Goal: Task Accomplishment & Management: Use online tool/utility

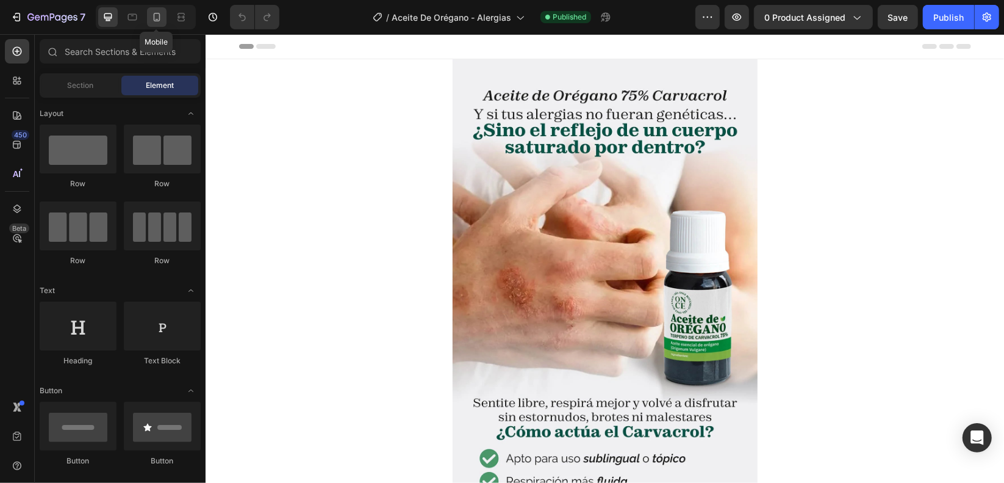
click at [149, 17] on div at bounding box center [157, 17] width 20 height 20
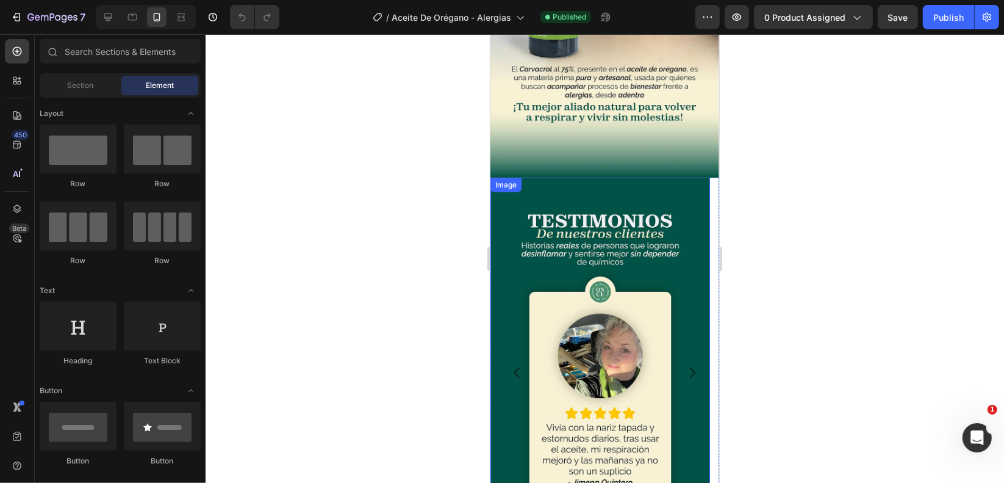
scroll to position [1586, 0]
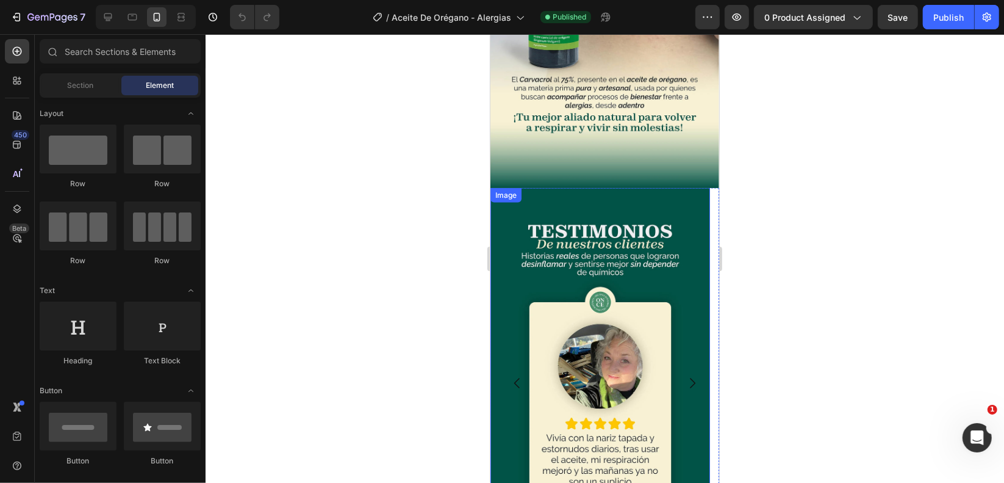
click at [515, 187] on img at bounding box center [600, 382] width 220 height 390
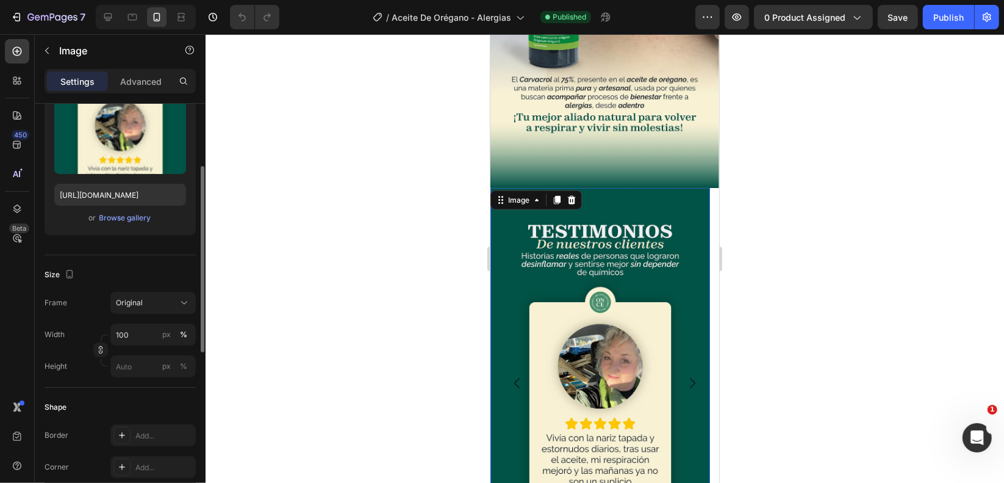
scroll to position [0, 0]
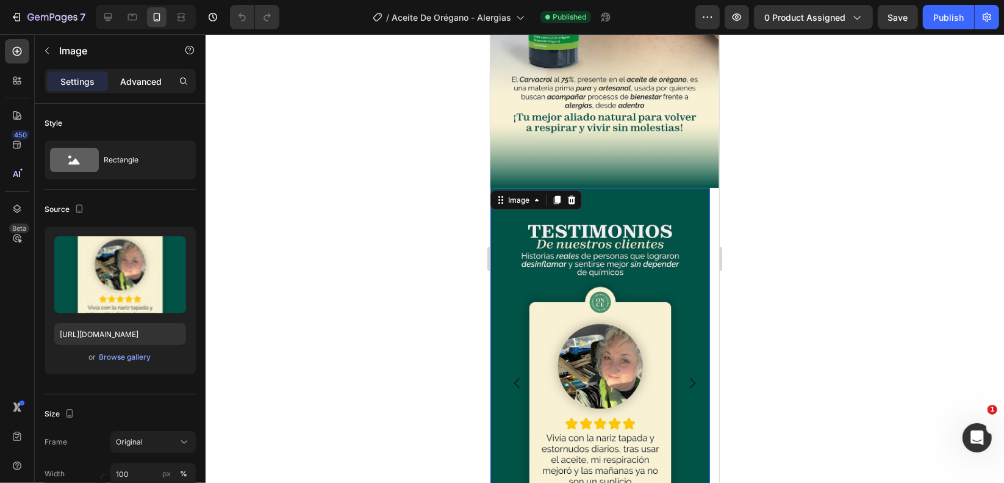
click at [134, 80] on p "Advanced" at bounding box center [140, 81] width 41 height 13
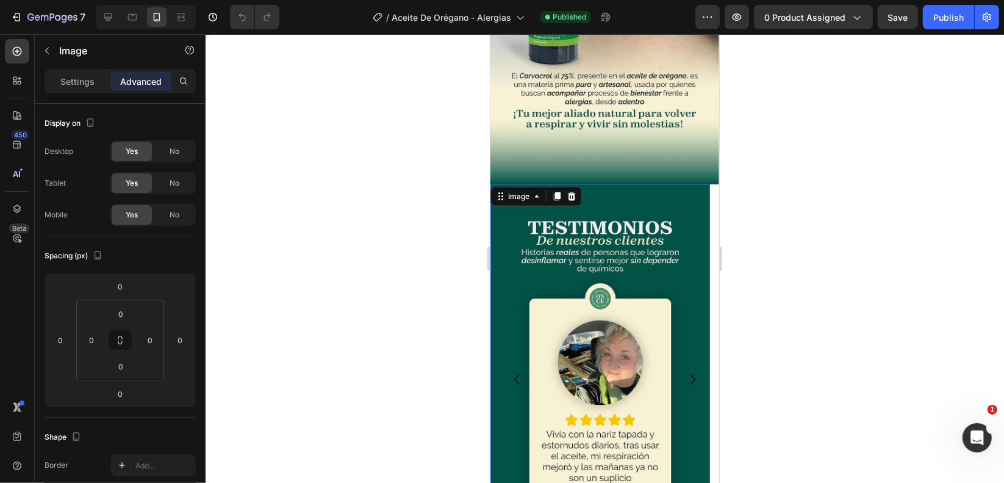
scroll to position [1586, 0]
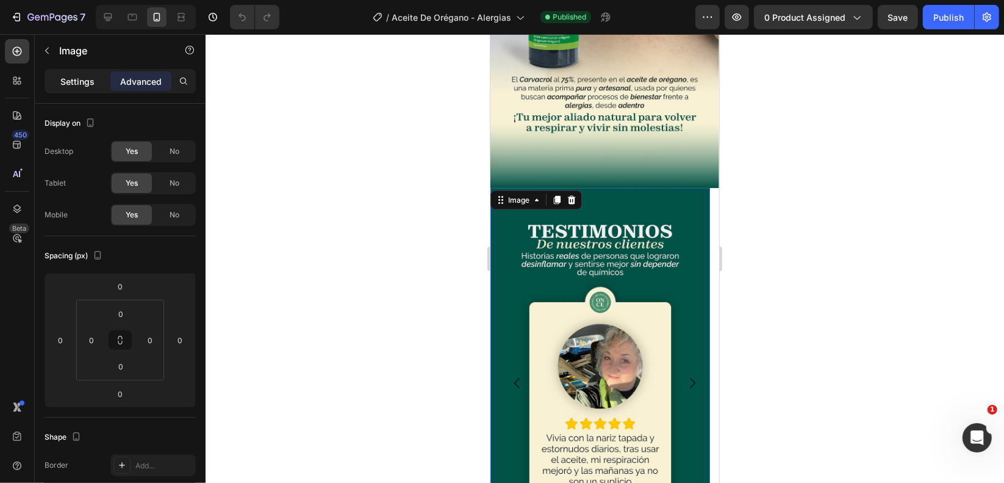
click at [74, 87] on div "Settings" at bounding box center [77, 81] width 61 height 20
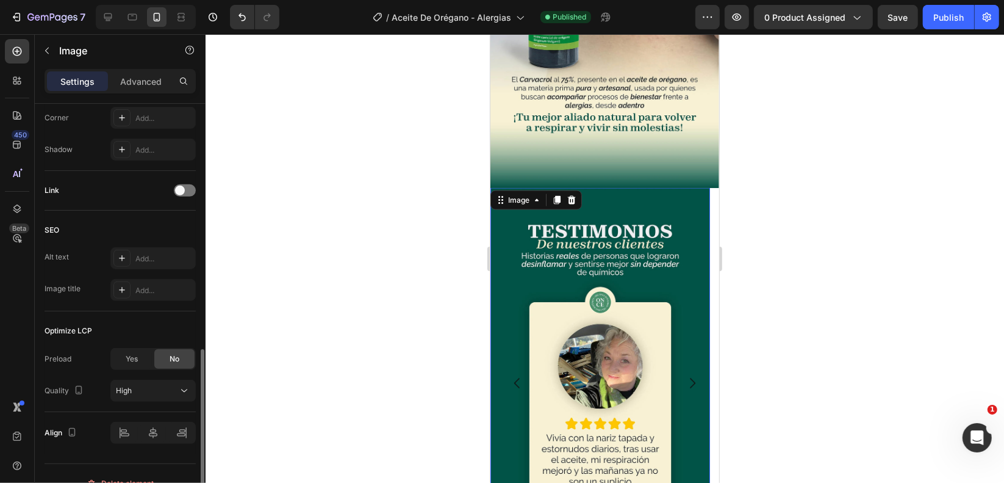
scroll to position [505, 0]
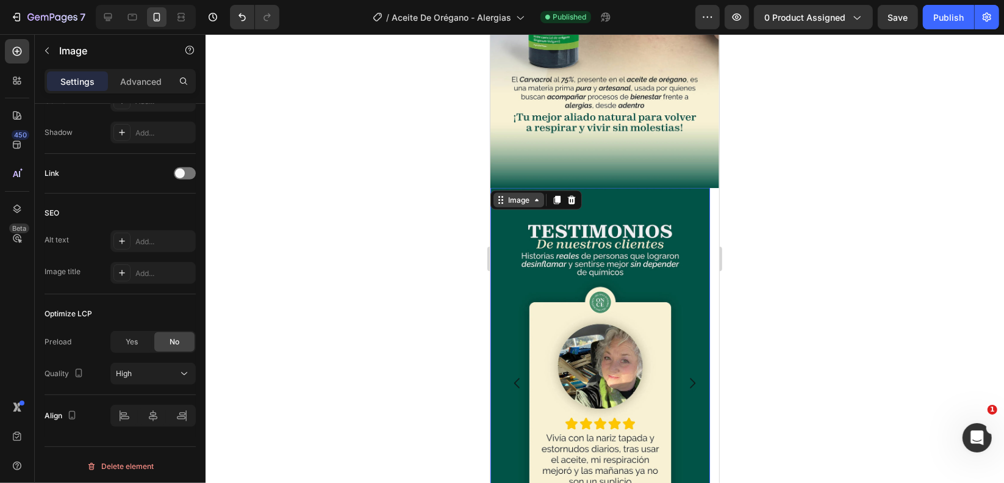
click at [539, 195] on icon at bounding box center [536, 200] width 10 height 10
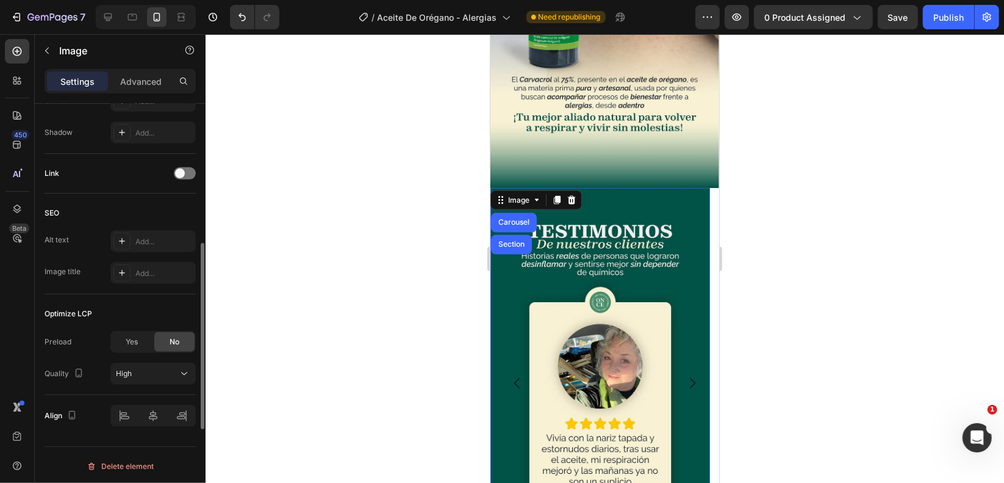
scroll to position [383, 0]
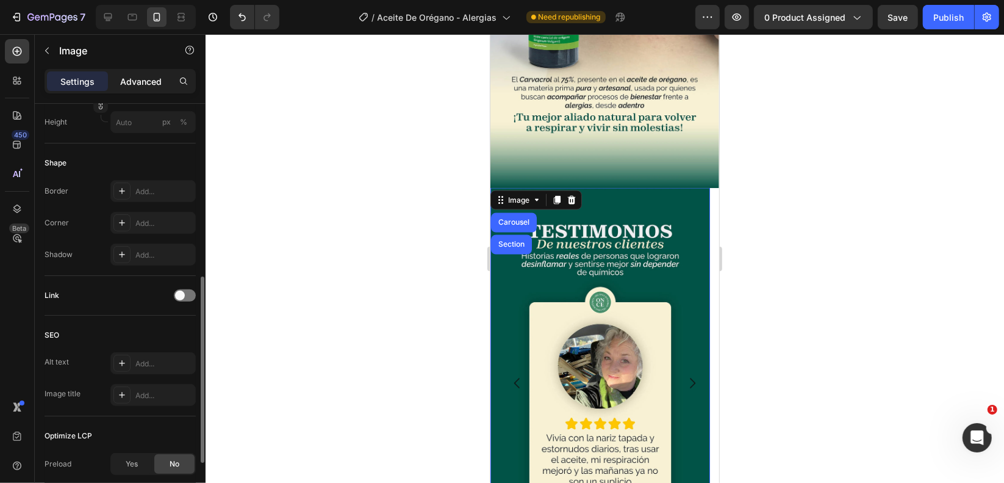
click at [145, 85] on p "Advanced" at bounding box center [140, 81] width 41 height 13
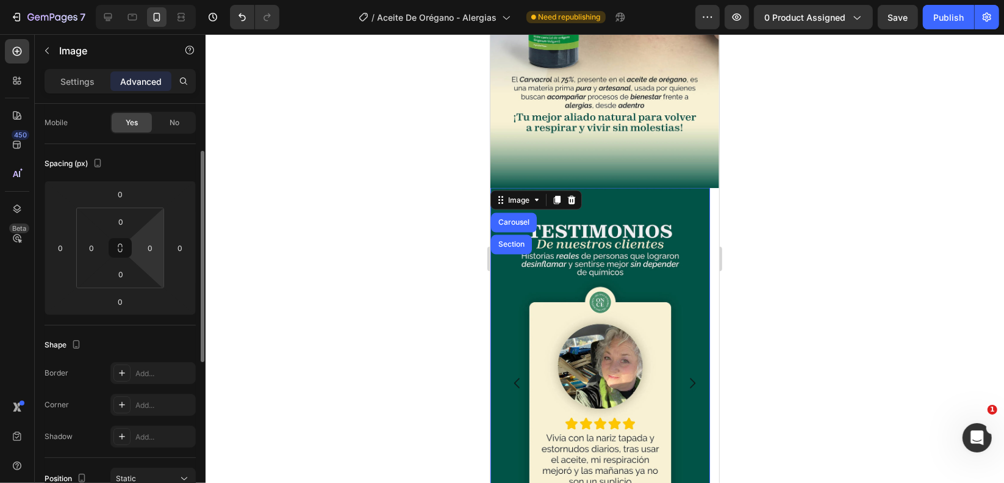
scroll to position [0, 0]
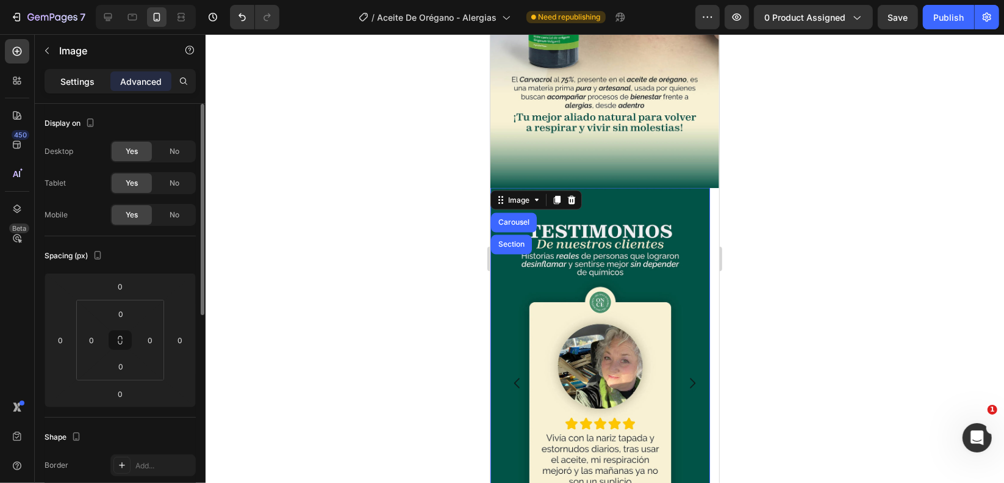
click at [80, 81] on p "Settings" at bounding box center [77, 81] width 34 height 13
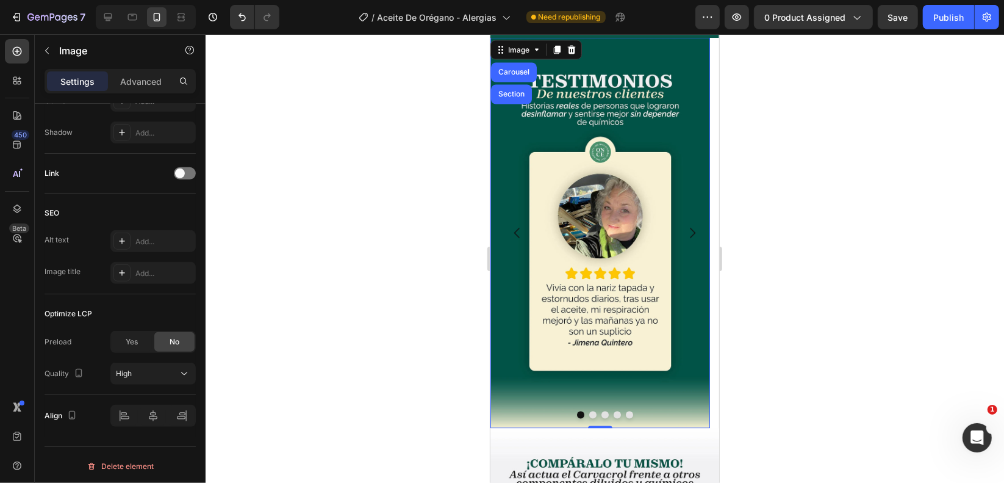
scroll to position [1830, 0]
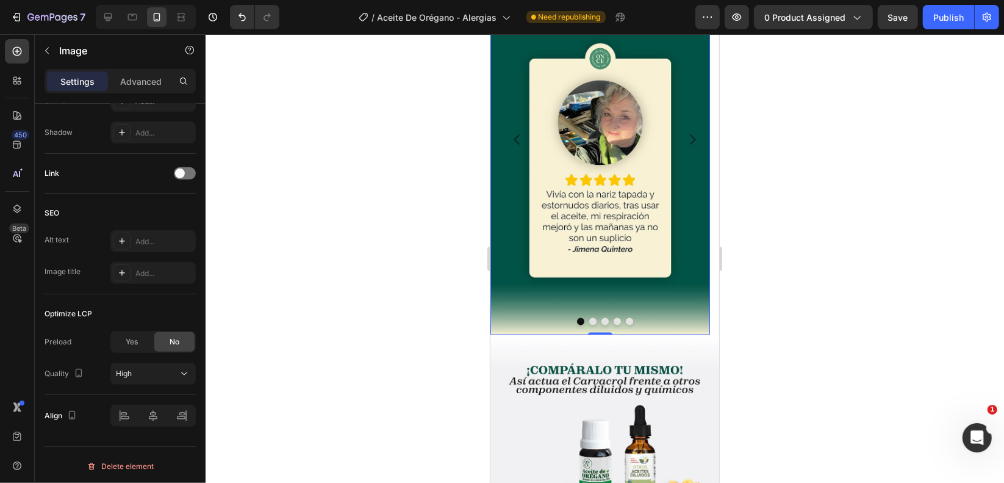
click at [631, 236] on img at bounding box center [600, 138] width 220 height 390
click at [626, 317] on button "Dot" at bounding box center [628, 320] width 7 height 7
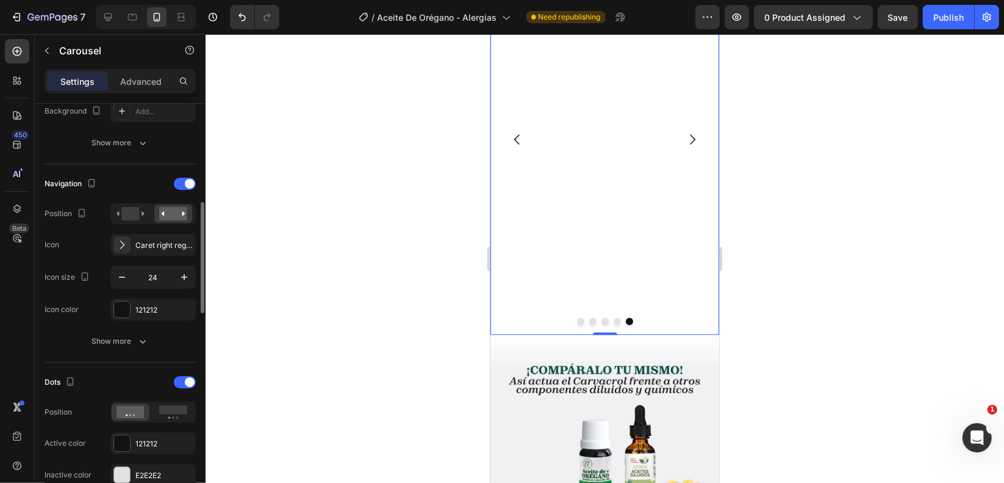
scroll to position [427, 0]
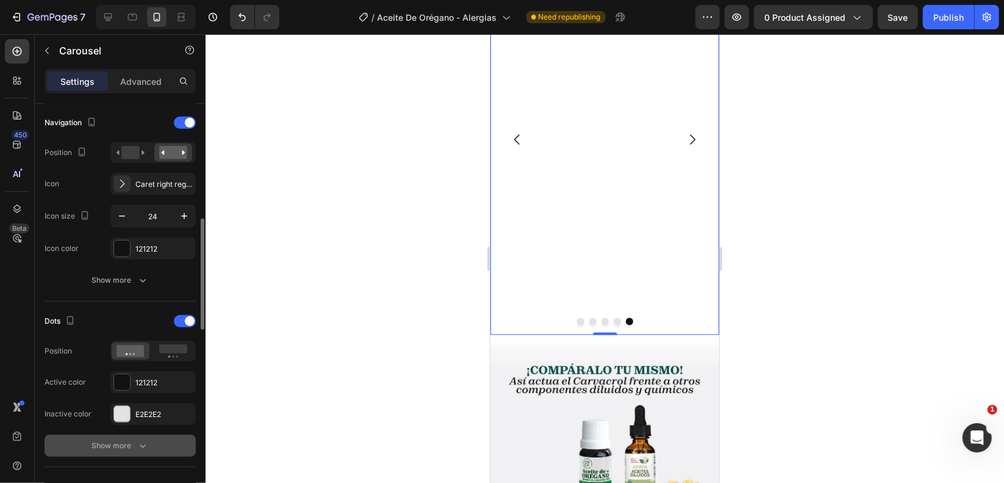
click at [143, 441] on icon "button" at bounding box center [143, 445] width 12 height 12
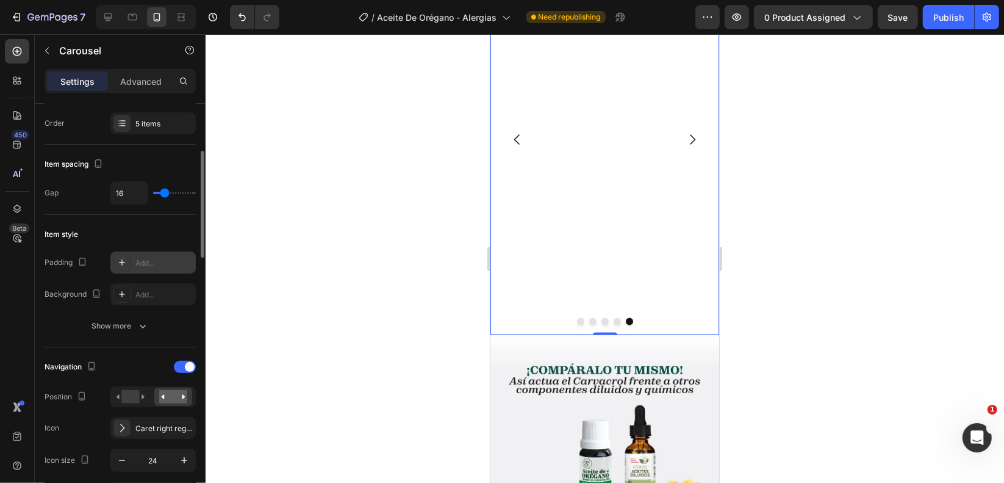
scroll to position [244, 0]
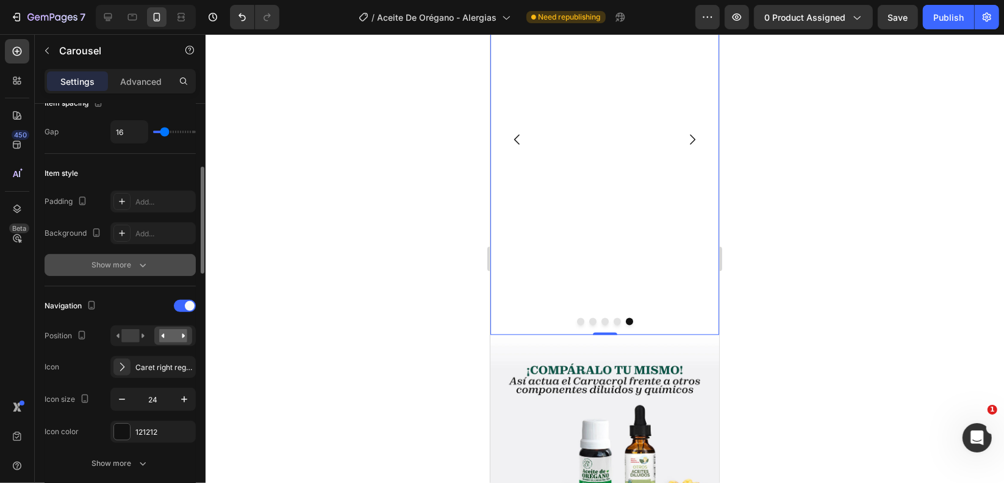
click at [139, 268] on icon "button" at bounding box center [143, 265] width 12 height 12
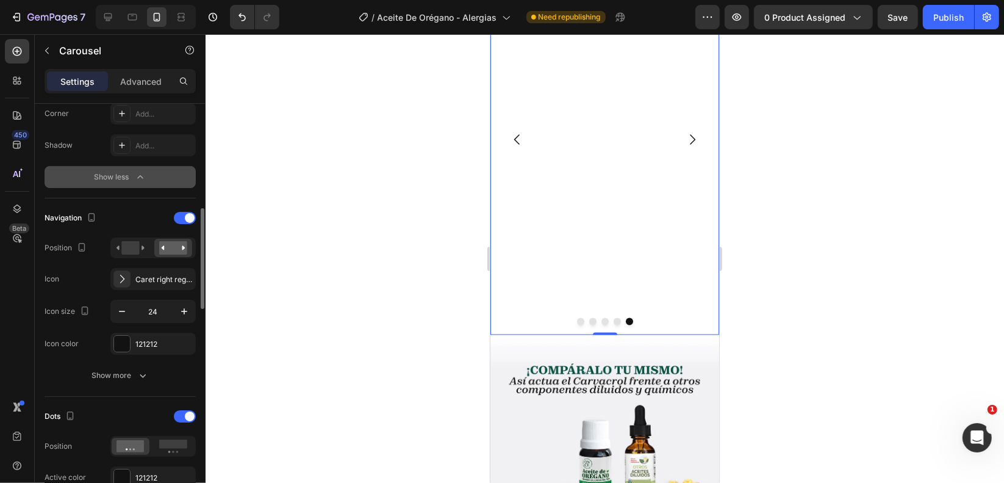
scroll to position [488, 0]
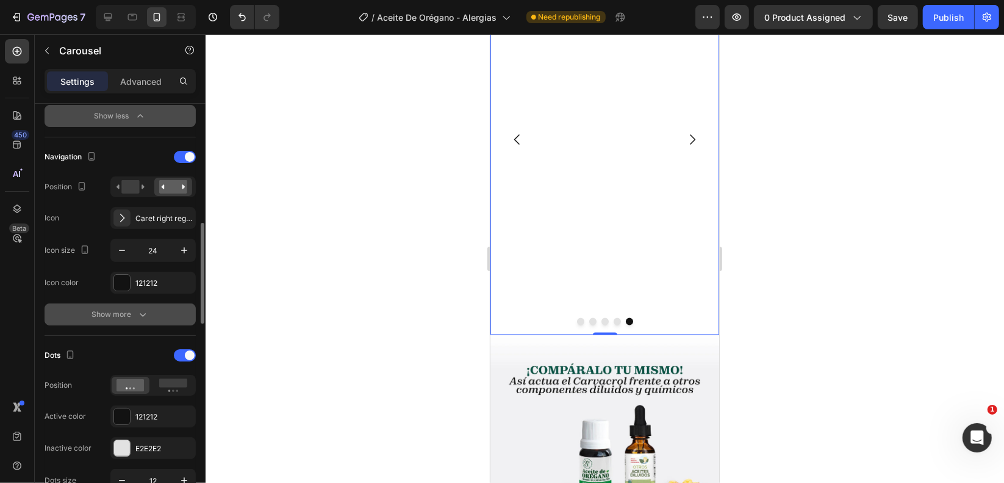
click at [137, 309] on icon "button" at bounding box center [143, 314] width 12 height 12
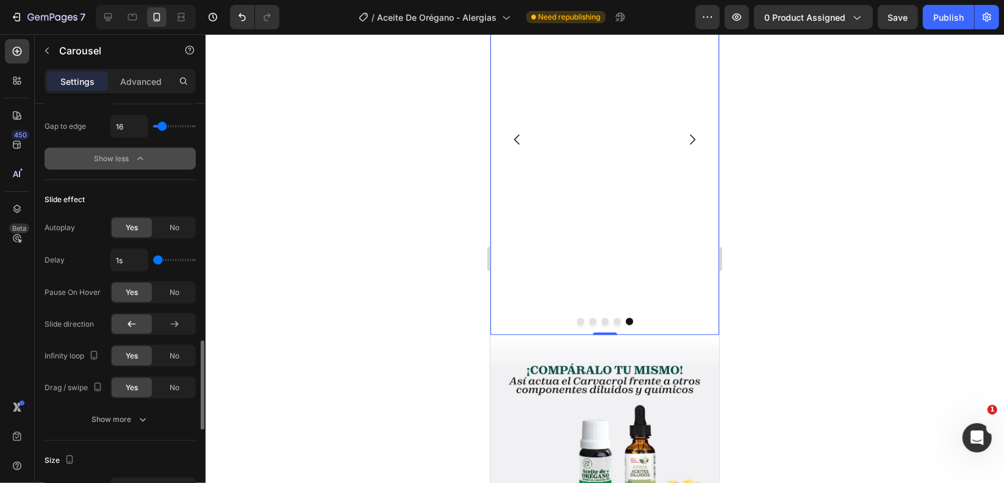
scroll to position [1159, 0]
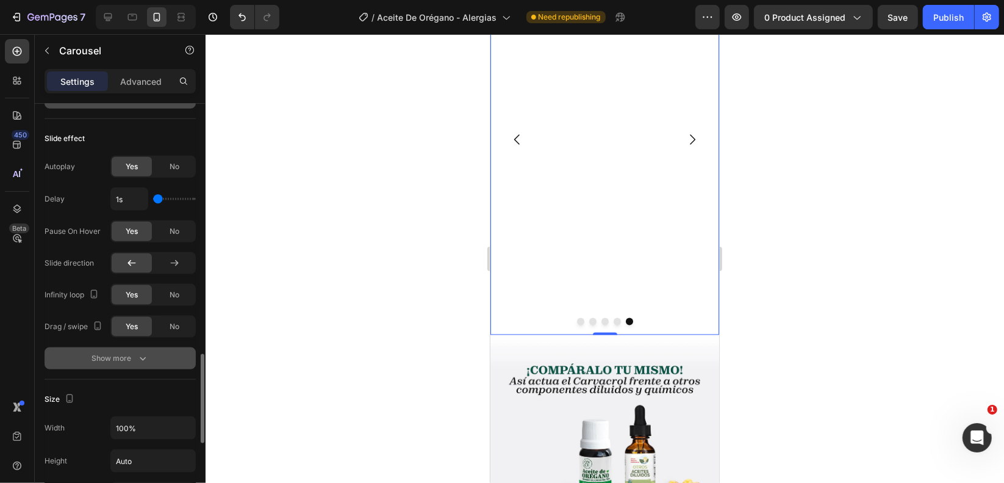
click at [131, 358] on div "Show more" at bounding box center [120, 358] width 57 height 12
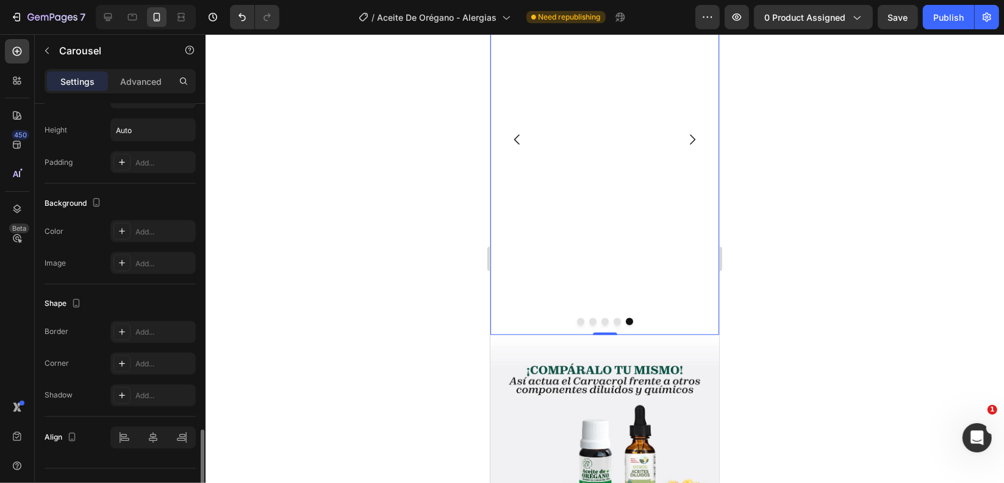
scroll to position [1602, 0]
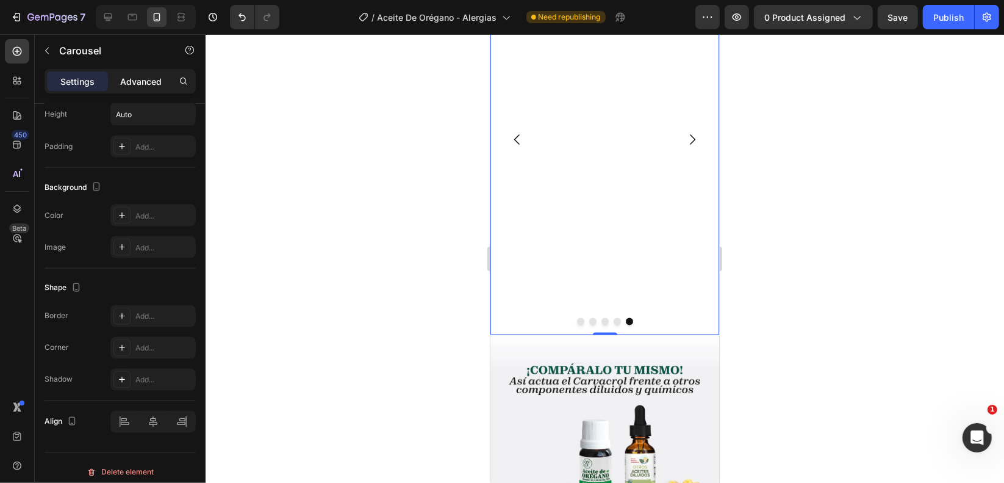
click at [142, 79] on p "Advanced" at bounding box center [140, 81] width 41 height 13
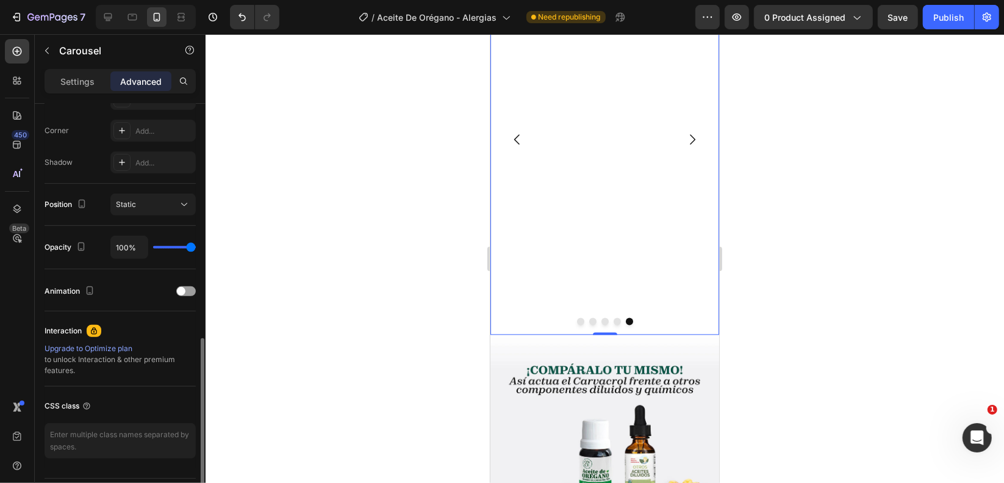
scroll to position [397, 0]
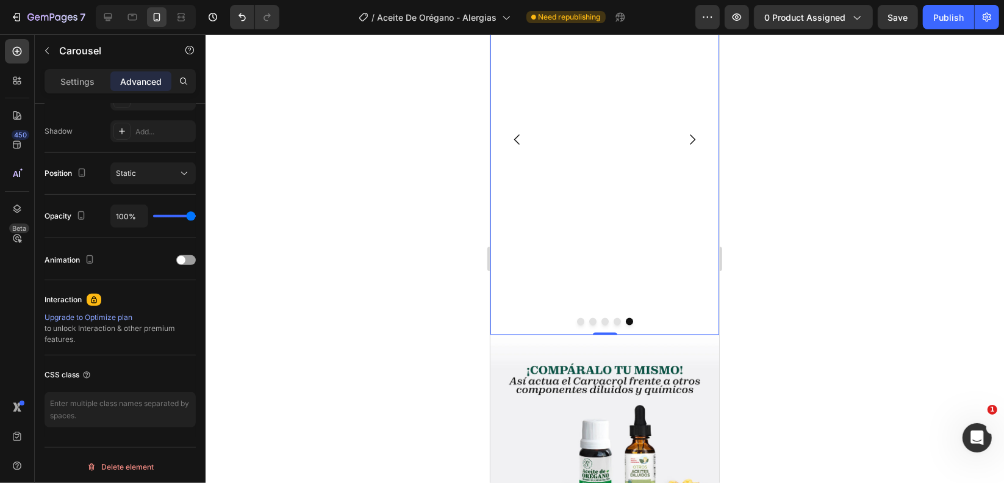
click at [561, 171] on div "Image Image Image Image Image" at bounding box center [604, 138] width 229 height 390
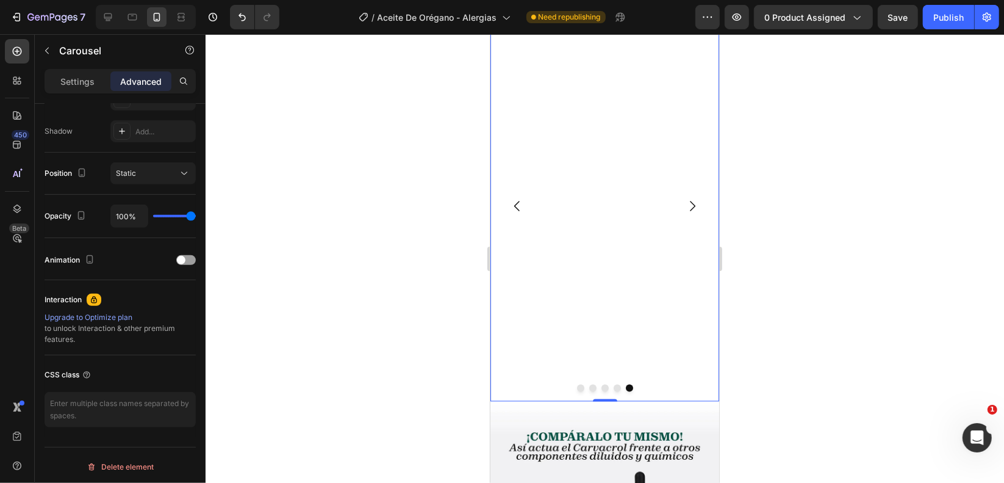
scroll to position [1769, 0]
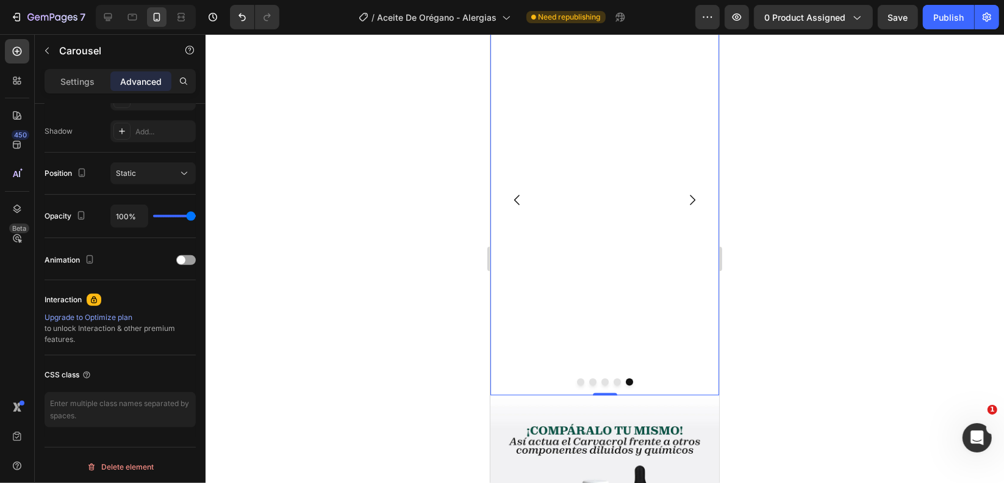
click at [577, 378] on button "Dot" at bounding box center [580, 381] width 7 height 7
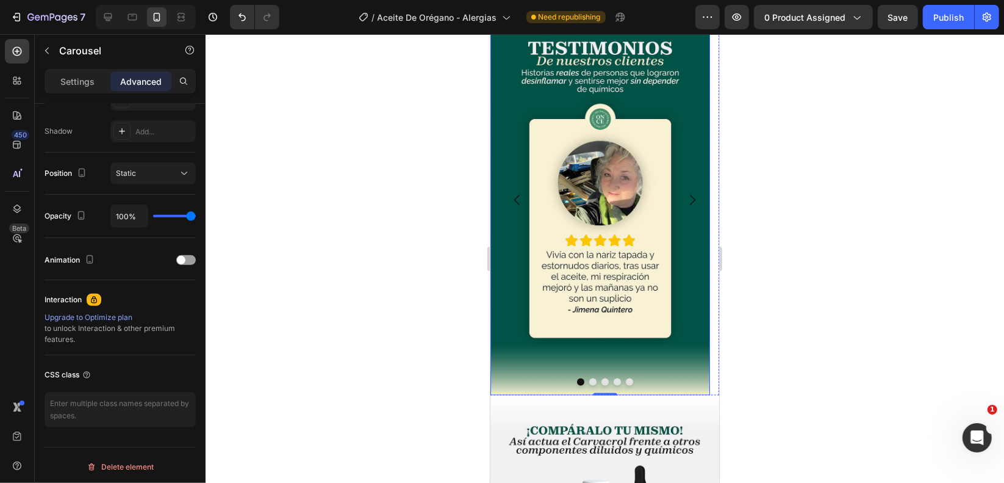
click at [595, 160] on img at bounding box center [600, 199] width 220 height 390
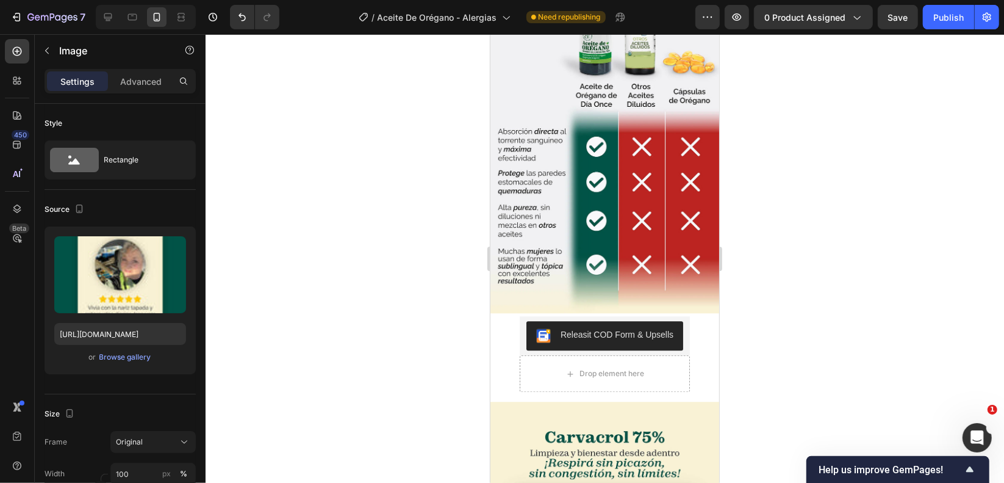
scroll to position [2257, 0]
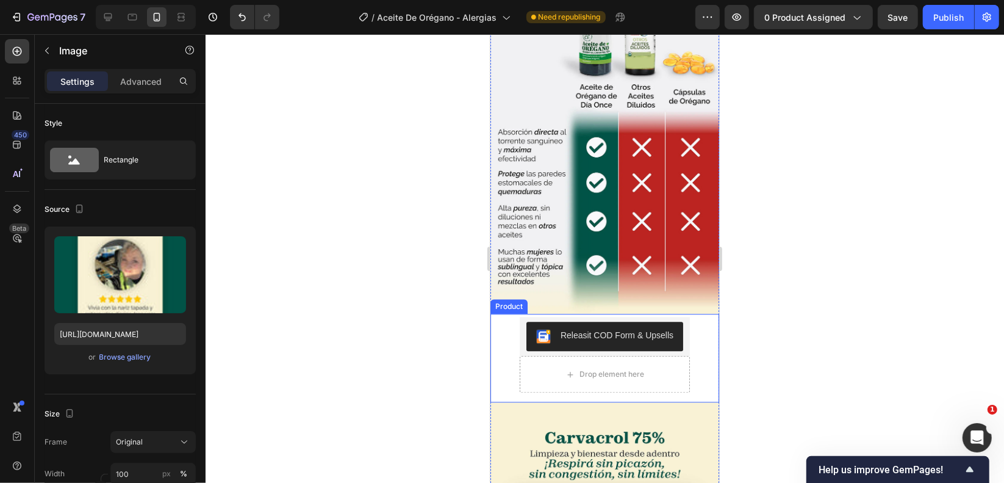
click at [501, 313] on div "Releasit COD Form & Upsells Releasit COD Form & Upsells Drop element here Produ…" at bounding box center [604, 357] width 229 height 88
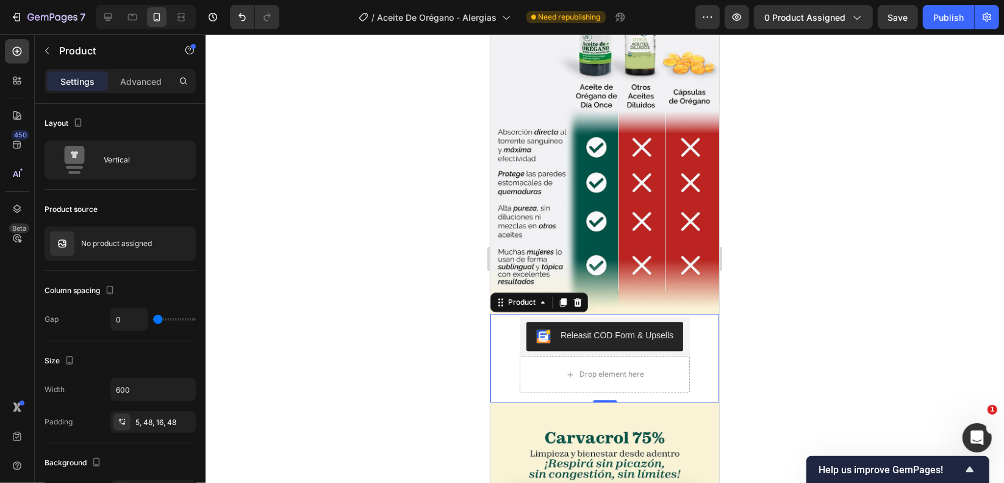
click at [503, 313] on div "Releasit COD Form & Upsells Releasit COD Form & Upsells Drop element here Produ…" at bounding box center [604, 357] width 229 height 88
click at [541, 297] on icon at bounding box center [543, 302] width 10 height 10
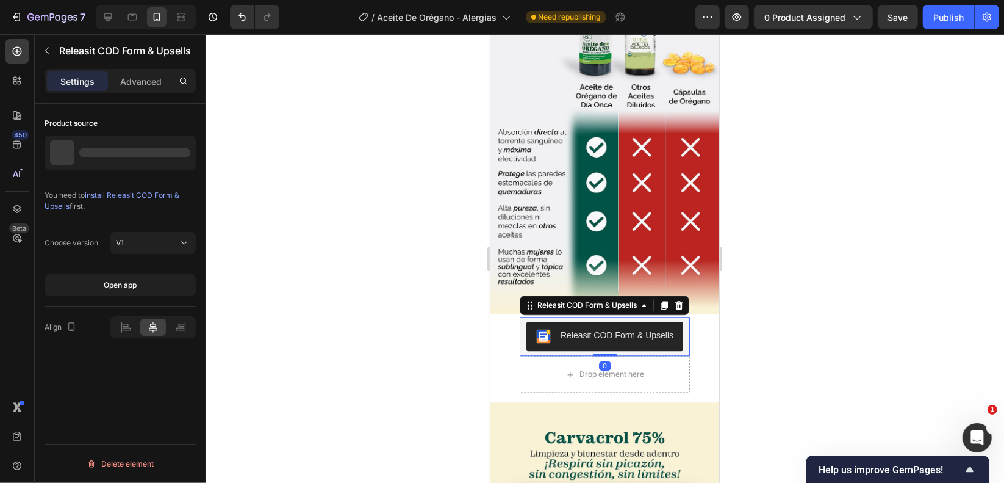
click at [603, 328] on div "Releasit COD Form & Upsells" at bounding box center [616, 334] width 113 height 13
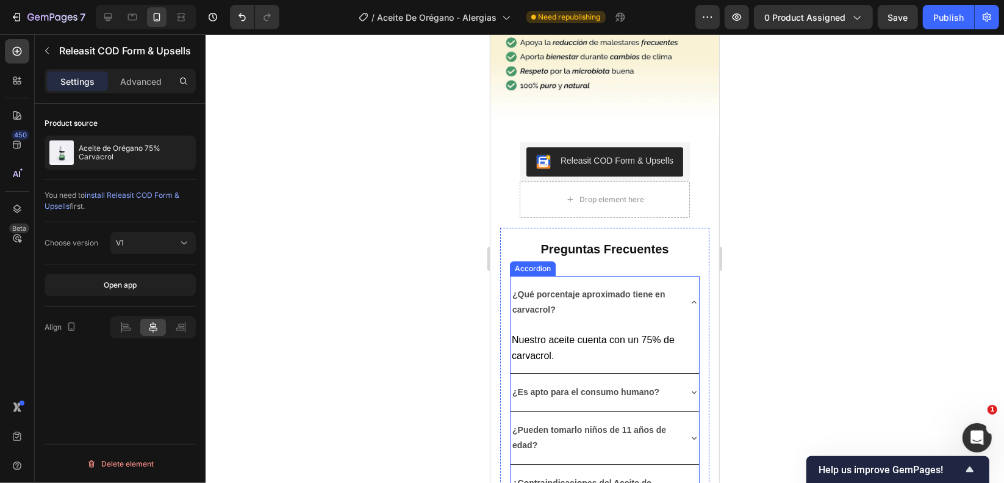
scroll to position [2990, 0]
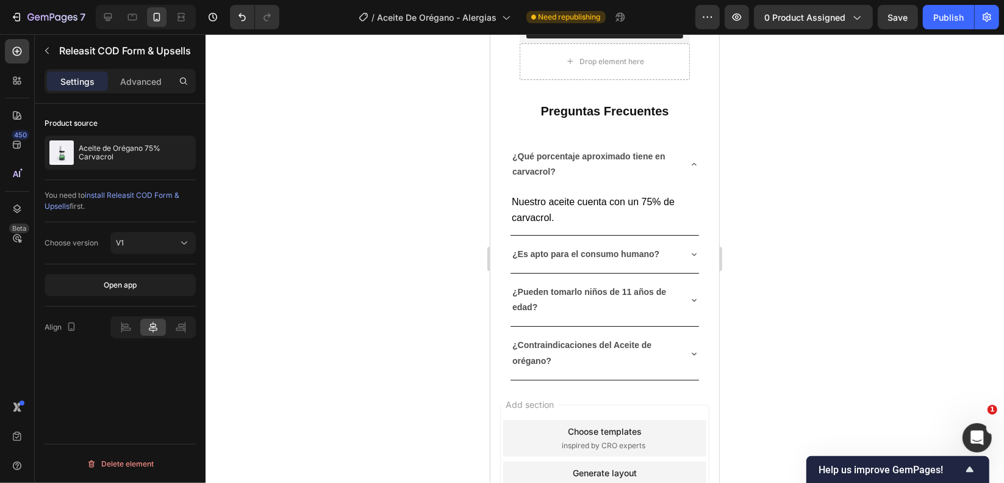
click at [494, 100] on section "Preguntas Frecuentes Heading ¿Qué porcentaje aproximado tiene en carvacrol? Nue…" at bounding box center [604, 234] width 229 height 290
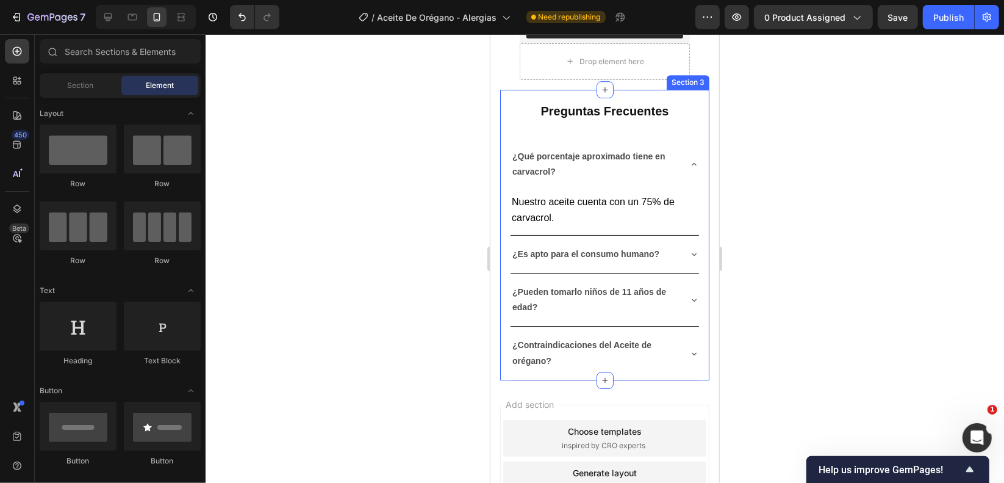
click at [504, 130] on div "Preguntas Frecuentes Heading ¿Qué porcentaje aproximado tiene en carvacrol? Nue…" at bounding box center [604, 234] width 209 height 290
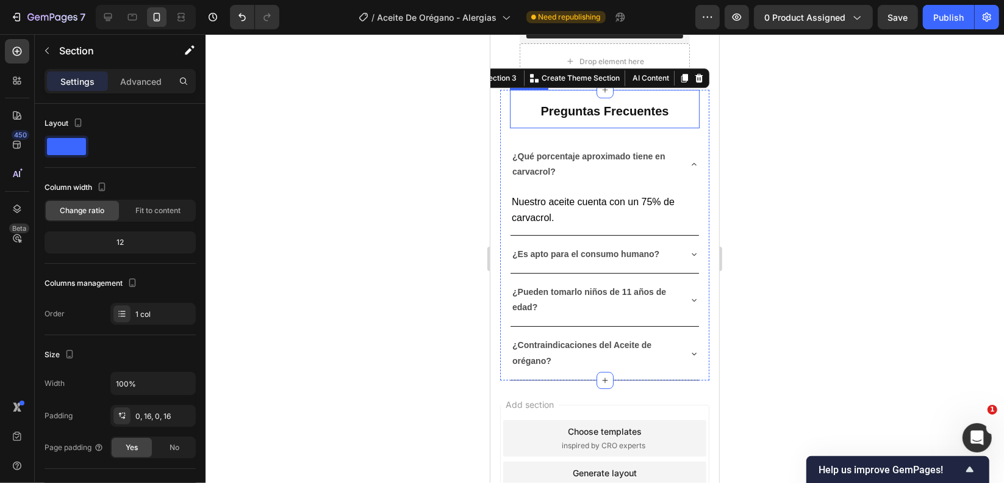
click at [644, 109] on h2 "Preguntas Frecuentes" at bounding box center [604, 108] width 190 height 38
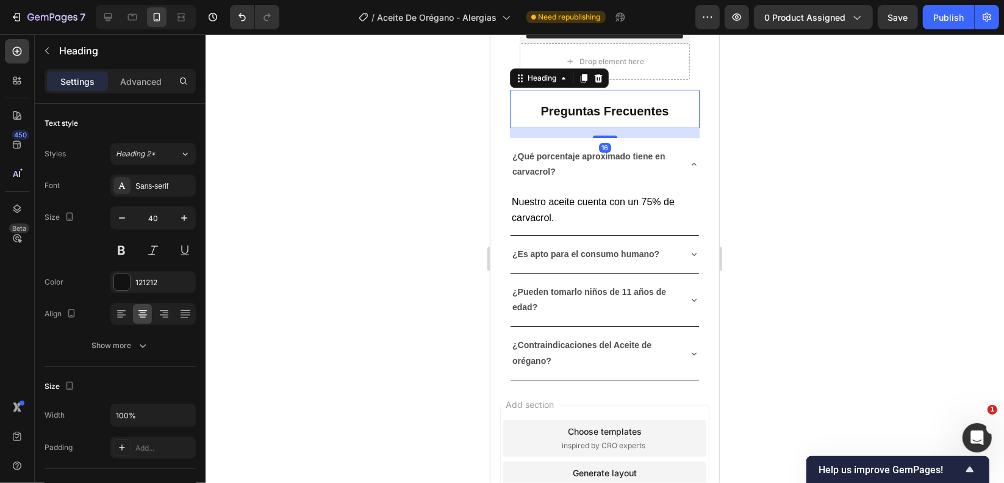
click at [497, 101] on section "Preguntas Frecuentes Heading 16 ¿Qué porcentaje aproximado tiene en carvacrol? …" at bounding box center [604, 234] width 229 height 290
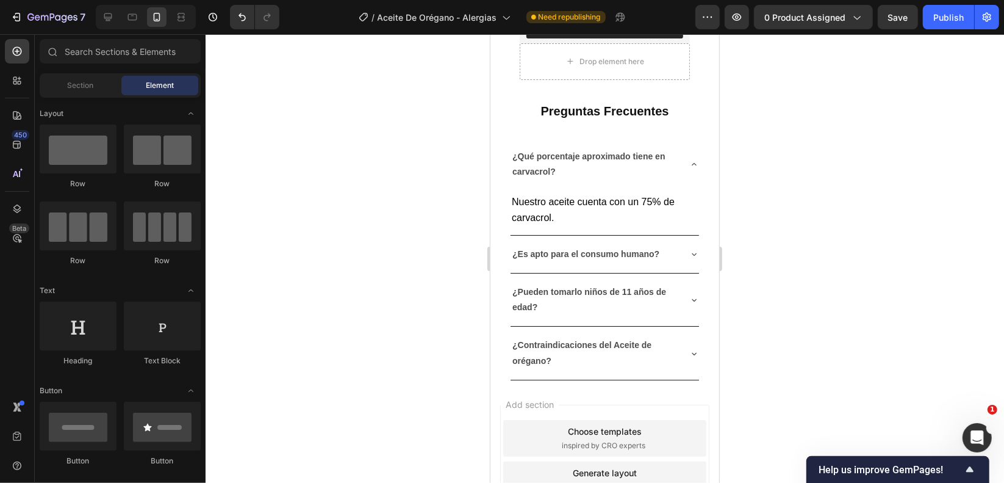
click at [498, 140] on section "Preguntas Frecuentes Heading ¿Qué porcentaje aproximado tiene en carvacrol? Nue…" at bounding box center [604, 234] width 229 height 290
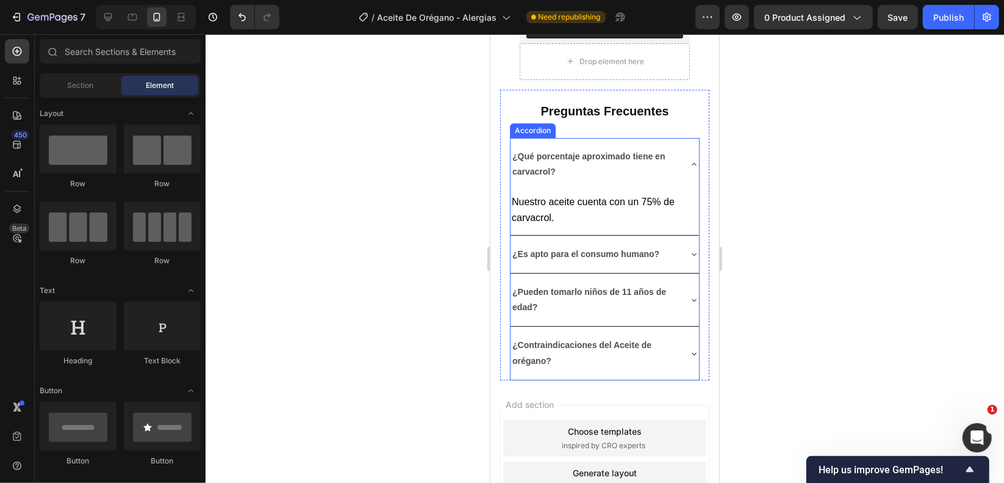
click at [516, 151] on div "¿Qué porcentaje aproximado tiene en carvacrol?" at bounding box center [604, 163] width 189 height 52
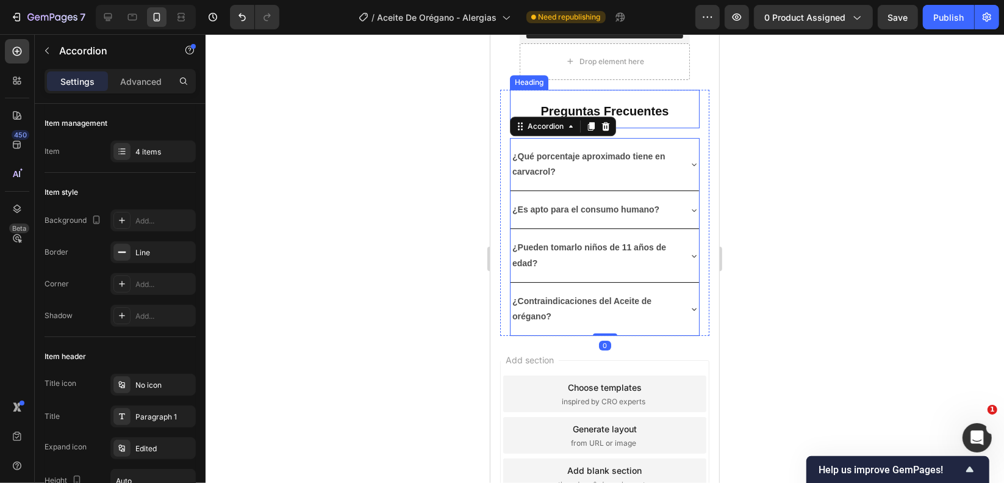
click at [511, 108] on h2 "Preguntas Frecuentes" at bounding box center [604, 108] width 190 height 38
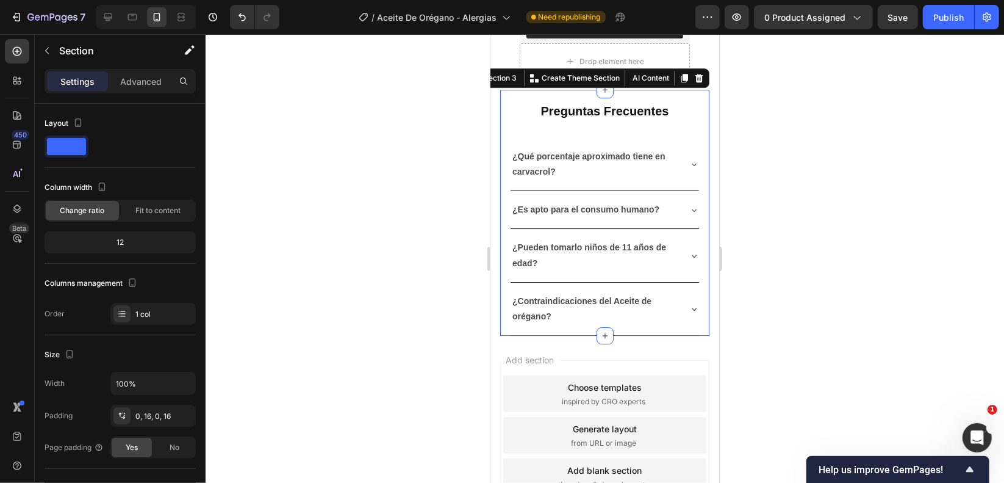
click at [506, 101] on div "Preguntas Frecuentes Heading ¿Qué porcentaje aproximado tiene en carvacrol? ¿Es…" at bounding box center [604, 212] width 209 height 246
click at [501, 83] on div "Section 3" at bounding box center [500, 77] width 38 height 11
click at [564, 116] on strong "Preguntas Frecuentes" at bounding box center [604, 110] width 128 height 13
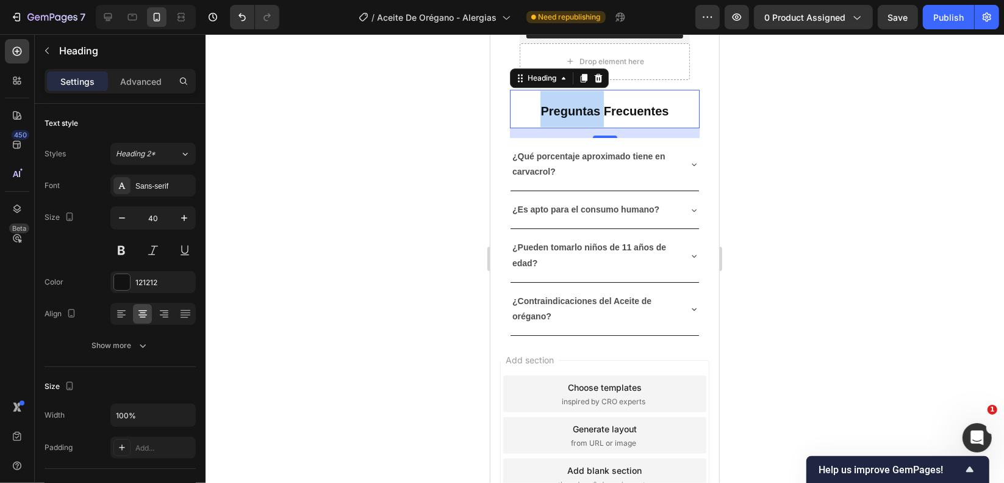
click at [575, 117] on strong "Preguntas Frecuentes" at bounding box center [604, 110] width 128 height 13
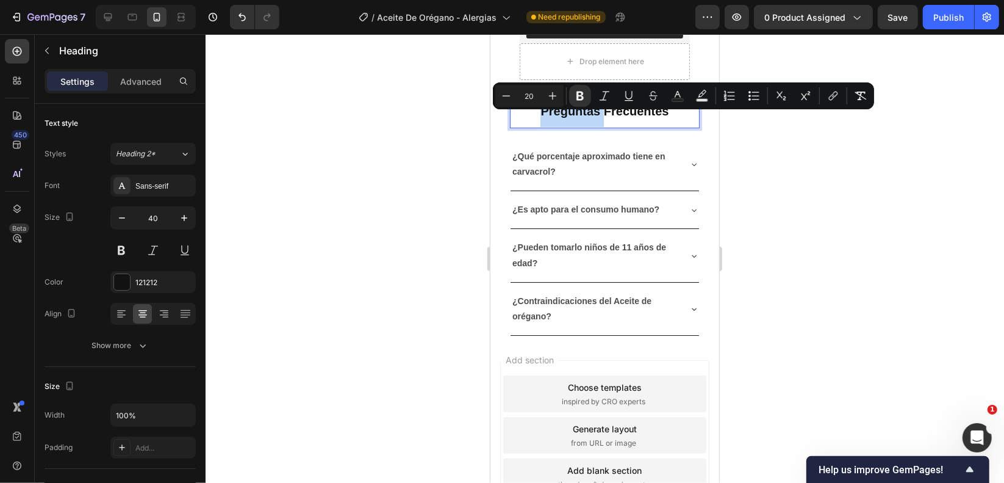
click at [586, 116] on strong "Preguntas Frecuentes" at bounding box center [604, 110] width 128 height 13
click at [544, 117] on strong "Preguntas Frecuentes" at bounding box center [604, 110] width 128 height 13
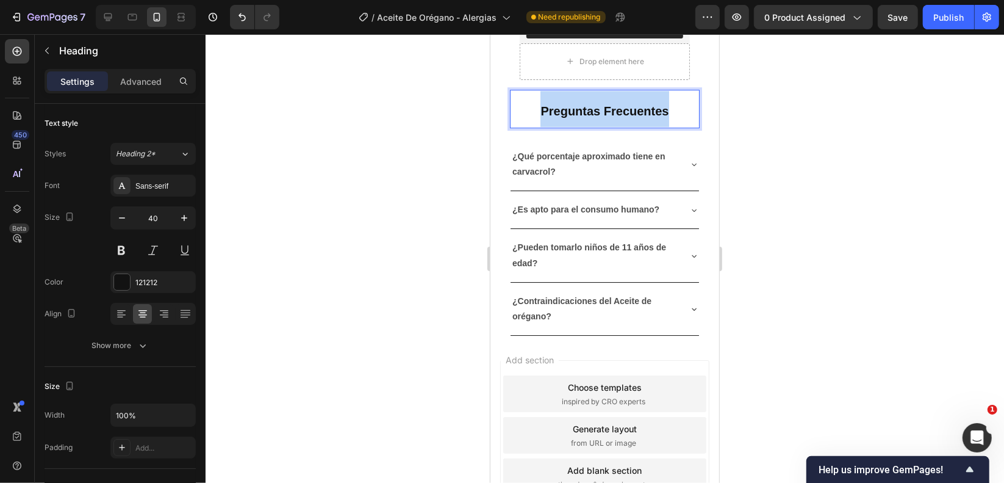
drag, startPoint x: 538, startPoint y: 118, endPoint x: 663, endPoint y: 119, distance: 125.1
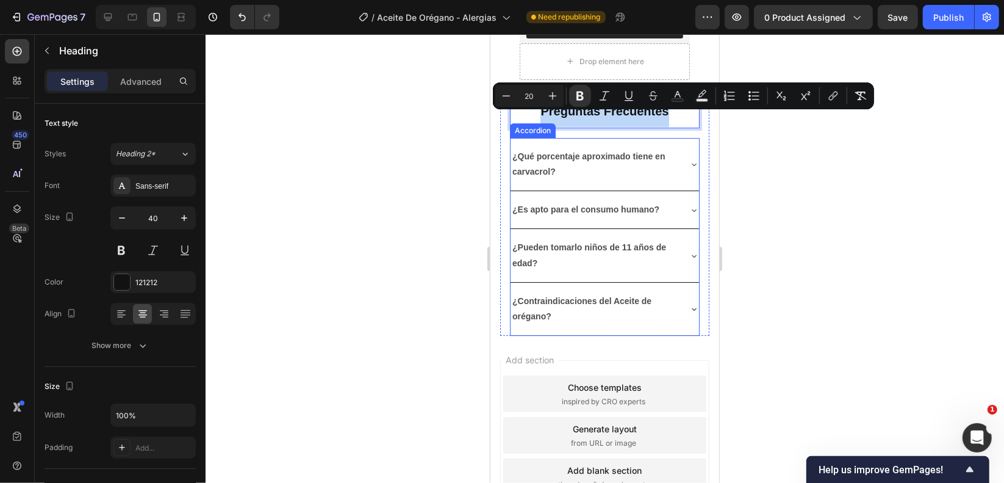
click at [671, 147] on div "¿Qué porcentaje aproximado tiene en carvacrol?" at bounding box center [604, 163] width 189 height 52
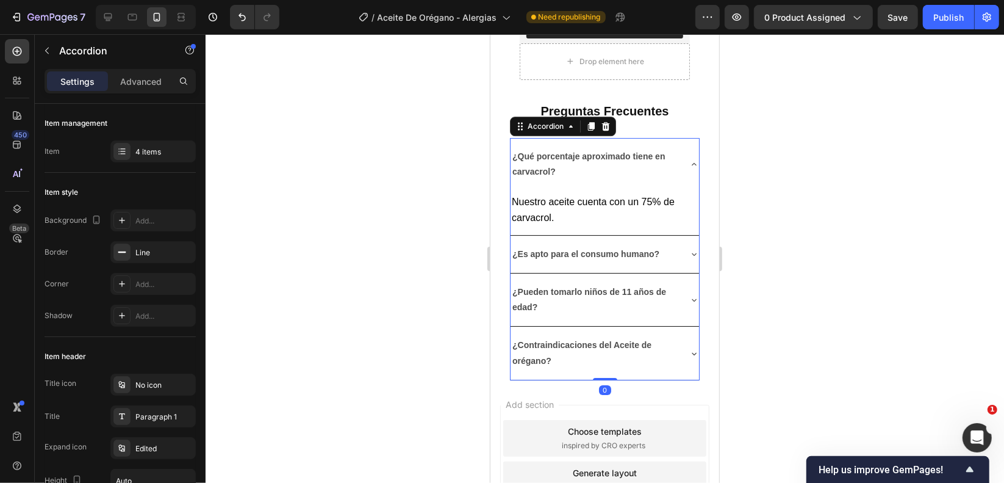
click at [686, 126] on p "⁠⁠⁠⁠⁠⁠⁠ Preguntas Frecuentes" at bounding box center [604, 108] width 187 height 36
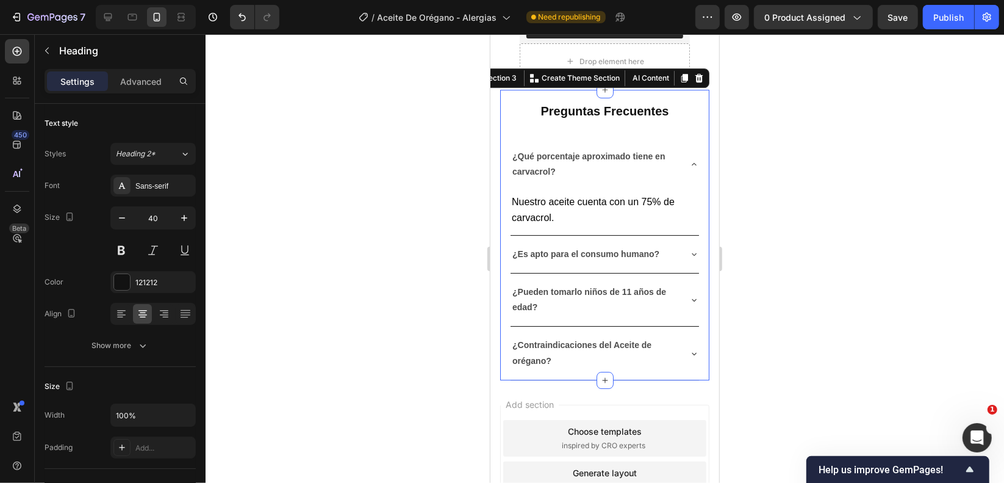
click at [696, 117] on div "⁠⁠⁠⁠⁠⁠⁠ Preguntas Frecuentes Heading ¿Qué porcentaje aproximado tiene en carvac…" at bounding box center [604, 234] width 209 height 290
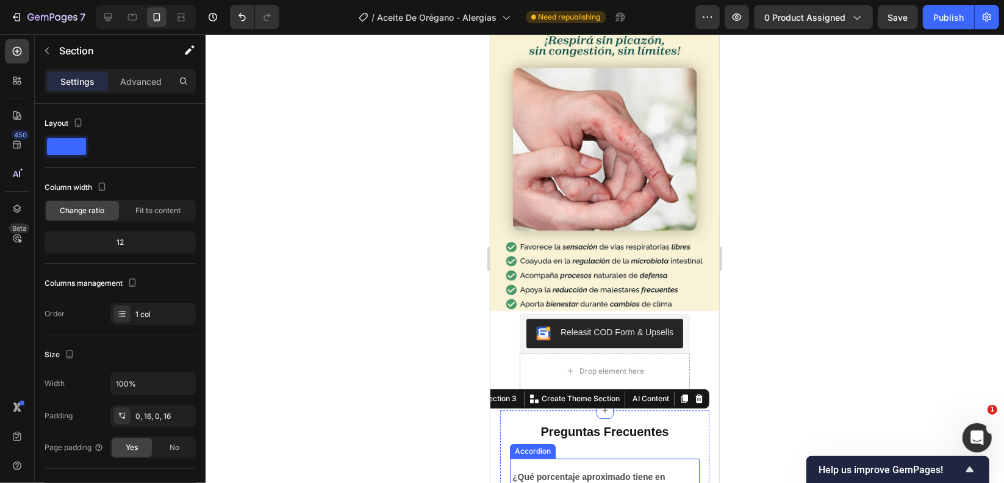
scroll to position [2663, 0]
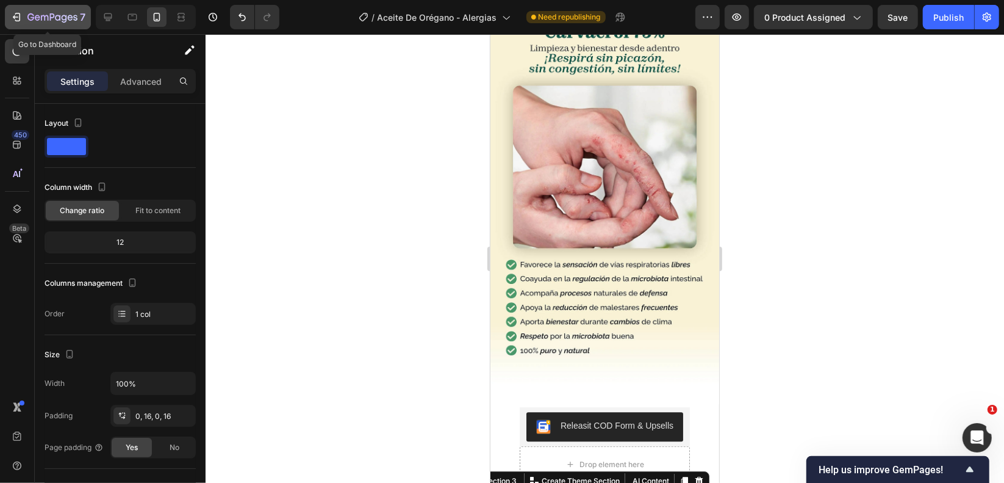
click at [72, 7] on button "7" at bounding box center [48, 17] width 86 height 24
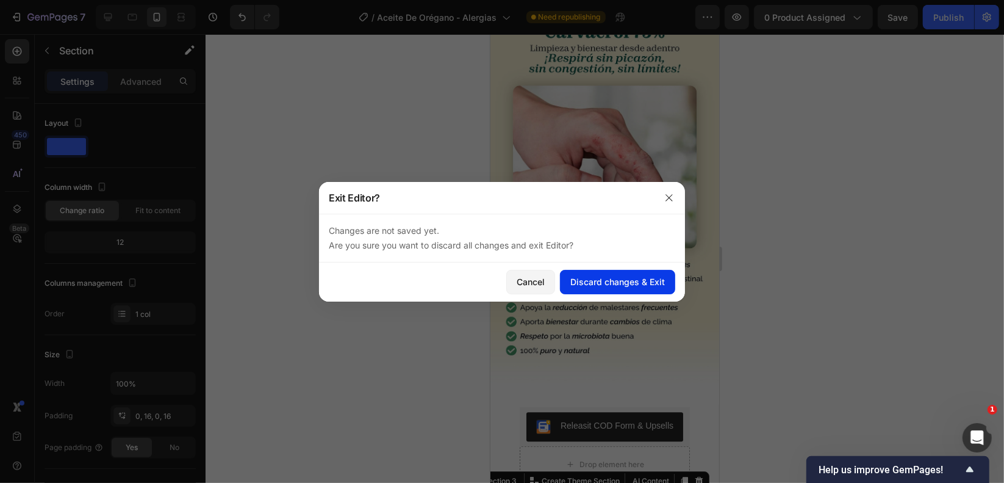
click at [605, 281] on div "Discard changes & Exit" at bounding box center [617, 281] width 95 height 13
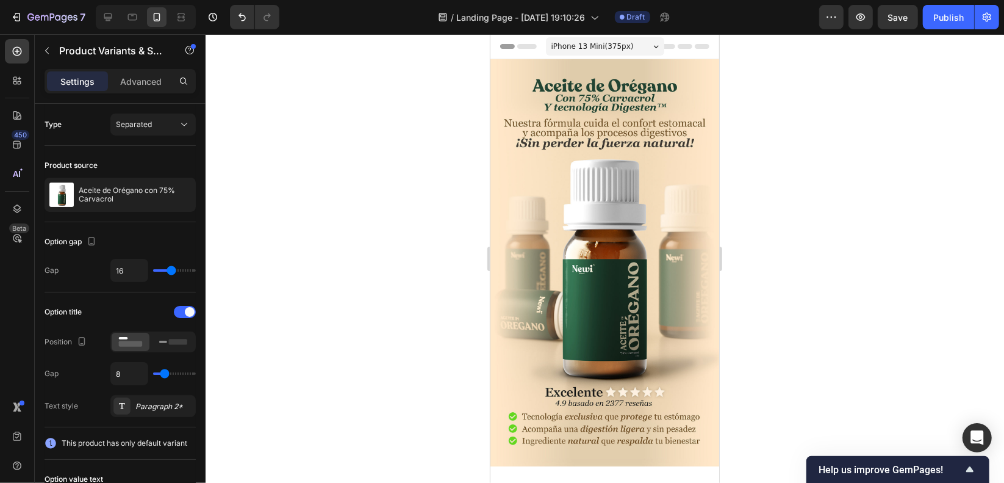
scroll to position [366, 0]
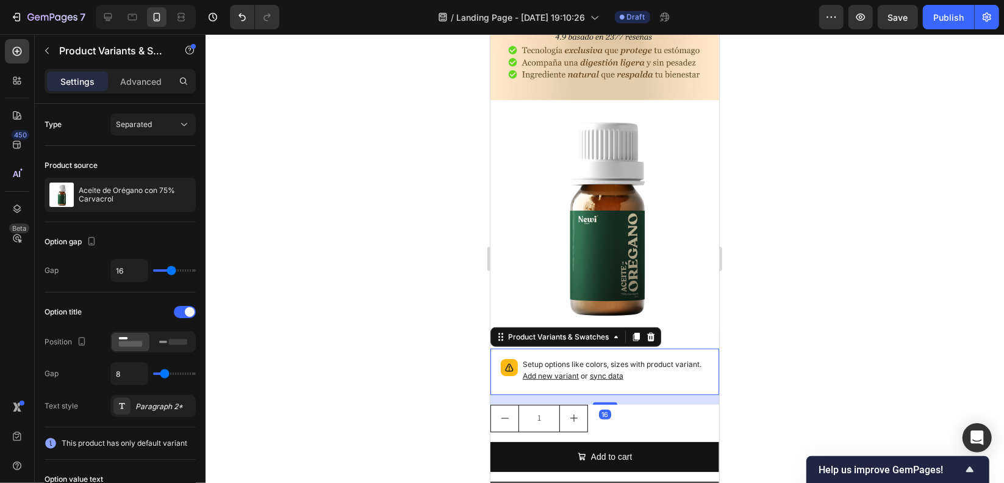
click at [666, 358] on p "Setup options like colors, sizes with product variant. Add new variant or sync …" at bounding box center [615, 369] width 186 height 23
click at [654, 331] on icon at bounding box center [651, 336] width 10 height 10
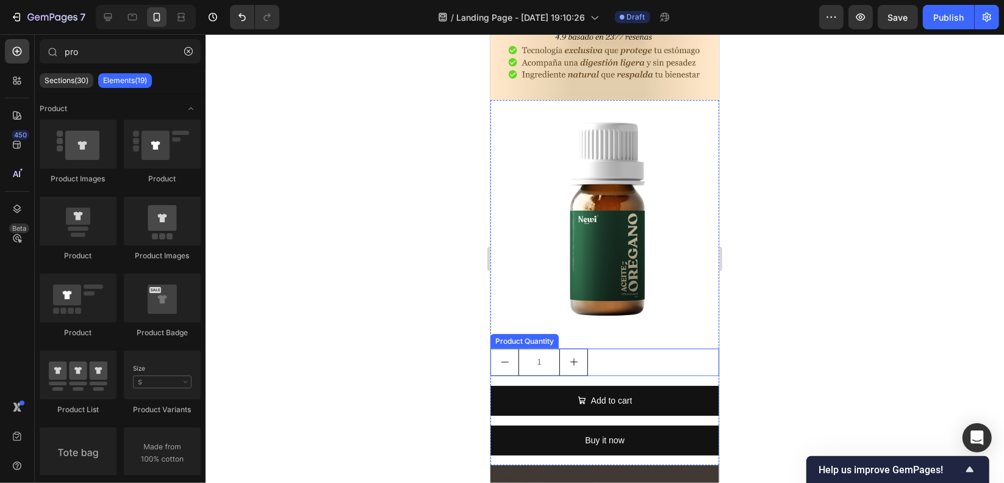
click at [660, 348] on div "1" at bounding box center [604, 361] width 229 height 27
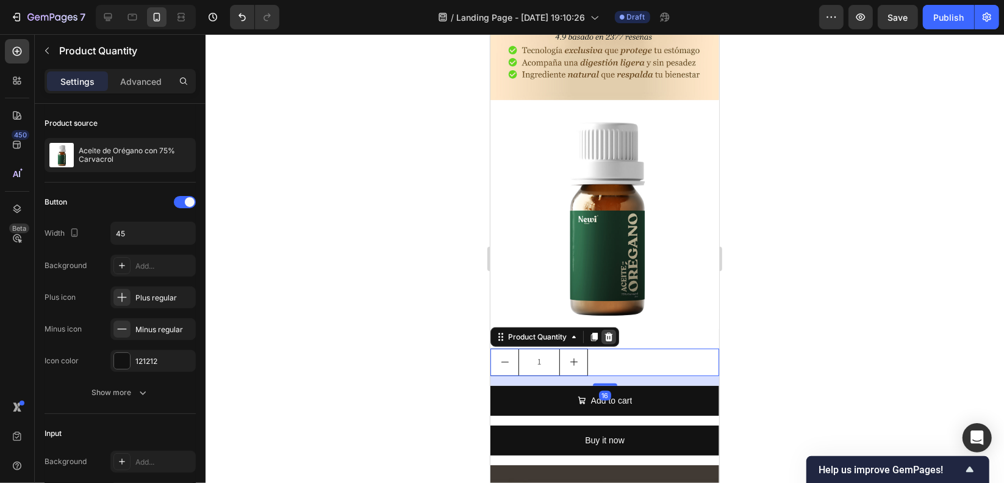
click at [613, 331] on icon at bounding box center [608, 336] width 10 height 10
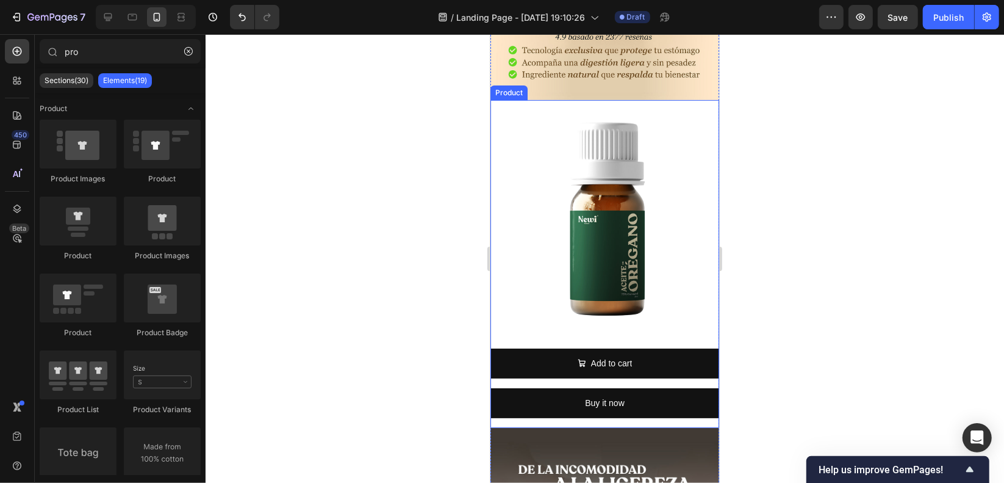
click at [659, 355] on div "Add to cart Add to Cart" at bounding box center [604, 368] width 229 height 40
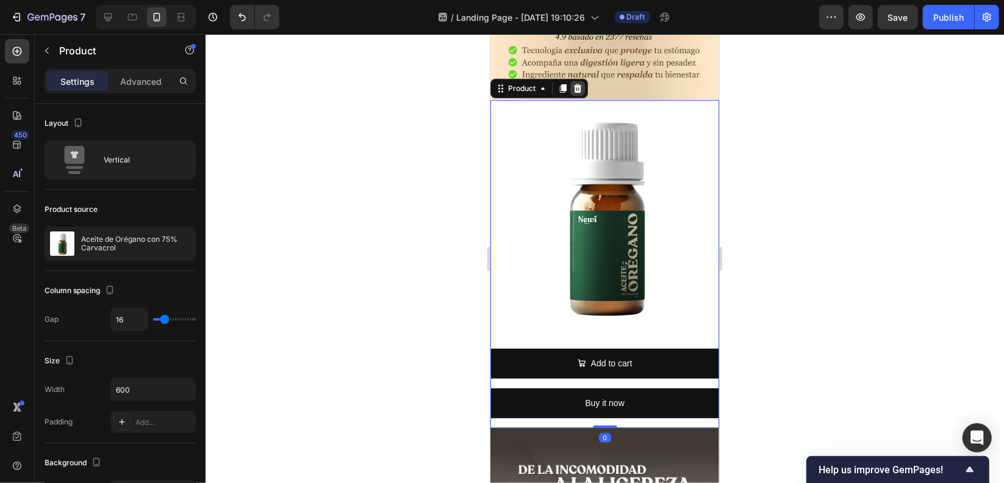
click at [575, 83] on icon at bounding box center [578, 87] width 8 height 9
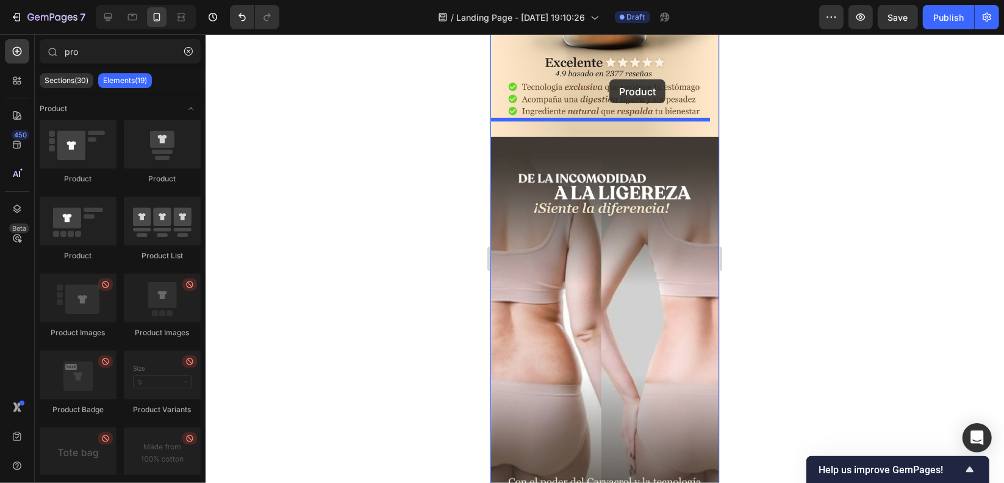
drag, startPoint x: 561, startPoint y: 178, endPoint x: 609, endPoint y: 79, distance: 110.0
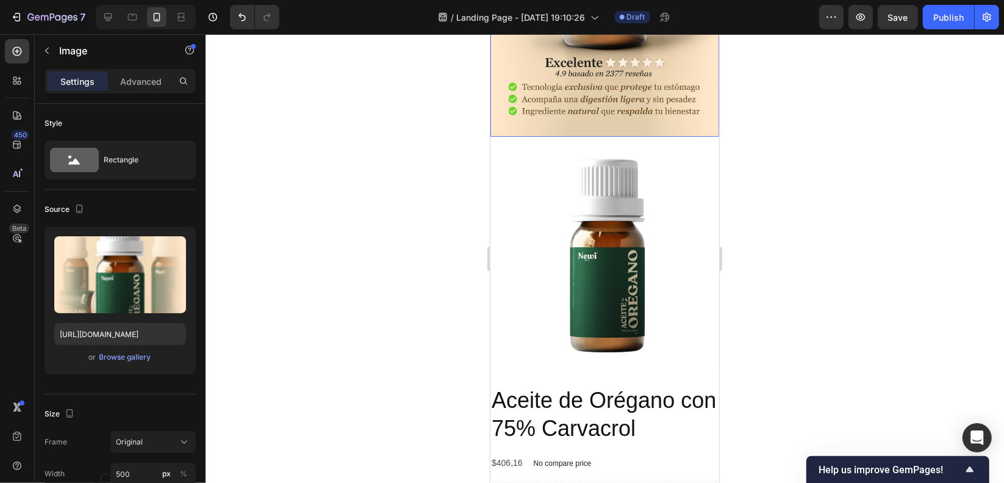
scroll to position [322, 0]
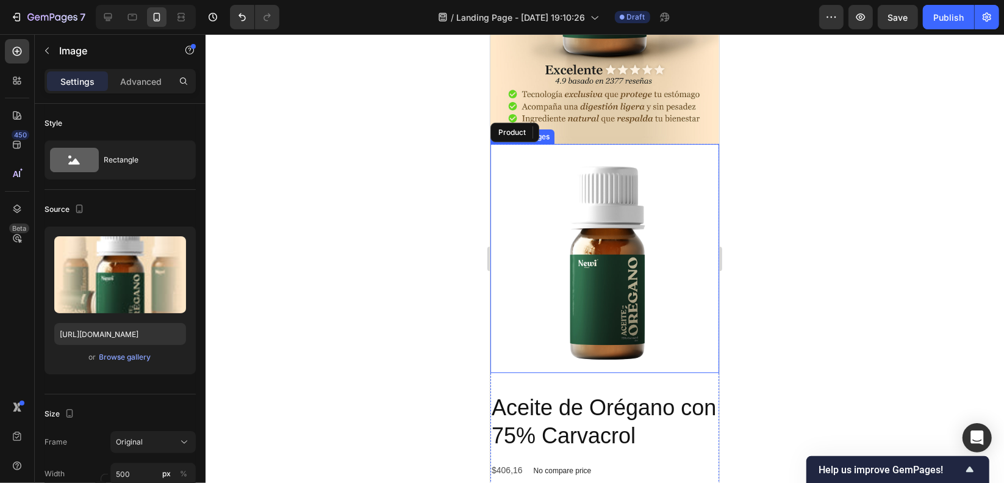
click at [615, 179] on img at bounding box center [604, 257] width 229 height 229
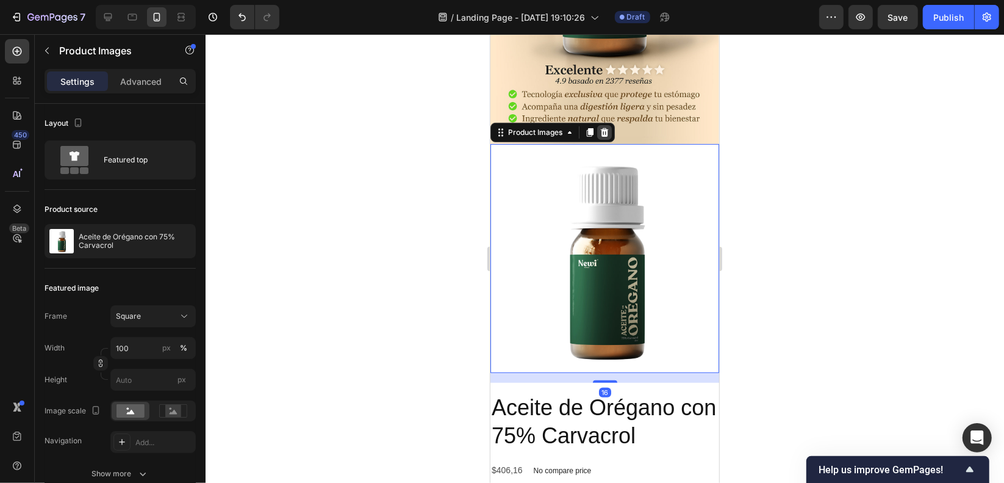
click at [602, 127] on icon at bounding box center [604, 131] width 8 height 9
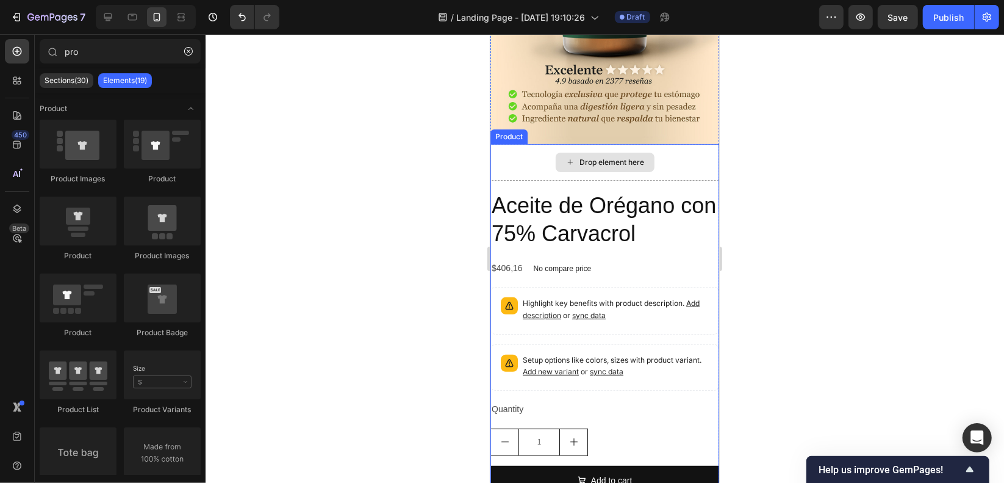
click at [523, 143] on div "Drop element here" at bounding box center [604, 161] width 229 height 37
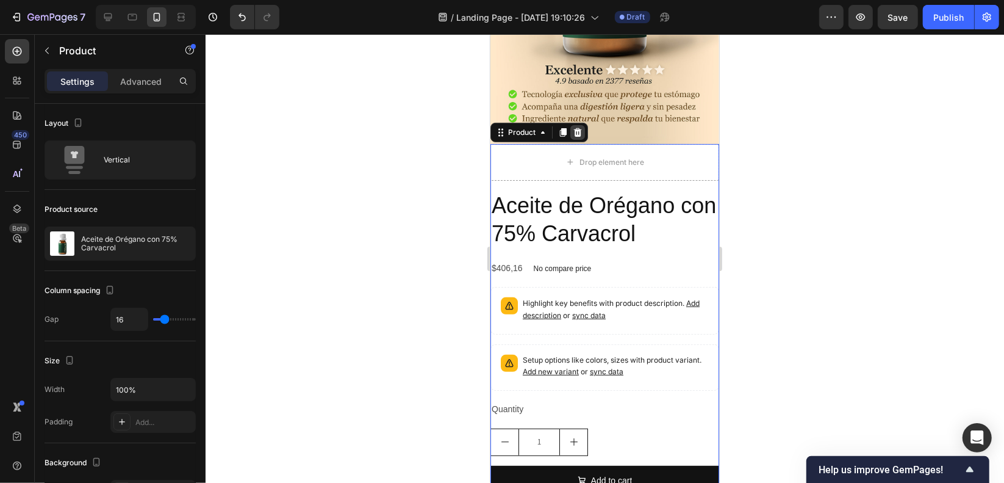
click at [574, 127] on icon at bounding box center [578, 131] width 8 height 9
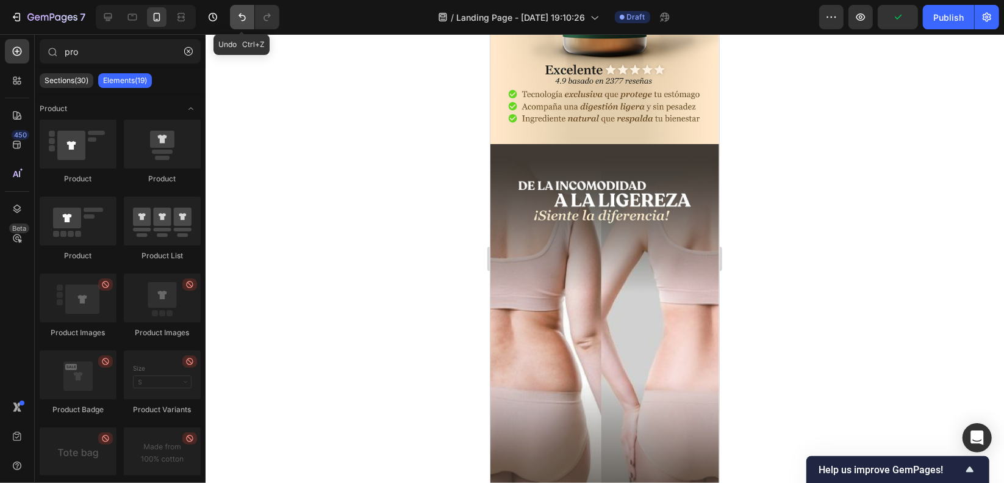
click at [245, 18] on icon "Undo/Redo" at bounding box center [242, 17] width 12 height 12
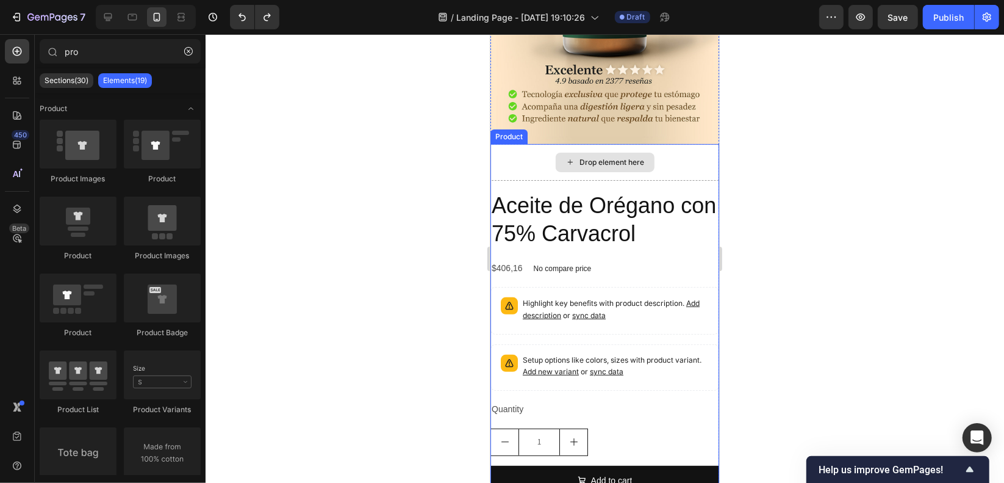
click at [572, 201] on h2 "Aceite de Orégano con 75% Carvacrol" at bounding box center [604, 220] width 229 height 60
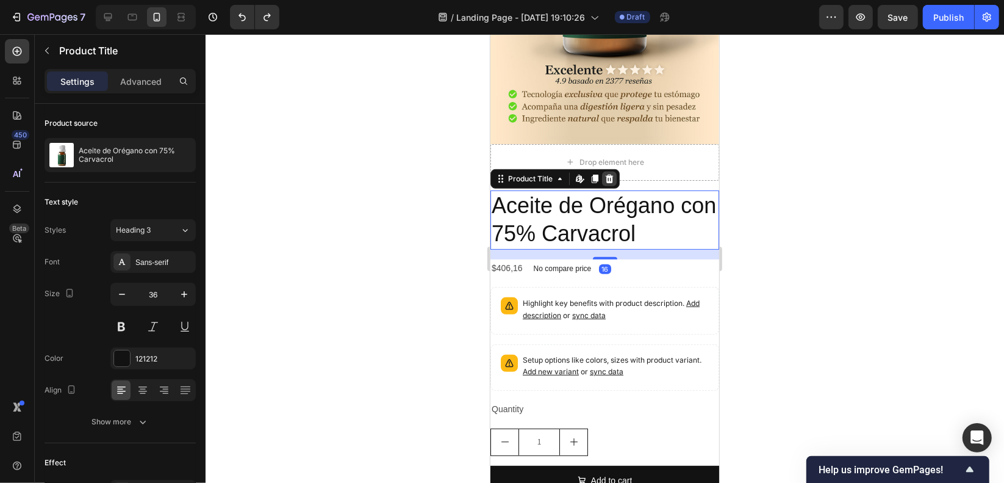
click at [606, 173] on icon at bounding box center [609, 177] width 8 height 9
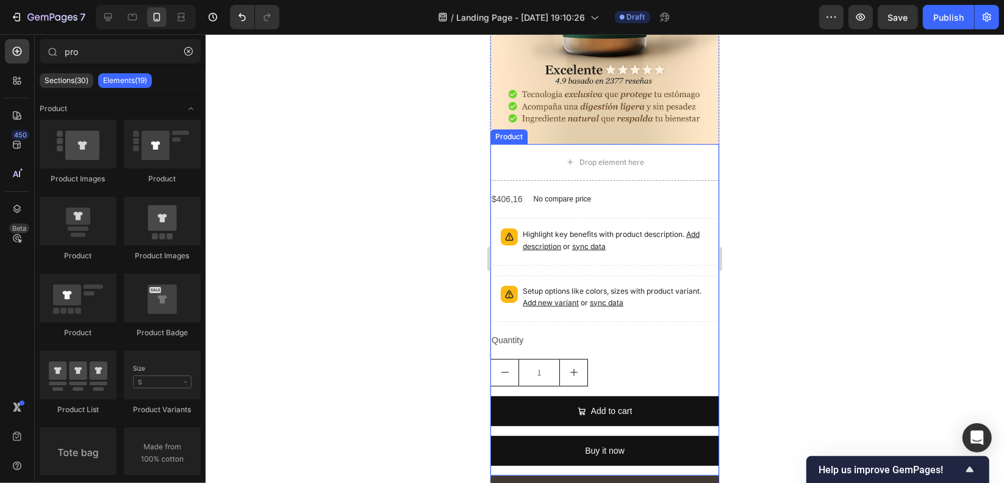
click at [555, 193] on div "$406,16 Product Price Product Price No compare price Product Price Row Highligh…" at bounding box center [604, 333] width 229 height 286
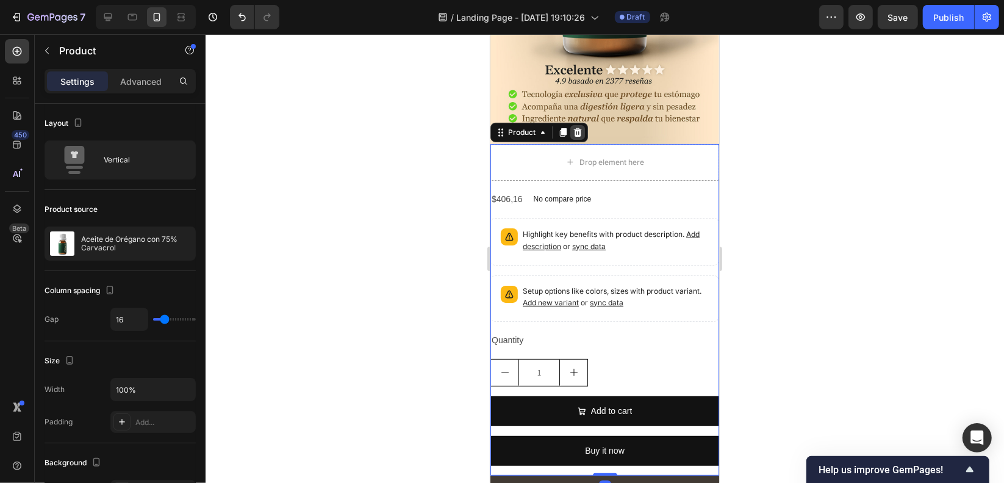
click at [578, 127] on icon at bounding box center [577, 132] width 10 height 10
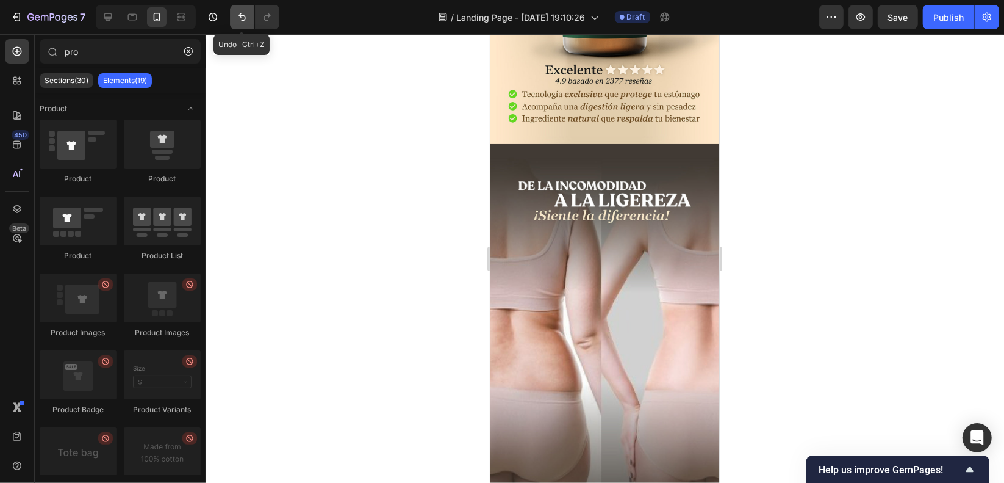
click at [236, 20] on icon "Undo/Redo" at bounding box center [242, 17] width 12 height 12
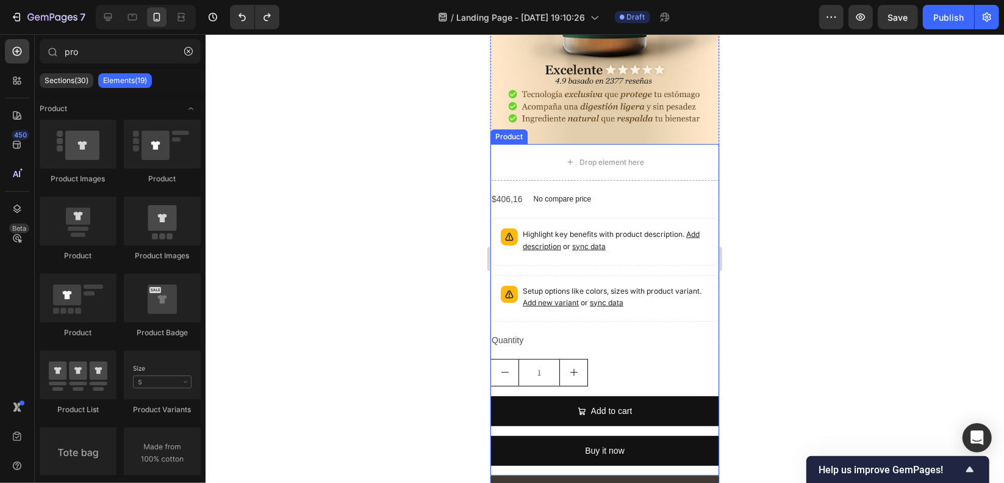
click at [523, 167] on div "Drop element here $406,16 Product Price Product Price No compare price Product …" at bounding box center [604, 309] width 229 height 332
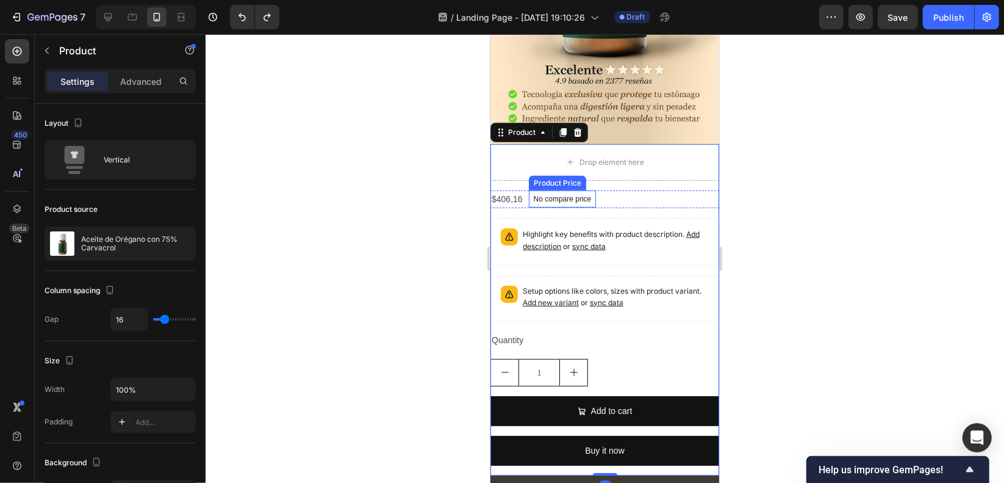
click at [528, 190] on div "No compare price" at bounding box center [562, 198] width 68 height 17
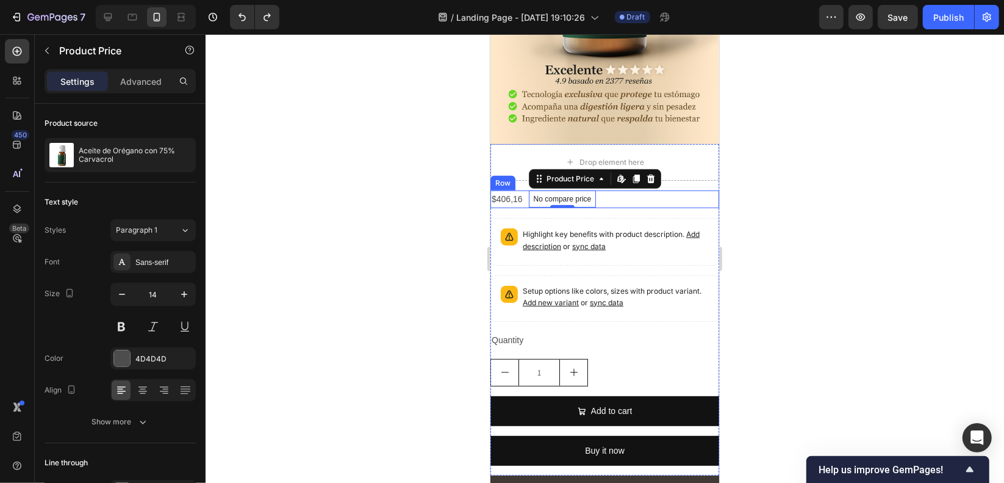
click at [638, 190] on div "$406,16 Product Price Product Price No compare price Product Price Edit content…" at bounding box center [604, 199] width 229 height 18
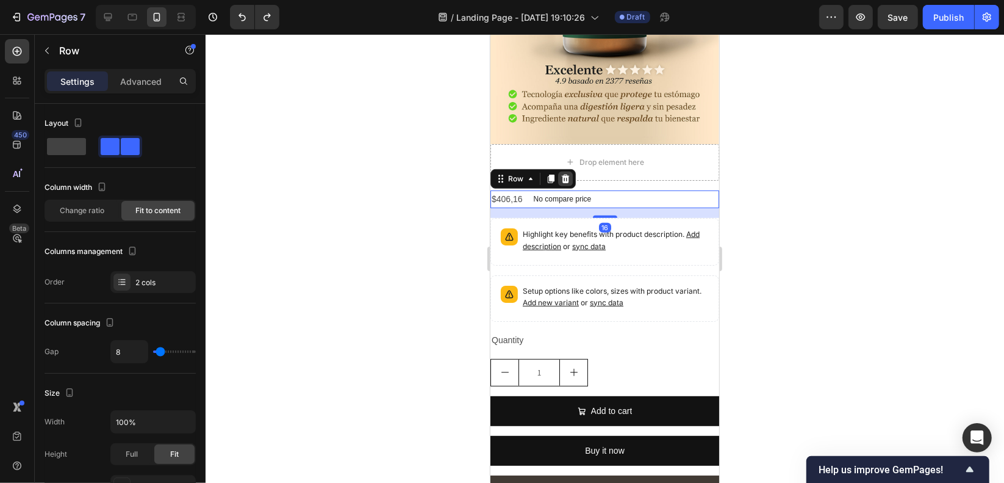
click at [562, 173] on icon at bounding box center [565, 177] width 8 height 9
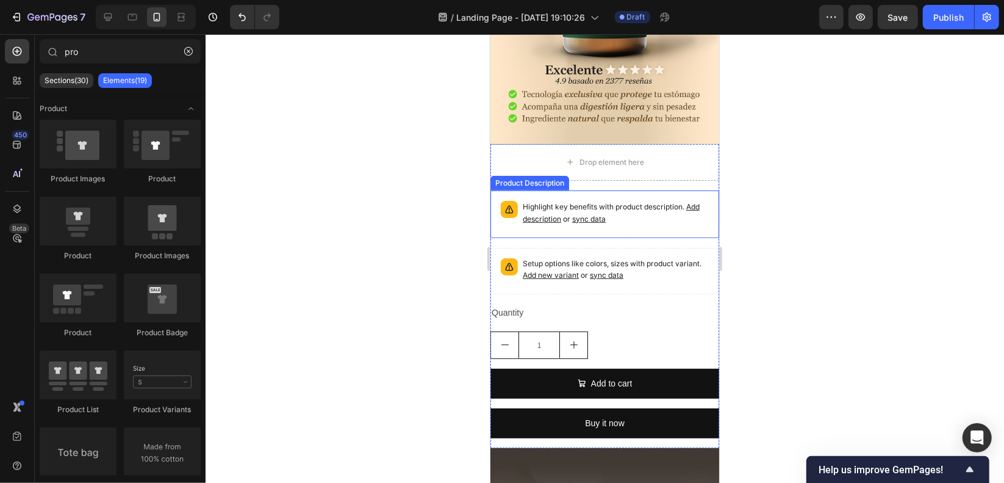
click at [661, 201] on p "Highlight key benefits with product description. Add description or sync data" at bounding box center [615, 212] width 186 height 24
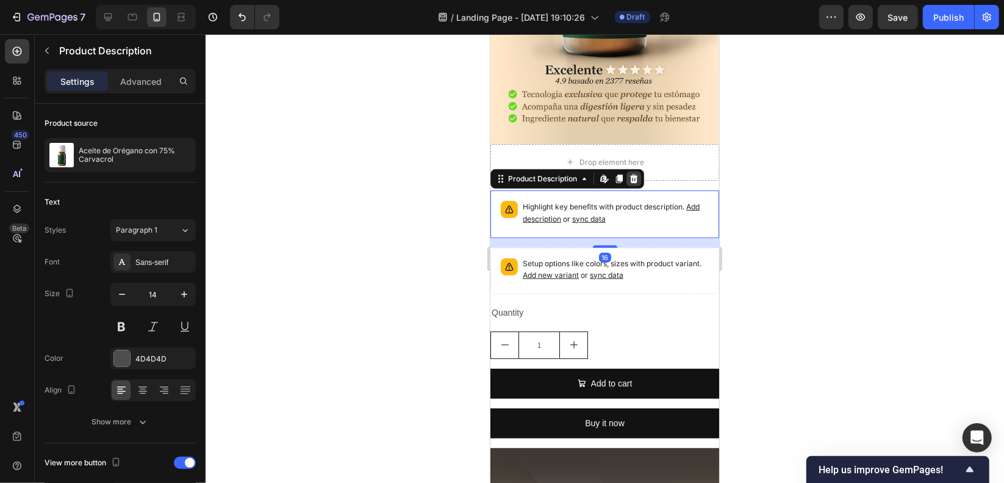
click at [628, 173] on icon at bounding box center [633, 178] width 10 height 10
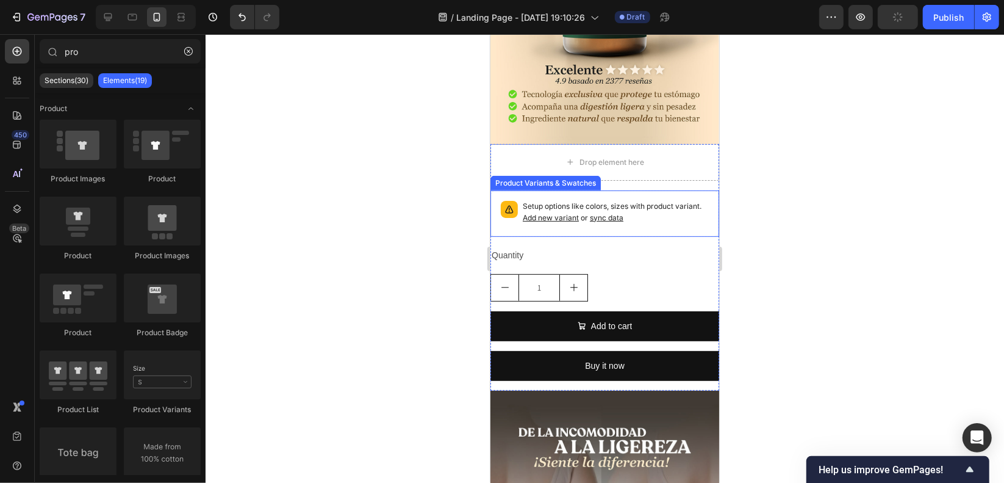
click at [683, 201] on p "Setup options like colors, sizes with product variant. Add new variant or sync …" at bounding box center [615, 211] width 186 height 23
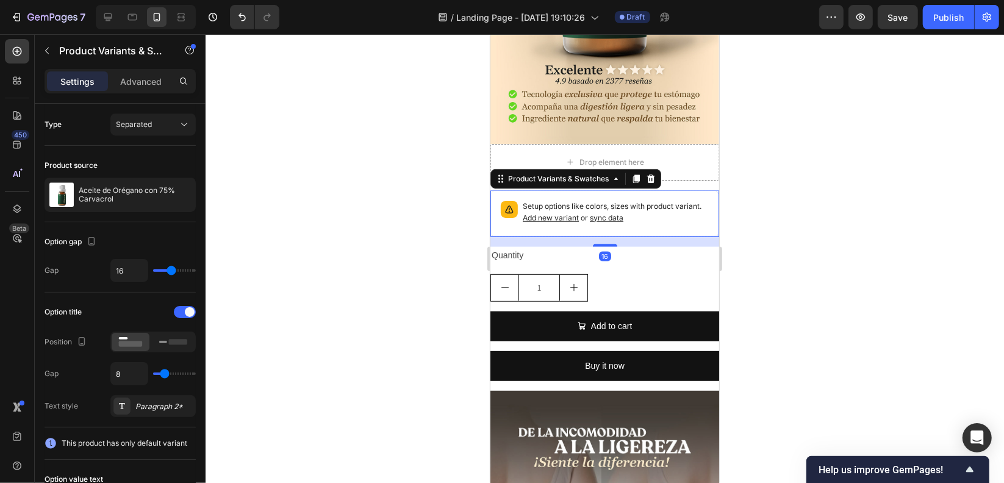
click at [648, 173] on icon at bounding box center [651, 177] width 8 height 9
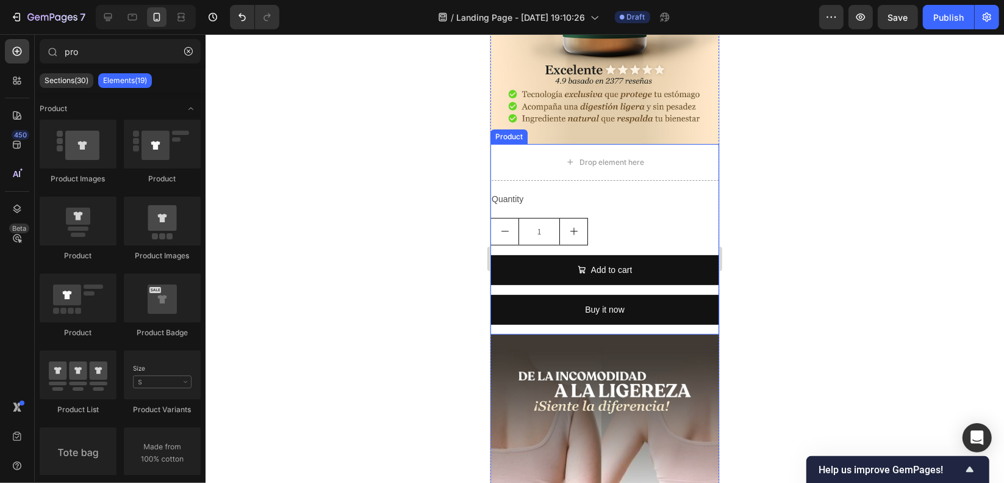
click at [677, 196] on div "Quantity Text Block 1 Product Quantity Add to cart Add to Cart Buy it now Dynam…" at bounding box center [604, 262] width 229 height 145
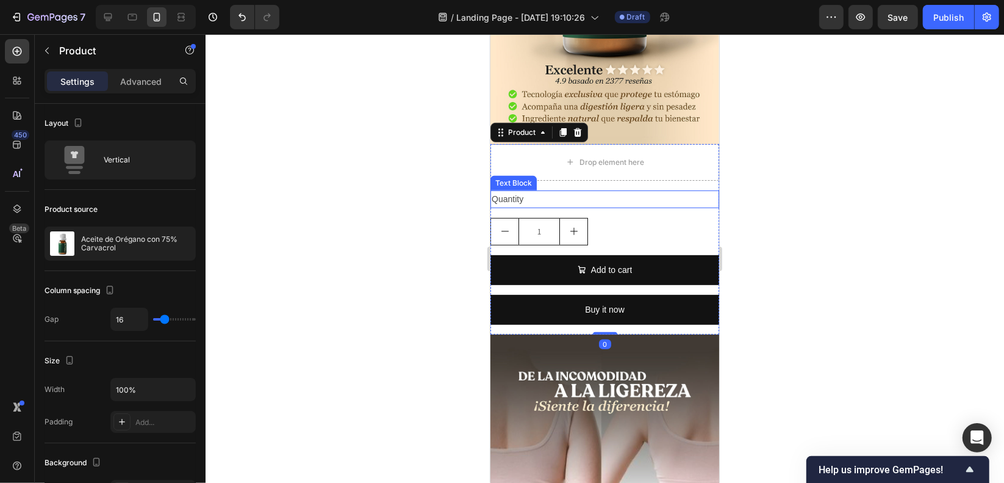
click at [525, 190] on div "Quantity" at bounding box center [604, 199] width 229 height 18
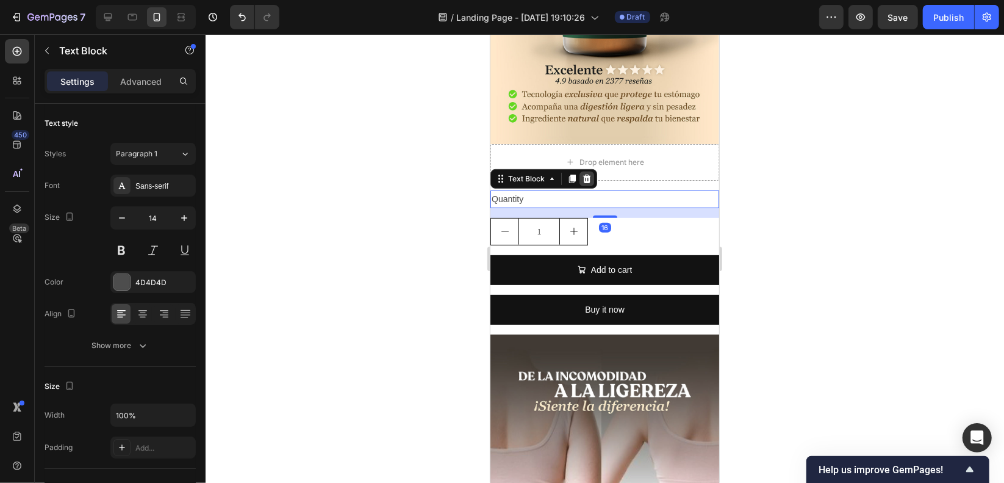
click at [587, 173] on icon at bounding box center [587, 177] width 8 height 9
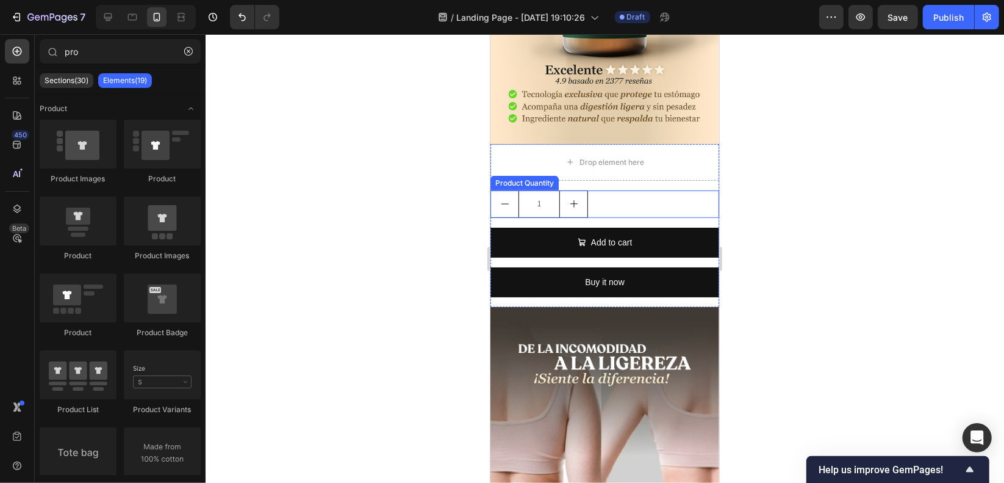
click at [591, 190] on div "1" at bounding box center [604, 203] width 229 height 27
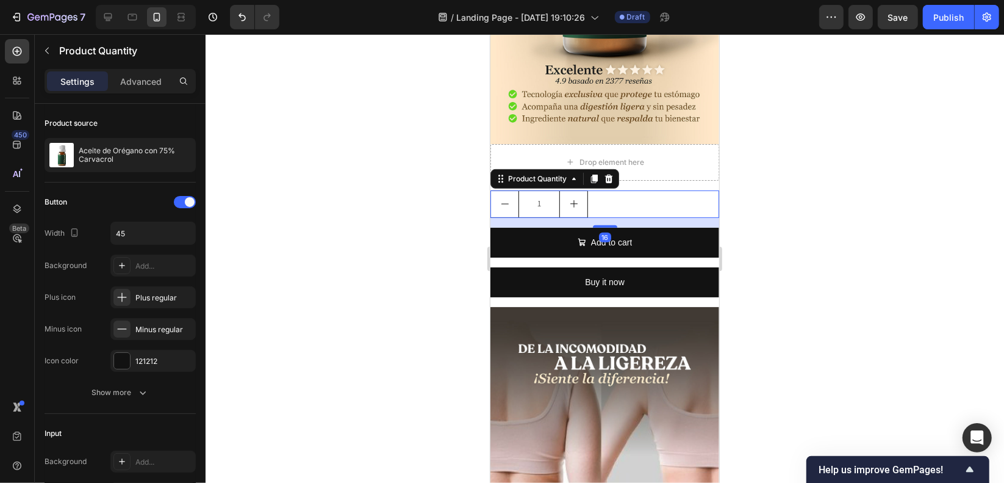
click at [618, 168] on div "Product Quantity" at bounding box center [554, 178] width 129 height 20
click at [609, 173] on icon at bounding box center [609, 177] width 8 height 9
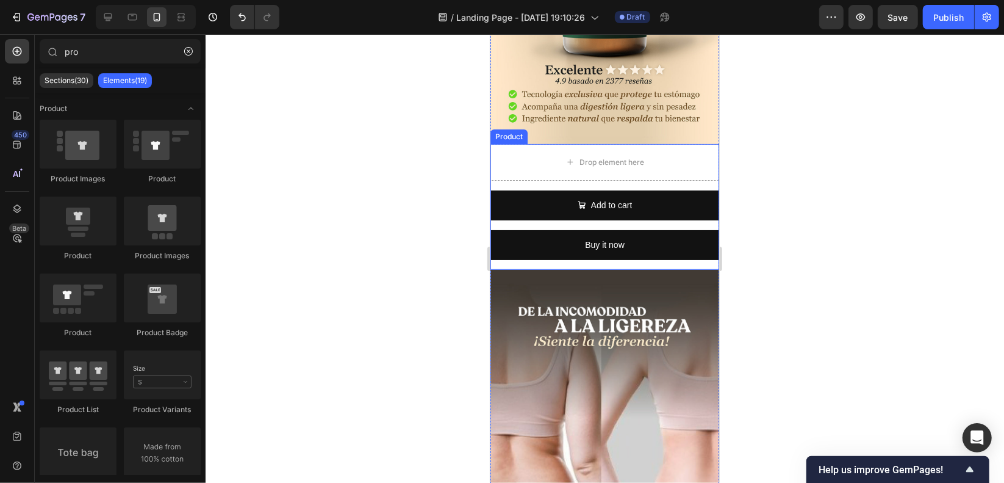
click at [655, 204] on div "Add to cart Add to Cart" at bounding box center [604, 210] width 229 height 40
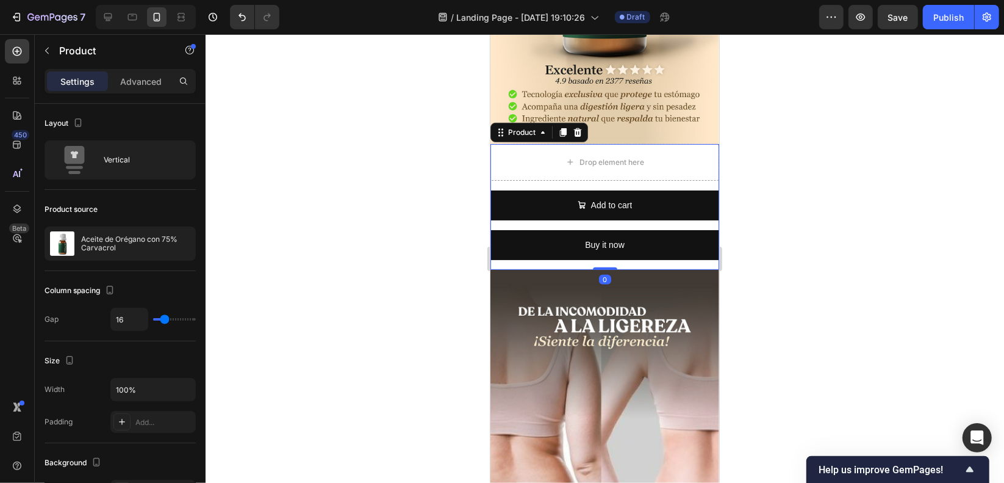
click at [509, 203] on div "Add to cart Add to Cart" at bounding box center [604, 210] width 229 height 40
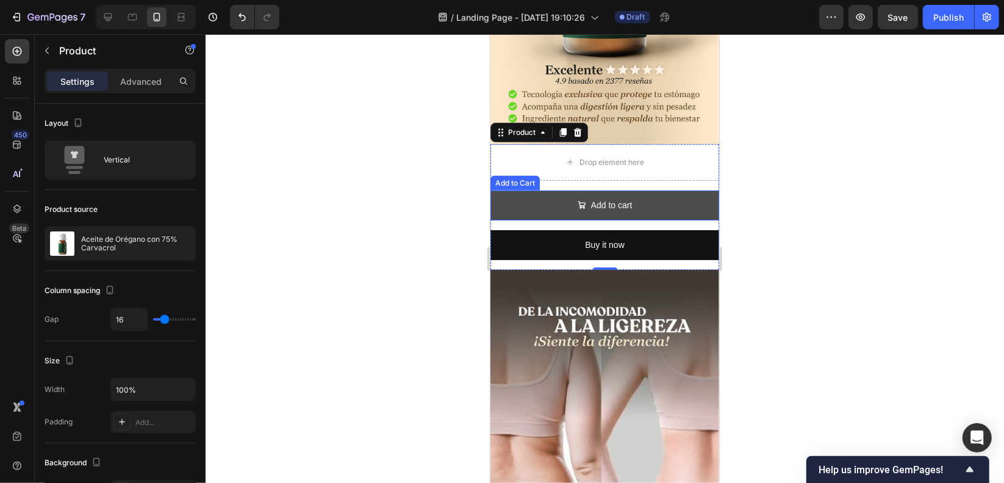
click at [517, 193] on button "Add to cart" at bounding box center [604, 205] width 229 height 30
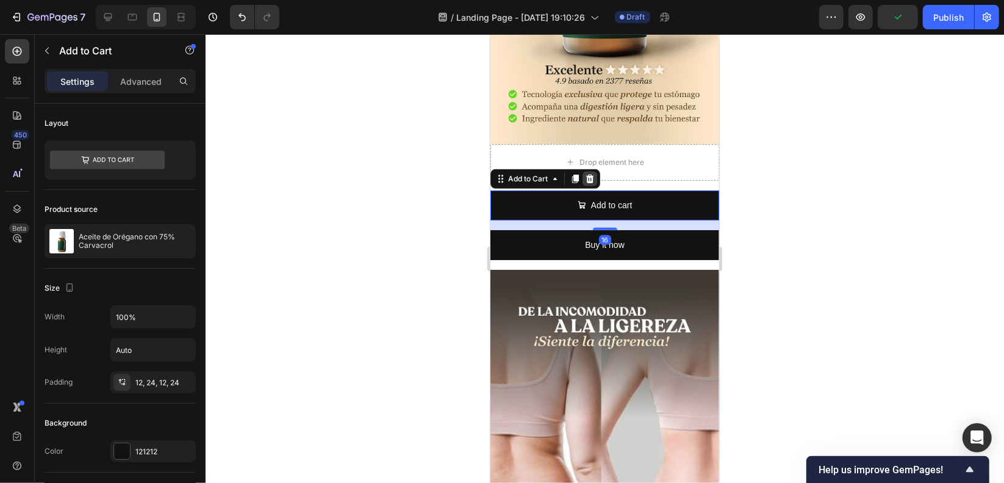
click at [587, 173] on icon at bounding box center [590, 177] width 8 height 9
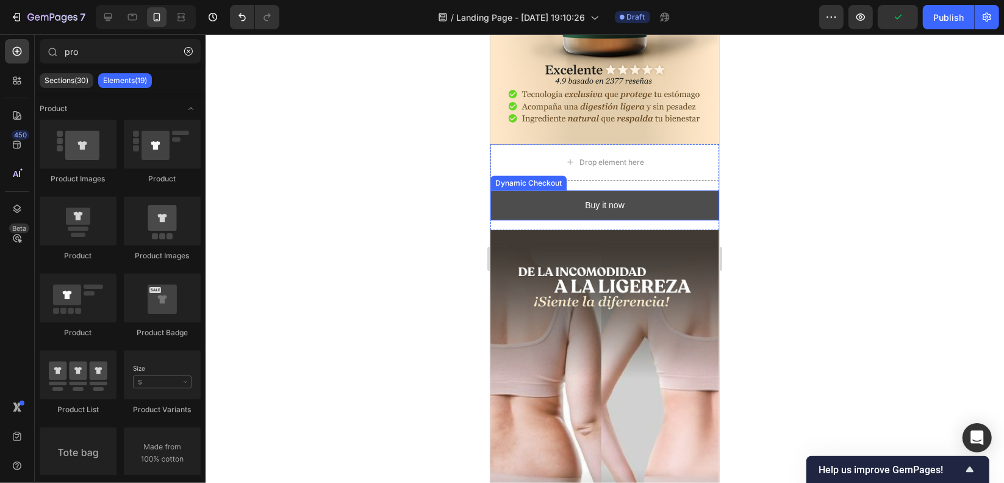
click at [658, 190] on button "Buy it now" at bounding box center [604, 205] width 229 height 30
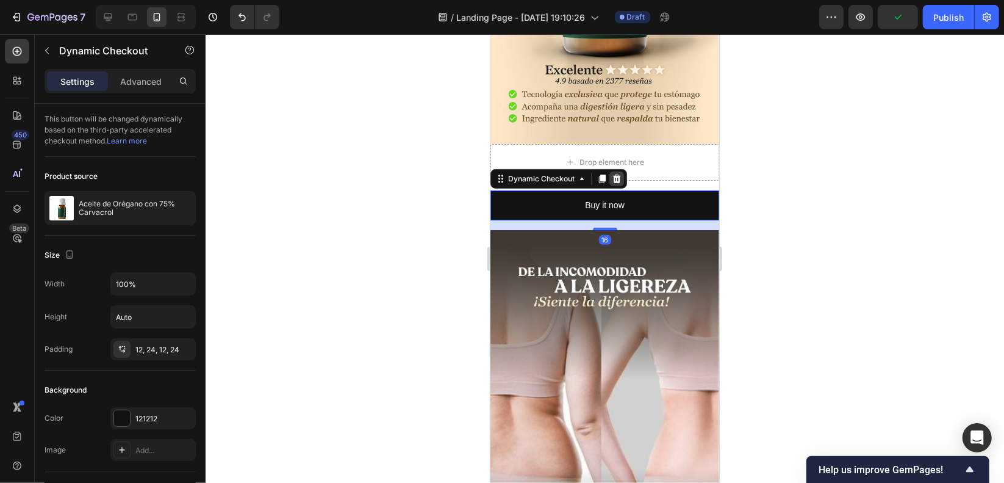
click at [619, 173] on icon at bounding box center [616, 178] width 10 height 10
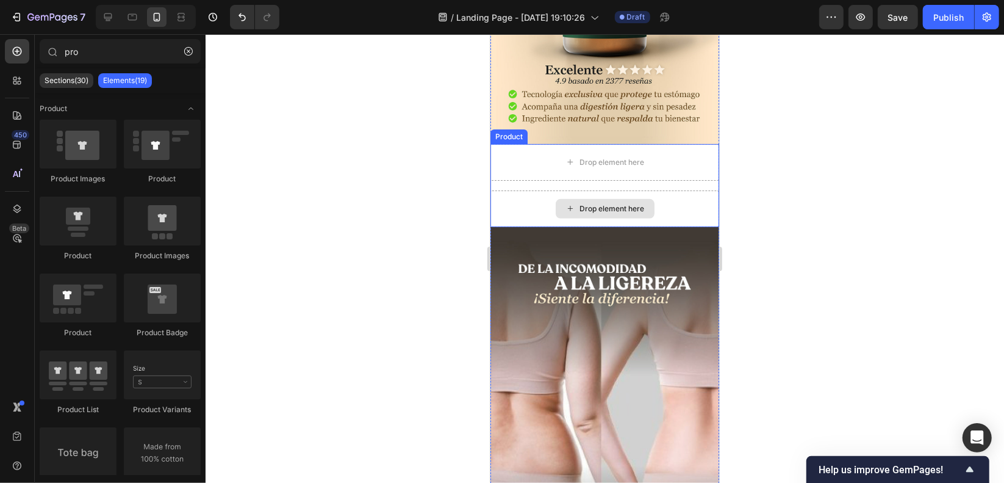
click at [511, 193] on div "Drop element here" at bounding box center [604, 208] width 229 height 37
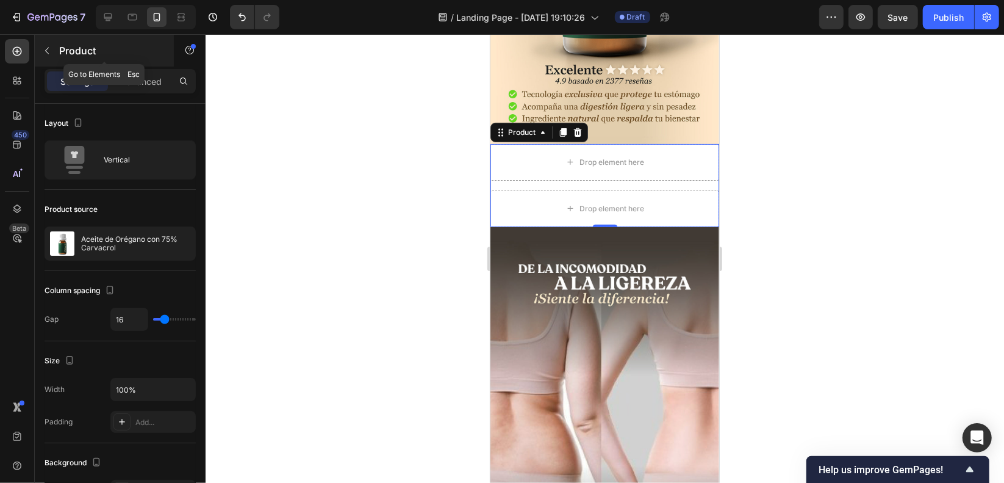
click at [47, 46] on icon "button" at bounding box center [47, 51] width 10 height 10
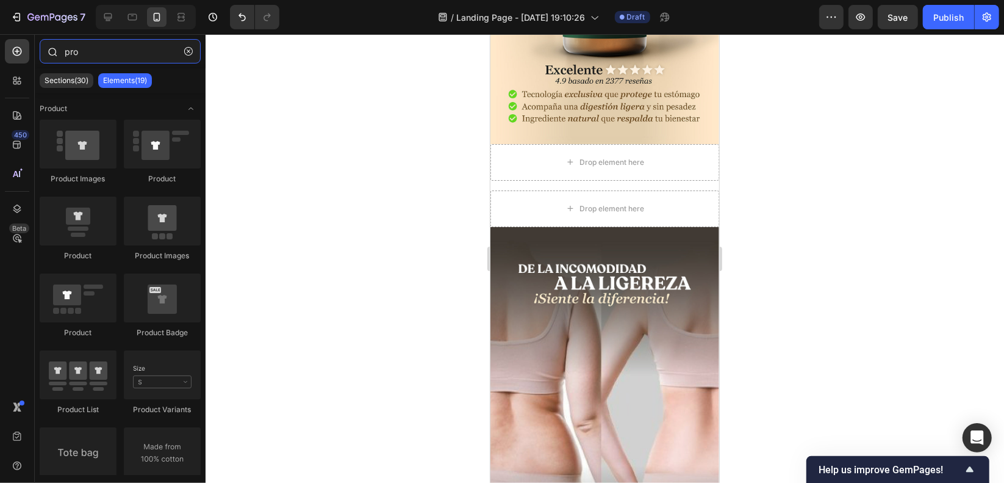
click at [86, 55] on input "pro" at bounding box center [120, 51] width 161 height 24
drag, startPoint x: 103, startPoint y: 45, endPoint x: 35, endPoint y: 51, distance: 67.9
click at [37, 52] on div "pro" at bounding box center [120, 53] width 171 height 29
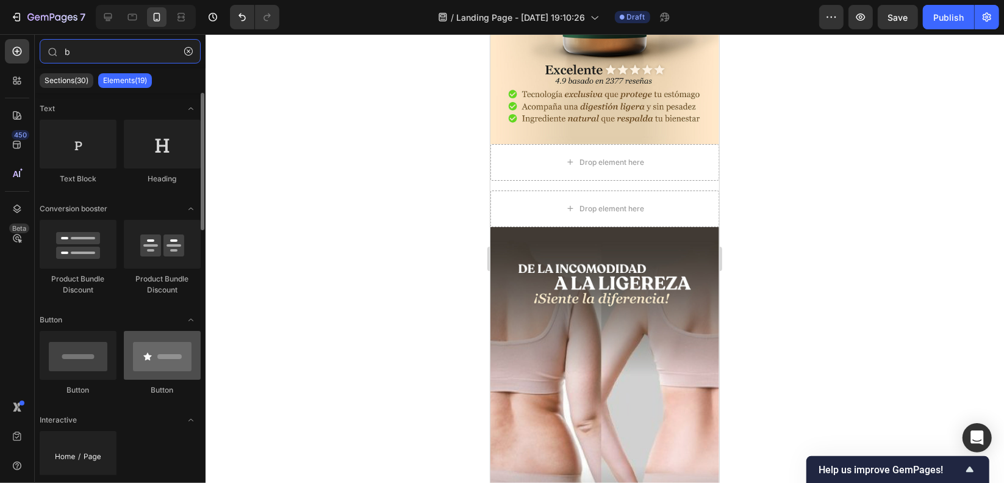
type input "b"
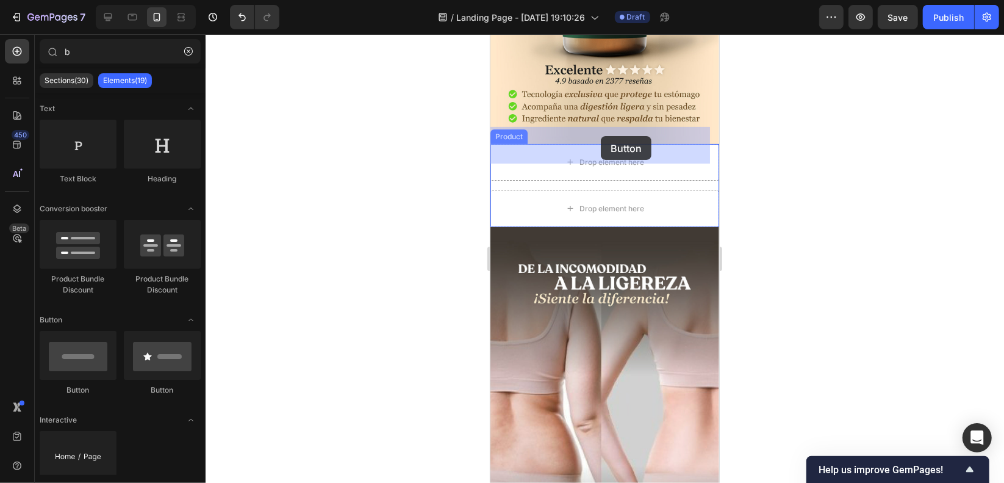
drag, startPoint x: 633, startPoint y: 394, endPoint x: 600, endPoint y: 135, distance: 260.1
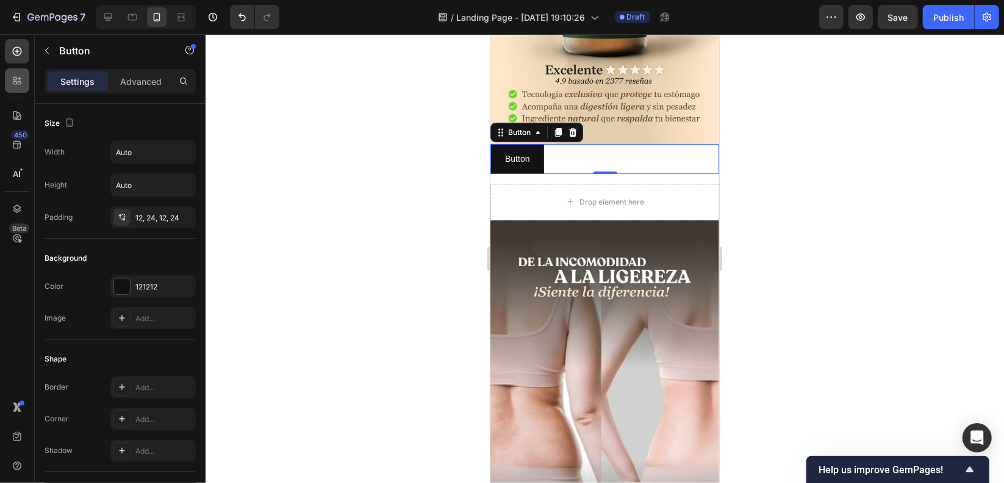
click at [23, 87] on div at bounding box center [17, 80] width 24 height 24
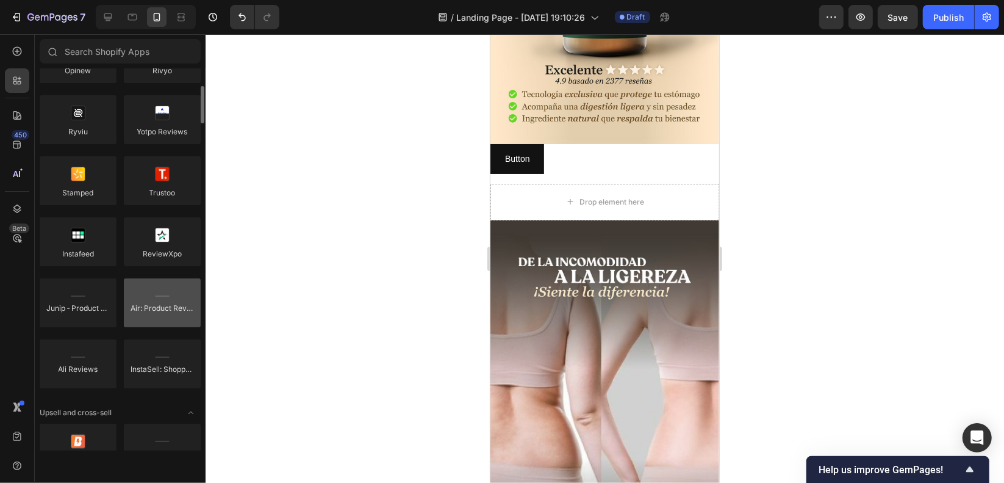
scroll to position [244, 0]
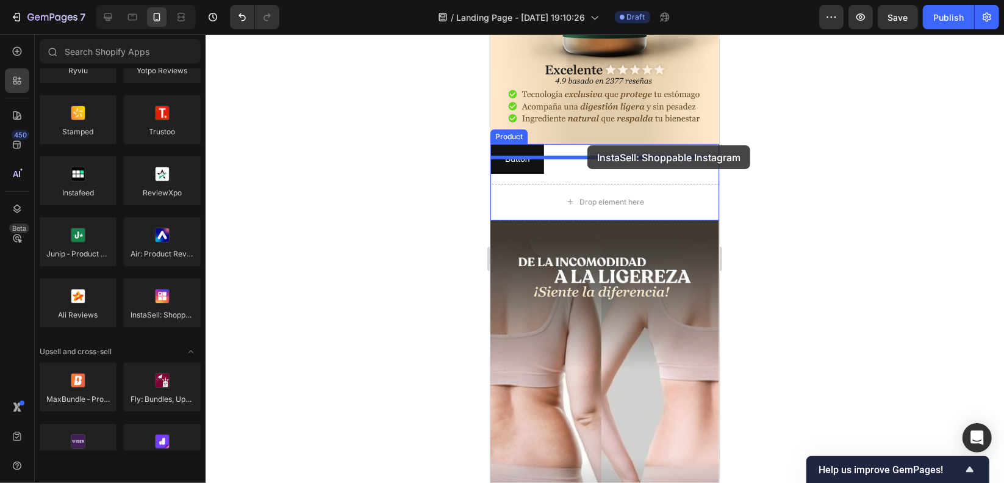
drag, startPoint x: 643, startPoint y: 339, endPoint x: 587, endPoint y: 145, distance: 202.6
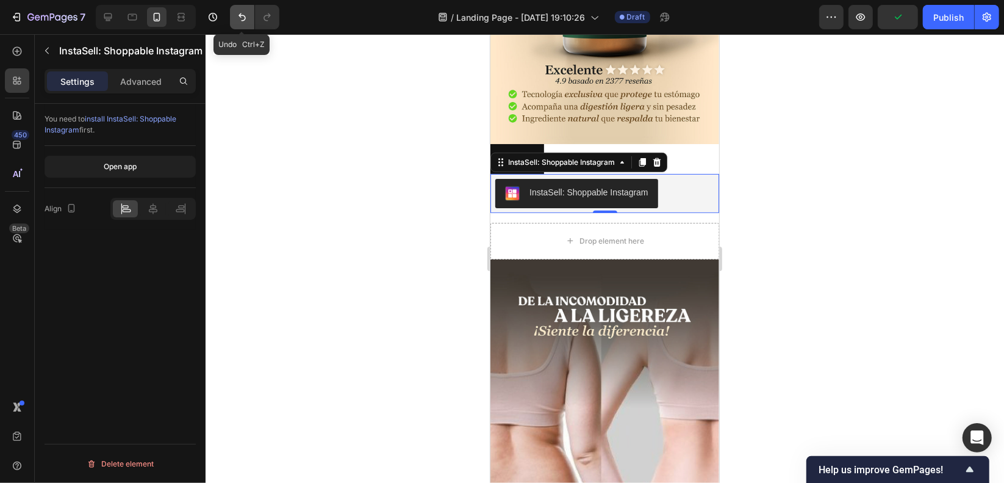
click at [245, 14] on icon "Undo/Redo" at bounding box center [242, 17] width 12 height 12
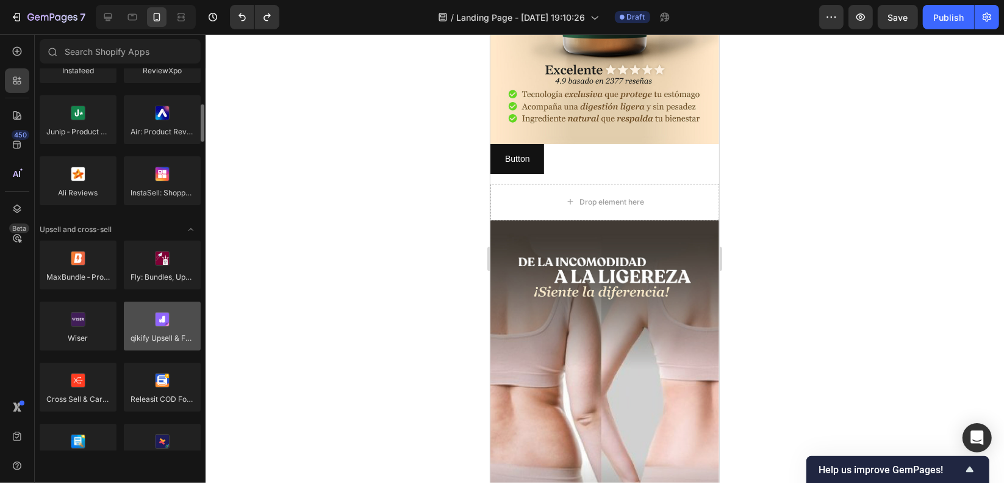
scroll to position [427, 0]
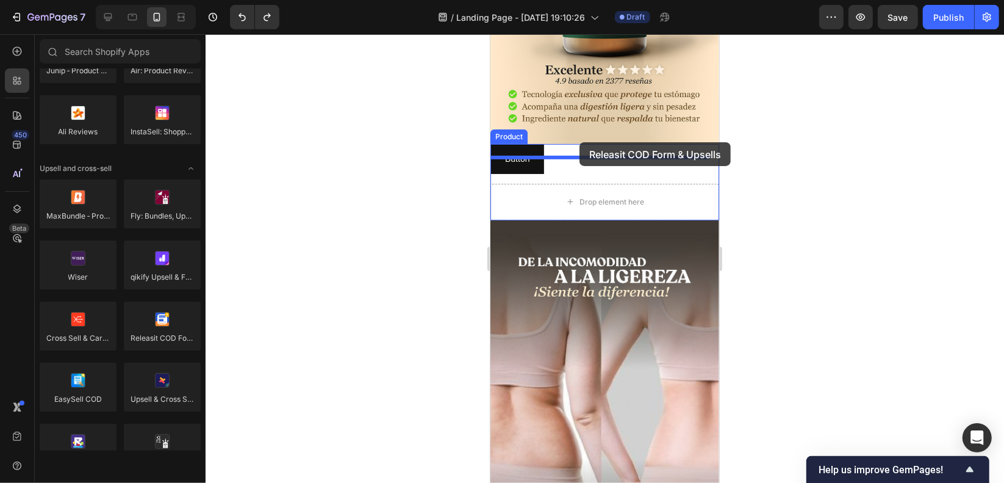
drag, startPoint x: 686, startPoint y: 364, endPoint x: 579, endPoint y: 142, distance: 246.7
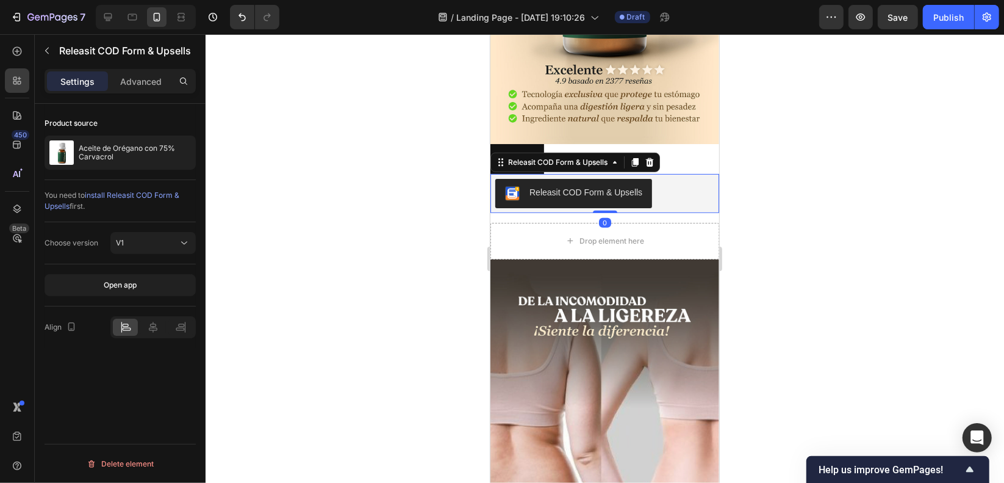
click at [700, 178] on div "Releasit COD Form & Upsells" at bounding box center [604, 192] width 219 height 29
click at [150, 326] on icon at bounding box center [153, 327] width 9 height 11
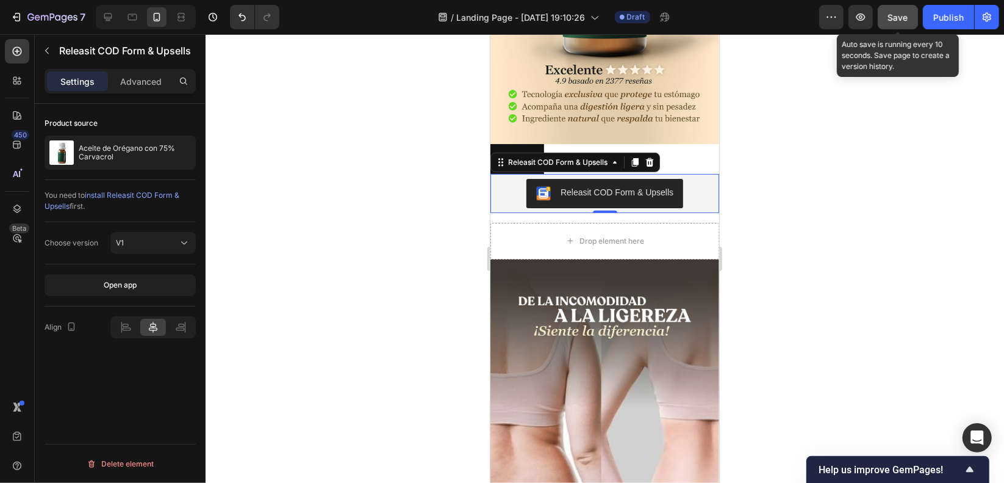
click at [908, 17] on span "Save" at bounding box center [898, 17] width 20 height 10
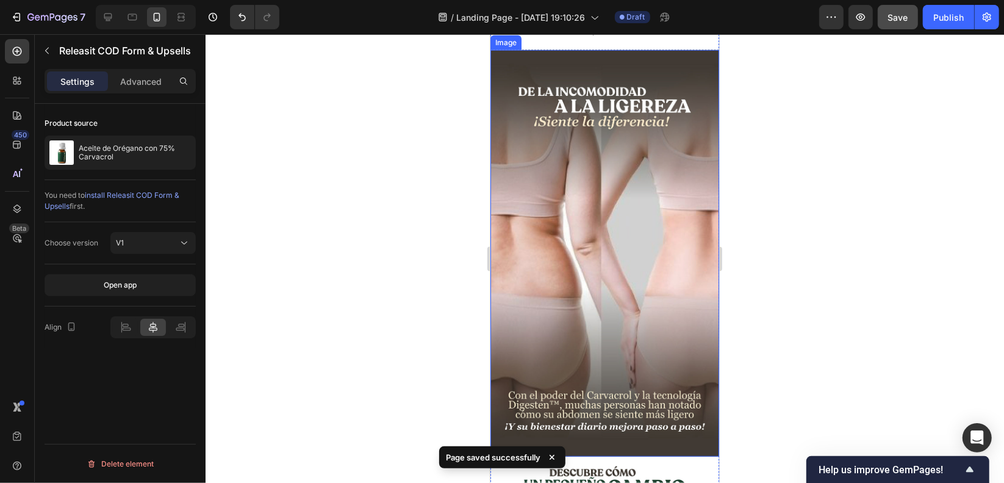
scroll to position [261, 0]
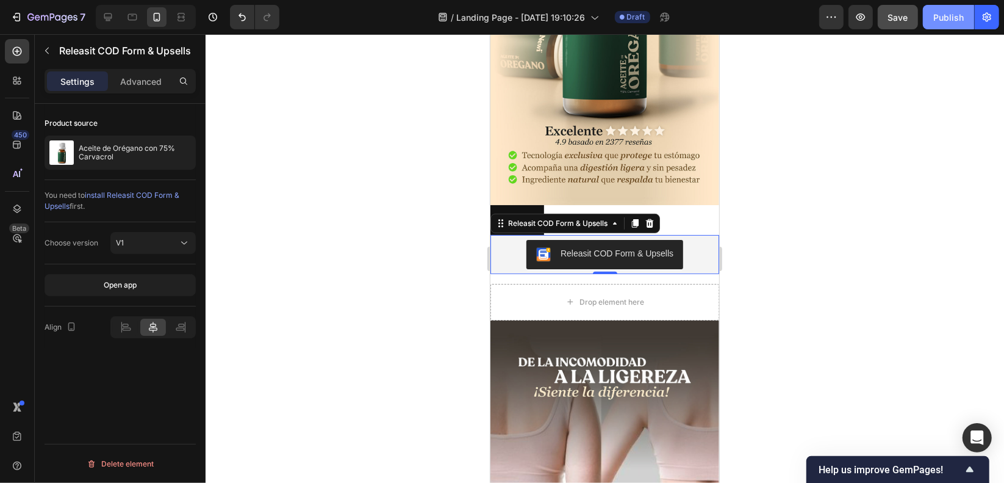
click at [926, 23] on button "Publish" at bounding box center [948, 17] width 51 height 24
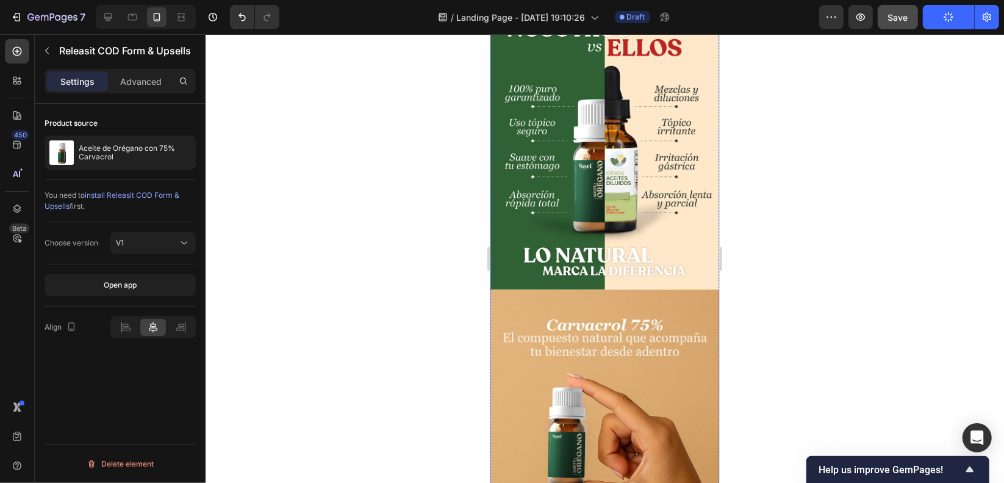
scroll to position [2152, 0]
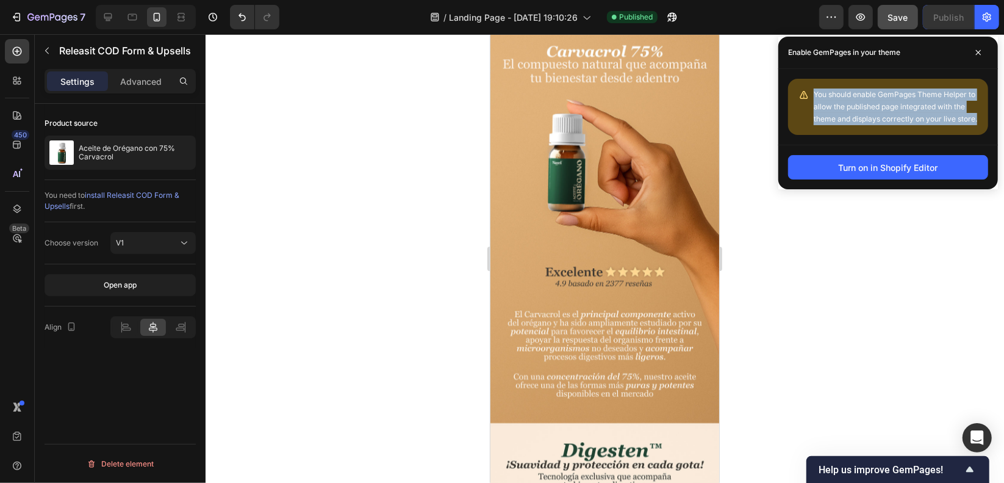
drag, startPoint x: 814, startPoint y: 92, endPoint x: 980, endPoint y: 114, distance: 168.0
click at [980, 114] on div "You should enable GemPages Theme Helper to allow the published page integrated …" at bounding box center [888, 107] width 200 height 56
copy span "You should enable GemPages Theme Helper to allow the published page integrated …"
click at [836, 91] on span "You should enable GemPages Theme Helper to allow the published page integrated …" at bounding box center [896, 107] width 164 height 34
drag, startPoint x: 815, startPoint y: 91, endPoint x: 926, endPoint y: 116, distance: 114.4
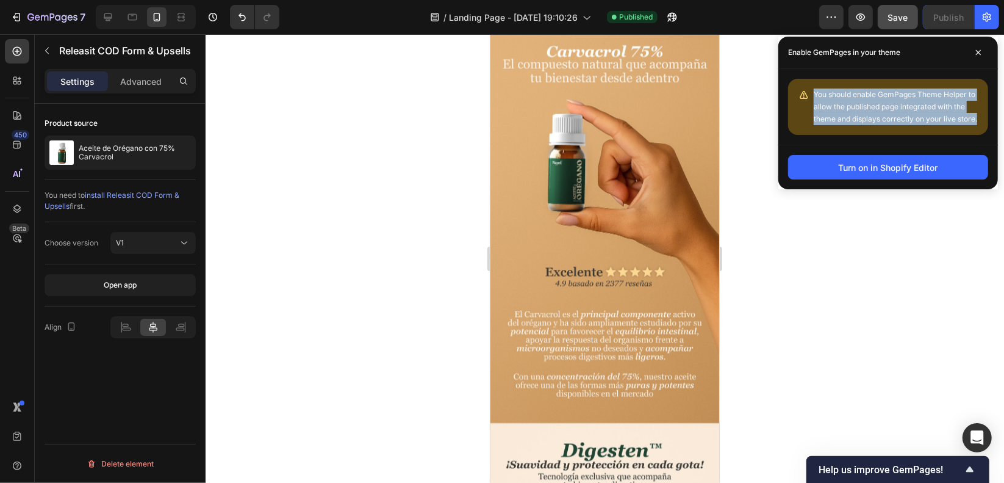
click at [979, 116] on div "You should enable GemPages Theme Helper to allow the published page integrated …" at bounding box center [888, 107] width 200 height 56
copy span "You should enable GemPages Theme Helper to allow the published page integrated …"
click at [902, 128] on div "You should enable GemPages Theme Helper to allow the published page integrated …" at bounding box center [888, 107] width 200 height 56
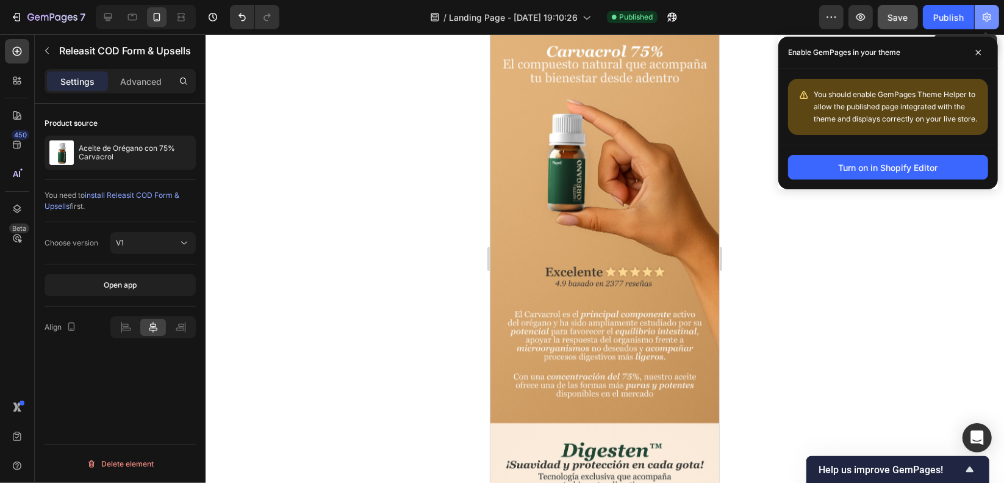
click at [990, 16] on icon "button" at bounding box center [987, 17] width 12 height 12
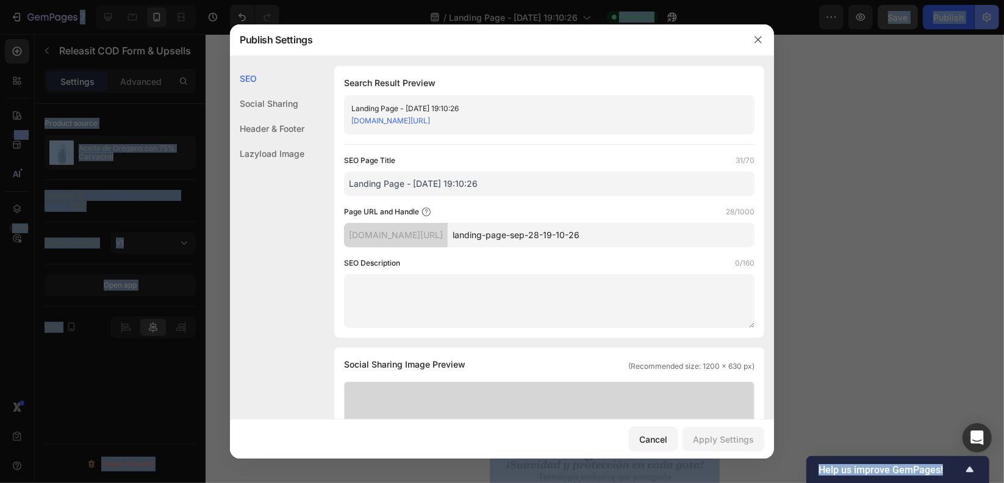
click at [990, 16] on div at bounding box center [502, 241] width 1004 height 483
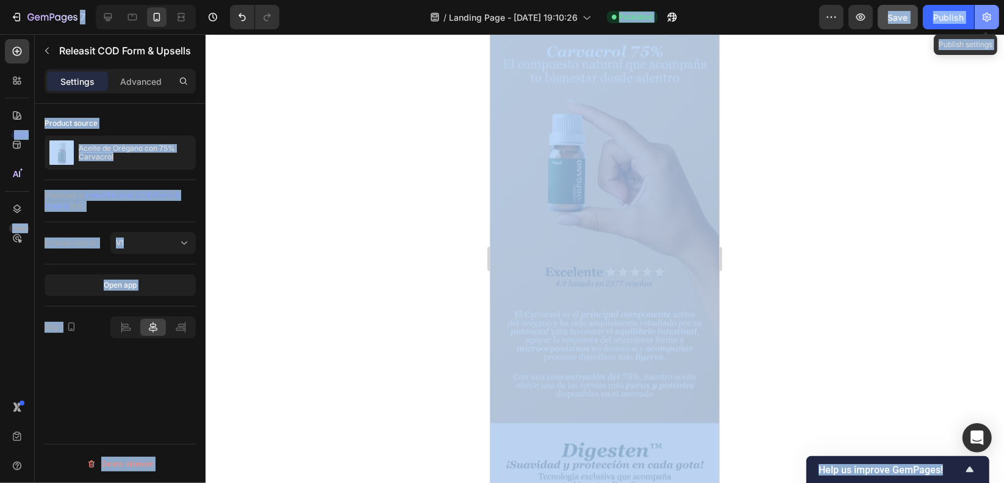
click at [990, 16] on icon "button" at bounding box center [987, 17] width 12 height 12
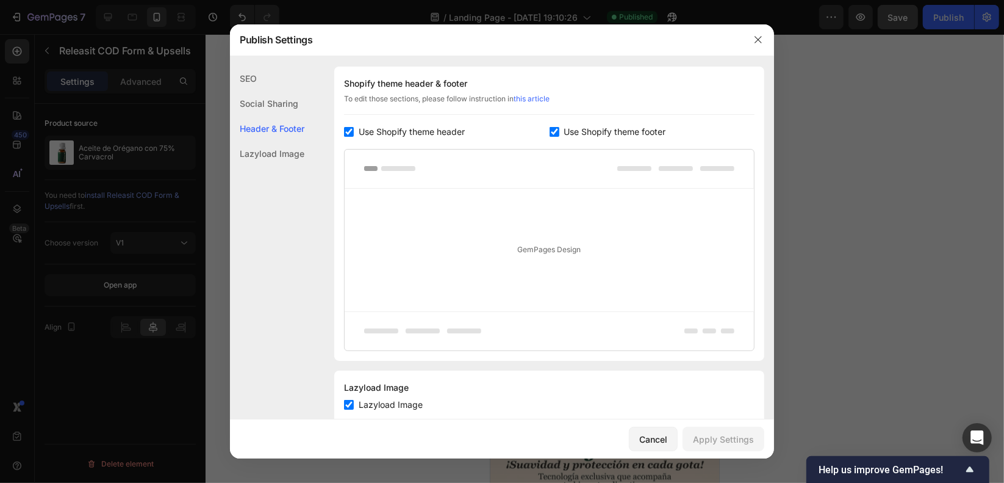
scroll to position [603, 0]
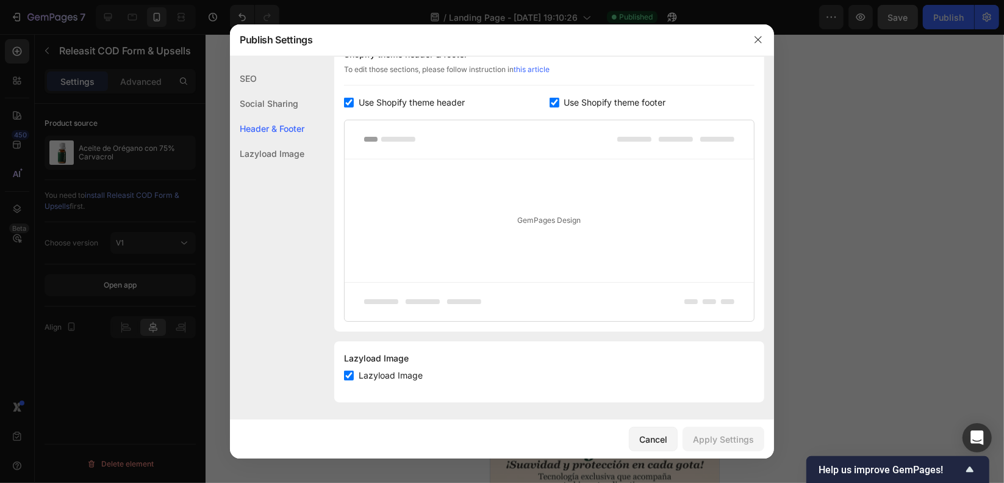
click at [276, 80] on div "SEO" at bounding box center [267, 78] width 74 height 25
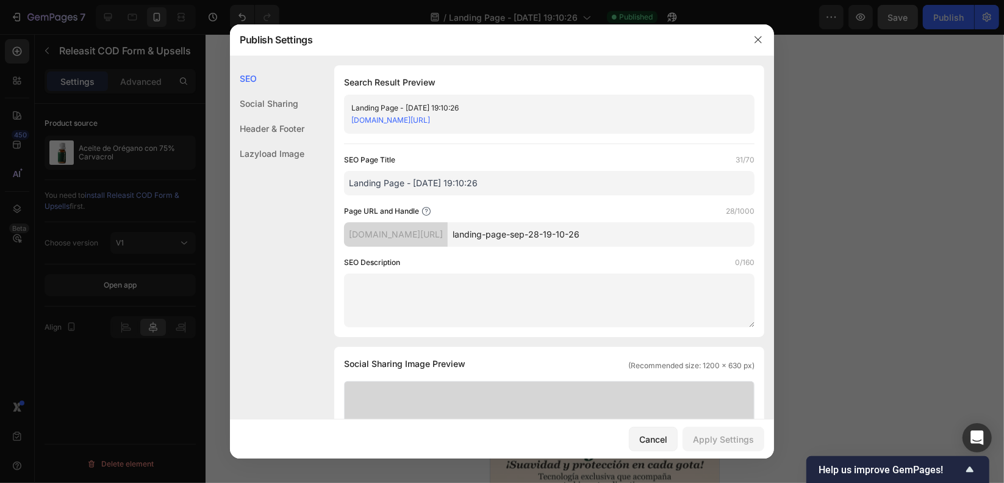
scroll to position [0, 0]
click at [287, 102] on div "Social Sharing" at bounding box center [267, 103] width 74 height 25
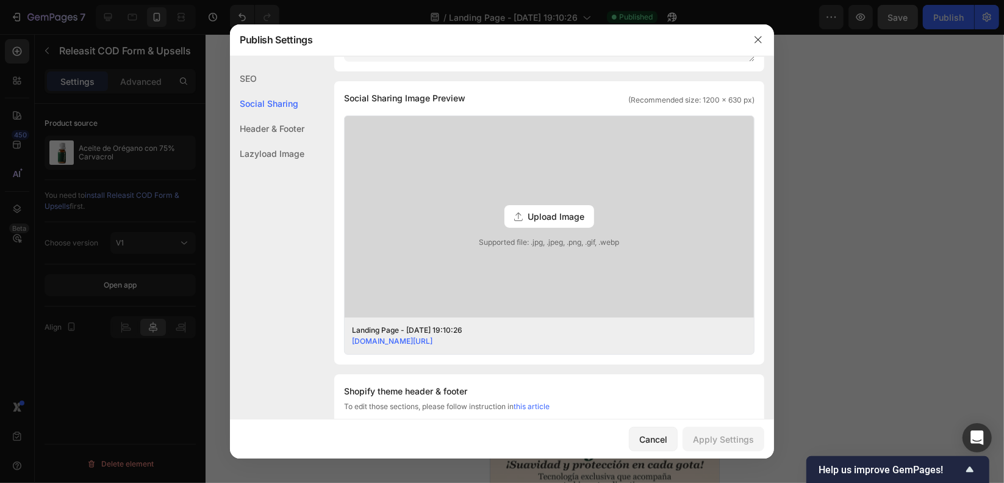
scroll to position [278, 0]
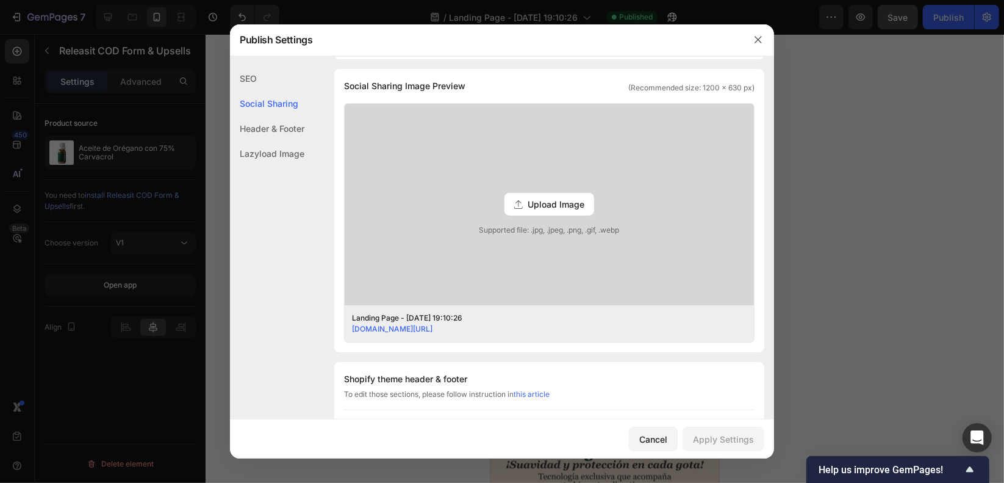
click at [289, 123] on div "Header & Footer" at bounding box center [267, 128] width 74 height 25
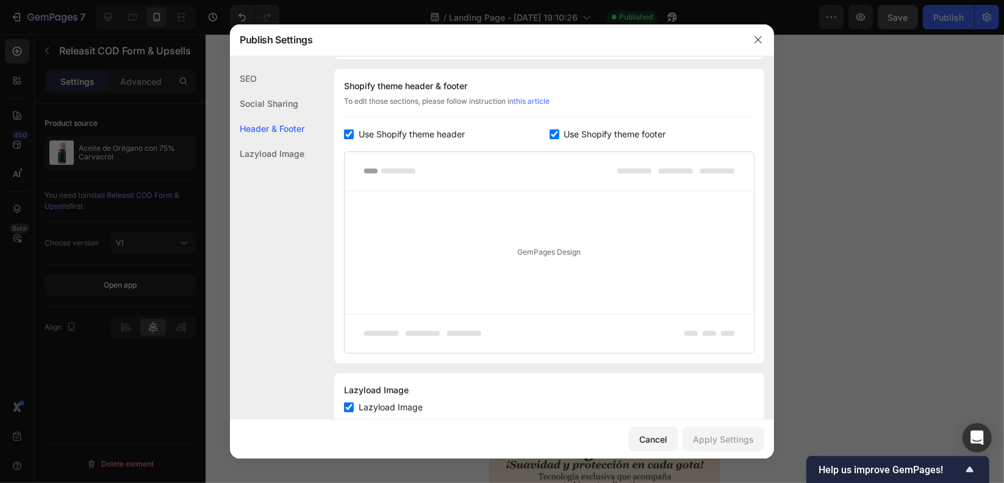
click at [277, 151] on div "Lazyload Image" at bounding box center [267, 153] width 74 height 25
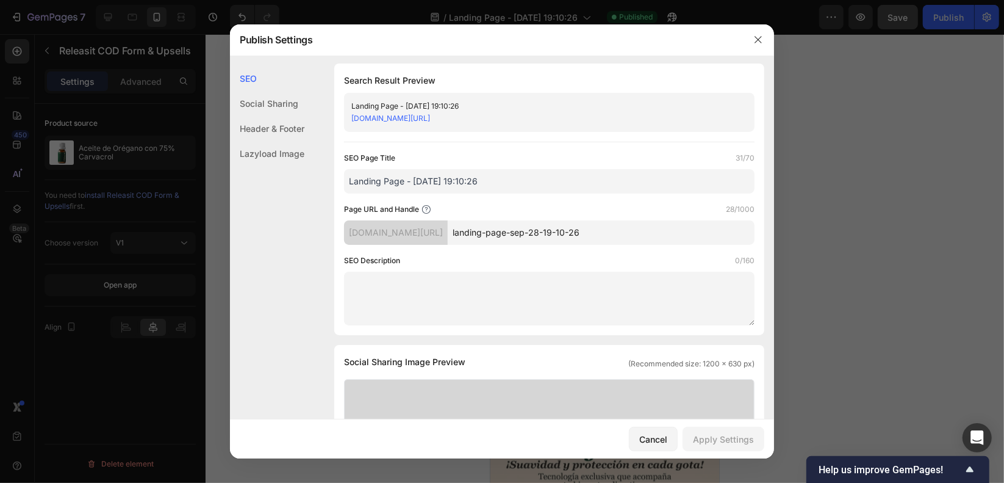
scroll to position [0, 0]
click at [650, 437] on div "Cancel" at bounding box center [653, 439] width 28 height 13
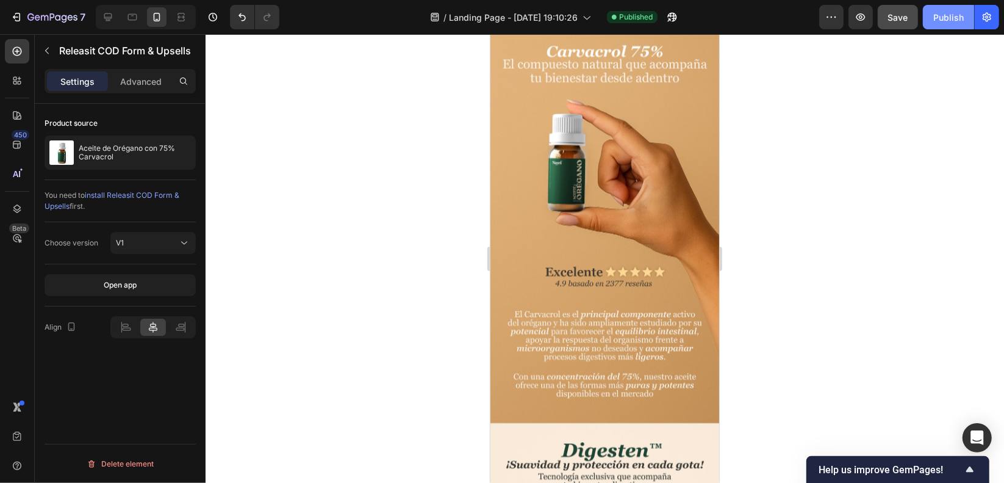
click at [926, 13] on button "Publish" at bounding box center [948, 17] width 51 height 24
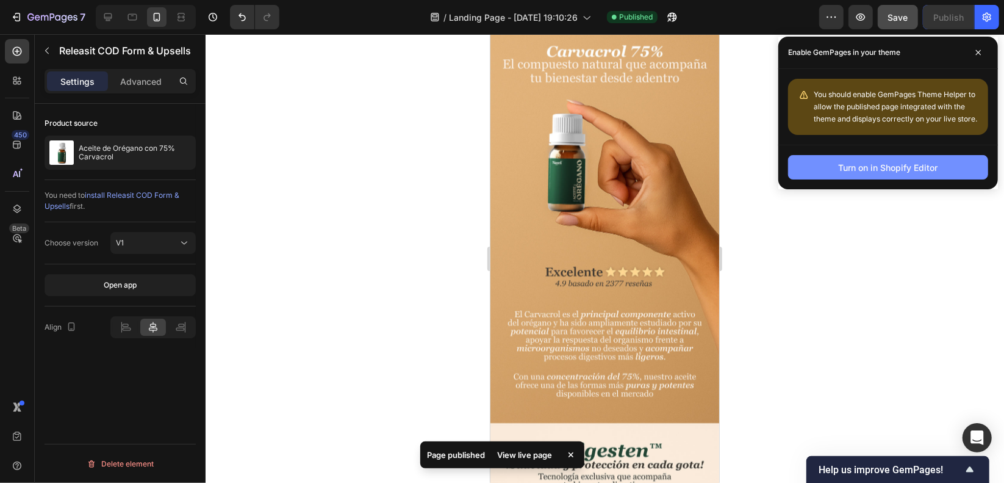
click at [865, 168] on div "Turn on in Shopify Editor" at bounding box center [888, 167] width 99 height 13
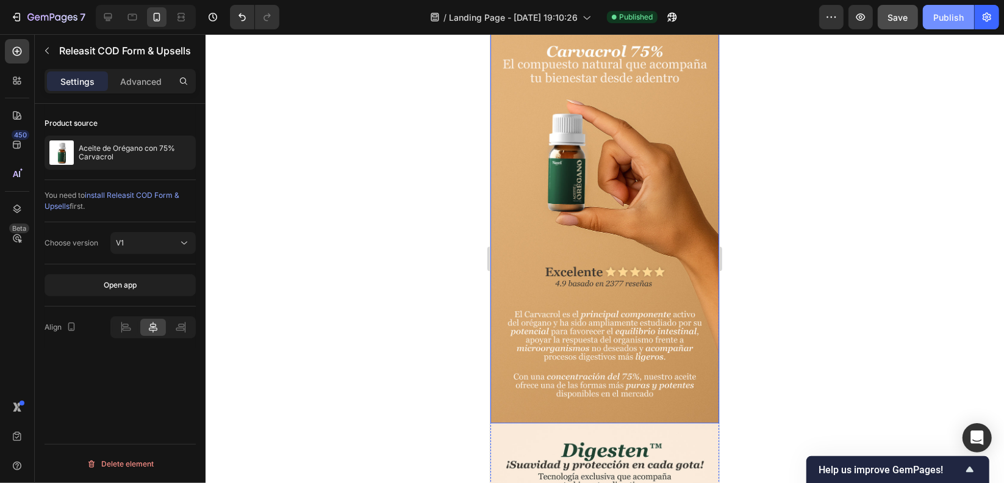
click at [946, 12] on div "Publish" at bounding box center [948, 17] width 31 height 13
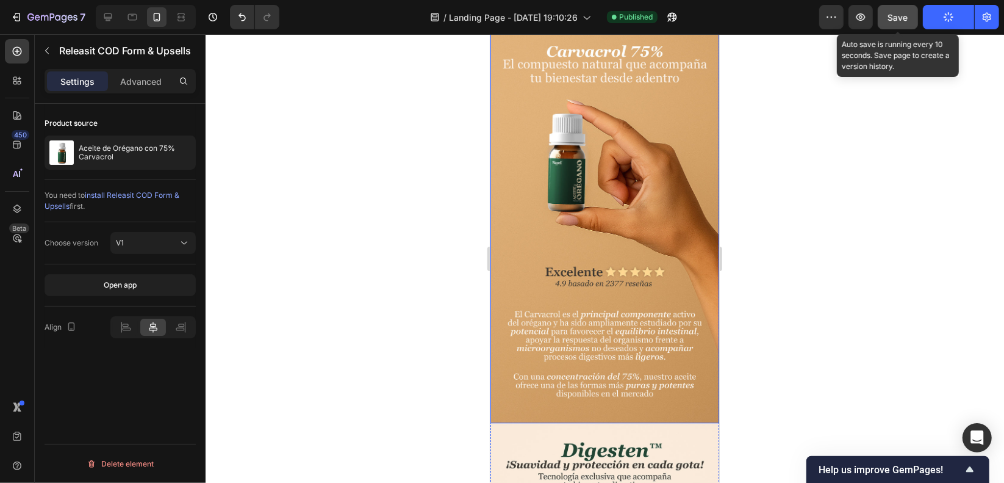
click at [918, 23] on button "Save" at bounding box center [898, 17] width 40 height 24
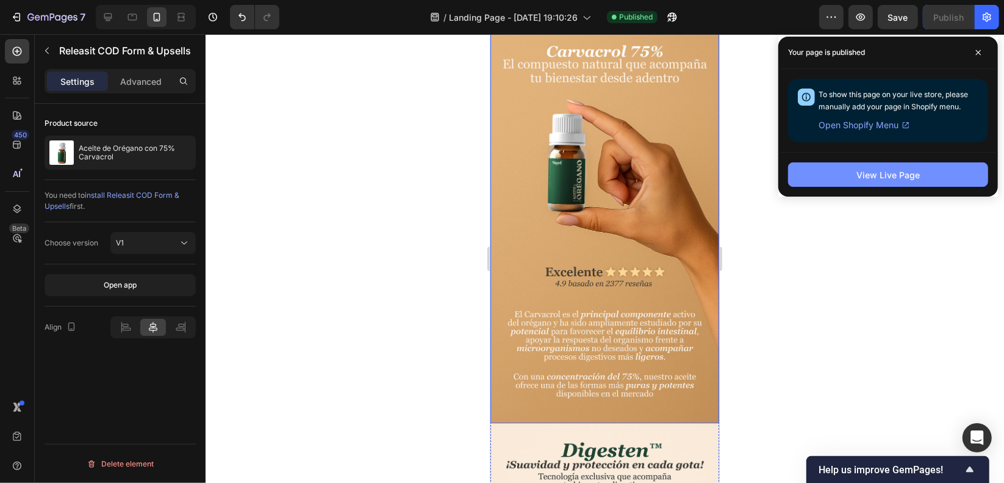
click at [876, 175] on div "View Live Page" at bounding box center [888, 174] width 63 height 13
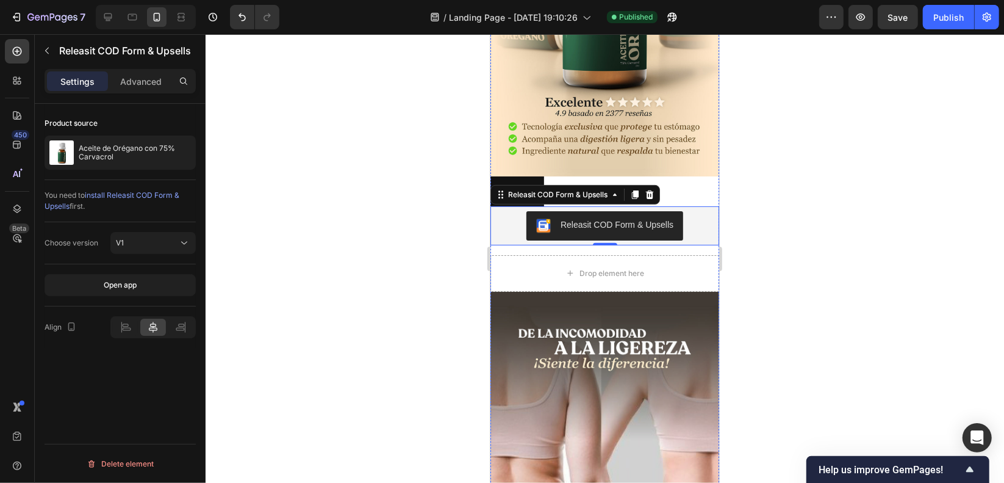
scroll to position [305, 0]
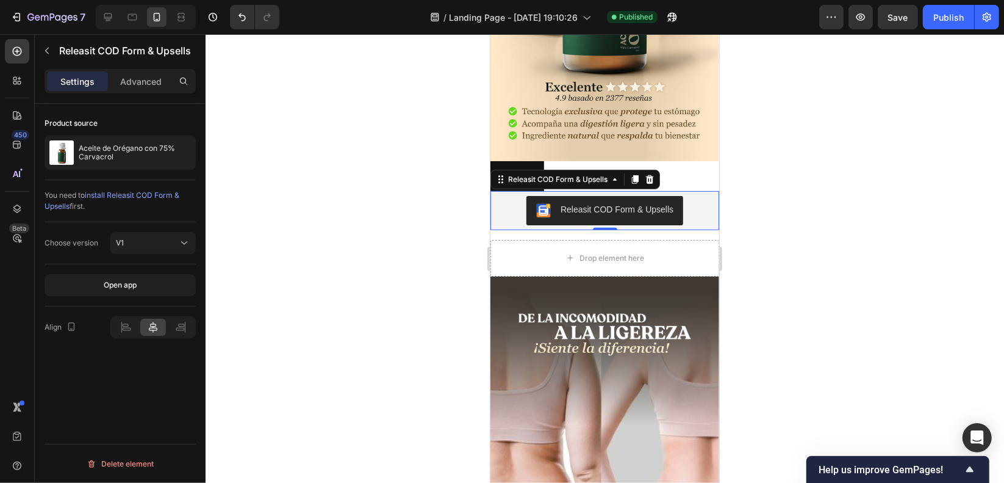
click at [679, 160] on div "Button Button" at bounding box center [604, 175] width 229 height 30
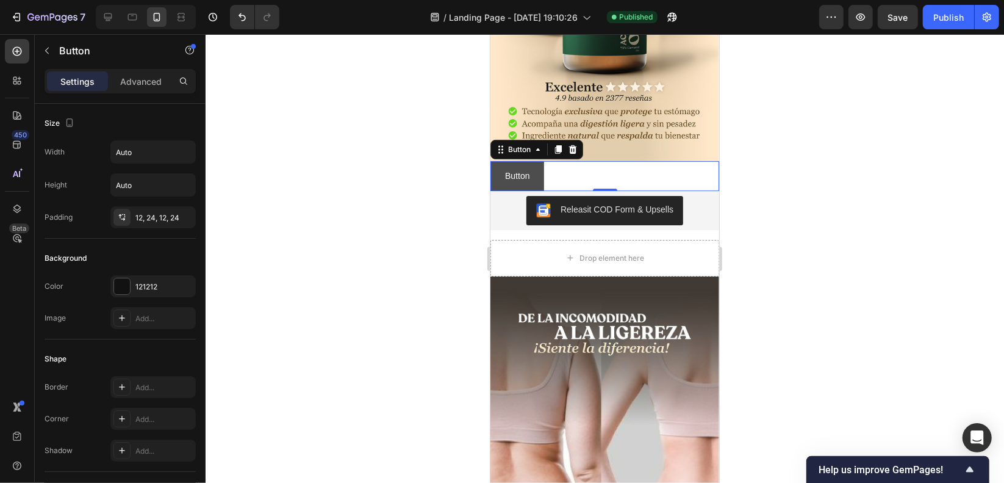
click at [538, 160] on button "Button" at bounding box center [517, 175] width 54 height 30
click at [569, 144] on icon at bounding box center [572, 149] width 10 height 10
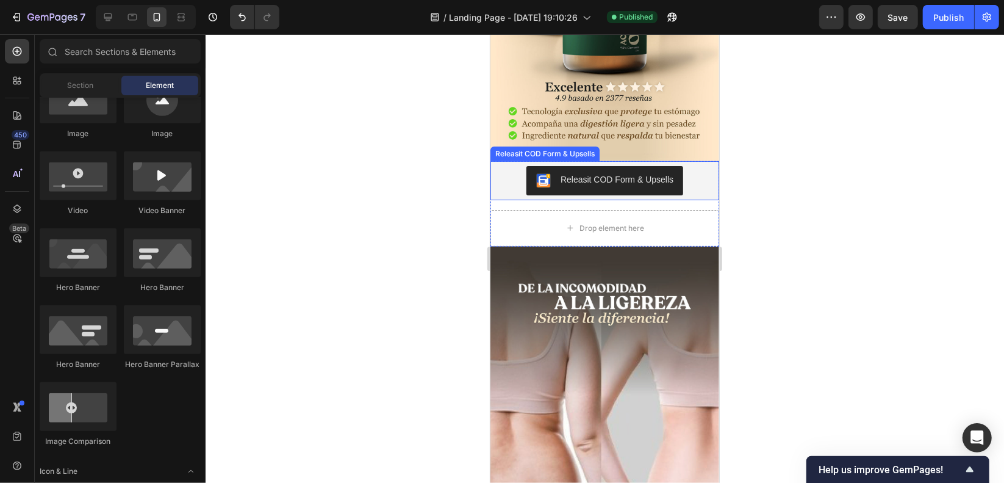
click at [683, 171] on div "Releasit COD Form & Upsells" at bounding box center [604, 179] width 219 height 29
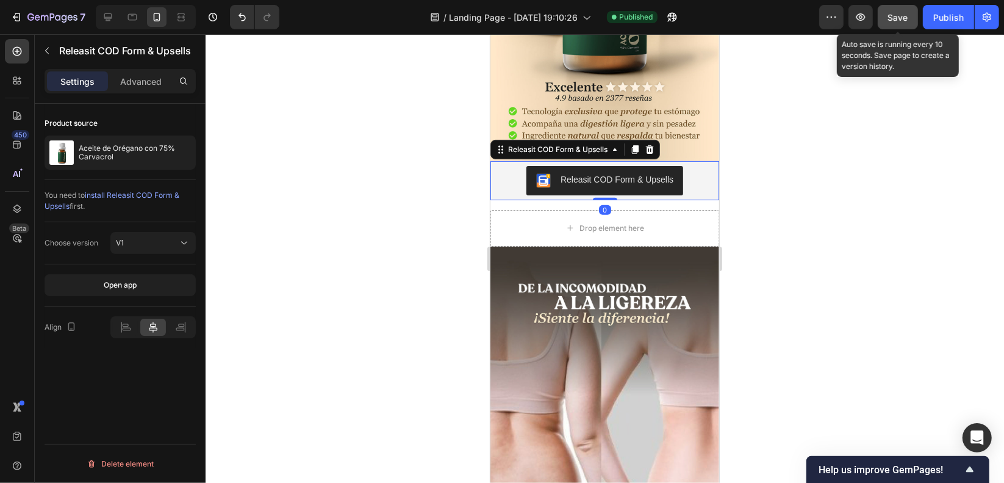
click at [886, 21] on button "Save" at bounding box center [898, 17] width 40 height 24
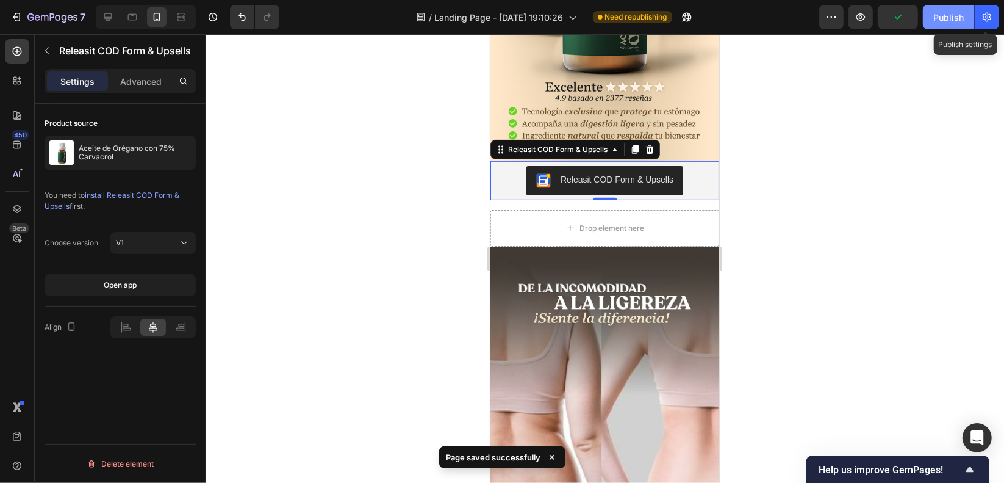
click at [937, 27] on button "Publish" at bounding box center [948, 17] width 51 height 24
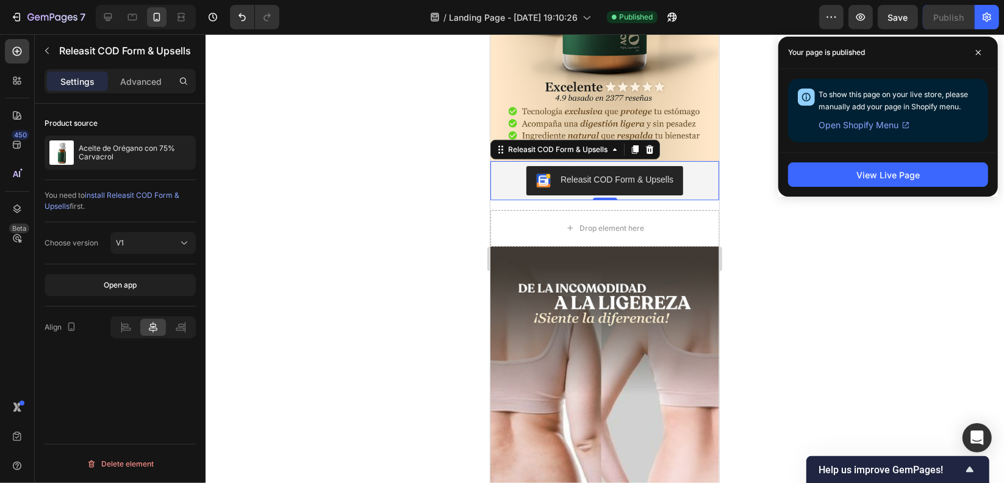
click at [928, 160] on div "View Live Page" at bounding box center [889, 174] width 220 height 45
click at [927, 165] on button "View Live Page" at bounding box center [888, 174] width 200 height 24
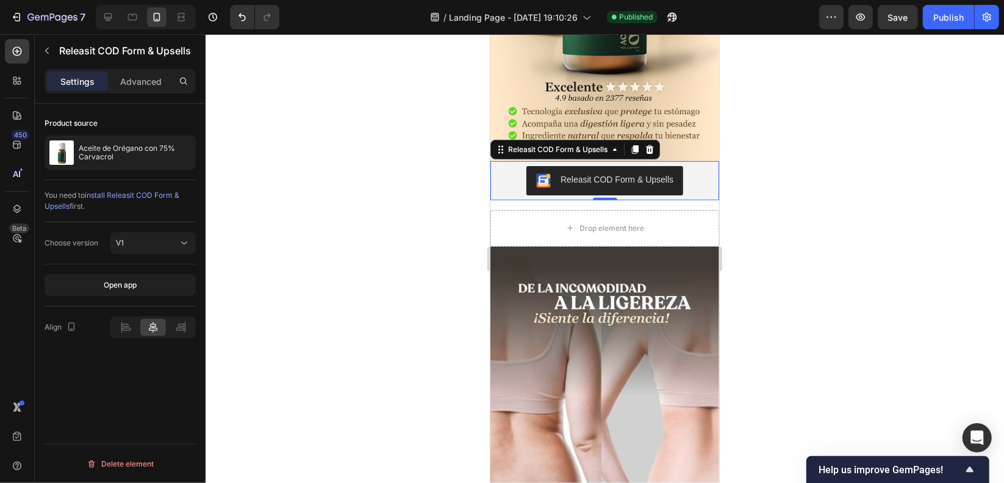
click at [502, 165] on div "Releasit COD Form & Upsells" at bounding box center [604, 179] width 219 height 29
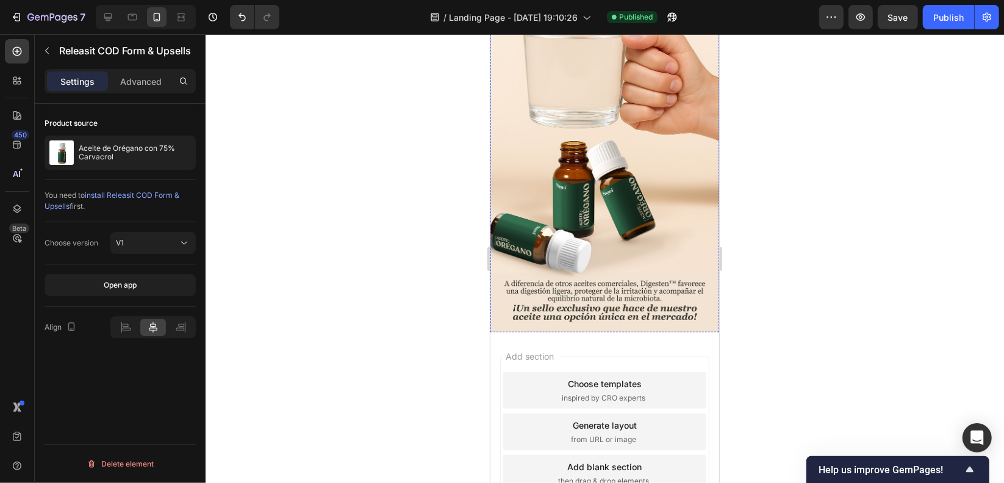
scroll to position [2621, 0]
click at [491, 330] on div "Add section Choose templates inspired by CRO experts Generate layout from URL o…" at bounding box center [604, 446] width 229 height 233
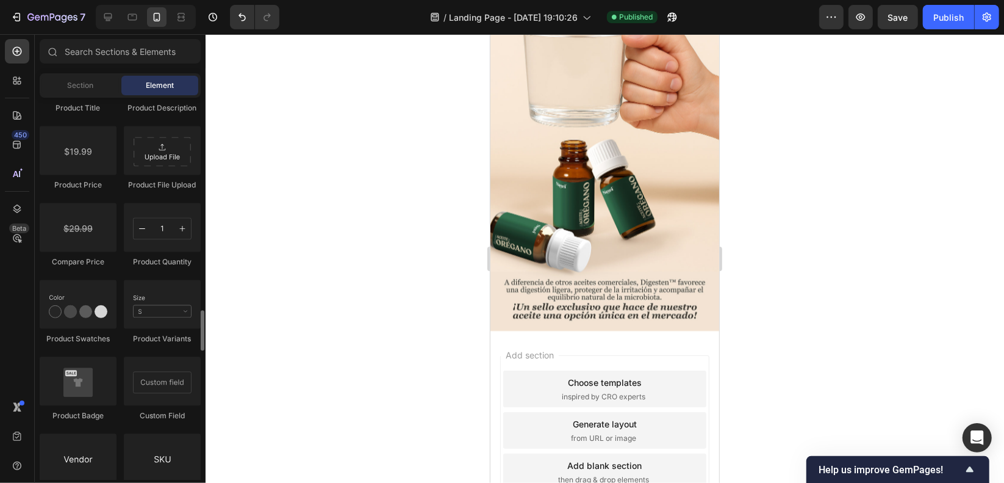
scroll to position [2318, 0]
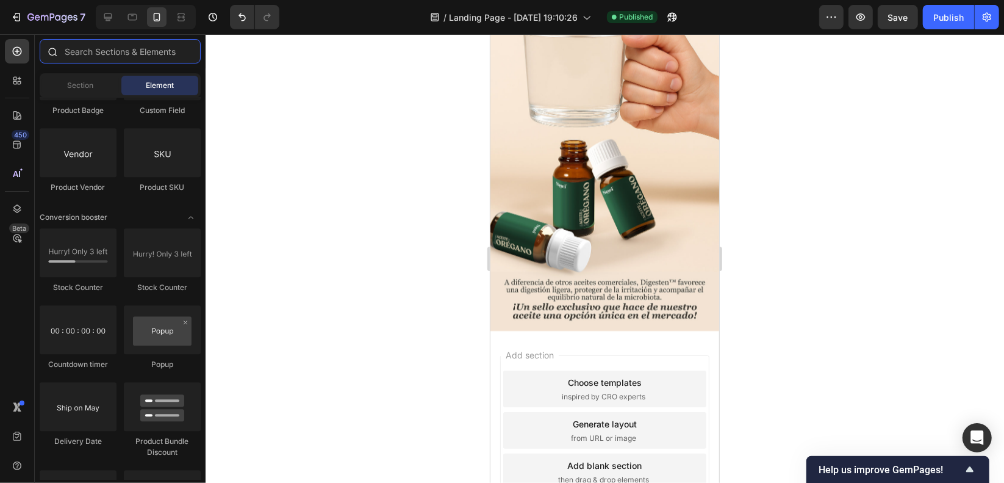
click at [88, 56] on input "text" at bounding box center [120, 51] width 161 height 24
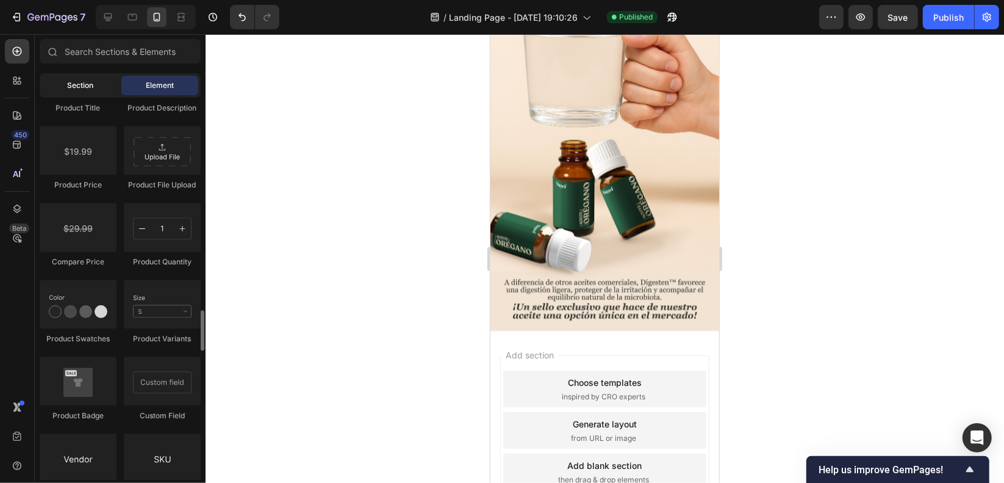
click at [74, 76] on div "Section" at bounding box center [80, 86] width 77 height 20
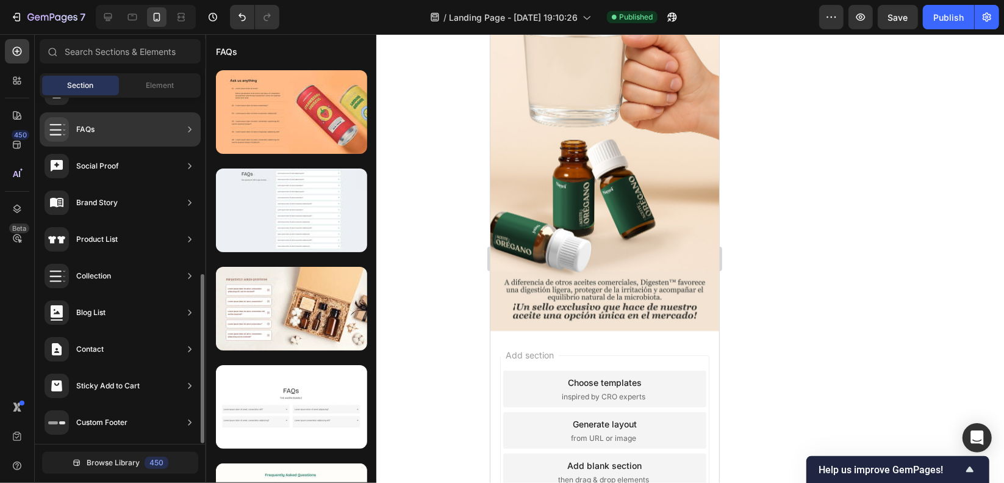
scroll to position [300, 0]
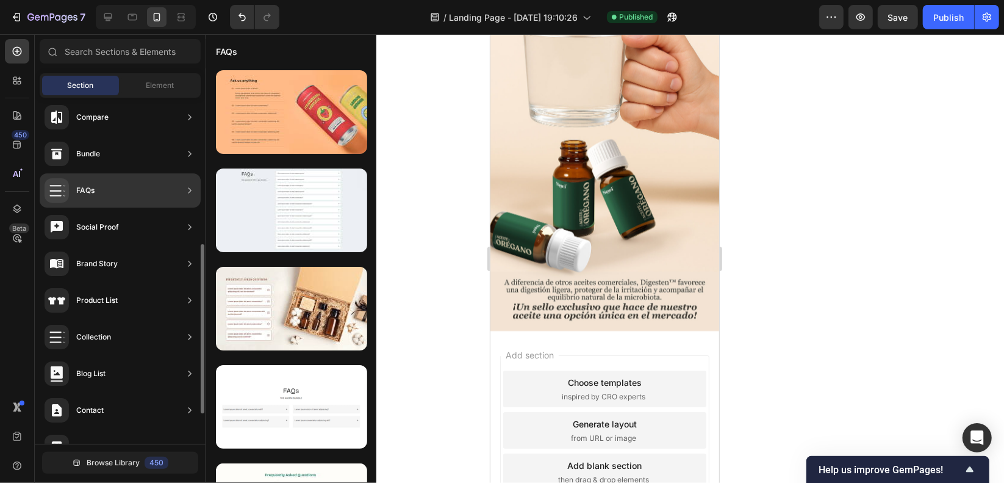
click at [191, 191] on icon at bounding box center [190, 190] width 12 height 12
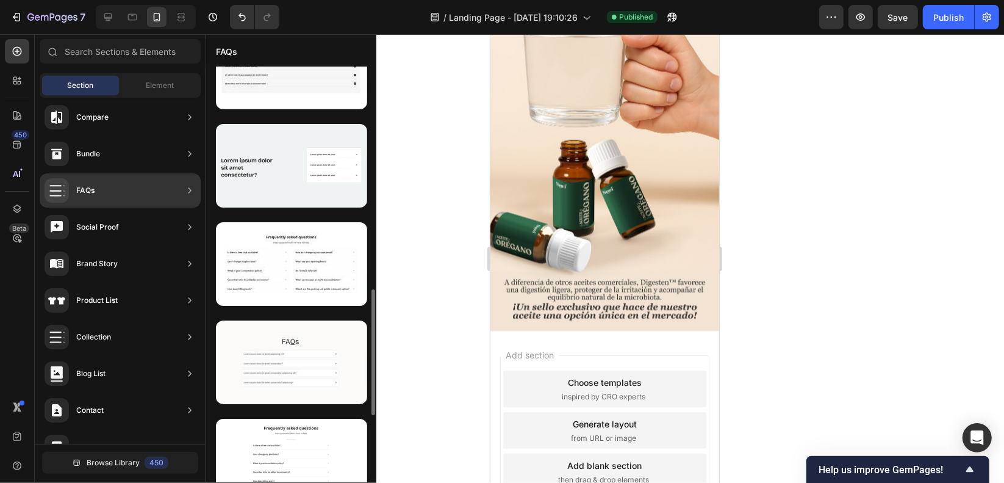
scroll to position [854, 0]
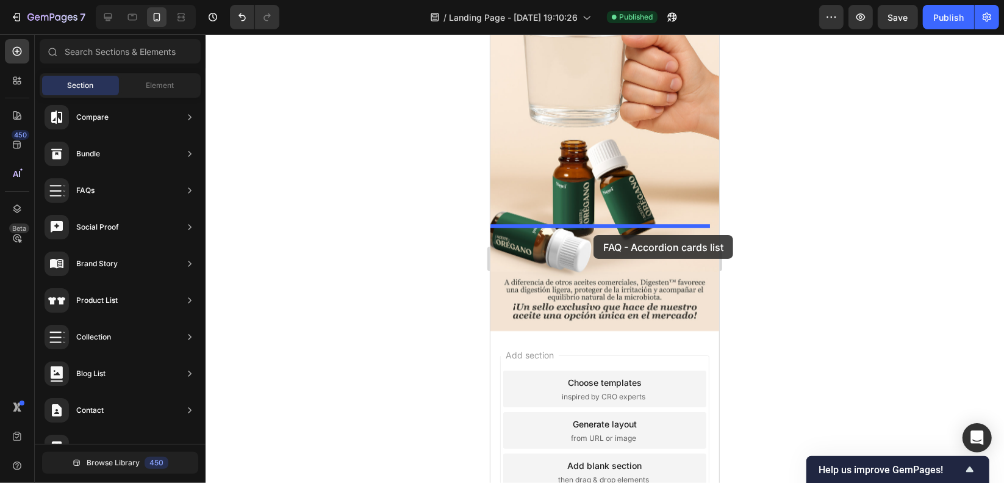
drag, startPoint x: 771, startPoint y: 256, endPoint x: 593, endPoint y: 234, distance: 178.8
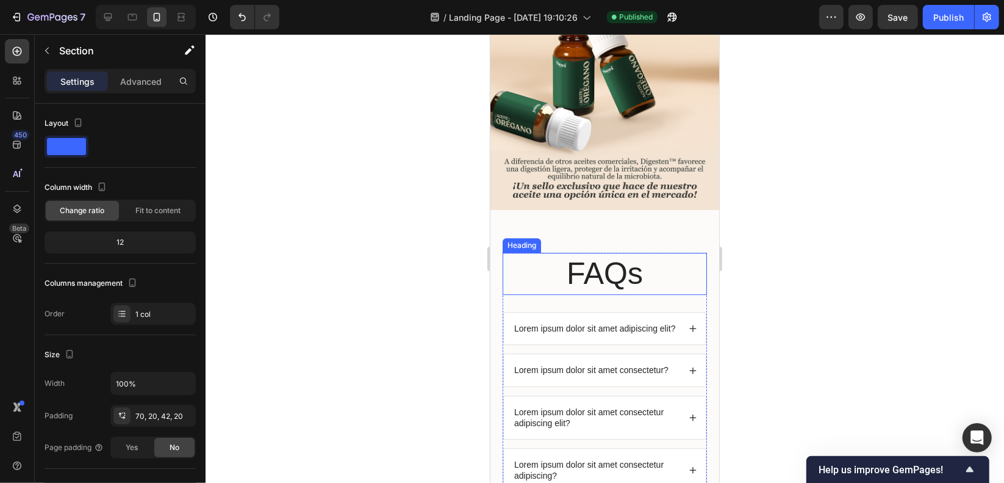
scroll to position [2743, 0]
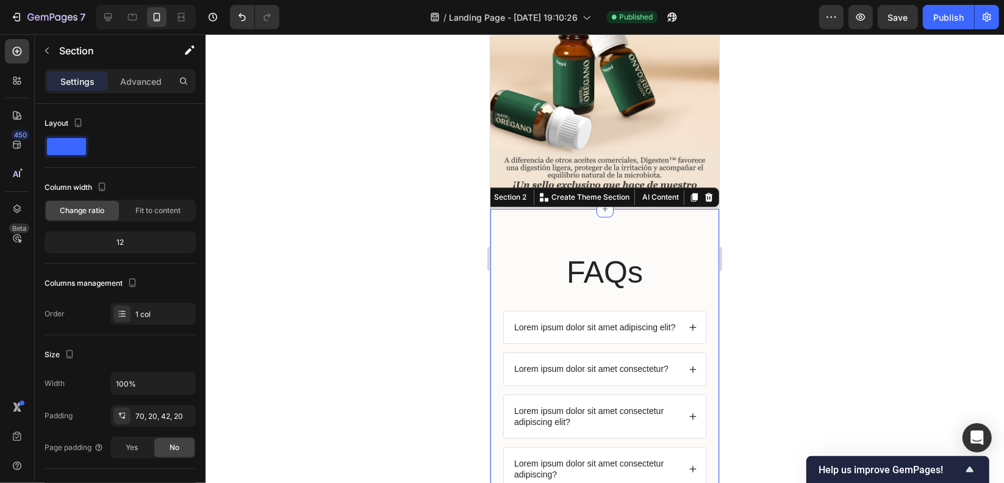
click at [524, 208] on div "FAQs Heading Lorem ipsum dolor sit amet adipiscing elit? Lorem ipsum dolor sit …" at bounding box center [604, 370] width 229 height 325
click at [531, 208] on div "FAQs Heading Lorem ipsum dolor sit amet adipiscing elit? Lorem ipsum dolor sit …" at bounding box center [604, 370] width 229 height 325
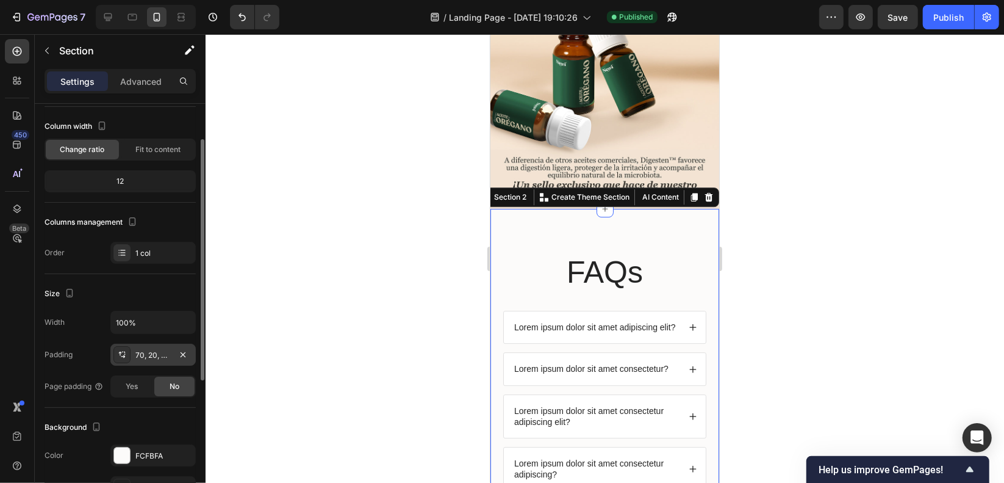
click at [151, 350] on div "70, 20, 42, 20" at bounding box center [152, 355] width 35 height 11
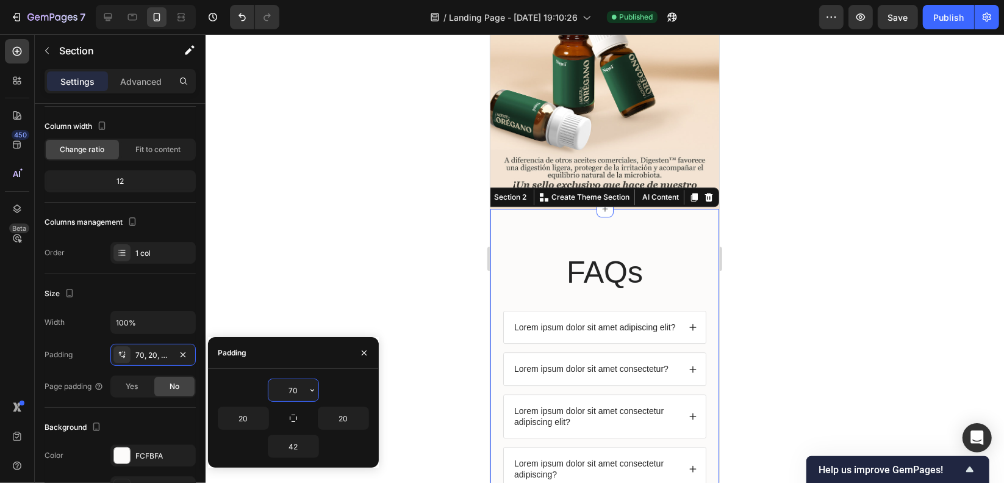
click at [293, 386] on input "70" at bounding box center [293, 390] width 50 height 22
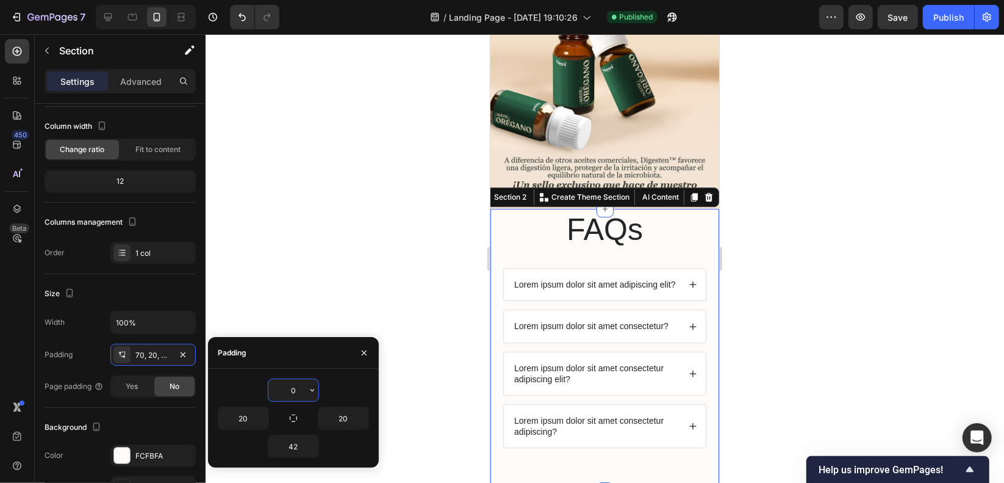
click at [294, 387] on input "0" at bounding box center [293, 390] width 50 height 22
click at [293, 386] on input "0" at bounding box center [293, 390] width 50 height 22
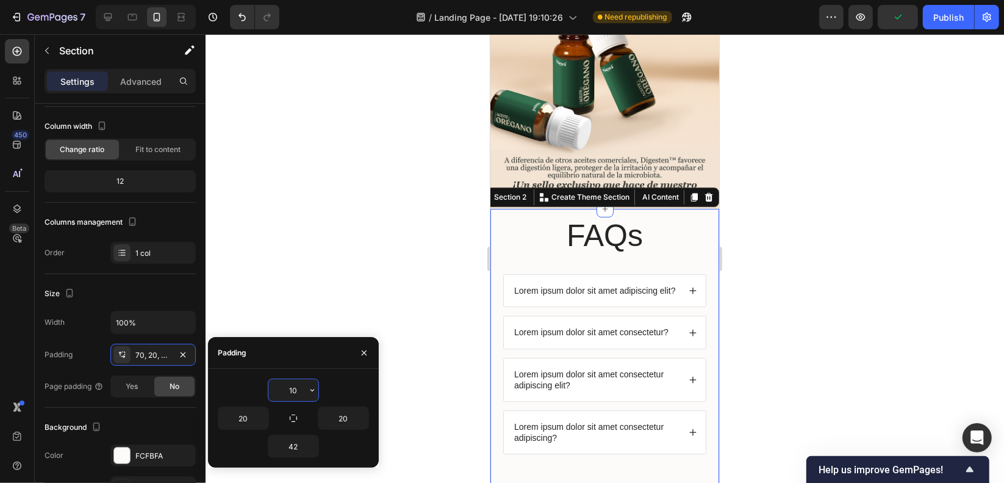
type input "1"
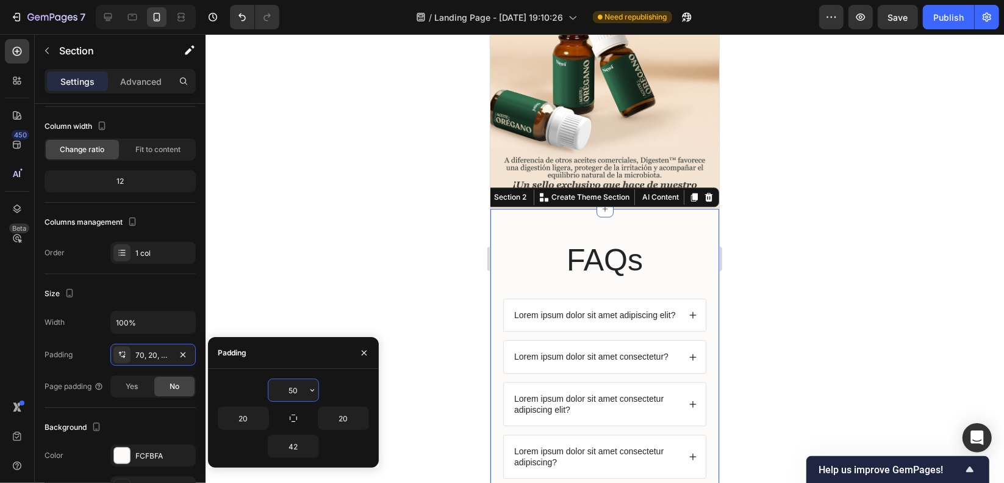
type input "5"
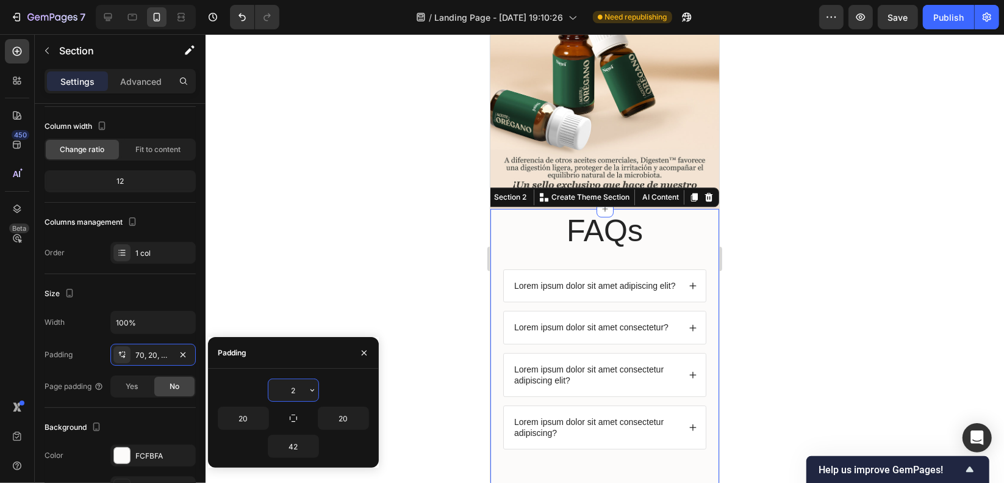
type input "20"
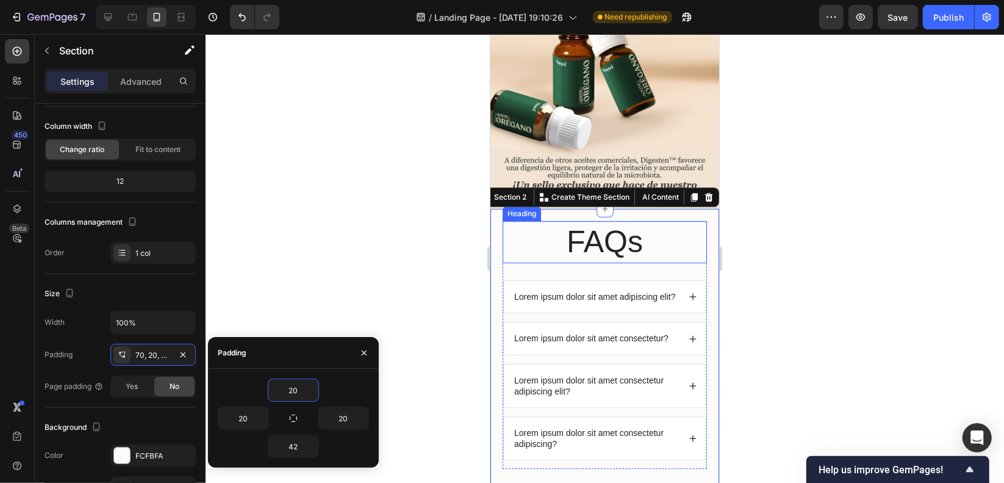
click at [578, 220] on h2 "FAQs" at bounding box center [604, 241] width 204 height 42
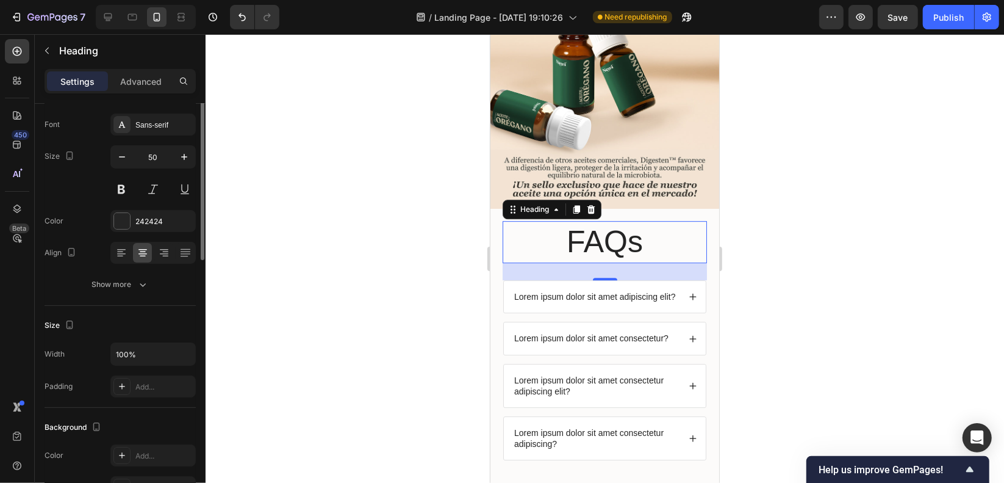
scroll to position [0, 0]
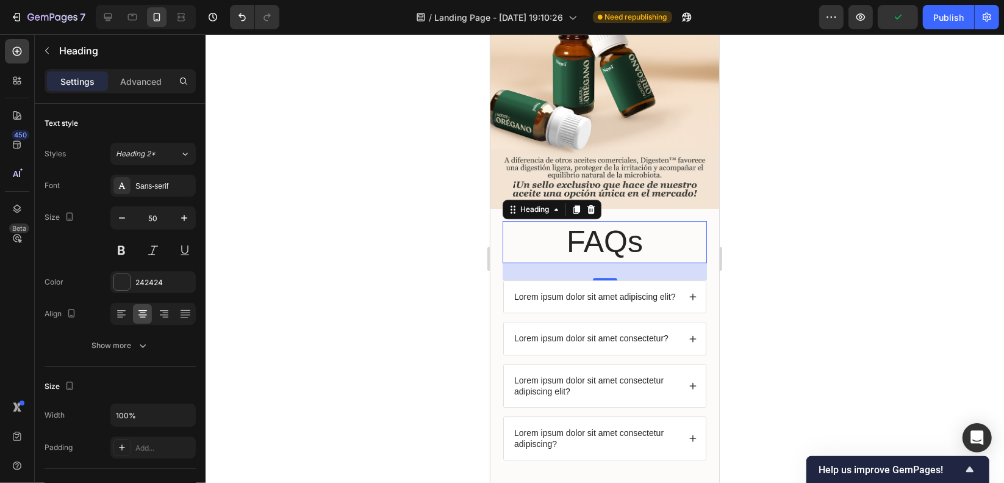
click at [589, 220] on h2 "FAQs" at bounding box center [604, 241] width 204 height 42
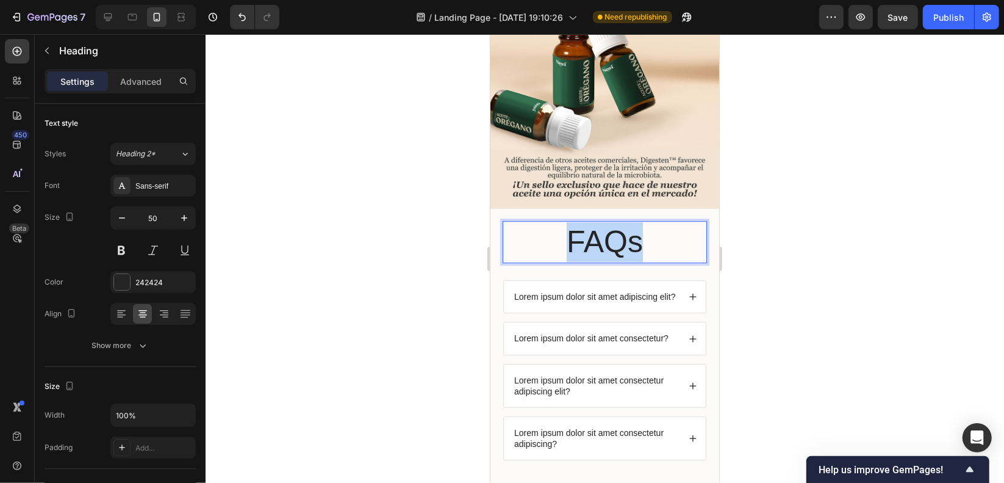
drag, startPoint x: 563, startPoint y: 128, endPoint x: 657, endPoint y: 132, distance: 94.1
click at [656, 221] on p "FAQs" at bounding box center [604, 241] width 202 height 40
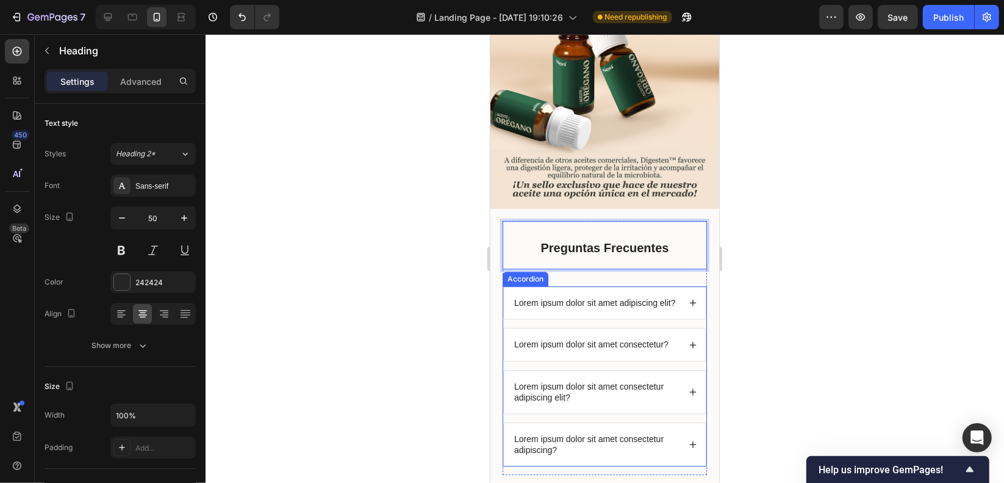
click at [601, 297] on p "Lorem ipsum dolor sit amet adipiscing elit?" at bounding box center [595, 302] width 162 height 11
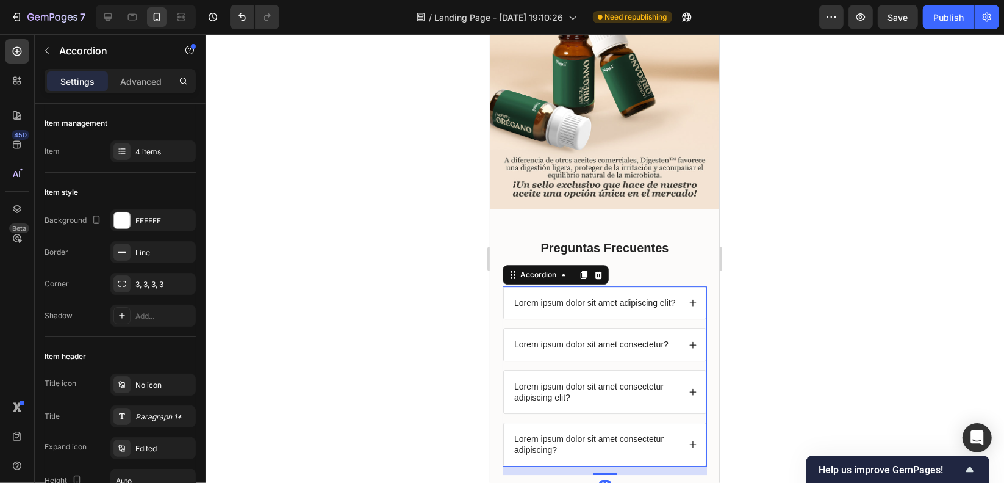
click at [584, 297] on p "Lorem ipsum dolor sit amet adipiscing elit?" at bounding box center [595, 302] width 162 height 11
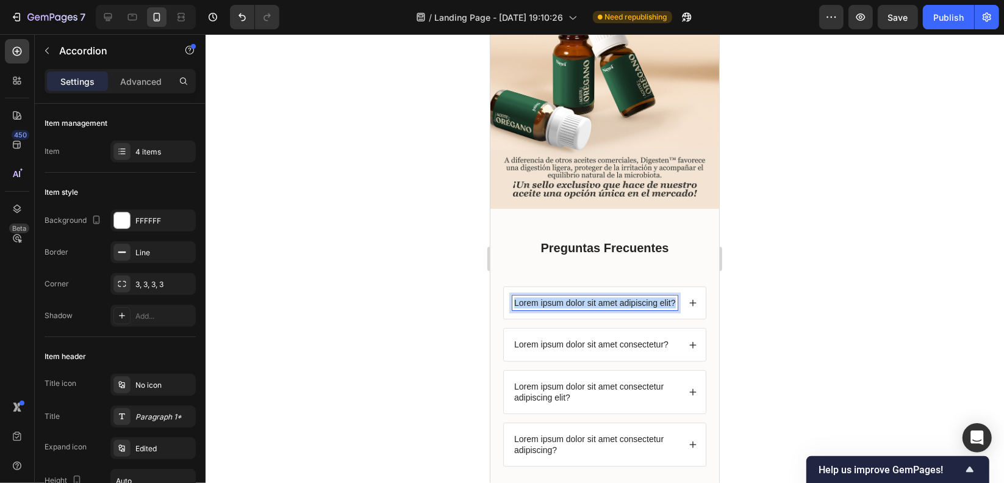
drag, startPoint x: 532, startPoint y: 207, endPoint x: 502, endPoint y: 195, distance: 32.3
click at [502, 286] on div "Lorem ipsum dolor sit amet adipiscing elit? Lorem ipsum dolor sit amet consecte…" at bounding box center [604, 376] width 204 height 180
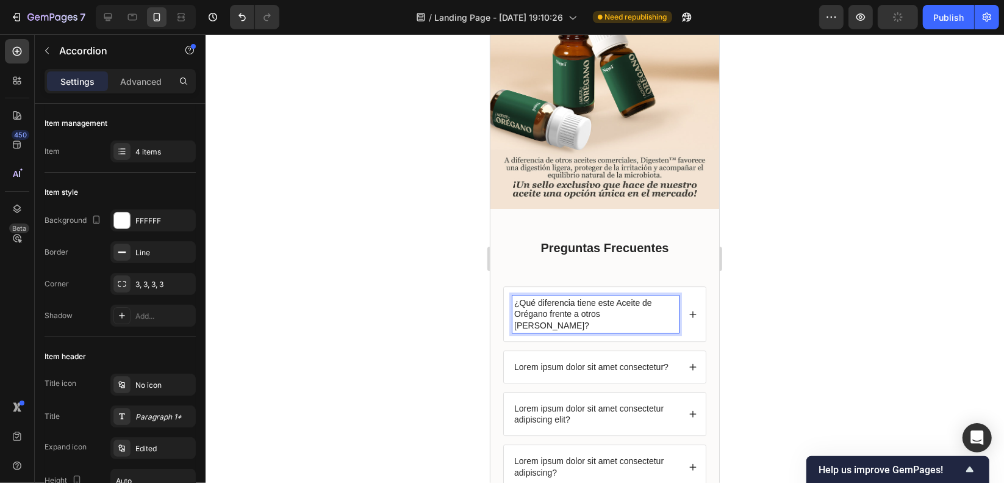
click at [688, 309] on icon at bounding box center [692, 313] width 9 height 9
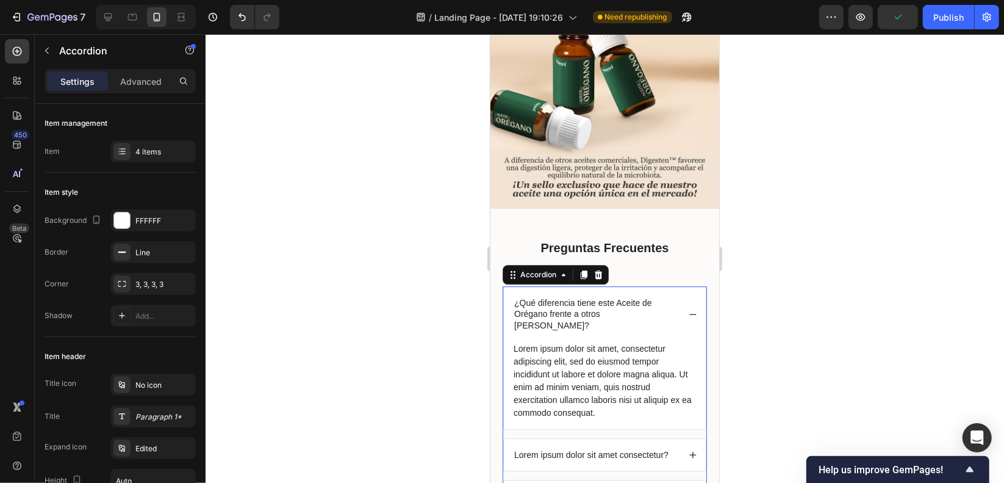
click at [566, 340] on div "Lorem ipsum dolor sit amet, consectetur adipiscing elit, sed do eiusmod tempor …" at bounding box center [604, 379] width 185 height 79
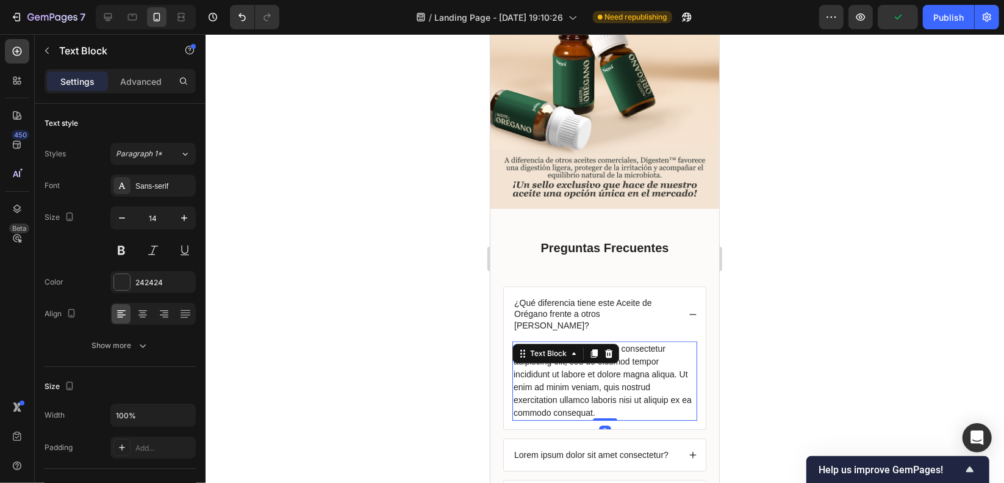
click at [600, 340] on div "Lorem ipsum dolor sit amet, consectetur adipiscing elit, sed do eiusmod tempor …" at bounding box center [604, 379] width 185 height 79
click at [600, 342] on p "Lorem ipsum dolor sit amet, consectetur adipiscing elit, sed do eiusmod tempor …" at bounding box center [604, 380] width 182 height 77
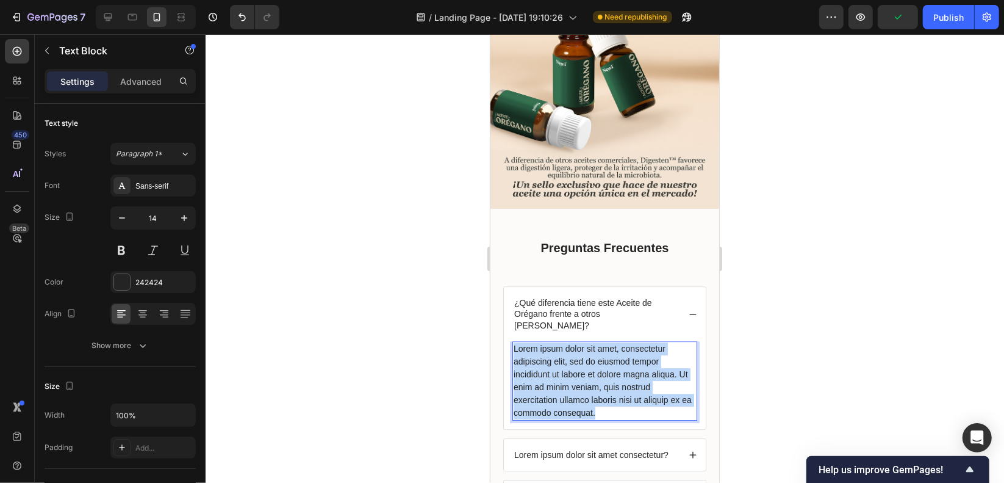
click at [600, 342] on p "Lorem ipsum dolor sit amet, consectetur adipiscing elit, sed do eiusmod tempor …" at bounding box center [604, 380] width 182 height 77
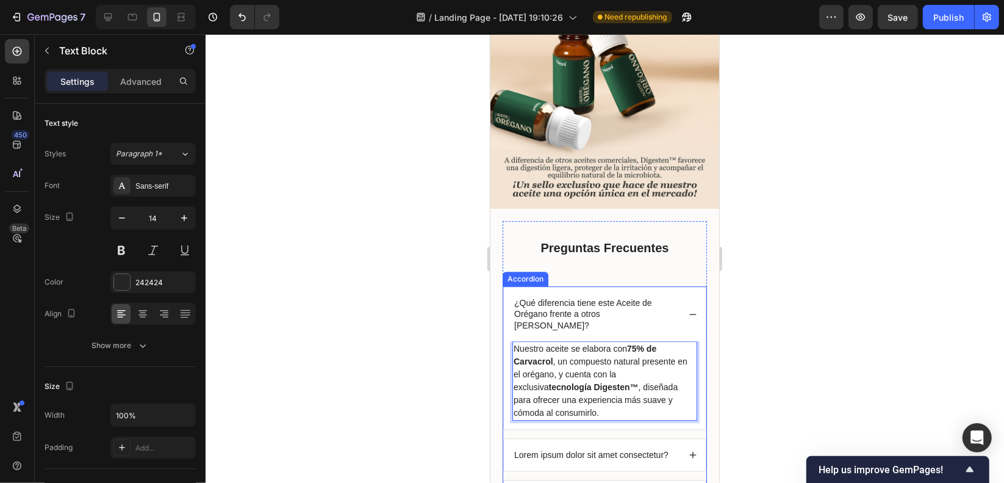
click at [604, 438] on div "Lorem ipsum dolor sit amet consectetur?" at bounding box center [604, 454] width 202 height 32
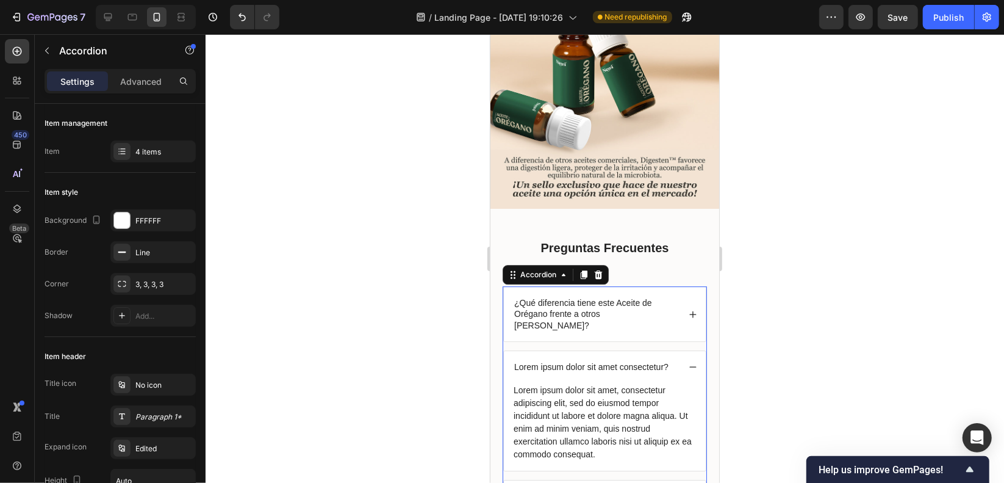
click at [609, 350] on div "Lorem ipsum dolor sit amet consectetur?" at bounding box center [604, 366] width 202 height 32
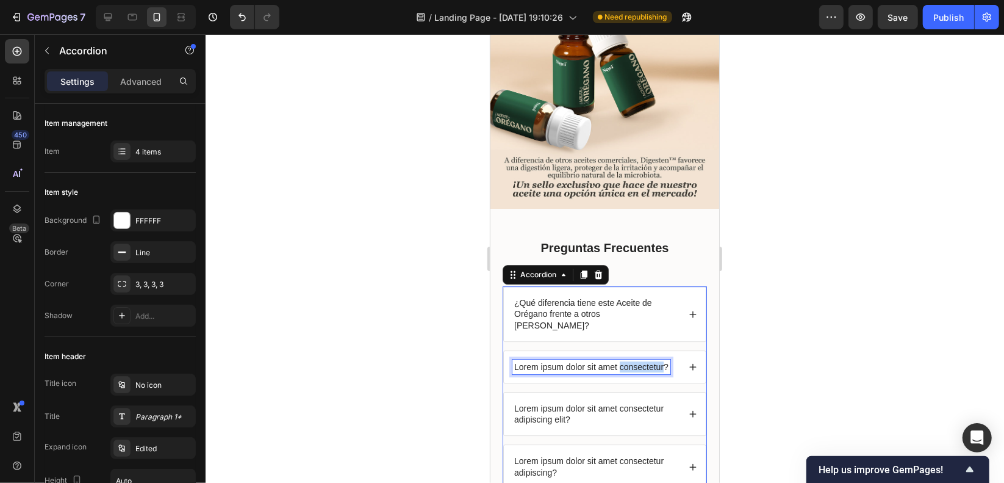
click at [619, 361] on p "Lorem ipsum dolor sit amet consectetur?" at bounding box center [591, 366] width 154 height 11
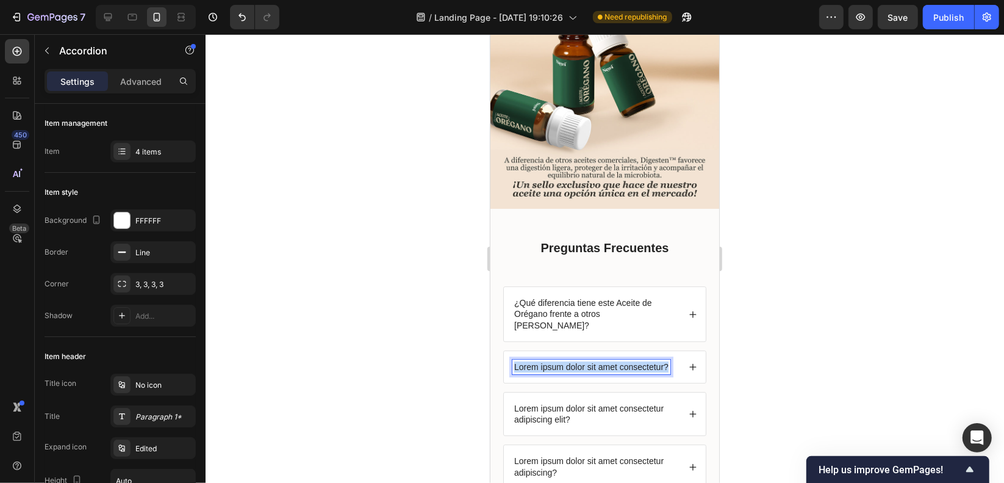
click at [619, 361] on p "Lorem ipsum dolor sit amet consectetur?" at bounding box center [591, 366] width 154 height 11
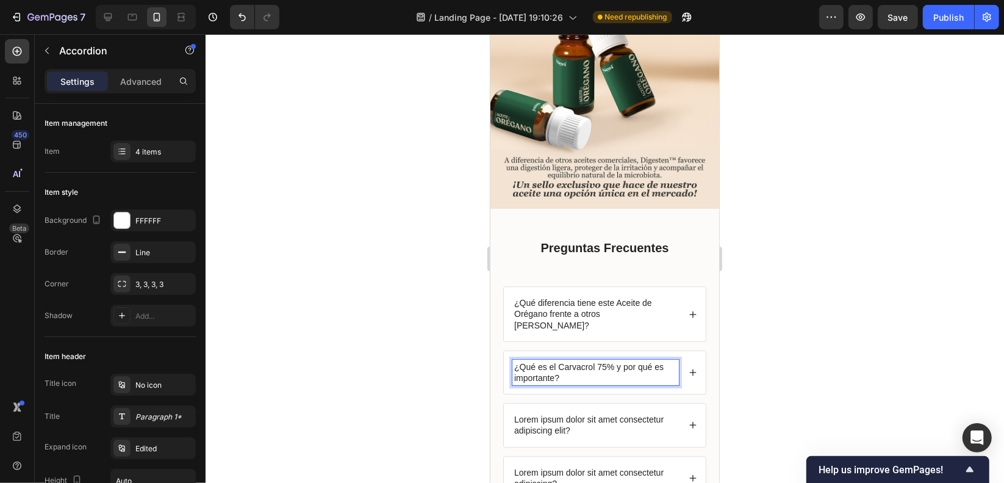
click at [678, 350] on div "¿Qué es el Carvacrol 75% y por qué es importante?" at bounding box center [604, 371] width 202 height 43
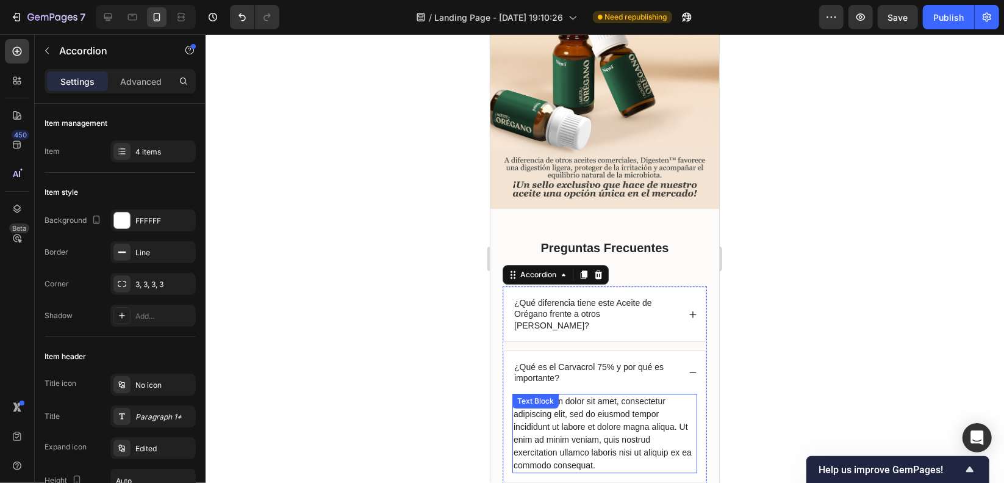
click at [610, 393] on div "Lorem ipsum dolor sit amet, consectetur adipiscing elit, sed do eiusmod tempor …" at bounding box center [604, 432] width 185 height 79
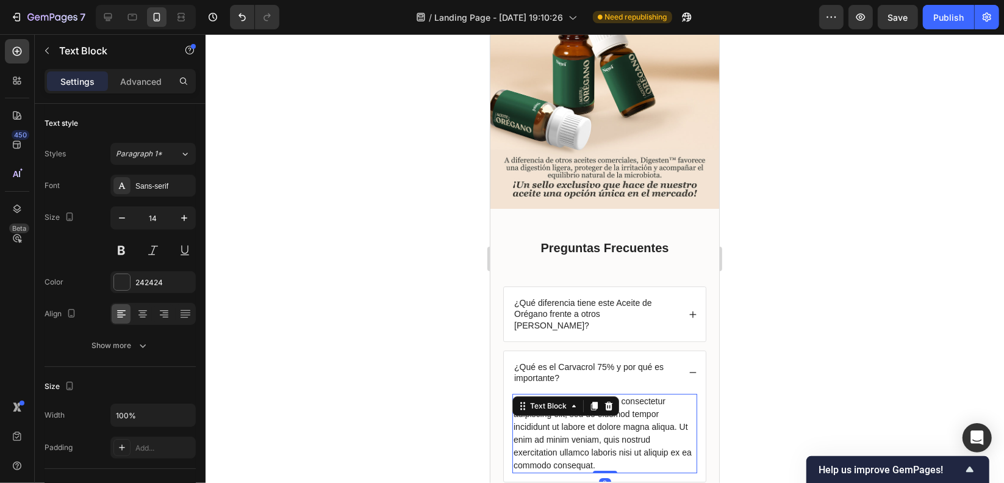
click at [598, 393] on div "Lorem ipsum dolor sit amet, consectetur adipiscing elit, sed do eiusmod tempor …" at bounding box center [604, 432] width 185 height 79
click at [598, 394] on p "Lorem ipsum dolor sit amet, consectetur adipiscing elit, sed do eiusmod tempor …" at bounding box center [604, 432] width 182 height 77
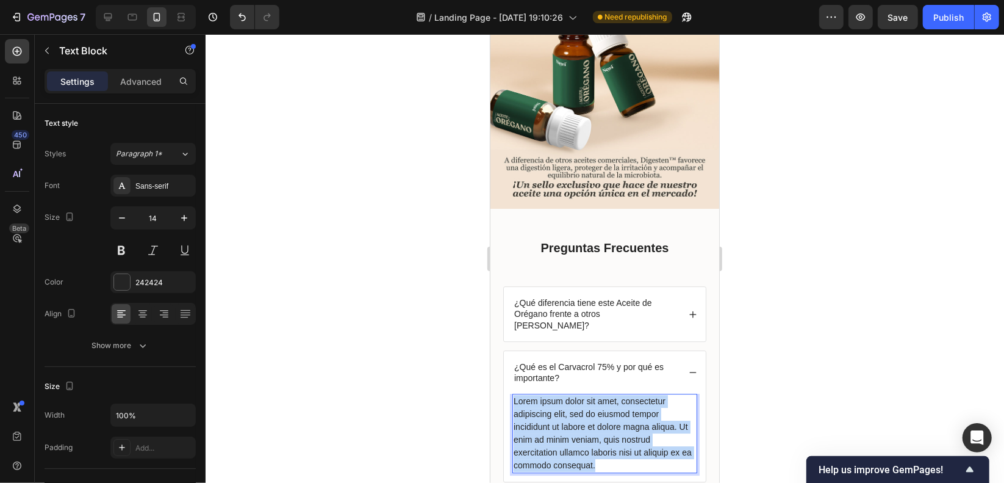
click at [598, 394] on p "Lorem ipsum dolor sit amet, consectetur adipiscing elit, sed do eiusmod tempor …" at bounding box center [604, 432] width 182 height 77
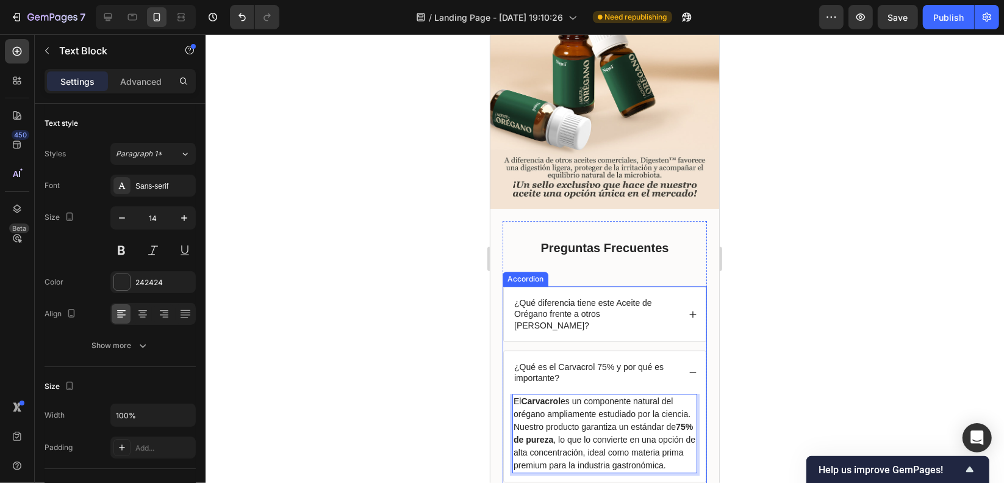
click at [649, 361] on p "¿Qué es el Carvacrol 75% y por qué es importante?" at bounding box center [595, 372] width 163 height 22
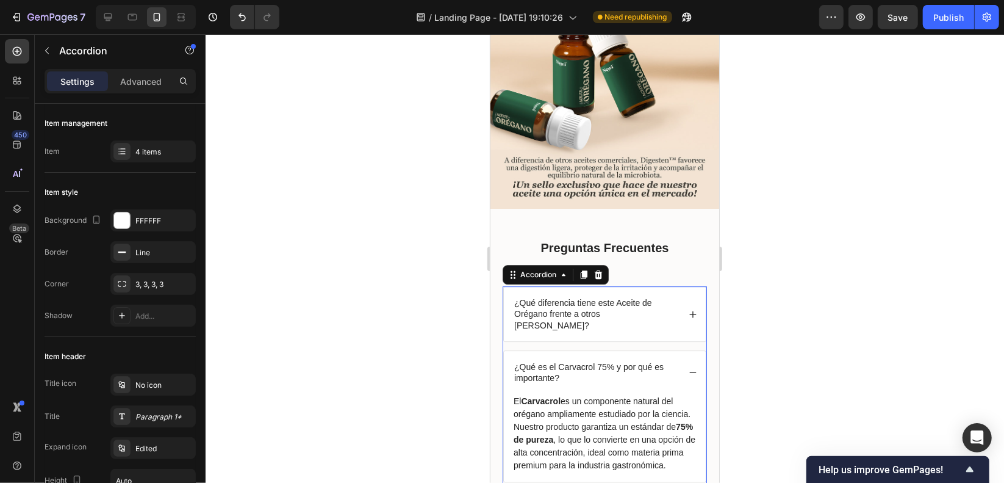
click at [687, 350] on div "¿Qué es el Carvacrol 75% y por qué es importante?" at bounding box center [604, 371] width 202 height 43
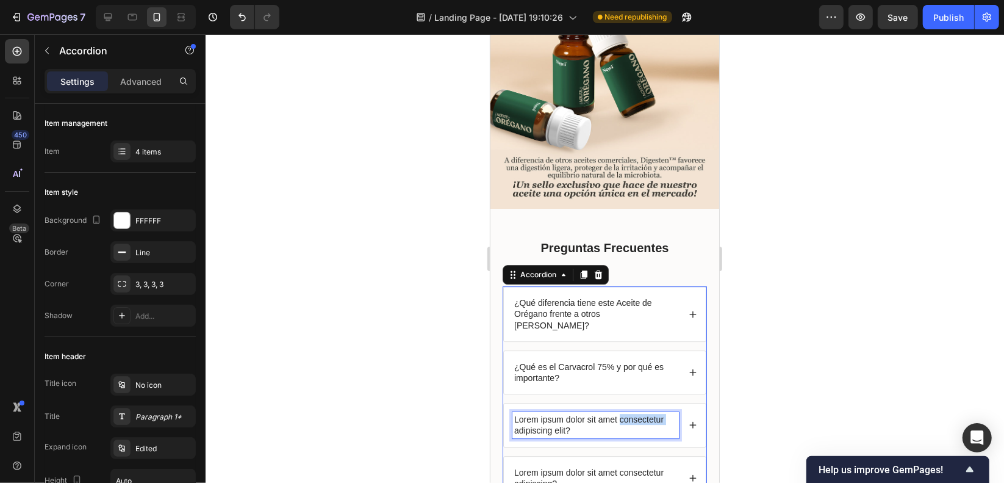
click at [636, 413] on p "Lorem ipsum dolor sit amet consectetur adipiscing elit?" at bounding box center [595, 424] width 163 height 22
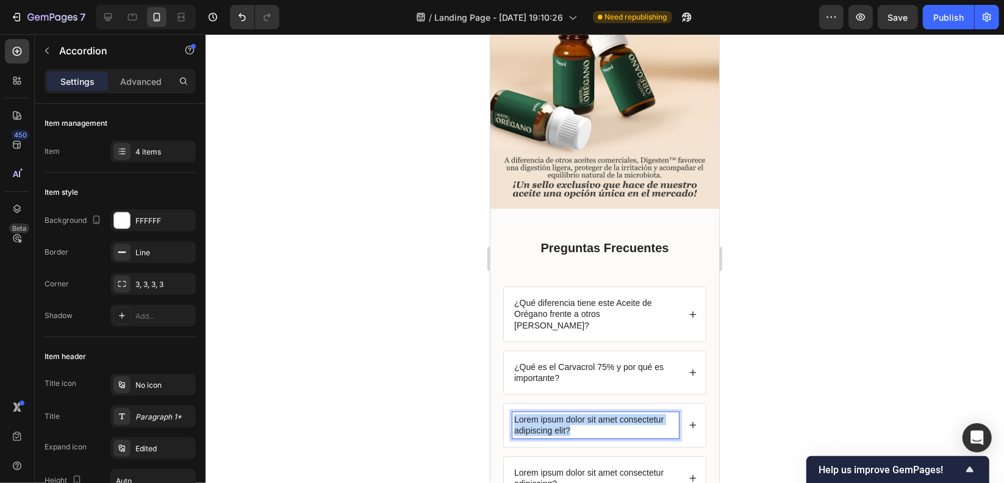
click at [636, 413] on p "Lorem ipsum dolor sit amet consectetur adipiscing elit?" at bounding box center [595, 424] width 163 height 22
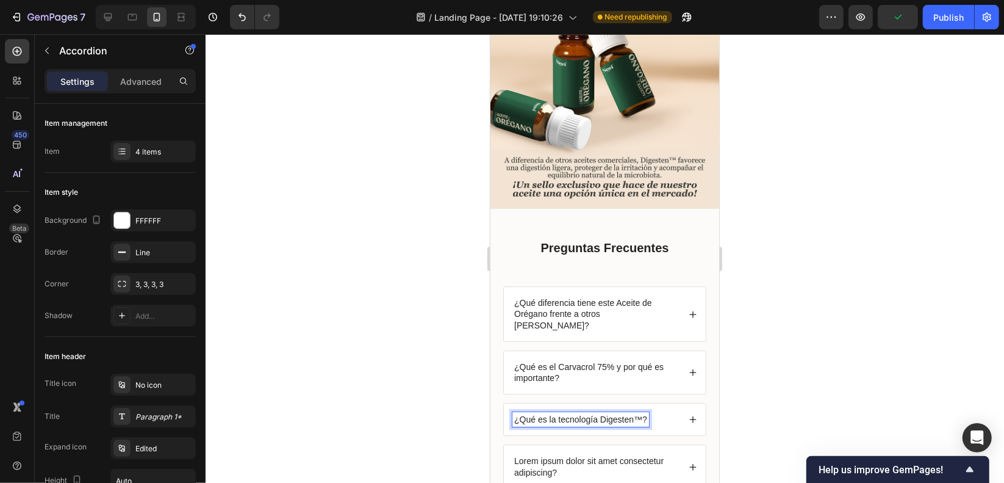
click at [682, 403] on div "¿Qué es la tecnología Digesten™?" at bounding box center [604, 419] width 202 height 32
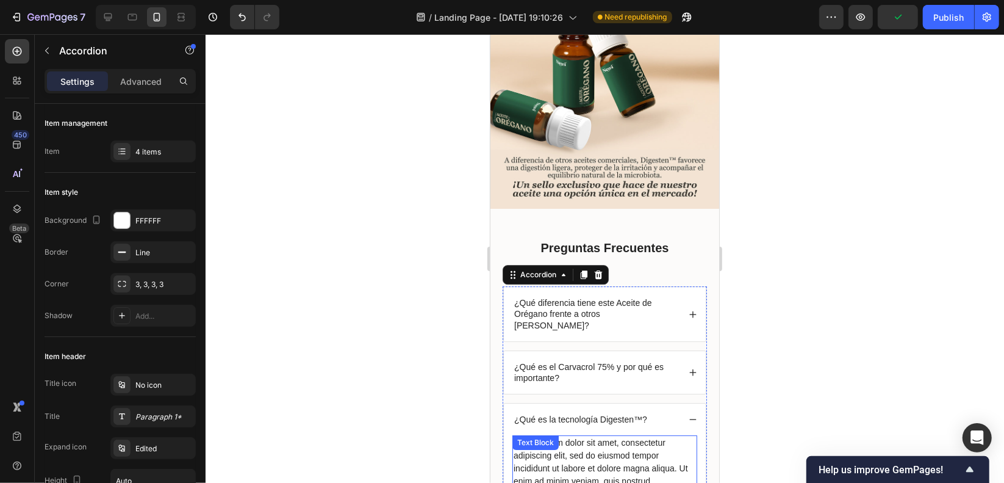
click at [633, 434] on div "Lorem ipsum dolor sit amet, consectetur adipiscing elit, sed do eiusmod tempor …" at bounding box center [604, 473] width 185 height 79
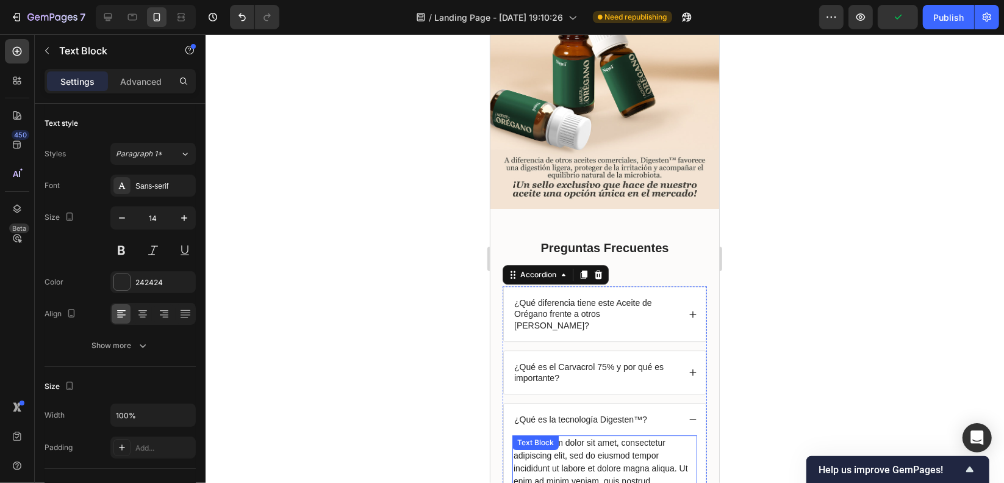
click at [633, 434] on div "Lorem ipsum dolor sit amet, consectetur adipiscing elit, sed do eiusmod tempor …" at bounding box center [604, 473] width 185 height 79
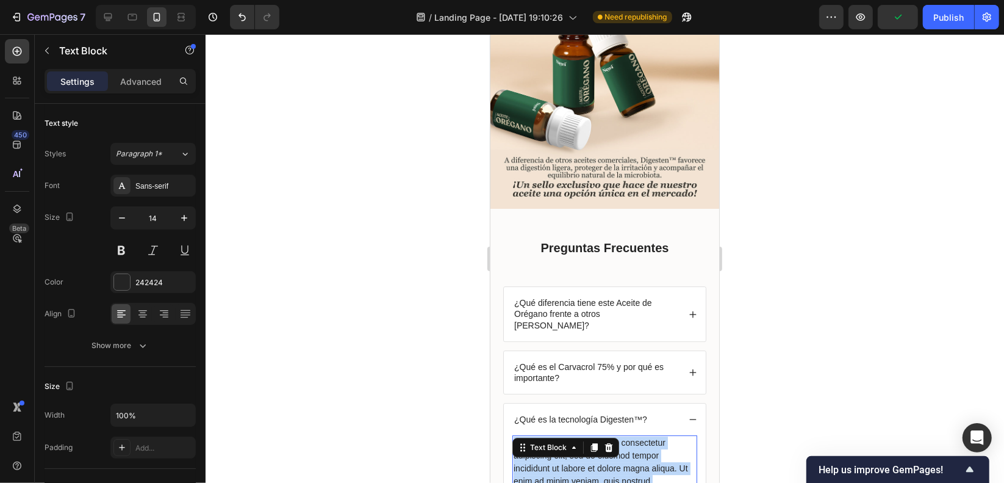
click at [633, 436] on p "Lorem ipsum dolor sit amet, consectetur adipiscing elit, sed do eiusmod tempor …" at bounding box center [604, 474] width 182 height 77
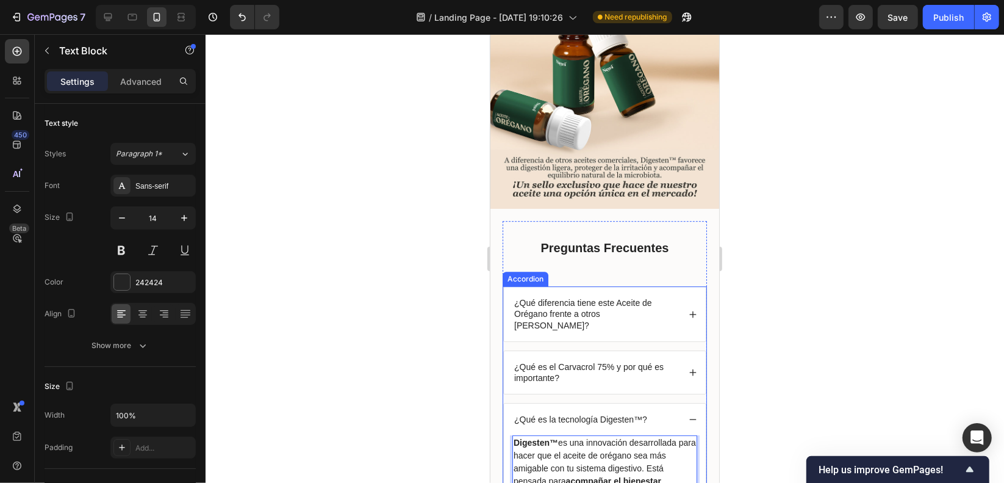
click at [676, 403] on div "¿Qué es la tecnología Digesten™?" at bounding box center [604, 419] width 202 height 32
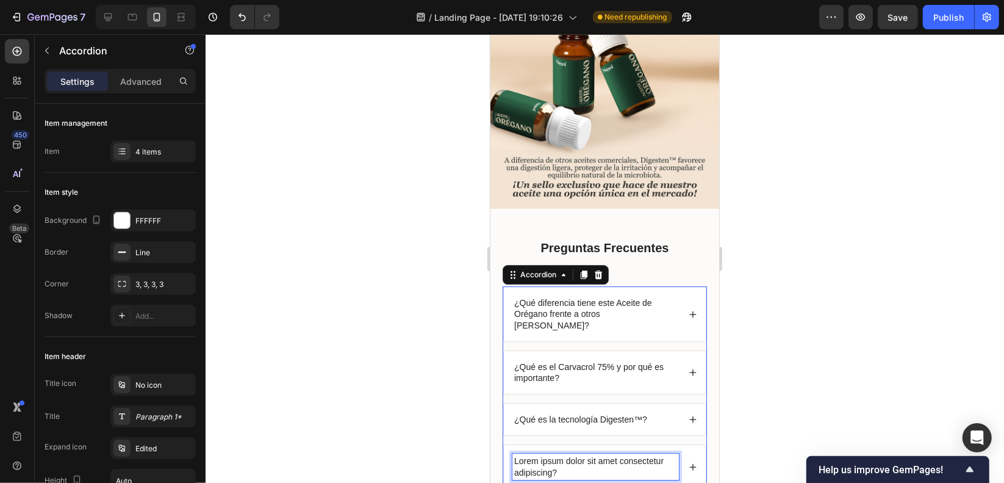
click at [663, 455] on p "Lorem ipsum dolor sit amet consectetur adipiscing?" at bounding box center [595, 466] width 163 height 22
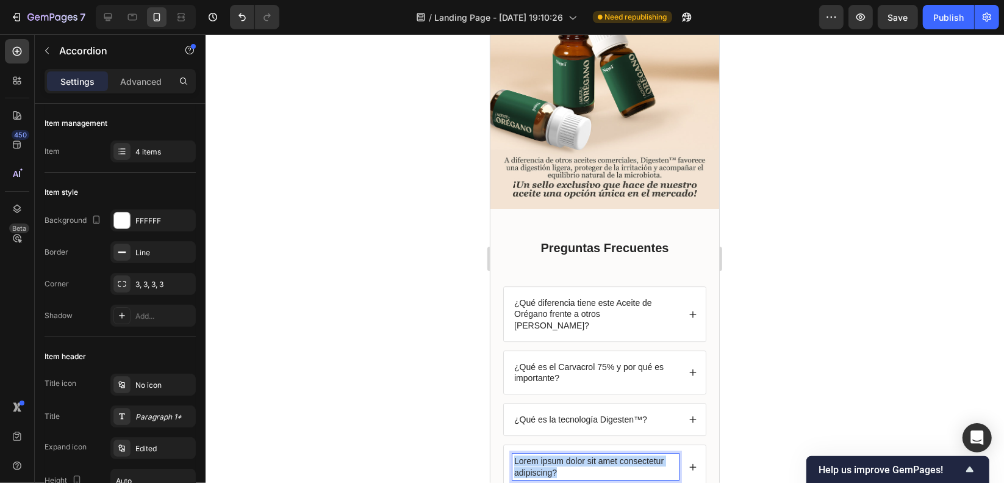
click at [663, 455] on p "Lorem ipsum dolor sit amet consectetur adipiscing?" at bounding box center [595, 466] width 163 height 22
click at [688, 414] on icon at bounding box center [692, 418] width 9 height 9
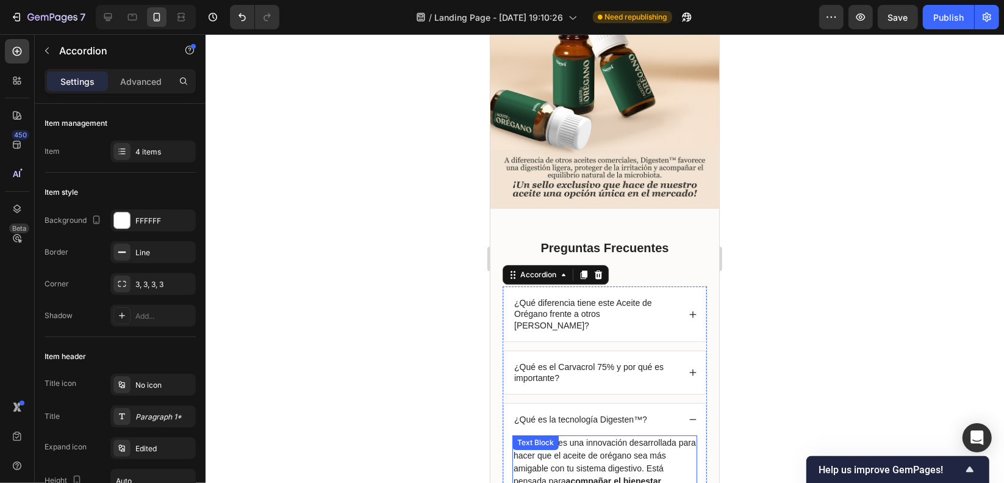
click at [615, 436] on p "Digesten™ es una innovación desarrollada para hacer que el aceite de orégano se…" at bounding box center [604, 474] width 182 height 77
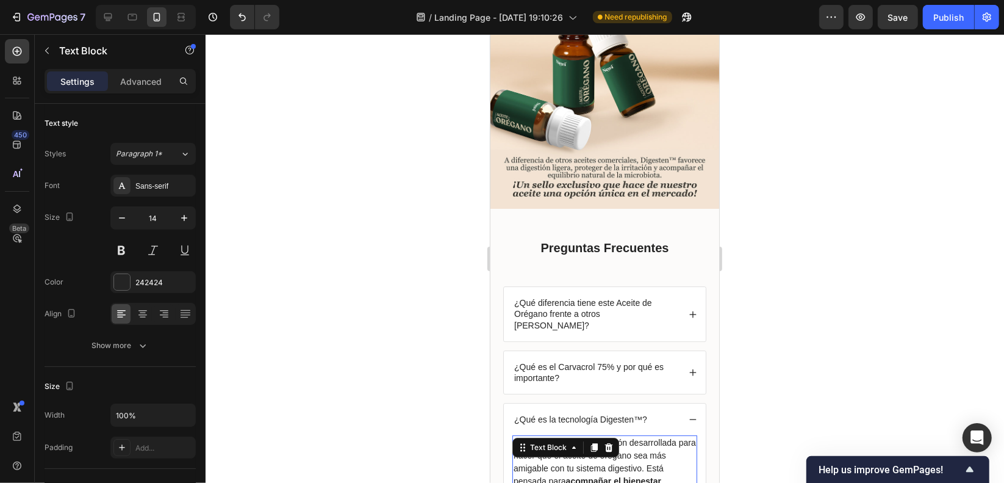
click at [615, 437] on div "Text Block" at bounding box center [565, 447] width 107 height 20
click at [627, 436] on p "Digesten™ es una innovación desarrollada para hacer que el aceite de orégano se…" at bounding box center [604, 474] width 182 height 77
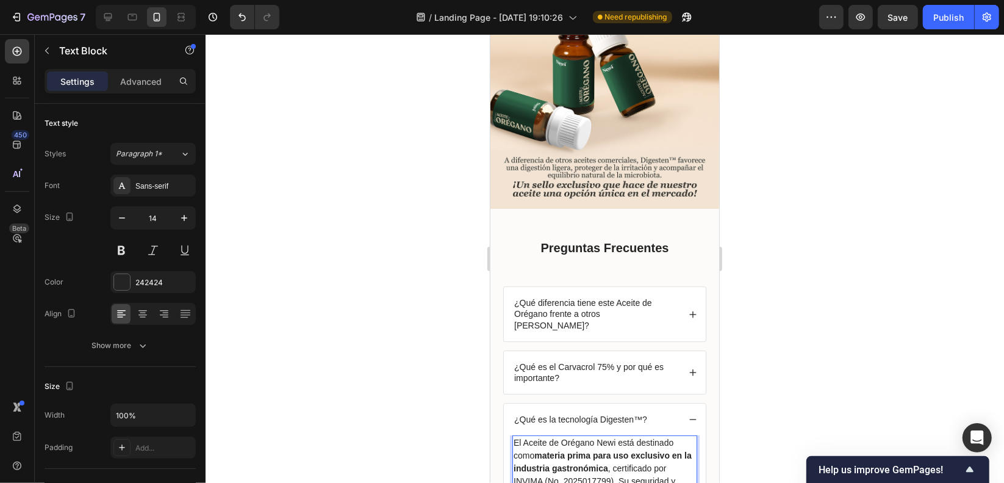
click at [599, 450] on strong "materia prima para uso exclusivo en la industria gastronómica" at bounding box center [602, 461] width 178 height 23
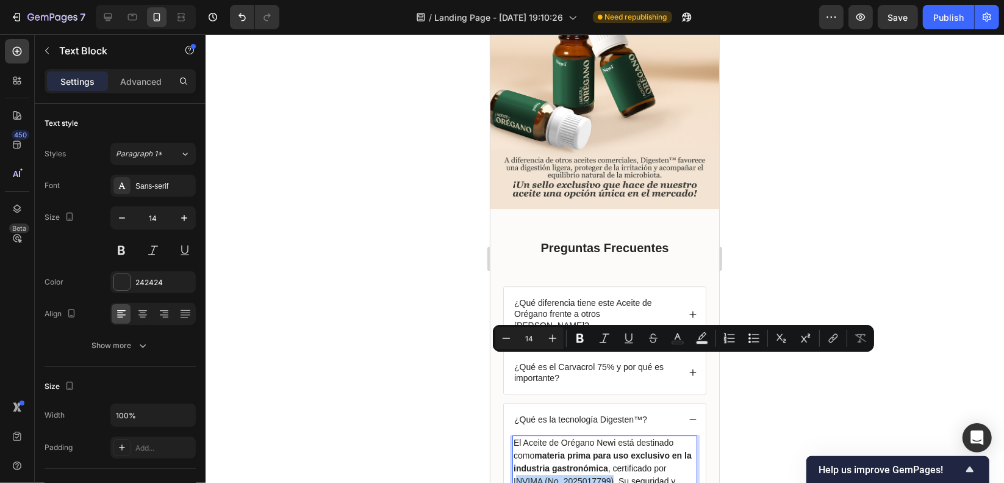
drag, startPoint x: 613, startPoint y: 362, endPoint x: 514, endPoint y: 357, distance: 99.0
click at [514, 436] on p "El Aceite de Orégano Newi está destinado como materia prima para uso exclusivo …" at bounding box center [604, 474] width 182 height 77
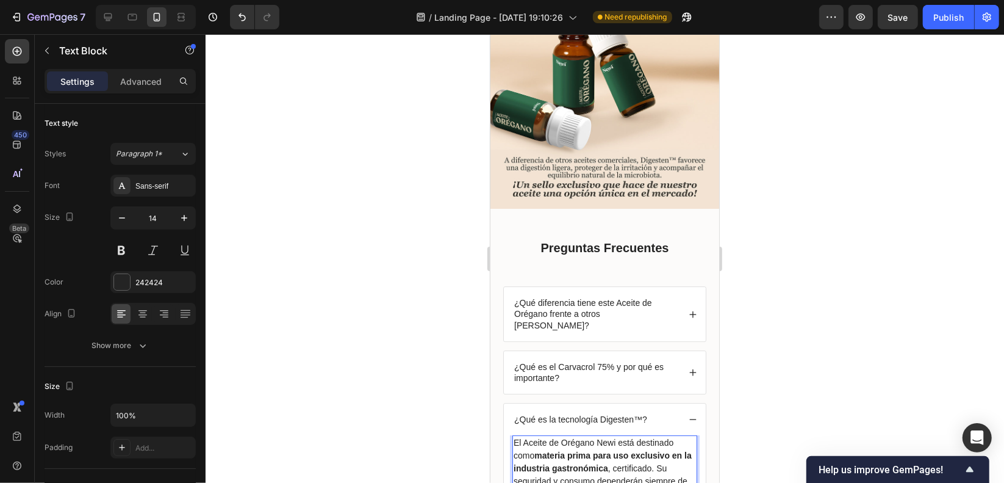
click at [619, 436] on p "El Aceite de Orégano Newi está destinado como materia prima para uso exclusivo …" at bounding box center [604, 474] width 182 height 77
click at [626, 436] on p "El Aceite de Orégano Newi está destinado como materia prima para uso exclusivo …" at bounding box center [604, 474] width 182 height 77
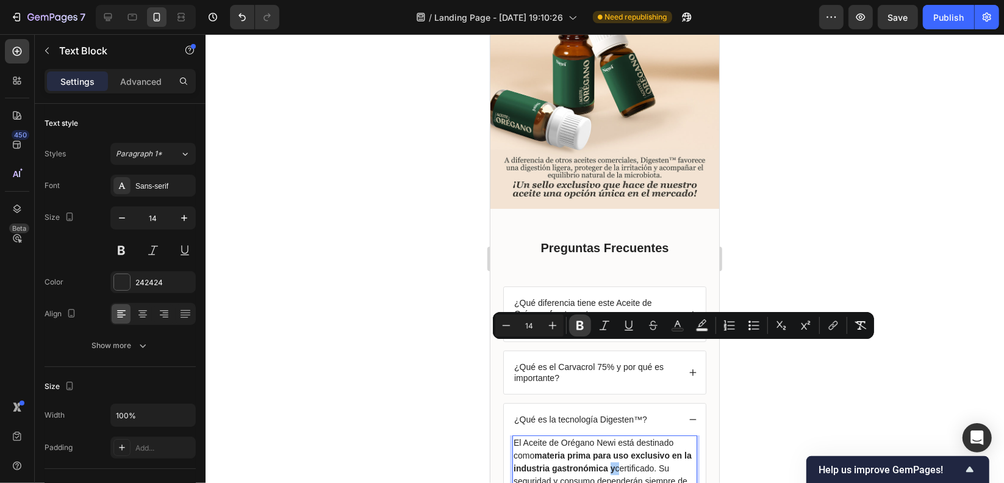
click at [589, 322] on button "Bold" at bounding box center [580, 325] width 22 height 22
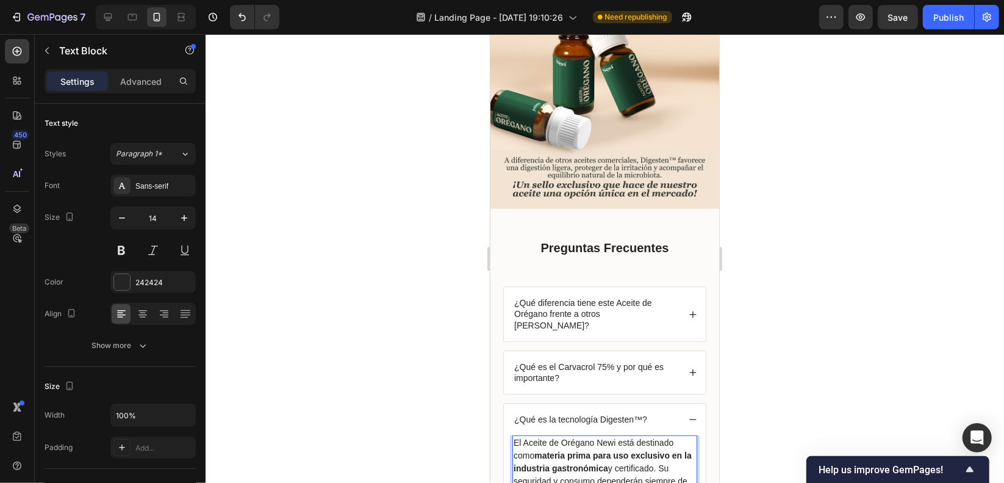
click at [672, 436] on p "El Aceite de Orégano Newi está destinado como materia prima para uso exclusivo …" at bounding box center [604, 474] width 182 height 77
click at [531, 436] on p "El Aceite de Orégano Newi está destinado como materia prima para uso exclusivo …" at bounding box center [604, 474] width 182 height 77
click at [599, 436] on p "El Aceite de Orégano Newi está destinado como materia prima para uso exclusivo …" at bounding box center [604, 474] width 182 height 77
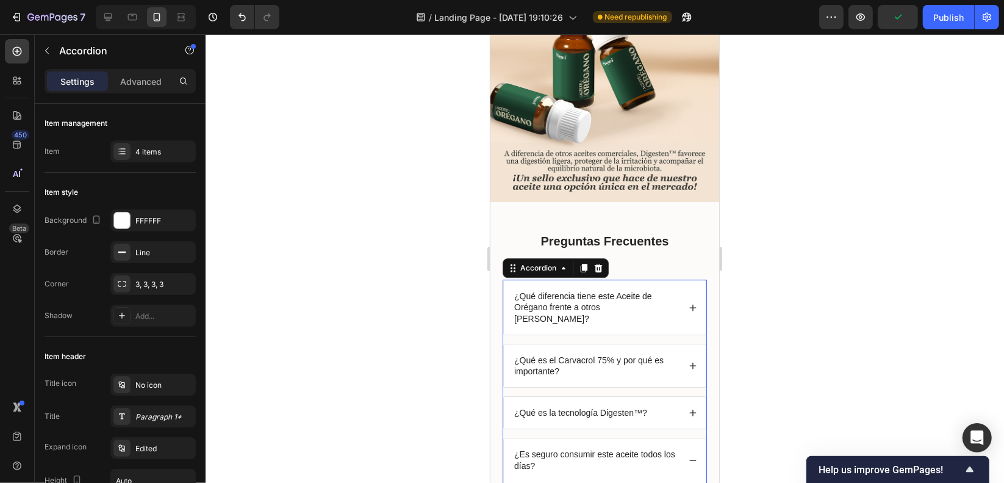
scroll to position [2804, 0]
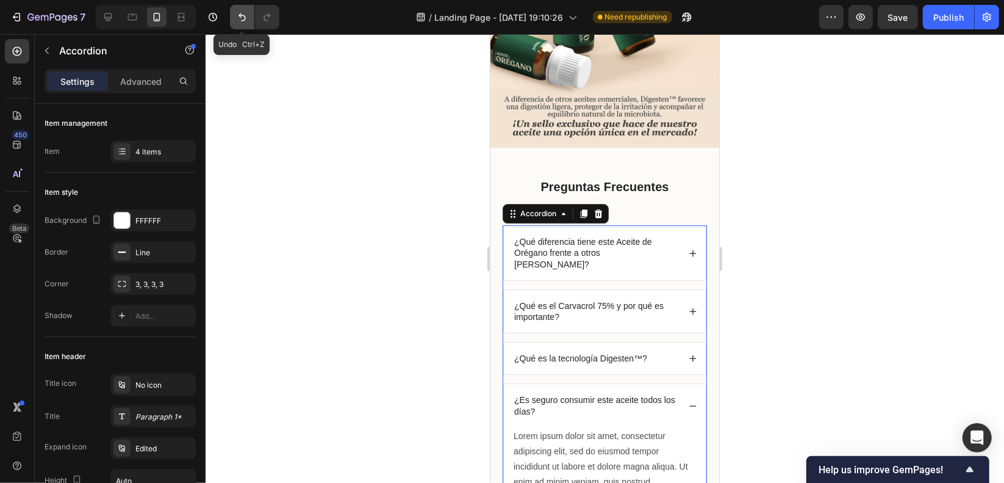
click at [238, 16] on icon "Undo/Redo" at bounding box center [242, 17] width 12 height 12
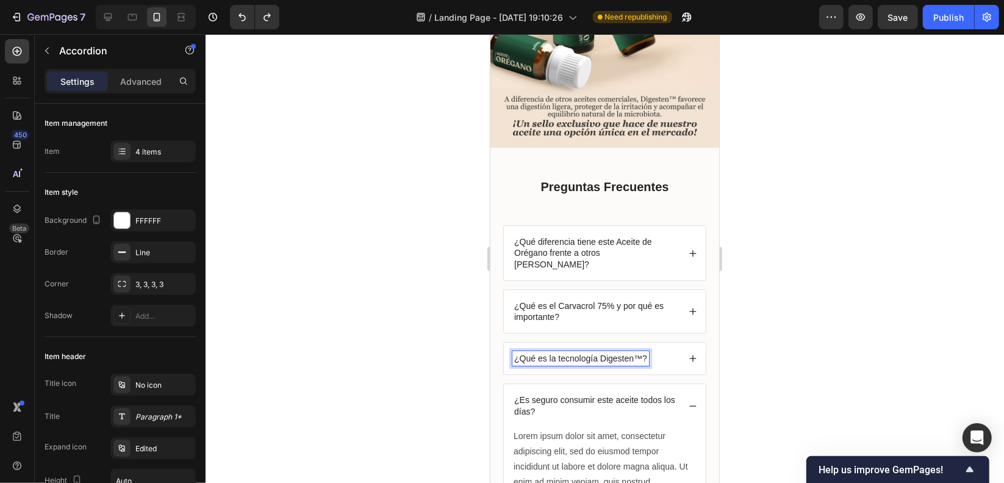
click at [689, 342] on div "¿Qué es la tecnología Digesten™?" at bounding box center [604, 358] width 202 height 32
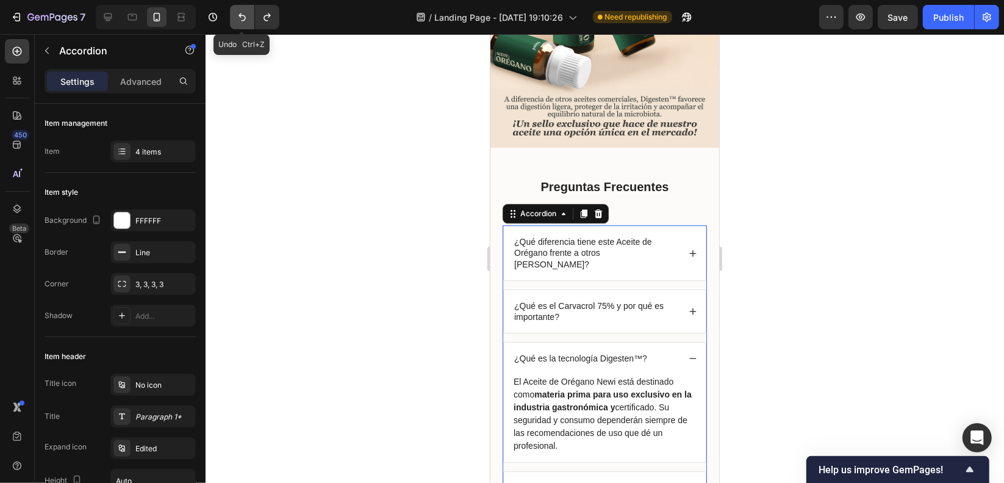
click at [237, 13] on icon "Undo/Redo" at bounding box center [242, 17] width 12 height 12
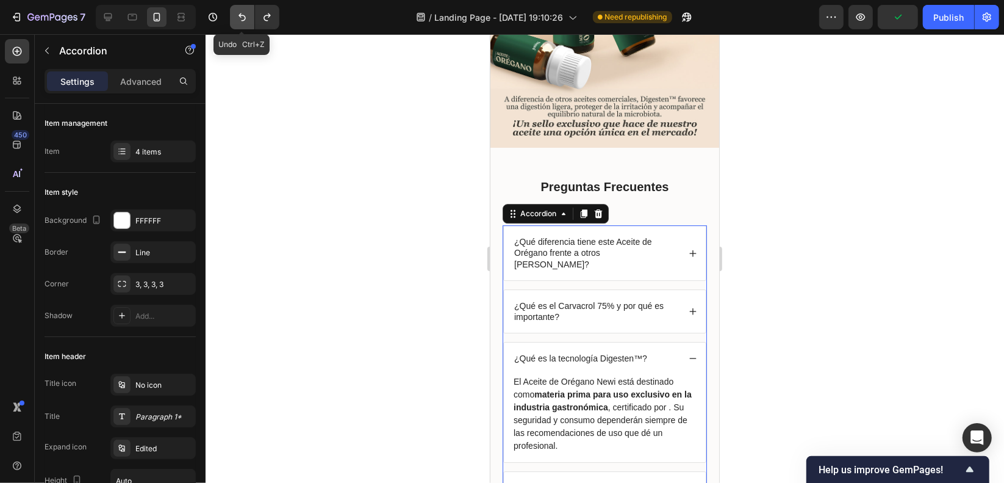
click at [237, 13] on icon "Undo/Redo" at bounding box center [242, 17] width 12 height 12
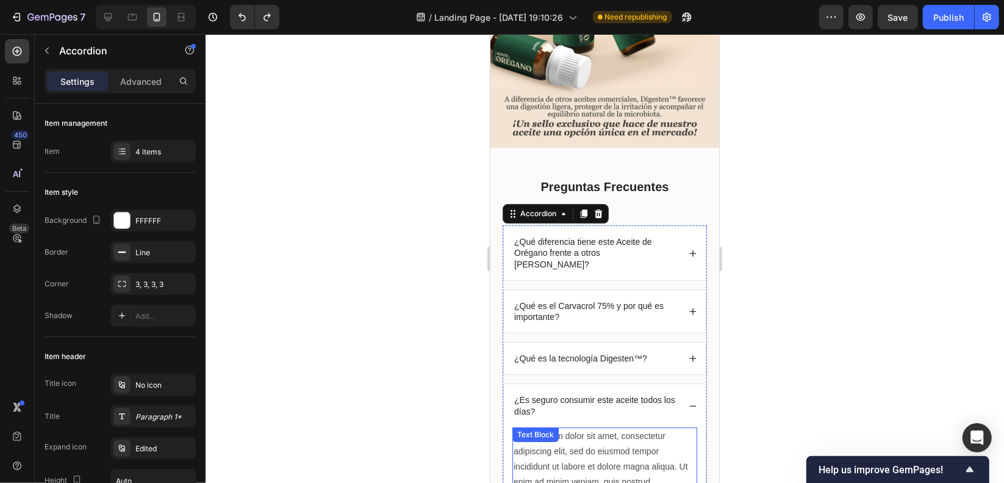
click at [606, 426] on div "Lorem ipsum dolor sit amet, consectetur adipiscing elit, sed do eiusmod tempor …" at bounding box center [604, 473] width 185 height 95
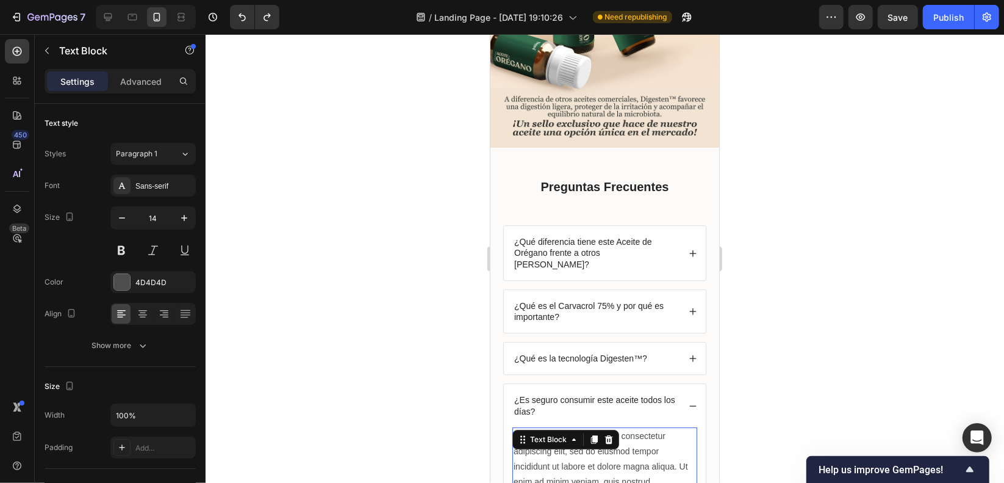
click at [587, 426] on div "Lorem ipsum dolor sit amet, consectetur adipiscing elit, sed do eiusmod tempor …" at bounding box center [604, 473] width 185 height 95
click at [587, 428] on p "Lorem ipsum dolor sit amet, consectetur adipiscing elit, sed do eiusmod tempor …" at bounding box center [604, 474] width 182 height 92
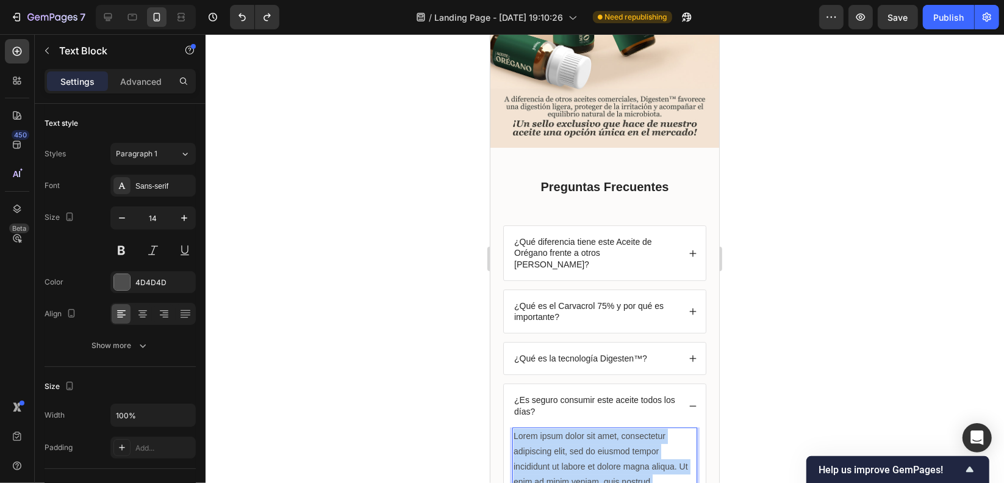
click at [587, 428] on p "Lorem ipsum dolor sit amet, consectetur adipiscing elit, sed do eiusmod tempor …" at bounding box center [604, 474] width 182 height 92
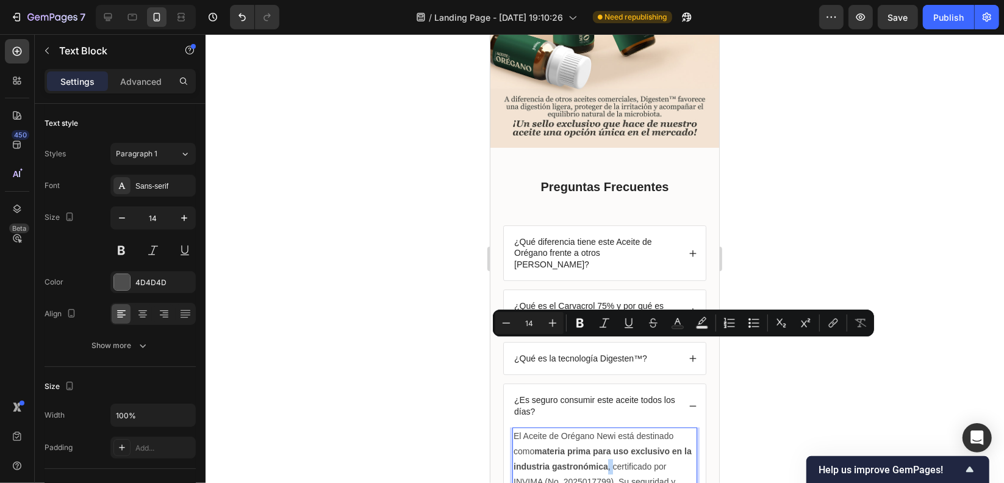
click at [622, 428] on p "El Aceite de Orégano Newi está destinado como materia prima para uso exclusivo …" at bounding box center [604, 474] width 182 height 92
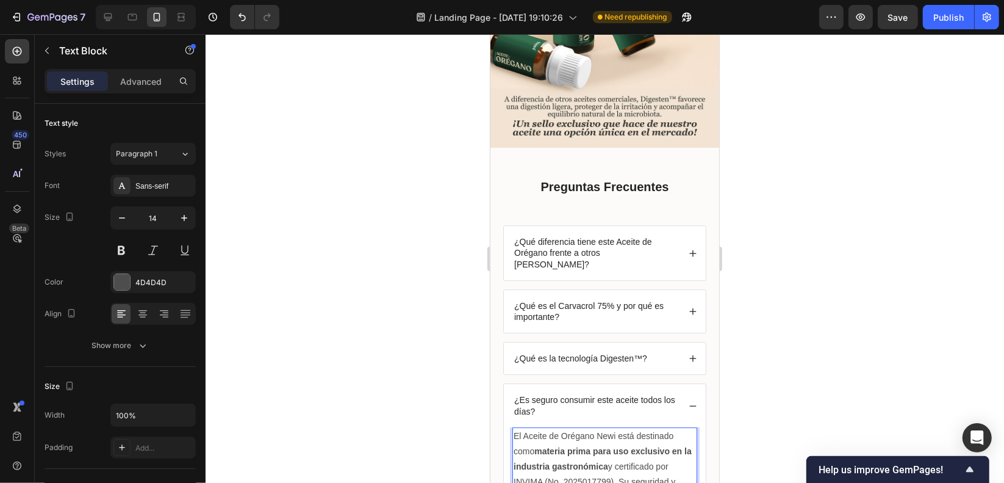
click at [655, 428] on p "El Aceite de Orégano Newi está destinado como materia prima para uso exclusivo …" at bounding box center [604, 474] width 182 height 92
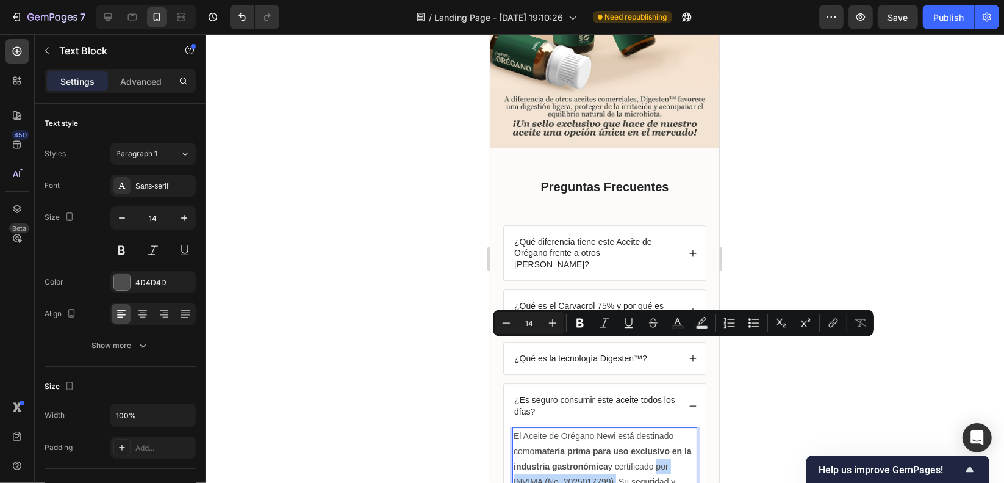
drag, startPoint x: 663, startPoint y: 344, endPoint x: 611, endPoint y: 358, distance: 53.6
click at [611, 428] on p "El Aceite de Orégano Newi está destinado como materia prima para uso exclusivo …" at bounding box center [604, 474] width 182 height 92
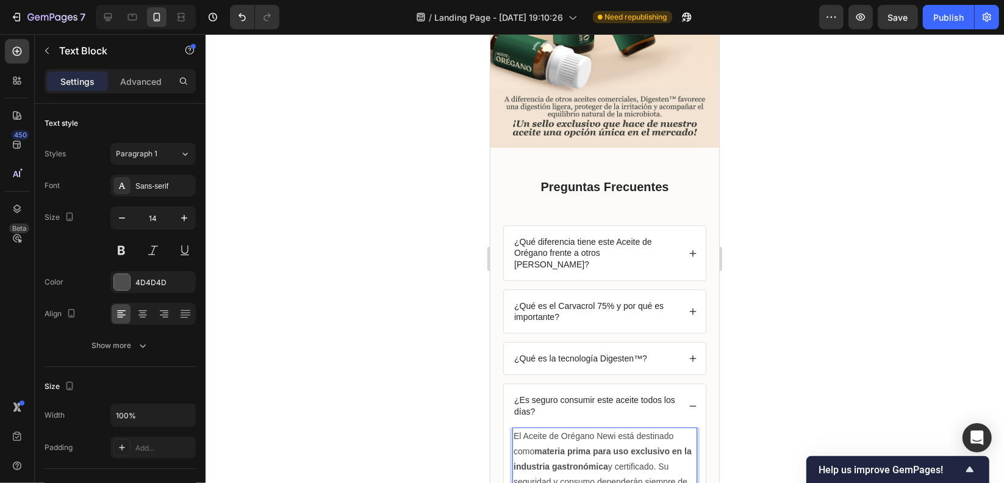
click at [619, 428] on p "El Aceite de Orégano Newi está destinado como materia prima para uso exclusivo …" at bounding box center [604, 474] width 182 height 92
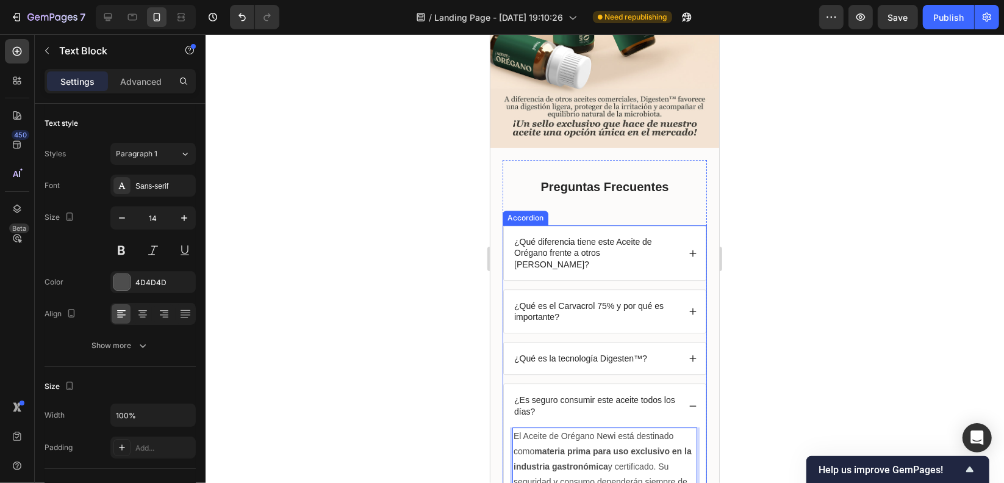
click at [688, 401] on icon at bounding box center [692, 405] width 9 height 9
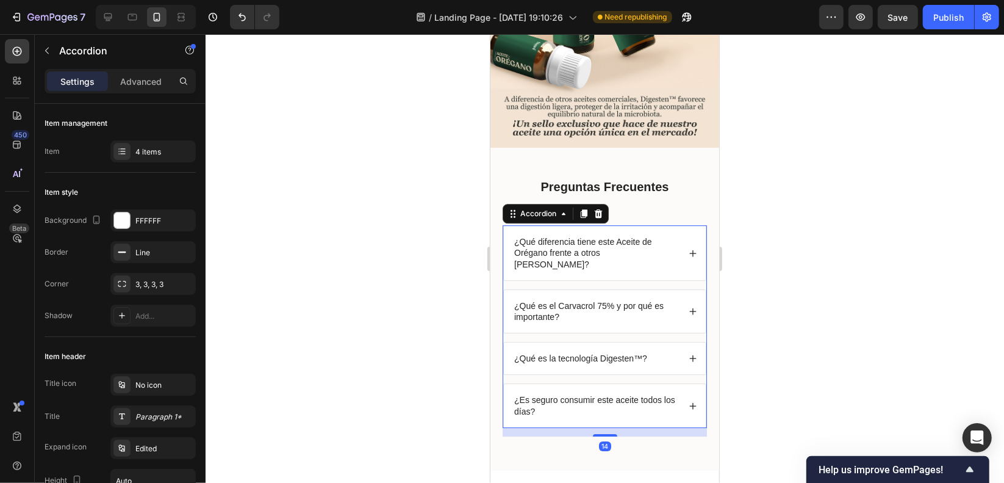
click at [598, 383] on div "¿Es seguro consumir este aceite todos los días?" at bounding box center [604, 404] width 202 height 43
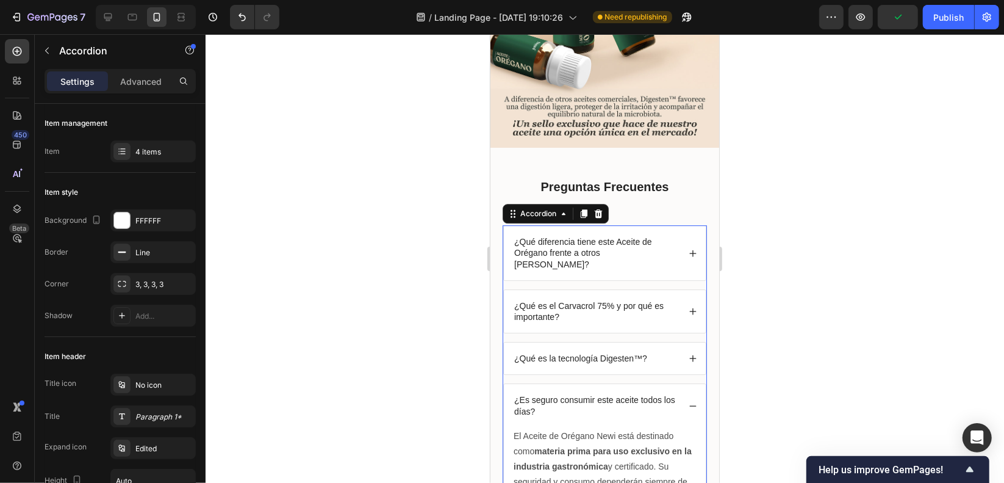
click at [598, 383] on div "¿Es seguro consumir este aceite todos los días?" at bounding box center [604, 404] width 202 height 43
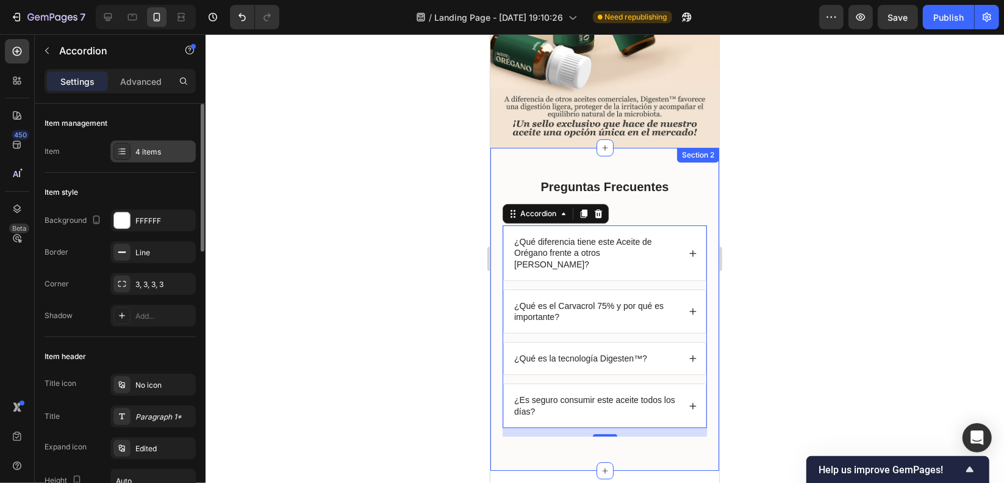
click at [128, 153] on div at bounding box center [121, 151] width 17 height 17
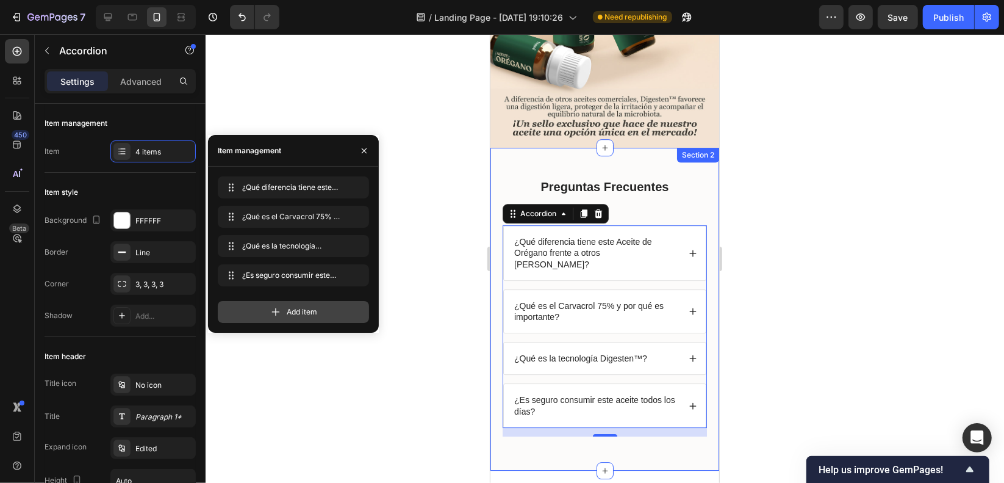
click at [301, 306] on span "Add item" at bounding box center [302, 311] width 31 height 11
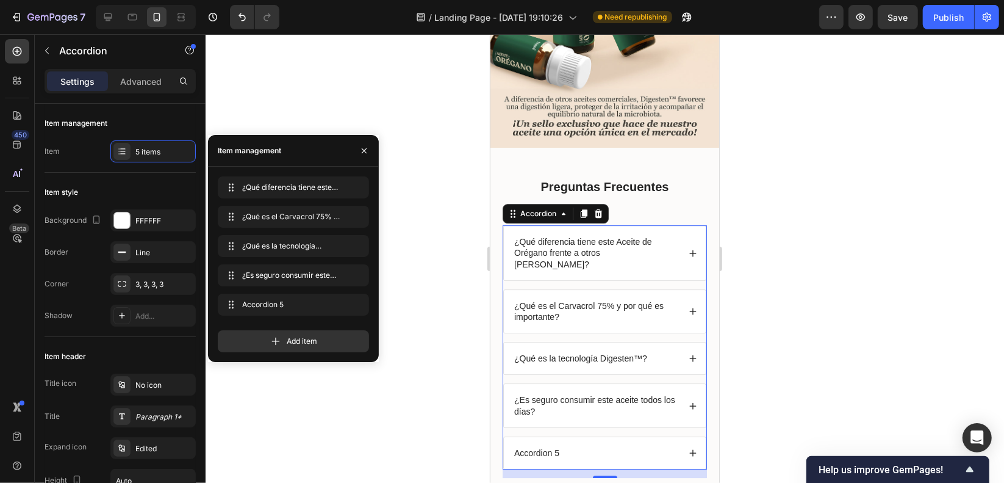
click at [591, 314] on div "¿Qué diferencia tiene este Aceite de Orégano frente a otros [PERSON_NAME]? ¿Qué…" at bounding box center [604, 347] width 204 height 244
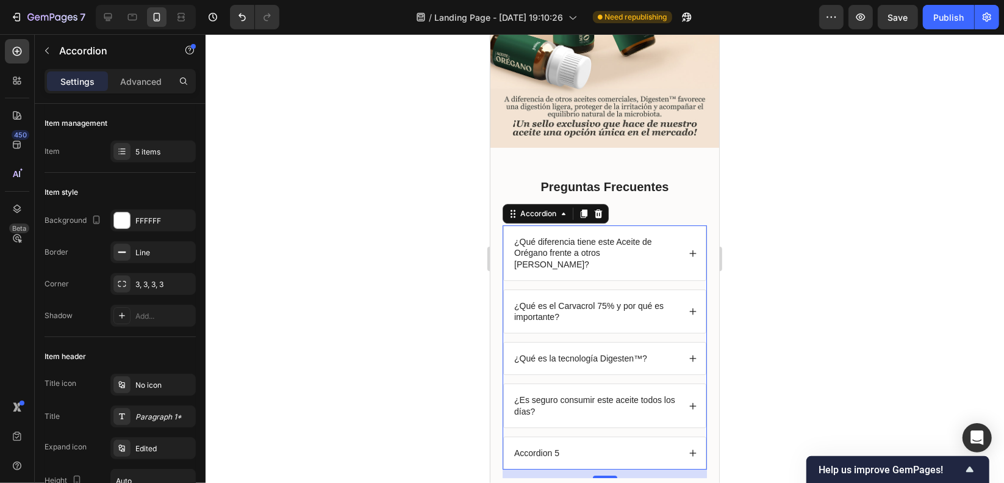
click at [556, 436] on div "Accordion 5" at bounding box center [604, 452] width 202 height 32
click at [545, 445] on div "Accordion 5" at bounding box center [536, 452] width 49 height 15
click at [545, 447] on p "Accordion 5" at bounding box center [536, 452] width 45 height 11
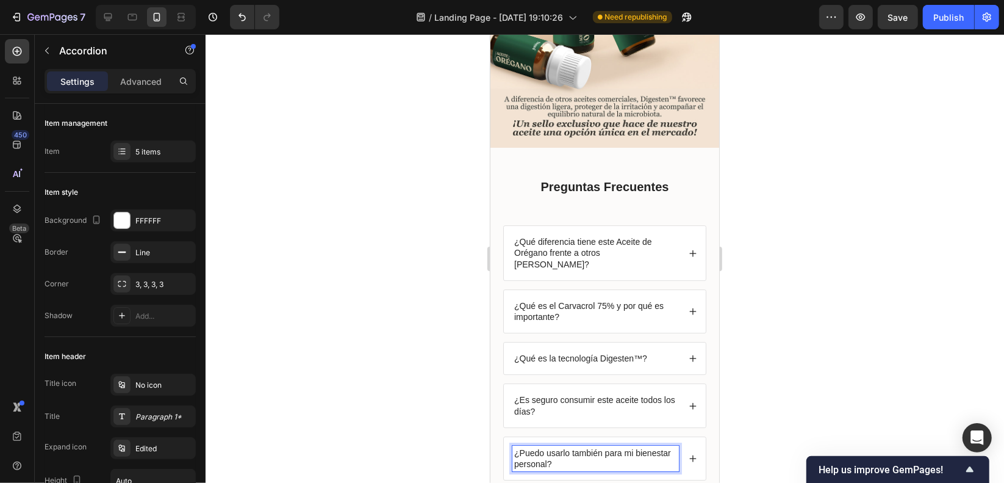
click at [689, 455] on icon at bounding box center [692, 458] width 7 height 7
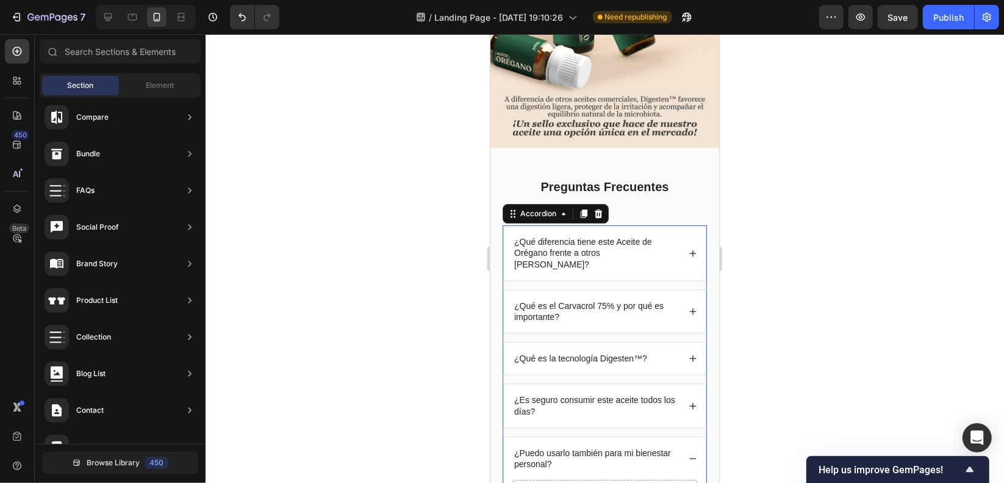
click at [599, 447] on p "¿Puedo usarlo también para mi bienestar personal?" at bounding box center [595, 458] width 163 height 22
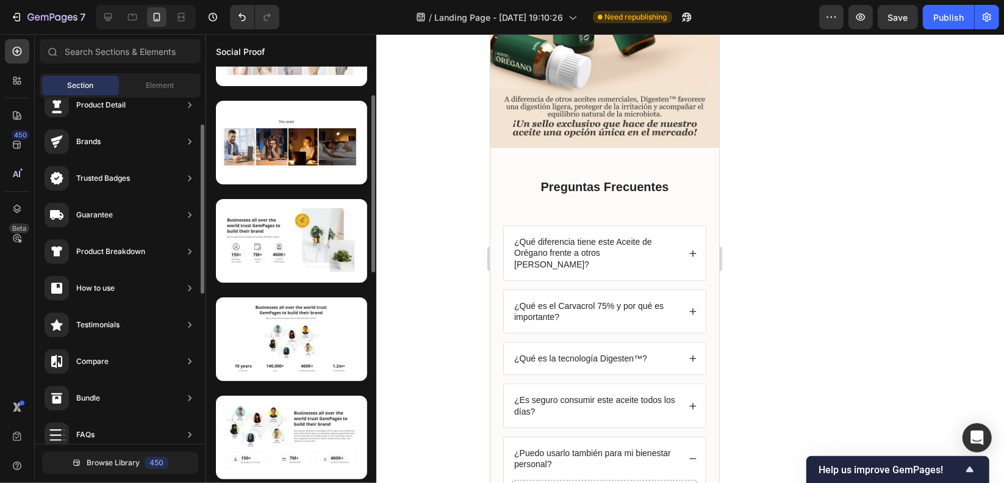
scroll to position [0, 0]
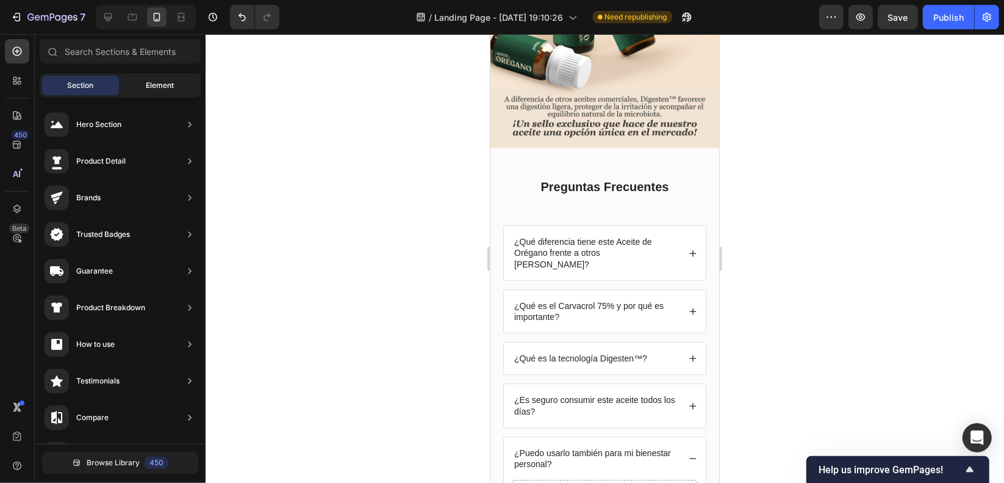
click at [175, 90] on div "Element" at bounding box center [159, 86] width 77 height 20
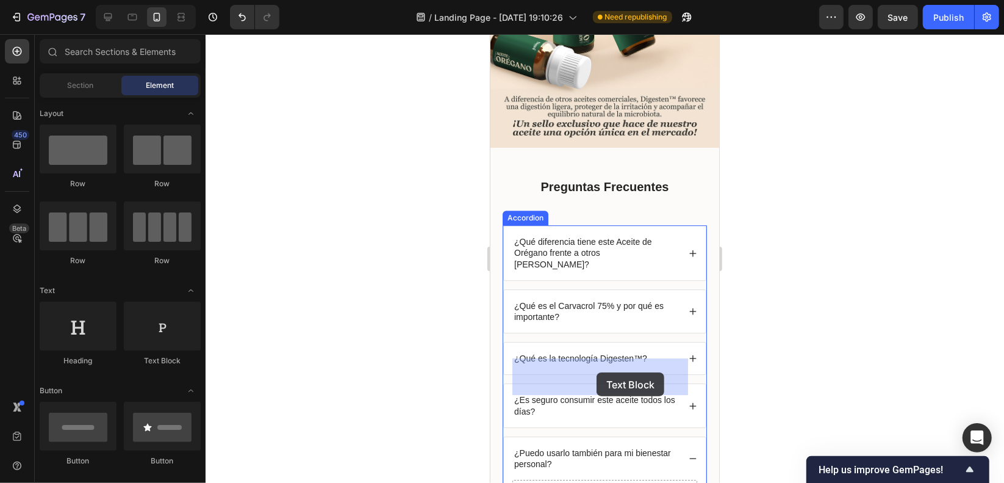
drag, startPoint x: 647, startPoint y: 357, endPoint x: 595, endPoint y: 372, distance: 53.9
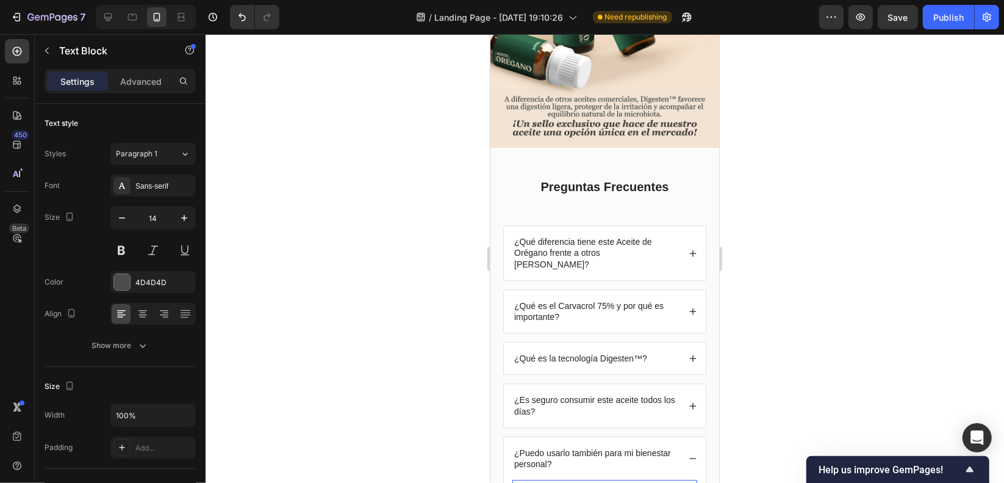
click at [617, 479] on div "Replace this text with your content" at bounding box center [604, 488] width 185 height 18
click at [617, 480] on p "Replace this text with your content" at bounding box center [604, 487] width 182 height 15
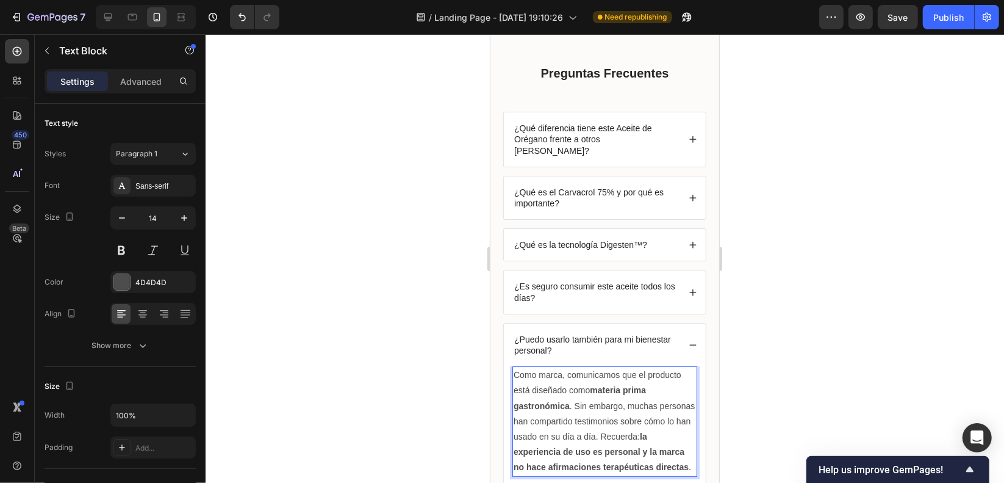
click at [556, 434] on strong "la experiencia de uso es personal y la marca no hace afirmaciones terapéuticas …" at bounding box center [600, 451] width 175 height 40
click at [559, 434] on p "Como marca, comunicamos que el producto está diseñado como materia prima gastro…" at bounding box center [604, 420] width 182 height 107
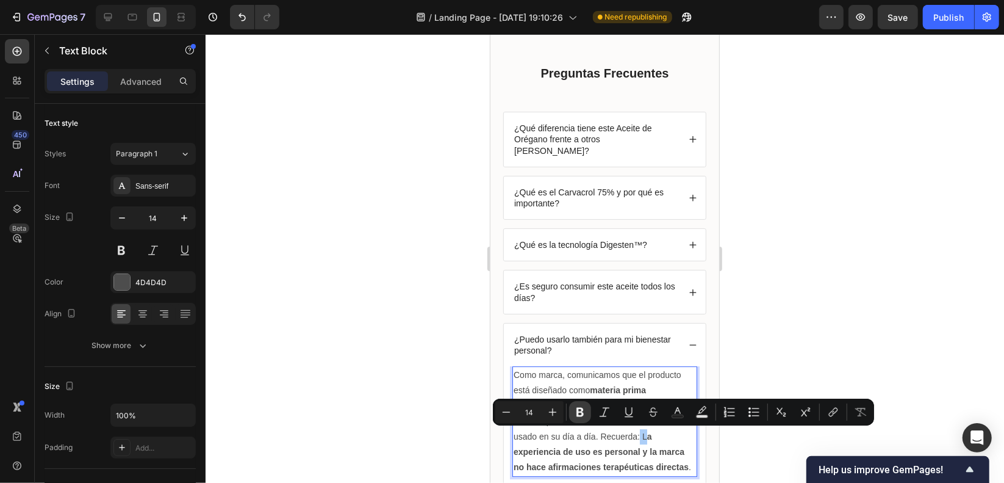
click at [582, 411] on icon "Editor contextual toolbar" at bounding box center [580, 412] width 12 height 12
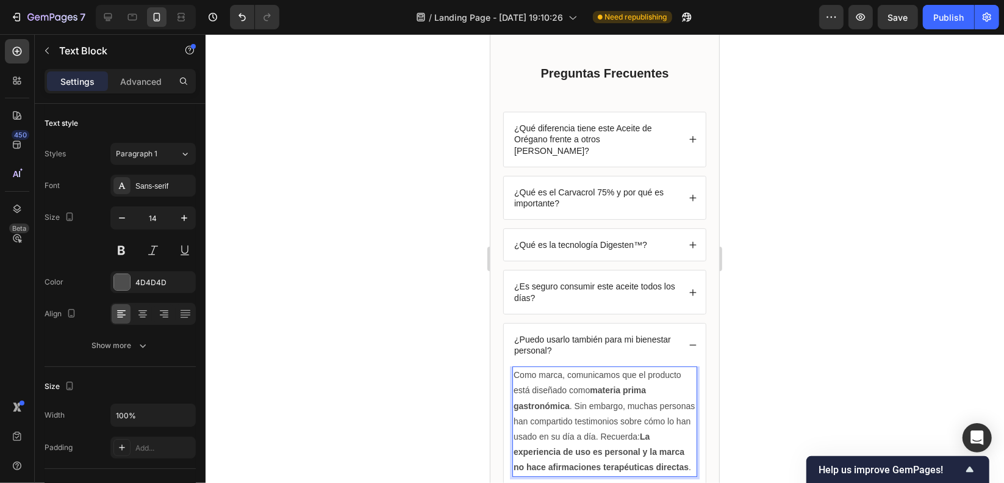
click at [615, 442] on p "Como marca, comunicamos que el producto está diseñado como materia prima gastro…" at bounding box center [604, 420] width 182 height 107
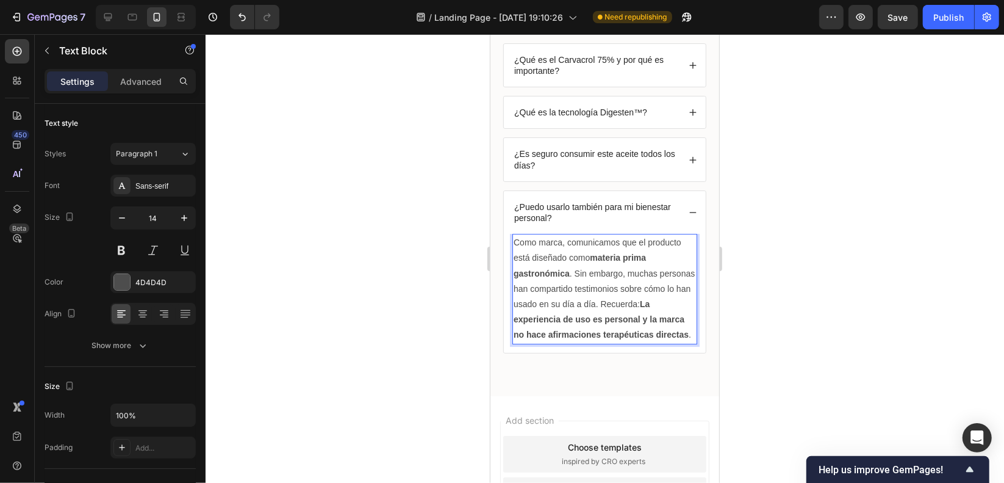
scroll to position [2996, 0]
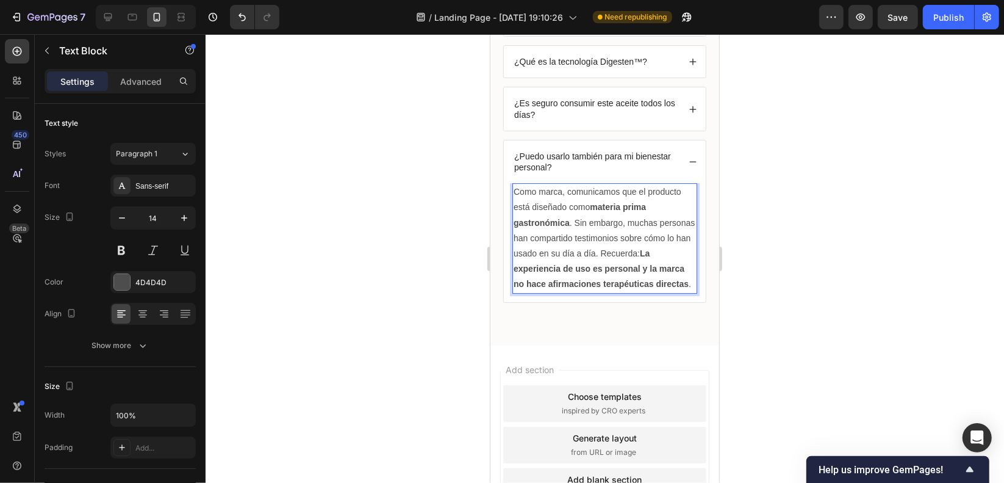
click at [600, 281] on p "Como marca, comunicamos que el producto está diseñado como materia prima gastro…" at bounding box center [604, 237] width 182 height 107
click at [626, 150] on p "¿Puedo usarlo también para mi bienestar personal?" at bounding box center [595, 161] width 163 height 22
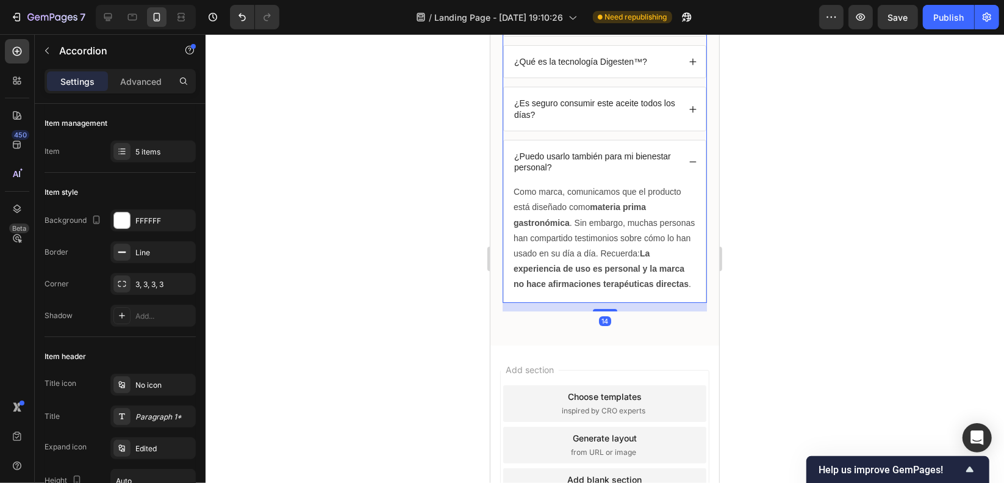
click at [896, 21] on span "Save" at bounding box center [898, 17] width 20 height 10
click at [138, 90] on div "Advanced" at bounding box center [140, 81] width 61 height 20
type input "100%"
type input "100"
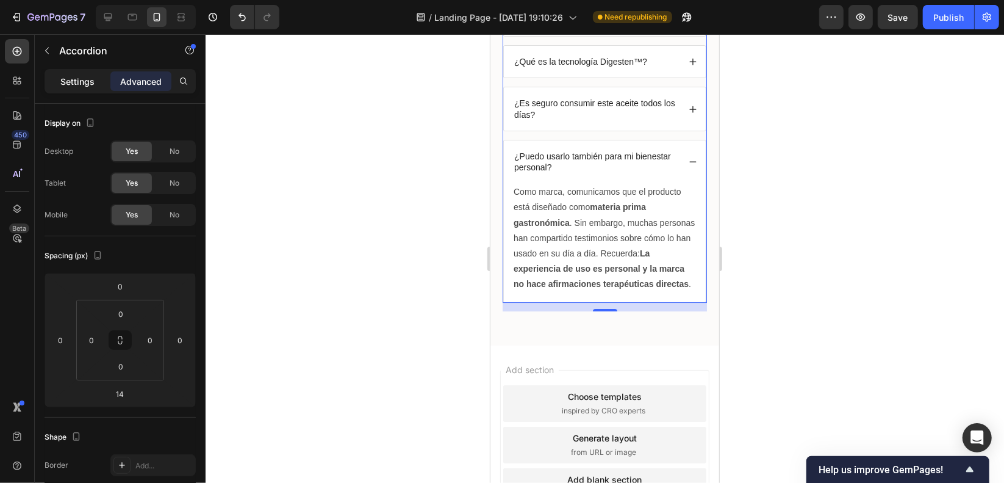
click at [90, 79] on p "Settings" at bounding box center [77, 81] width 34 height 13
type input "14"
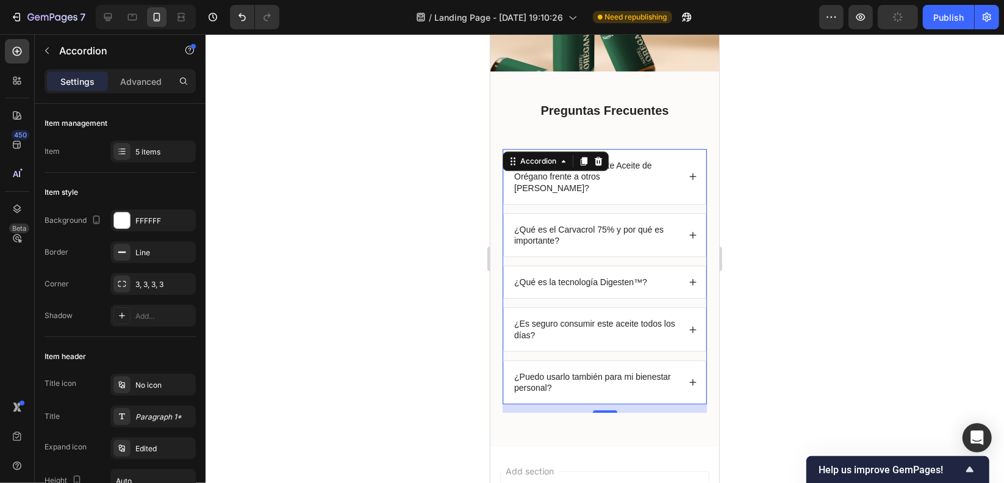
scroll to position [2797, 0]
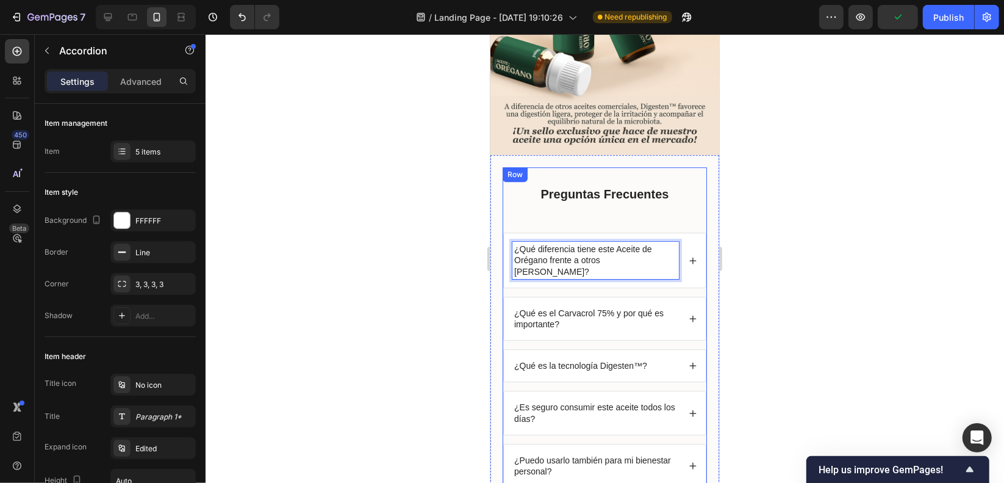
click at [640, 168] on p "⁠⁠⁠⁠⁠⁠⁠ Preguntas Frecuentes" at bounding box center [604, 191] width 202 height 46
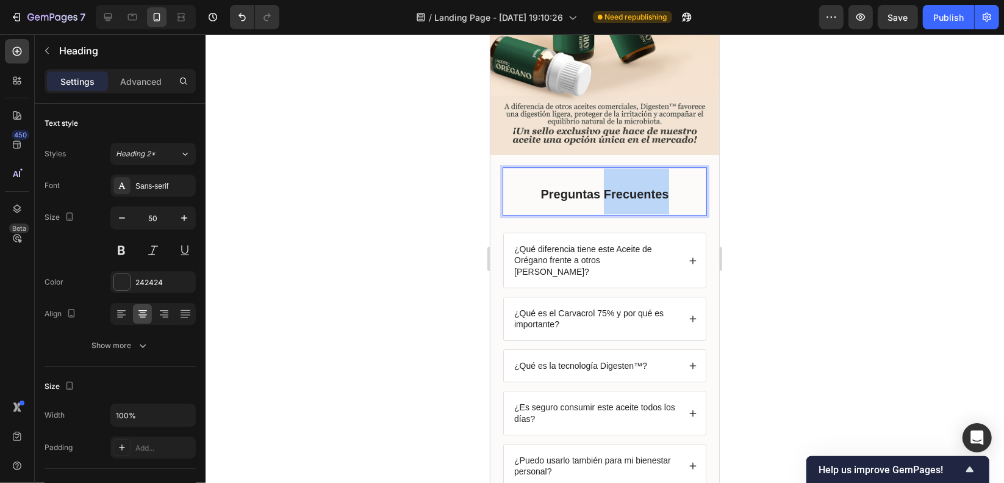
click at [610, 187] on strong "Preguntas Frecuentes" at bounding box center [604, 193] width 128 height 13
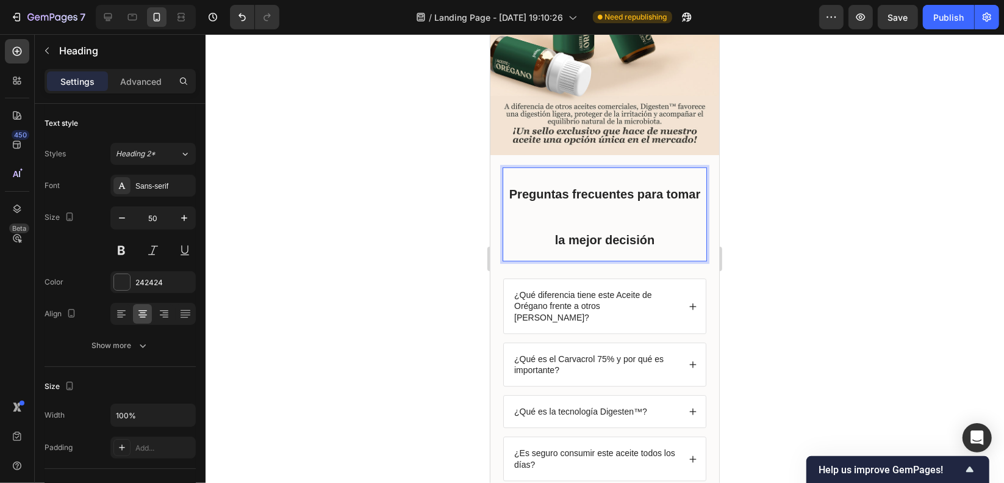
click at [517, 168] on p "Preguntas frecuentes para tomar la mejor decisión" at bounding box center [604, 214] width 202 height 92
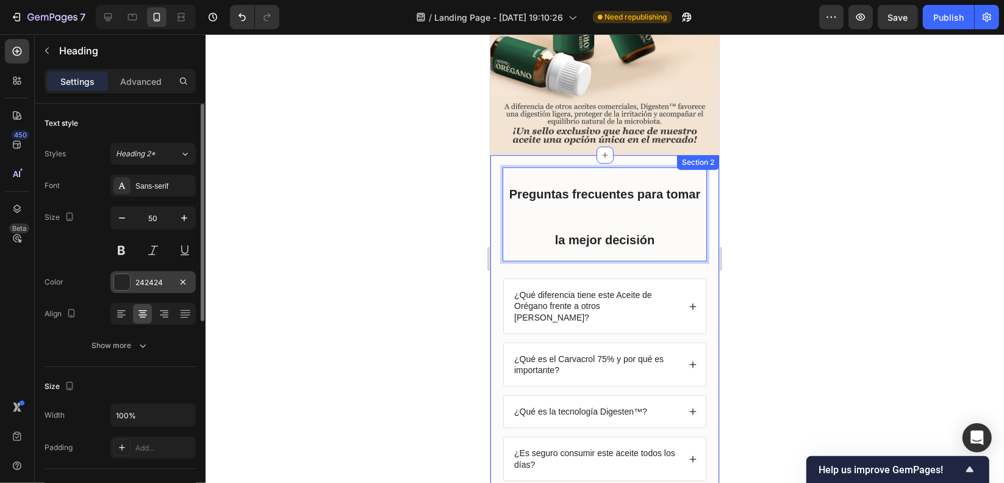
scroll to position [61, 0]
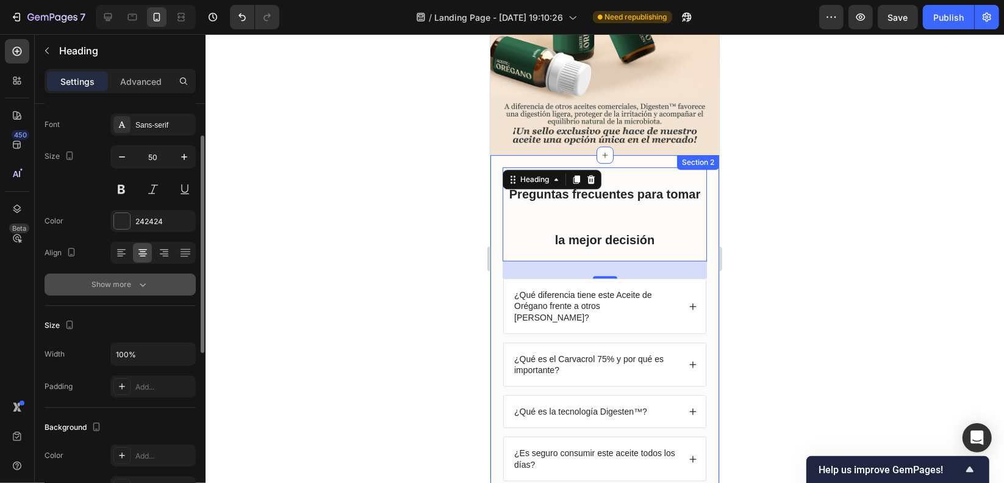
click at [150, 286] on button "Show more" at bounding box center [120, 284] width 151 height 22
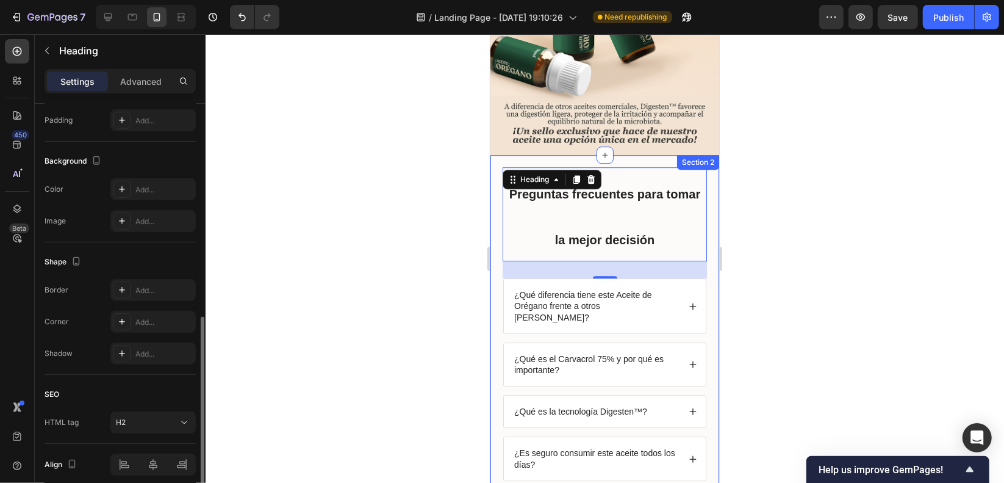
scroll to position [535, 0]
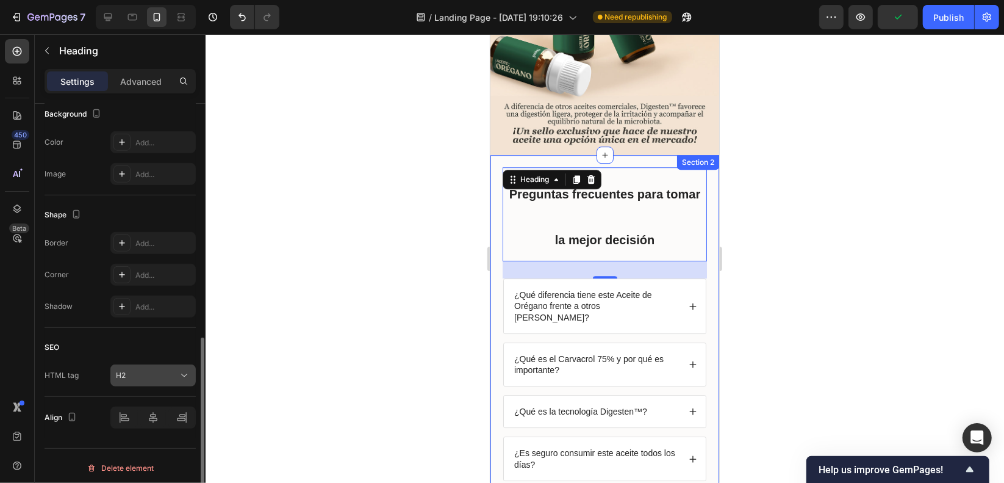
click at [160, 371] on div "H2" at bounding box center [147, 375] width 62 height 11
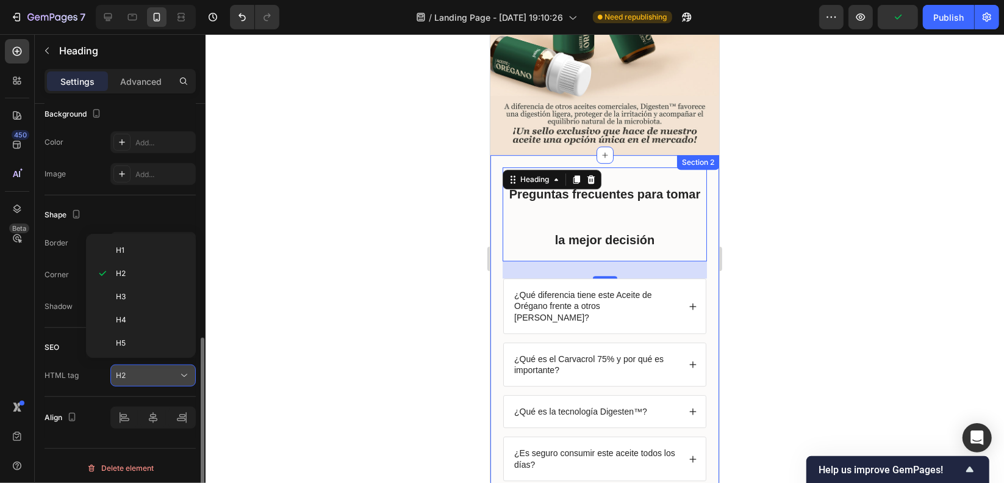
click at [160, 371] on div "H2" at bounding box center [147, 375] width 62 height 11
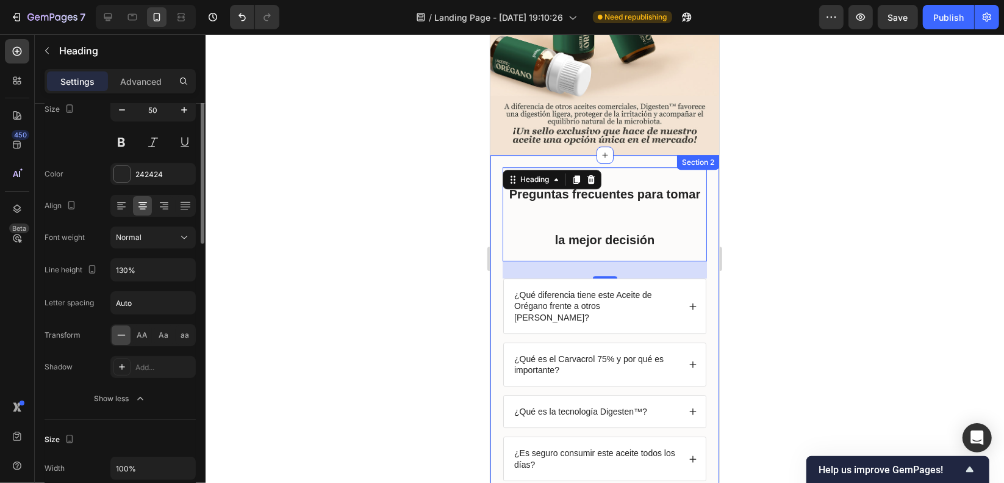
scroll to position [0, 0]
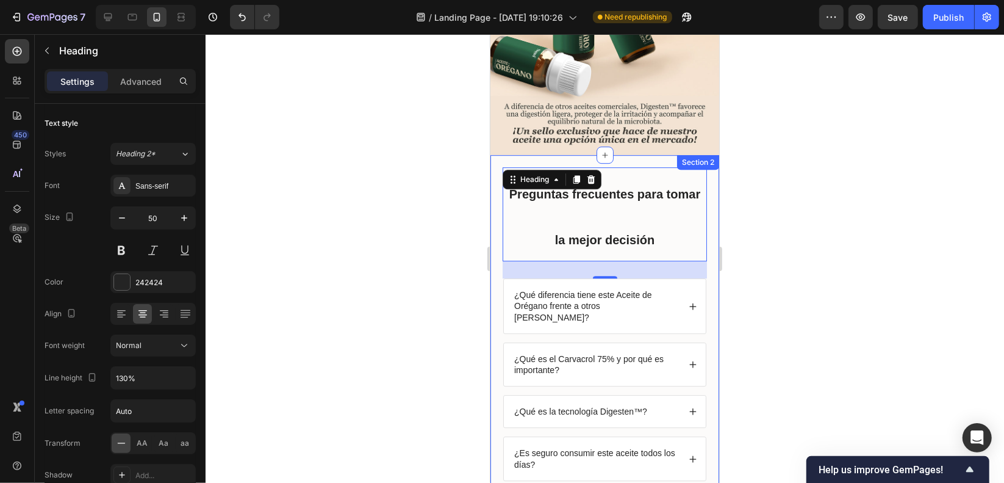
click at [699, 154] on div "⁠⁠⁠⁠⁠⁠⁠ Preguntas frecuentes para tomar la mejor decisión Heading 28 ¿Qué difer…" at bounding box center [604, 364] width 229 height 421
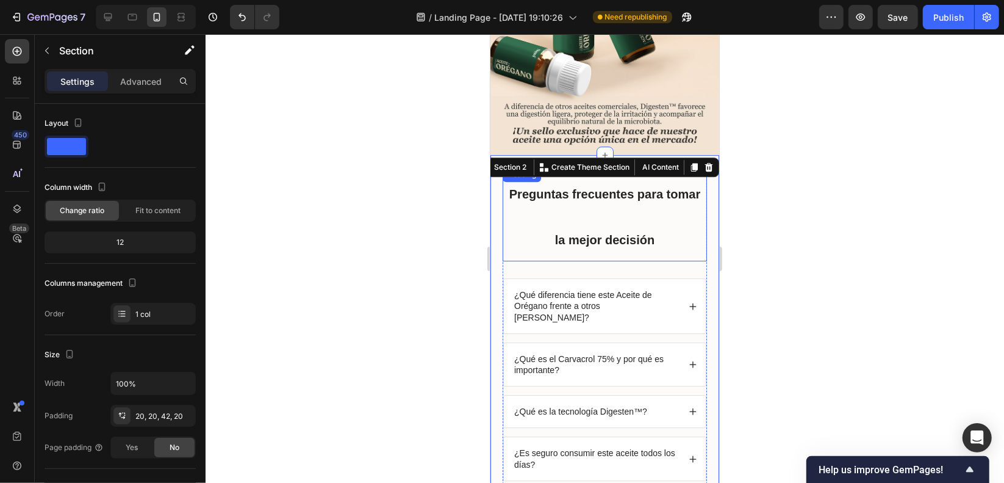
click at [666, 168] on p "⁠⁠⁠⁠⁠⁠⁠ Preguntas frecuentes para tomar la mejor decisión" at bounding box center [604, 214] width 202 height 92
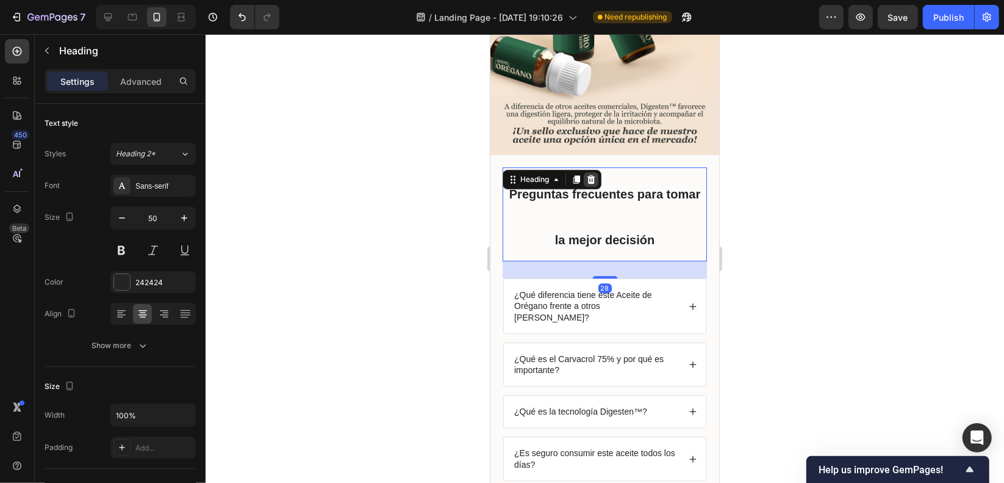
click at [587, 174] on icon at bounding box center [591, 179] width 10 height 10
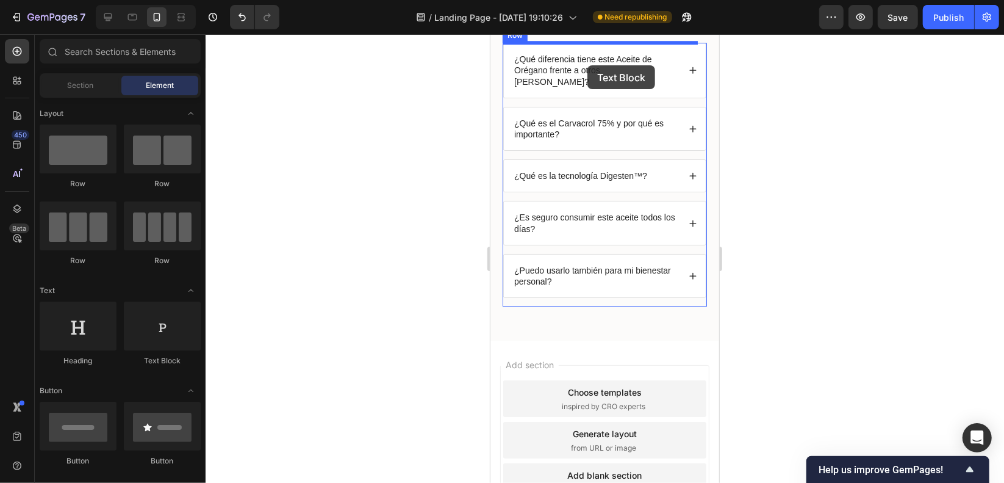
drag, startPoint x: 645, startPoint y: 365, endPoint x: 586, endPoint y: 59, distance: 311.8
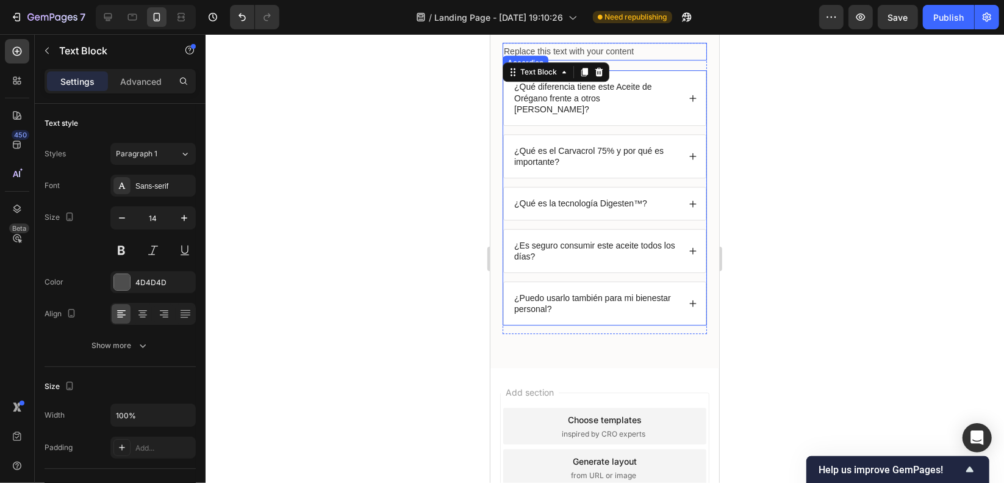
scroll to position [2810, 0]
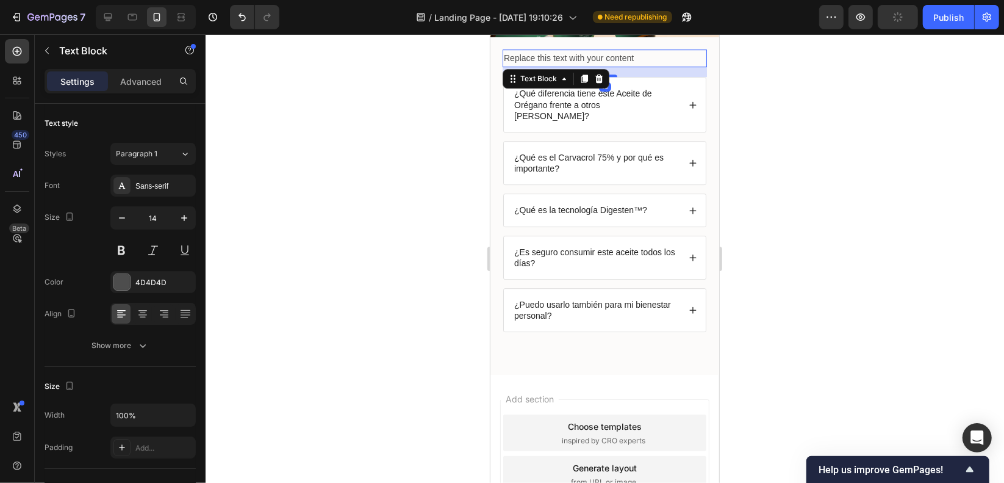
click at [628, 52] on div "Replace this text with your content" at bounding box center [604, 58] width 204 height 18
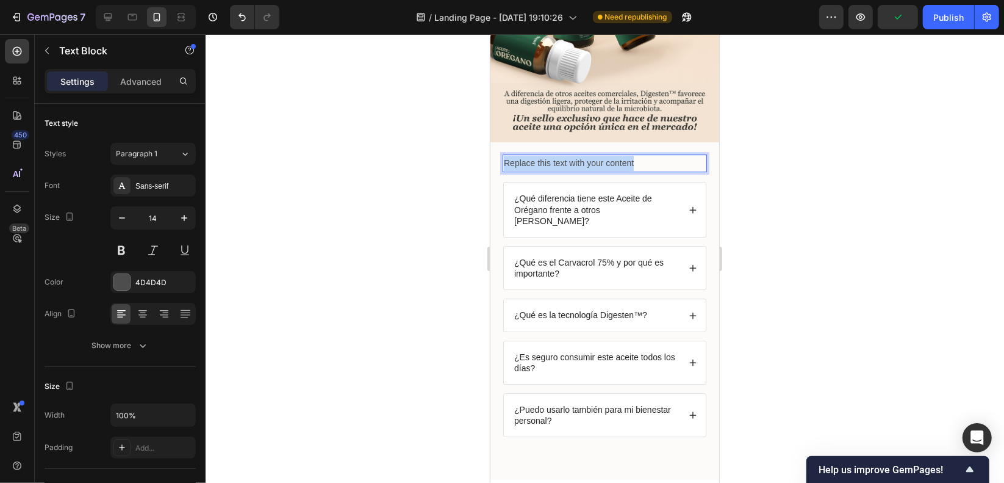
drag, startPoint x: 515, startPoint y: 62, endPoint x: 462, endPoint y: 62, distance: 52.5
click at [656, 155] on p "Preguntas frecuentes para tomar la mejor decisión" at bounding box center [604, 162] width 202 height 15
click at [691, 154] on div "Preguntas frecuentes para tomar la mejor decisión Text Block 16 ¿Qué diferencia…" at bounding box center [604, 299] width 204 height 291
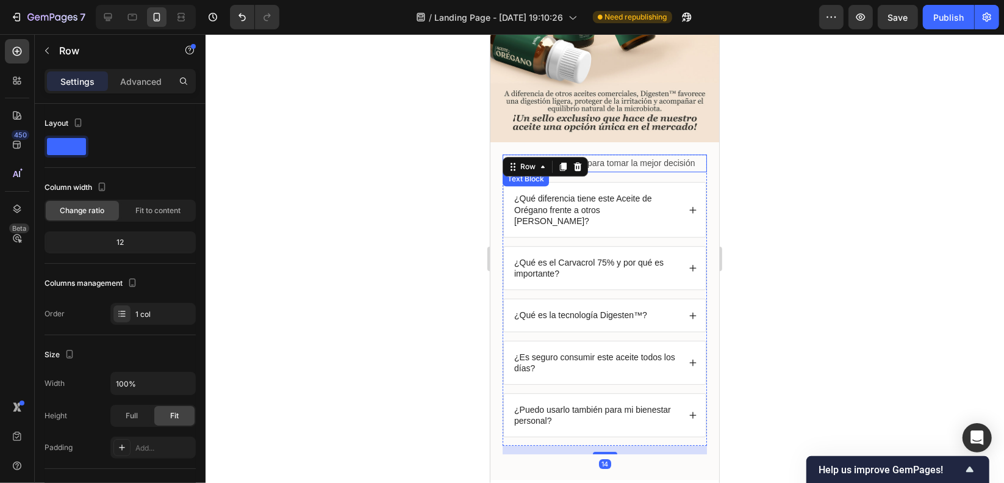
click at [687, 155] on p "Preguntas frecuentes para tomar la mejor decisión" at bounding box center [604, 162] width 202 height 15
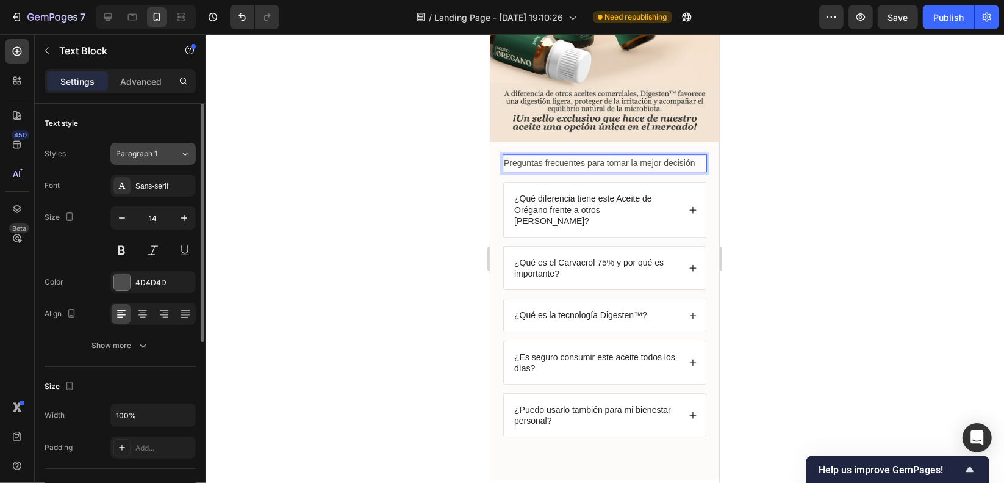
click at [179, 152] on div "Paragraph 1" at bounding box center [148, 153] width 64 height 11
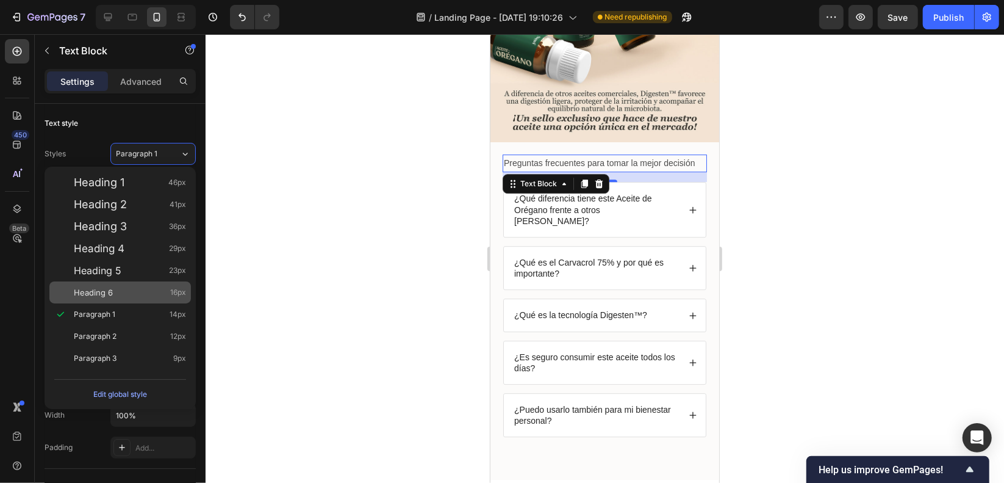
click at [136, 290] on div "Heading 6 16px" at bounding box center [130, 292] width 112 height 12
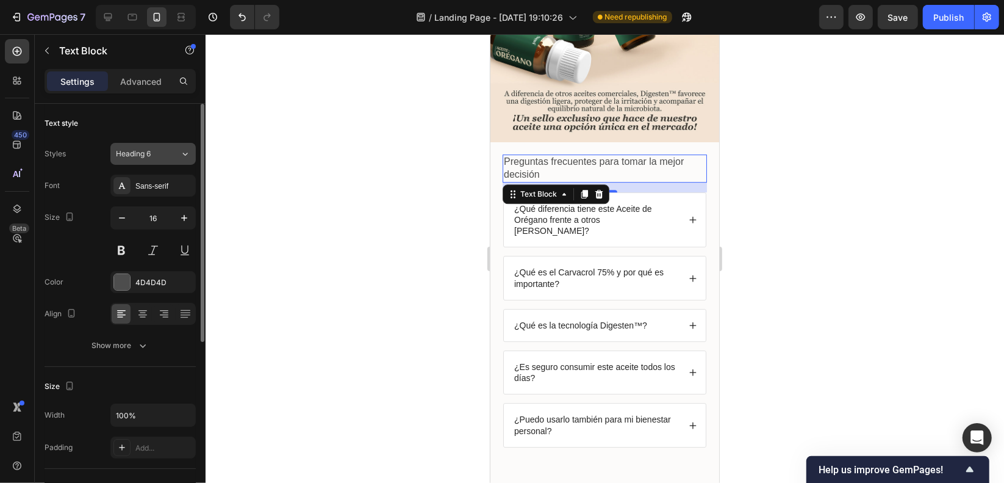
click at [160, 147] on button "Heading 6" at bounding box center [152, 154] width 85 height 22
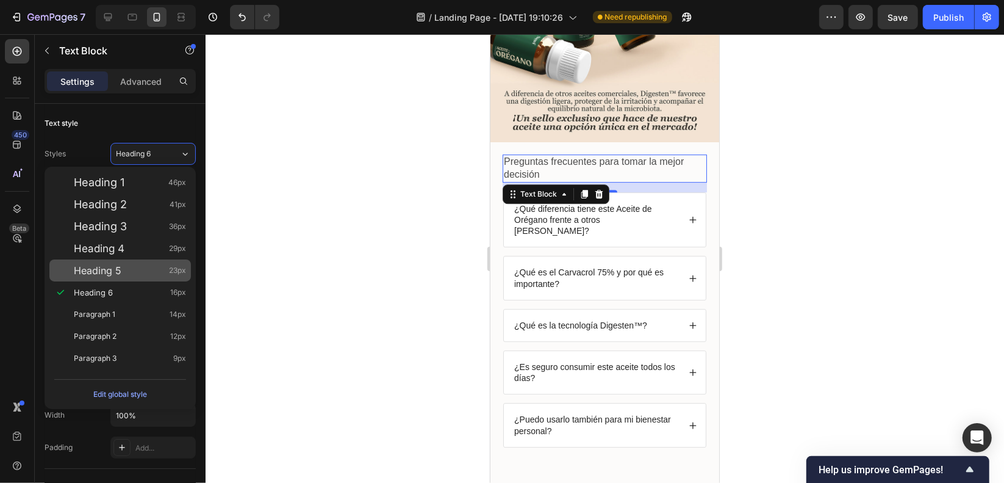
click at [134, 273] on div "Heading 5 23px" at bounding box center [130, 270] width 112 height 12
type input "23"
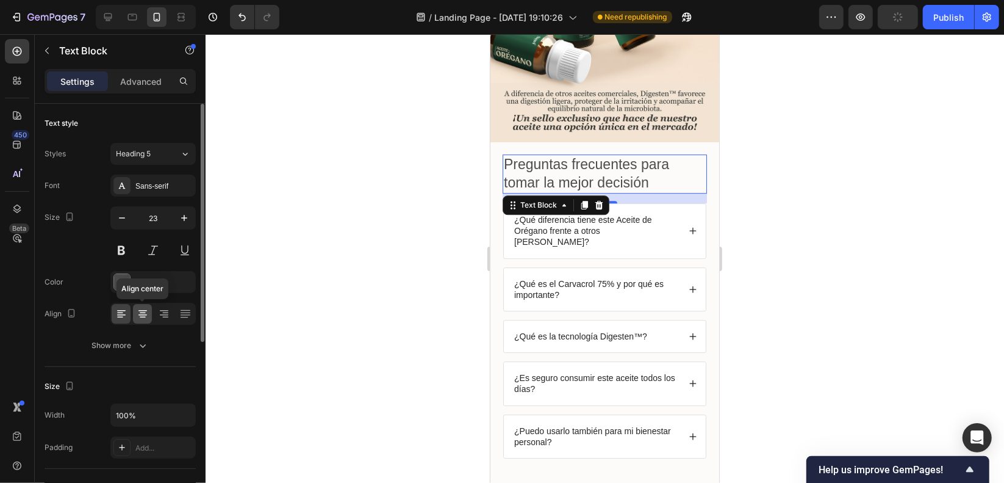
click at [140, 312] on icon at bounding box center [143, 313] width 12 height 12
click at [125, 251] on button at bounding box center [121, 250] width 22 height 22
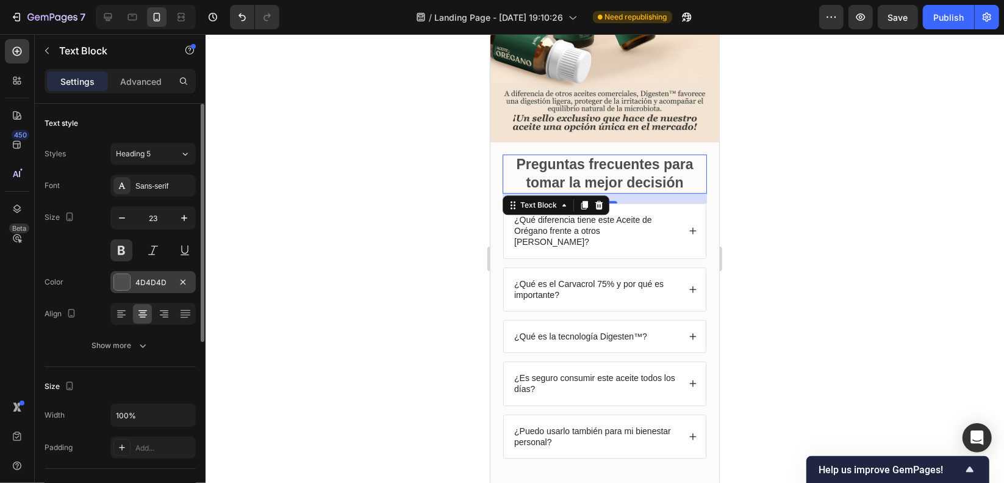
click at [129, 289] on div "4D4D4D" at bounding box center [152, 282] width 85 height 22
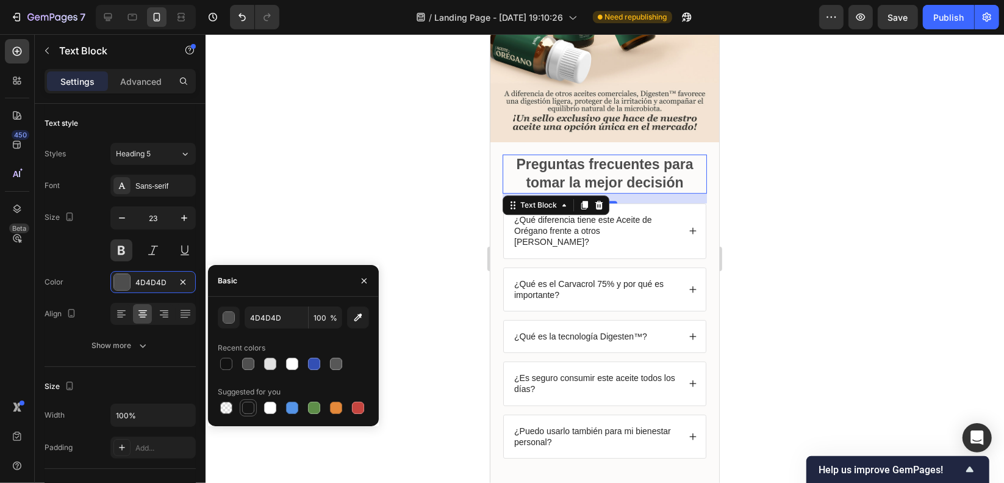
click at [250, 407] on div at bounding box center [248, 407] width 12 height 12
click at [337, 362] on div at bounding box center [336, 364] width 12 height 12
click at [248, 408] on div at bounding box center [248, 407] width 12 height 12
type input "151515"
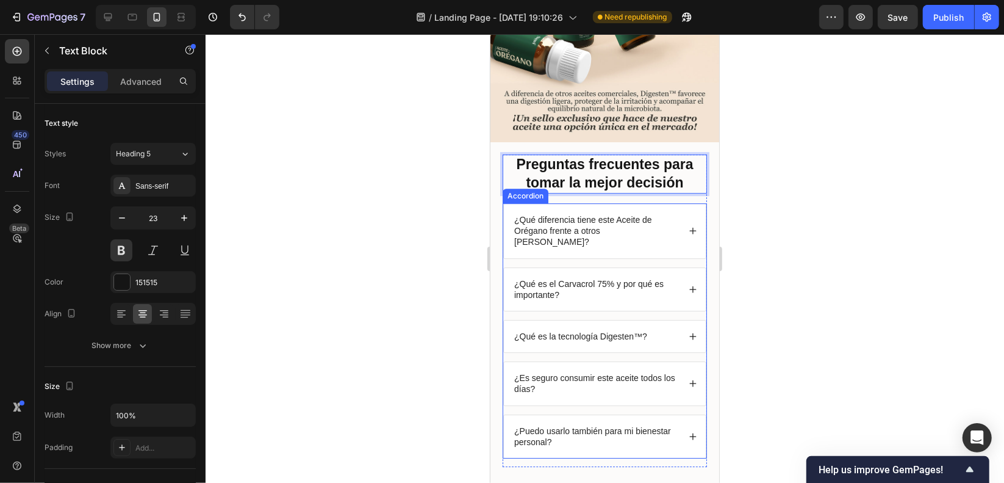
click at [530, 214] on p "¿Qué diferencia tiene este Aceite de Orégano frente a otros [PERSON_NAME]?" at bounding box center [595, 231] width 163 height 34
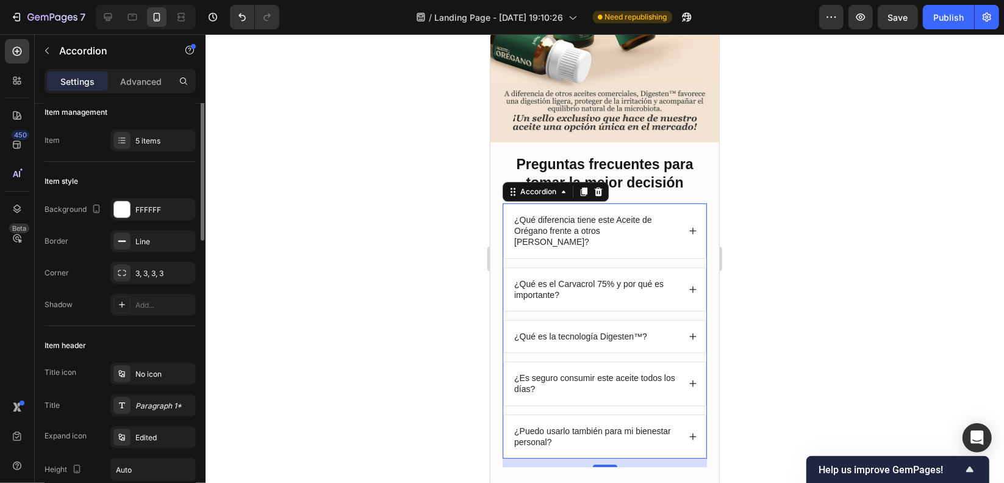
scroll to position [0, 0]
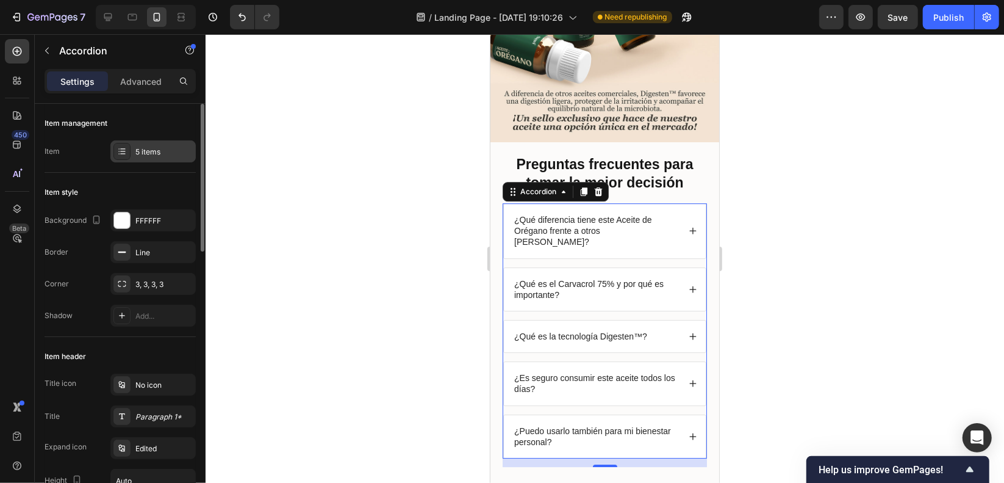
click at [149, 146] on div "5 items" at bounding box center [163, 151] width 57 height 11
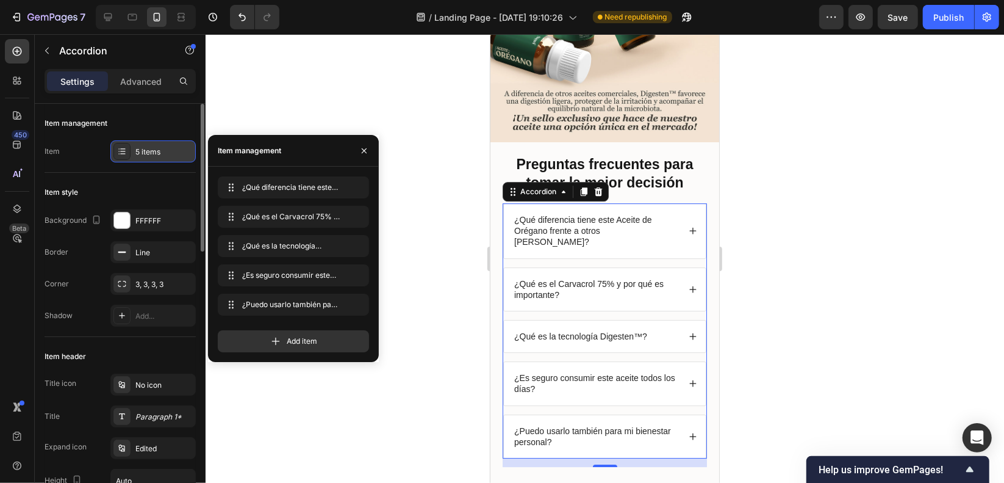
click at [149, 146] on div "5 items" at bounding box center [163, 151] width 57 height 11
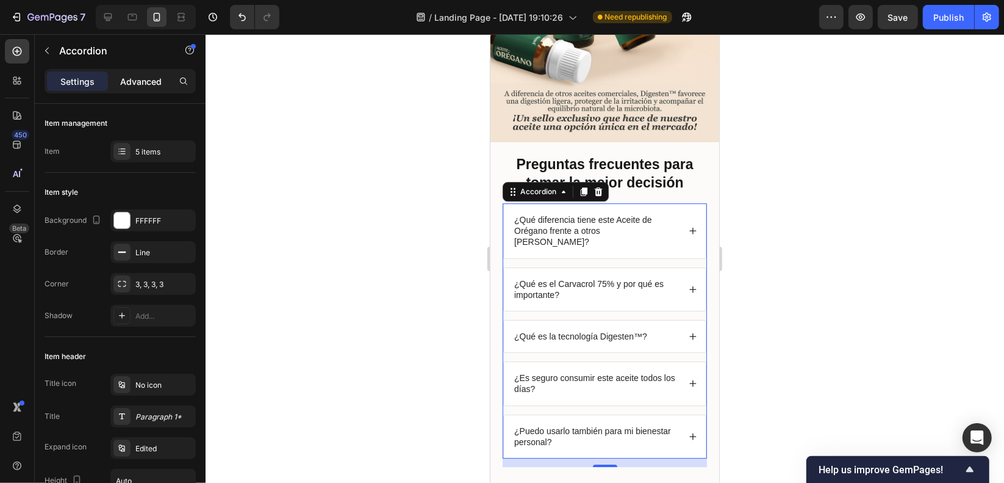
click at [143, 82] on p "Advanced" at bounding box center [140, 81] width 41 height 13
type input "100%"
type input "100"
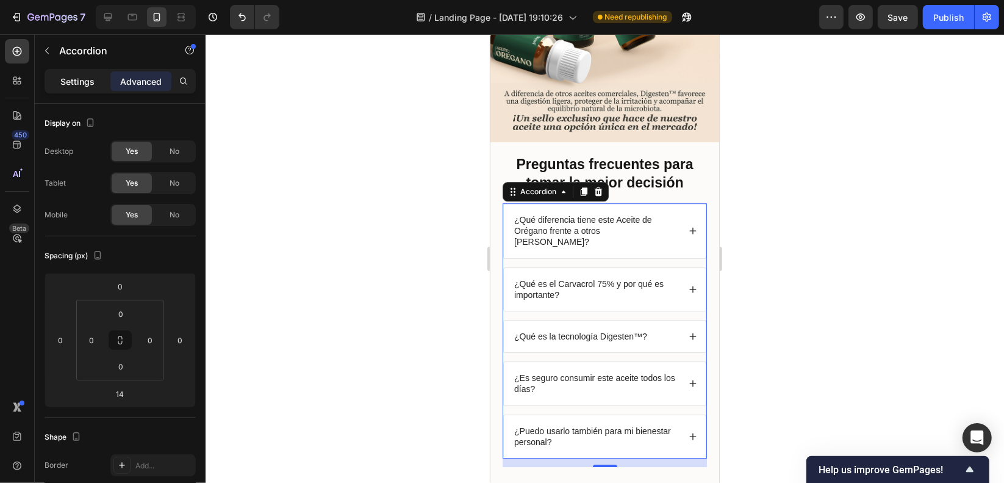
click at [85, 79] on p "Settings" at bounding box center [77, 81] width 34 height 13
type input "14"
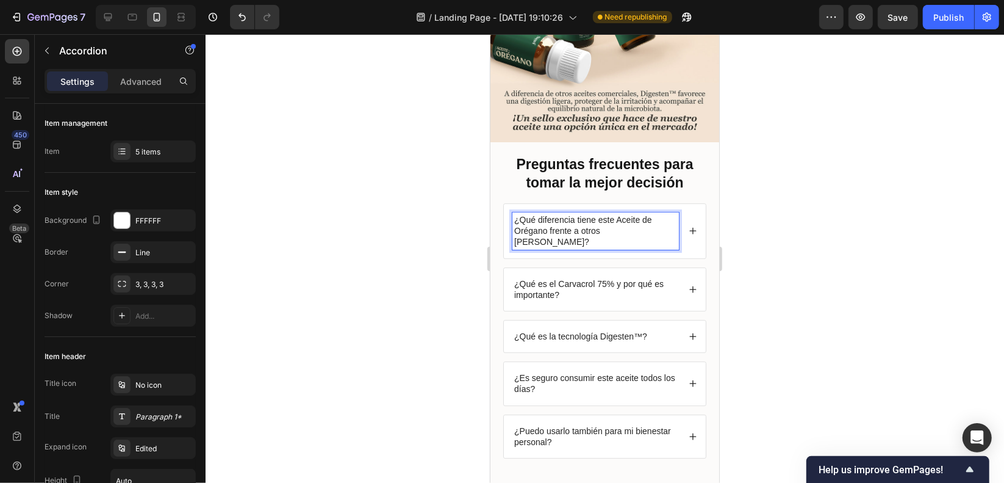
click at [535, 214] on p "¿Qué diferencia tiene este Aceite de Orégano frente a otros [PERSON_NAME]?" at bounding box center [595, 231] width 163 height 34
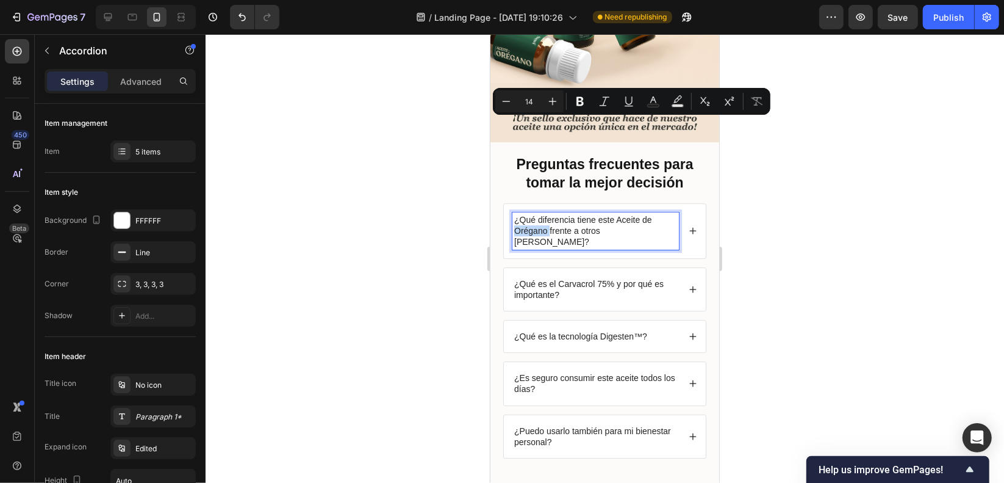
click at [527, 114] on div "Minus 14 Plus Bold Italic Underline Text Color Text Background Color Subscript …" at bounding box center [632, 101] width 278 height 27
click at [517, 214] on p "¿Qué diferencia tiene este Aceite de Orégano frente a otros [PERSON_NAME]?" at bounding box center [595, 231] width 163 height 34
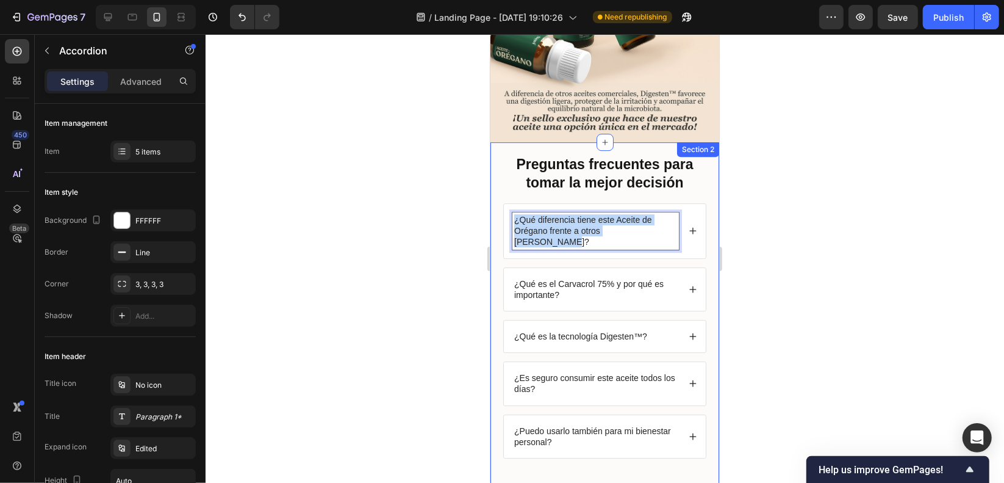
drag, startPoint x: 513, startPoint y: 111, endPoint x: 708, endPoint y: 137, distance: 196.4
click at [708, 142] on div "Preguntas frecuentes para tomar la mejor decisión Text Block ¿Qué diferencia ti…" at bounding box center [604, 321] width 229 height 359
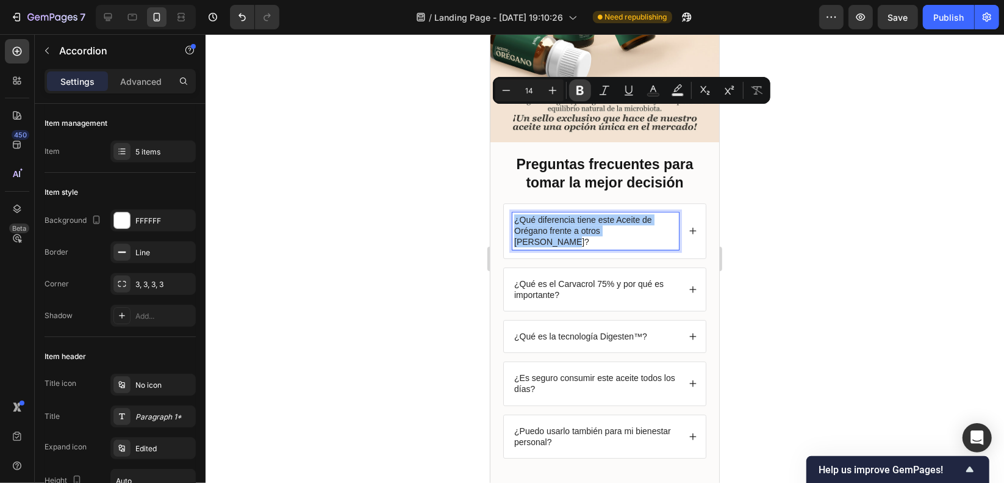
click at [582, 92] on icon "Editor contextual toolbar" at bounding box center [580, 90] width 7 height 9
click at [550, 278] on p "¿Qué es el Carvacrol 75% y por qué es importante?" at bounding box center [595, 289] width 163 height 22
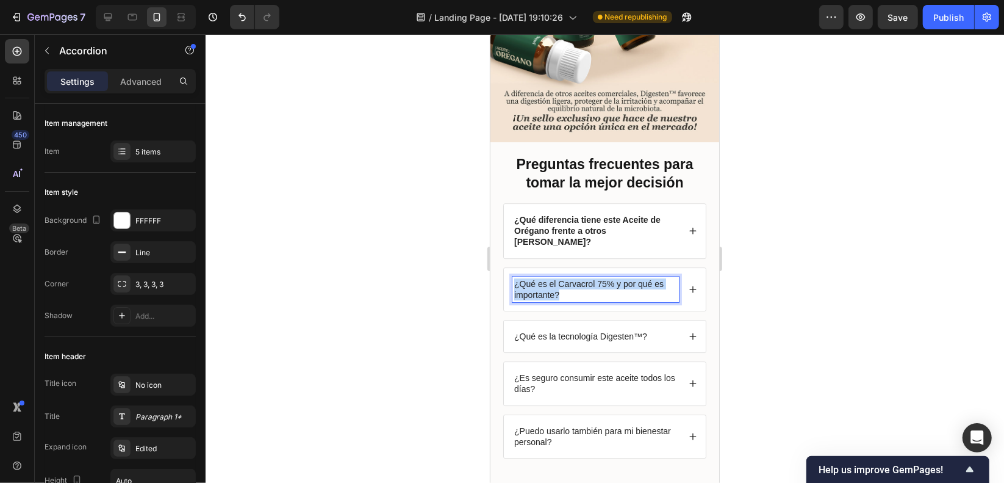
drag, startPoint x: 511, startPoint y: 163, endPoint x: 606, endPoint y: 165, distance: 94.6
click at [610, 267] on div "¿Qué es el Carvacrol 75% y por qué es importante?" at bounding box center [604, 288] width 202 height 43
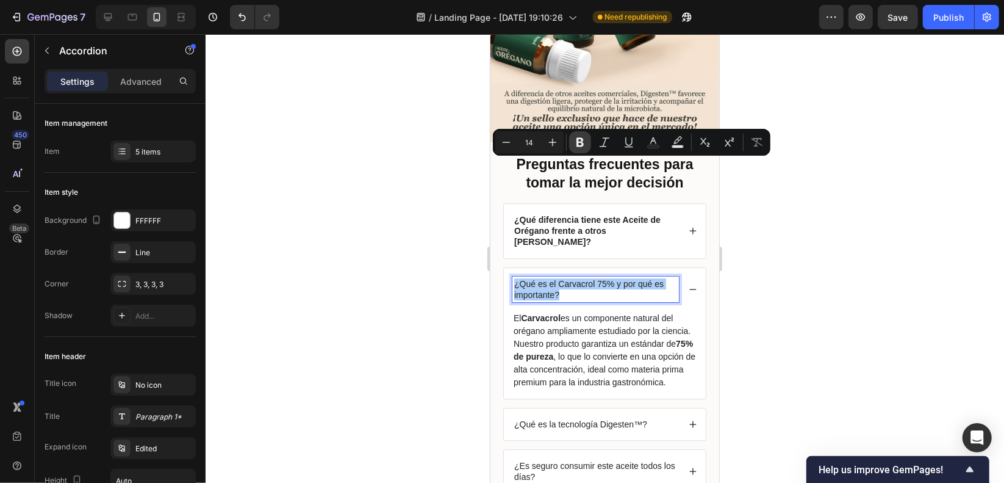
click at [581, 131] on button "Bold" at bounding box center [580, 142] width 22 height 22
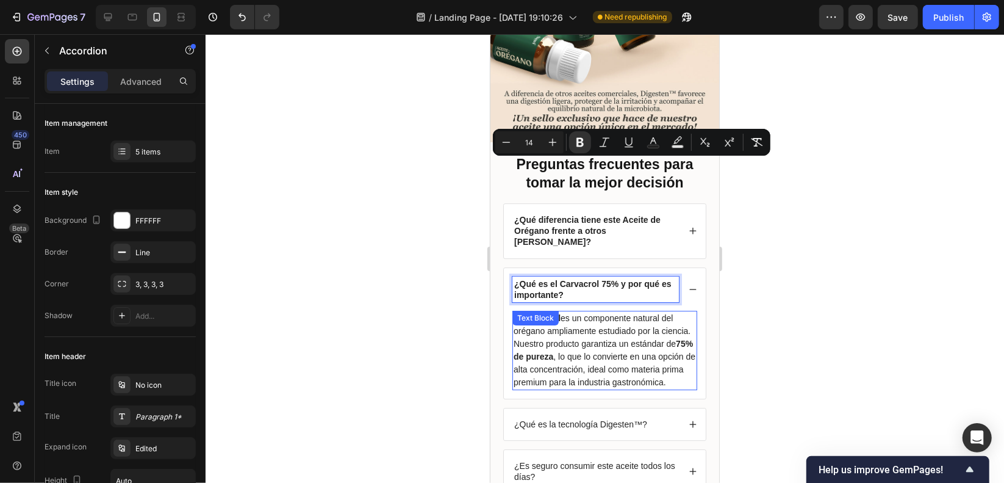
click at [557, 408] on div "¿Qué es la tecnología Digesten™?" at bounding box center [604, 424] width 202 height 32
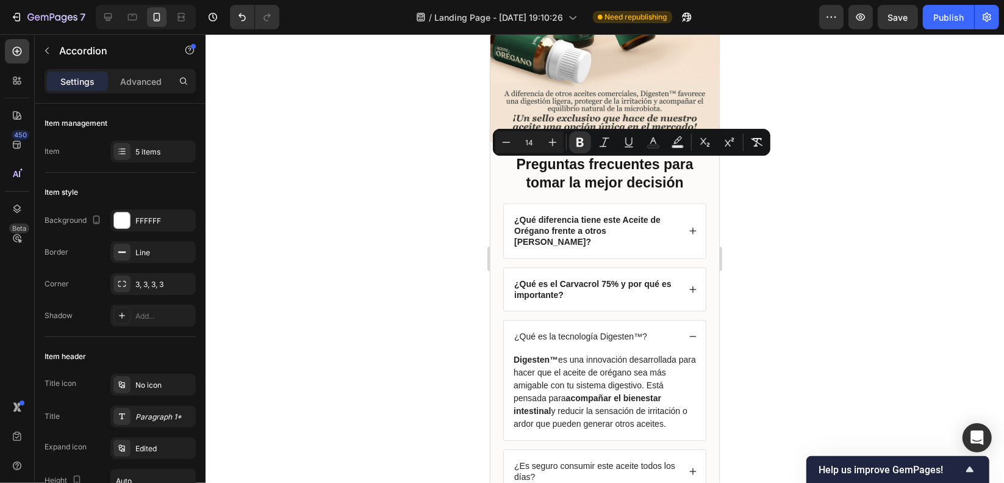
click at [517, 353] on p "Digesten™ es una innovación desarrollada para hacer que el aceite de orégano se…" at bounding box center [604, 391] width 182 height 77
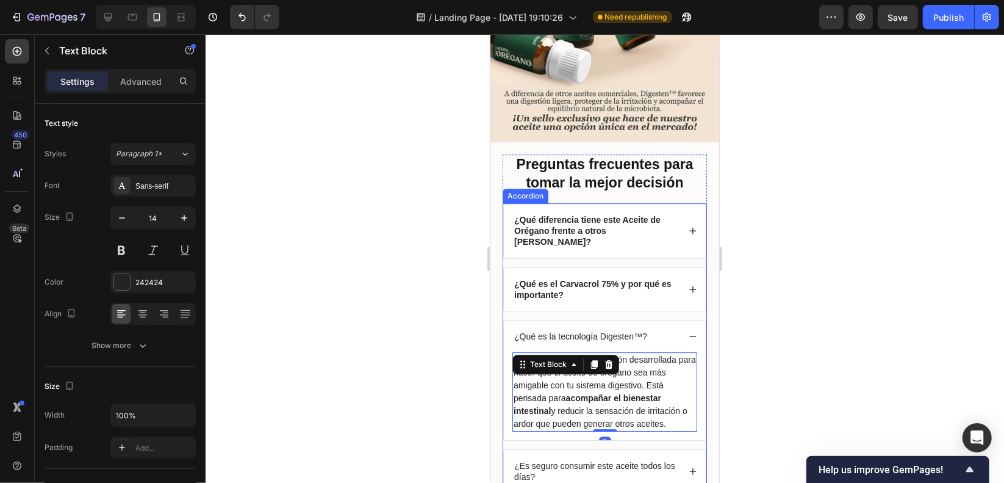
click at [526, 330] on p "¿Qué es la tecnología Digesten™?" at bounding box center [580, 335] width 133 height 11
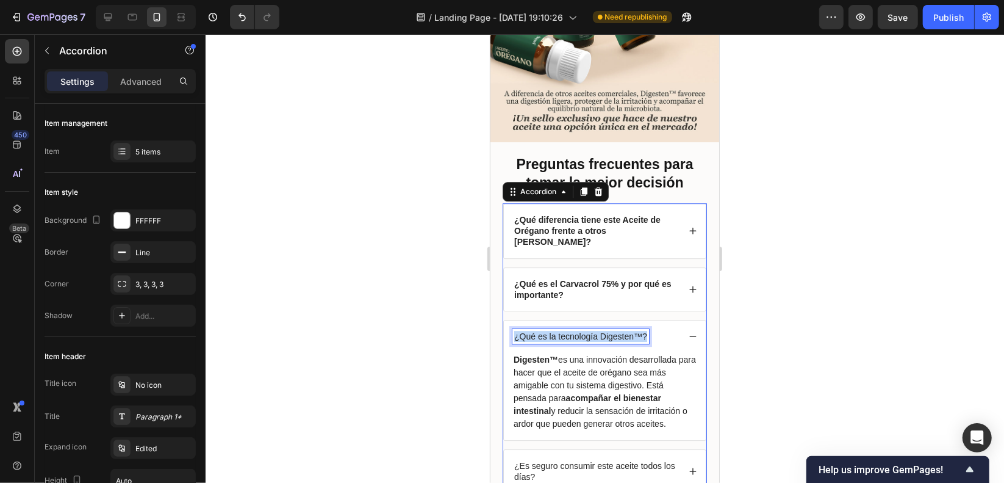
drag, startPoint x: 513, startPoint y: 214, endPoint x: 706, endPoint y: 212, distance: 192.8
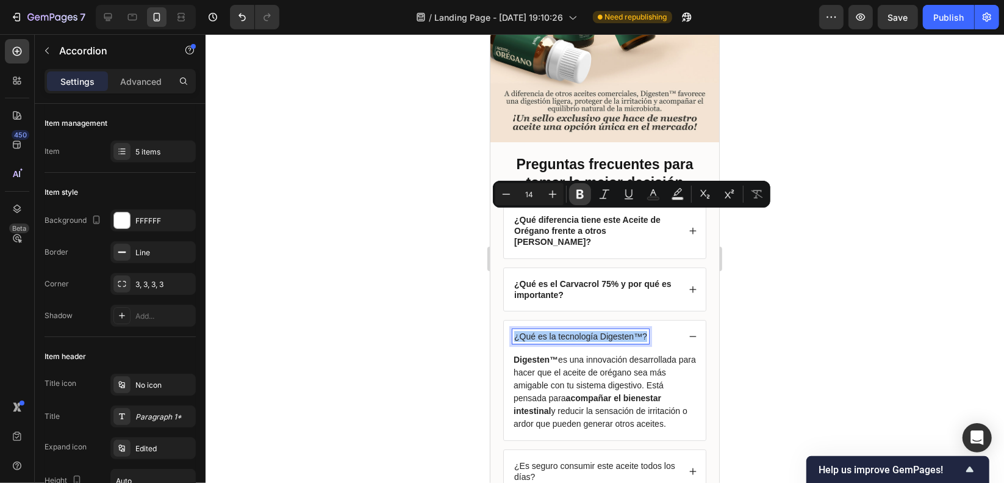
click at [579, 193] on icon "Editor contextual toolbar" at bounding box center [580, 194] width 12 height 12
click at [520, 459] on p "¿Es seguro consumir este aceite todos los días?" at bounding box center [595, 470] width 163 height 22
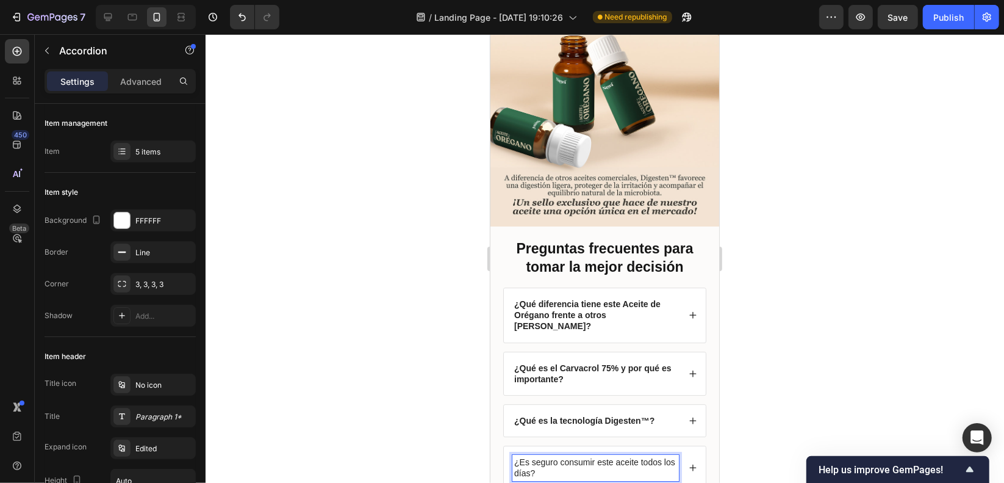
scroll to position [2722, 0]
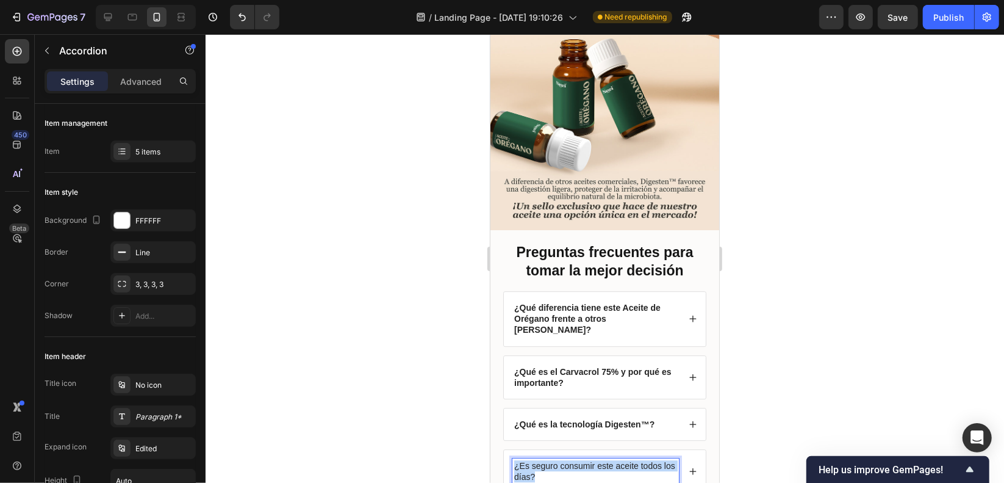
drag, startPoint x: 553, startPoint y: 353, endPoint x: 574, endPoint y: 357, distance: 21.2
click at [574, 459] on p "¿Es seguro consumir este aceite todos los días?" at bounding box center [595, 470] width 163 height 22
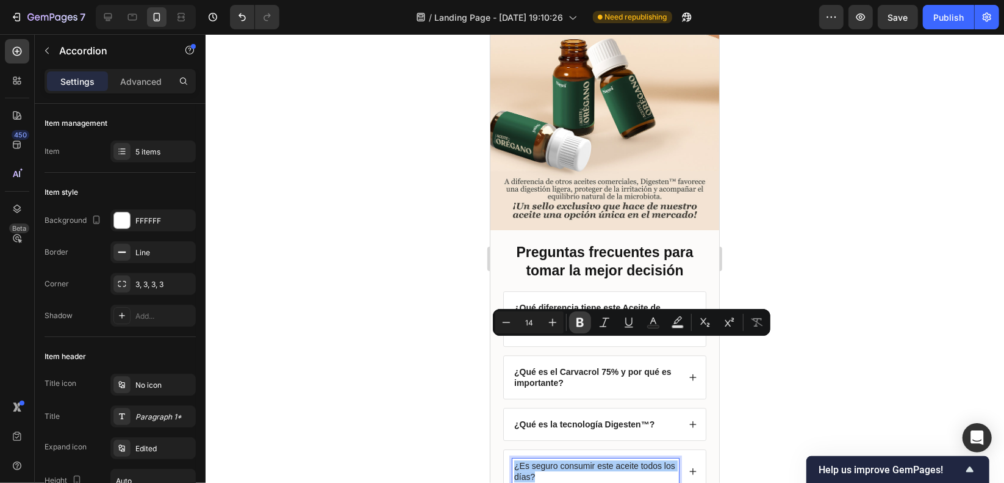
click at [579, 324] on icon "Editor contextual toolbar" at bounding box center [580, 322] width 12 height 12
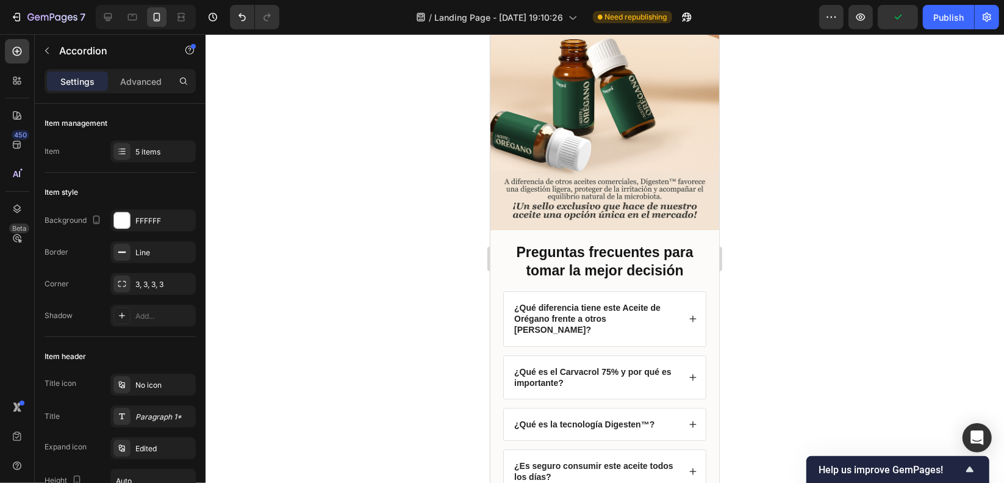
drag, startPoint x: 588, startPoint y: 411, endPoint x: 627, endPoint y: 415, distance: 38.6
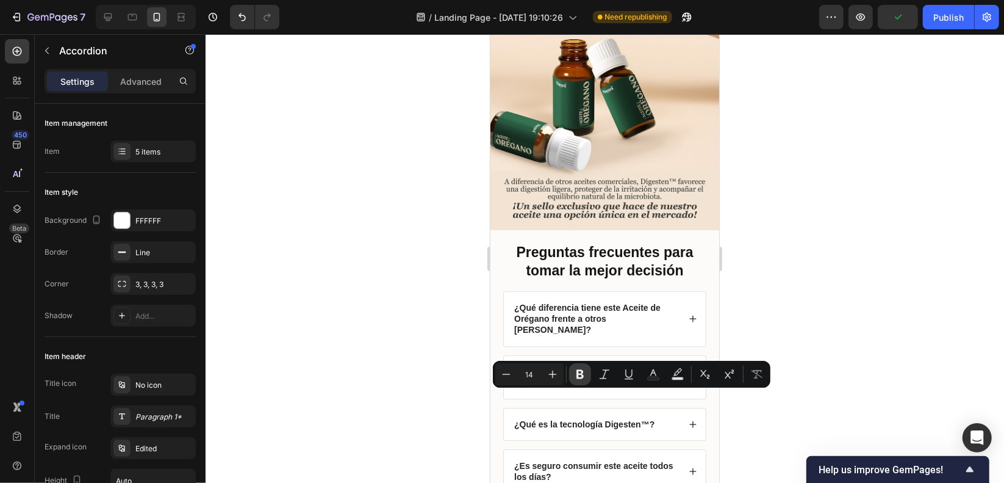
click at [583, 375] on icon "Editor contextual toolbar" at bounding box center [580, 374] width 7 height 9
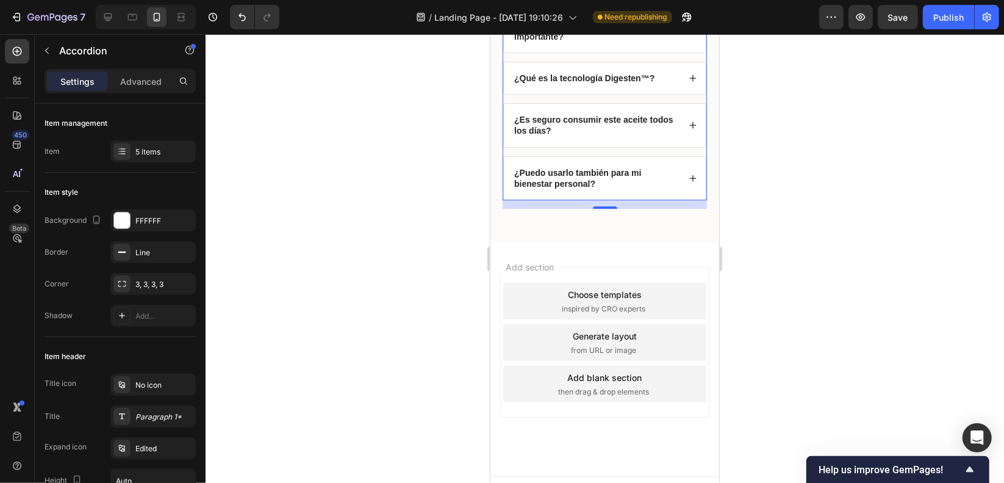
scroll to position [2963, 0]
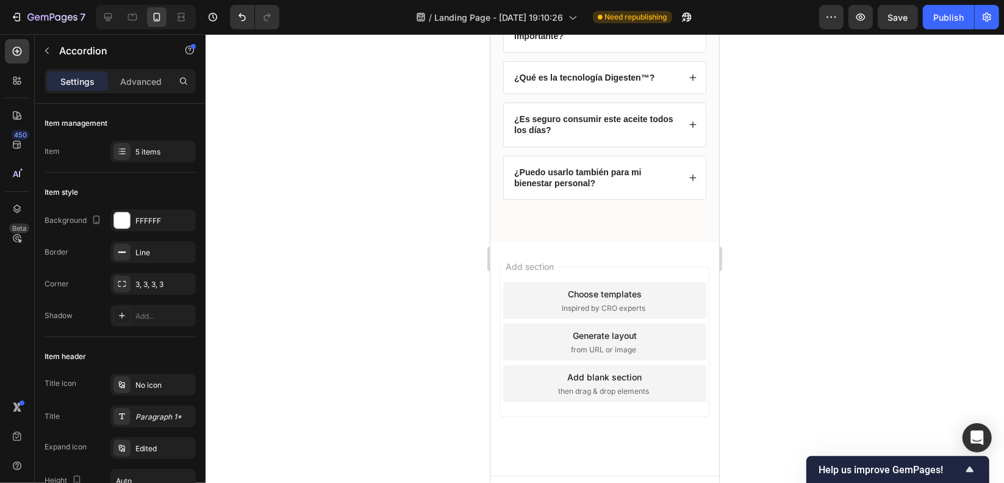
click at [664, 242] on div "Add section Choose templates inspired by CRO experts Generate layout from URL o…" at bounding box center [604, 358] width 229 height 233
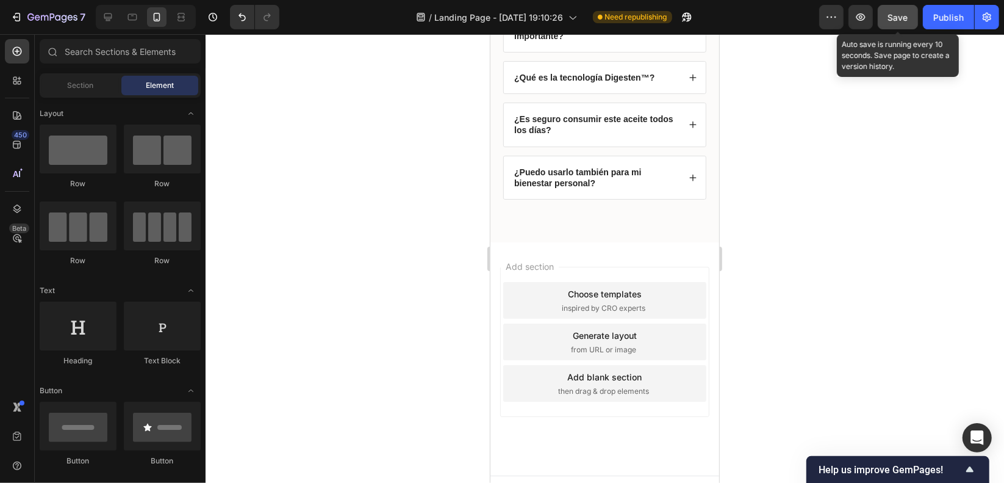
click at [888, 18] on button "Save" at bounding box center [898, 17] width 40 height 24
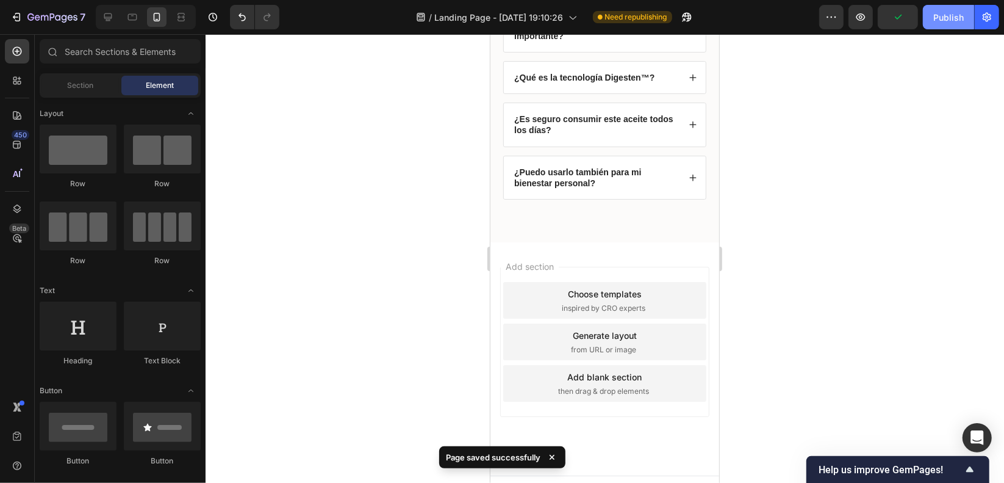
click at [937, 21] on div "Publish" at bounding box center [948, 17] width 31 height 13
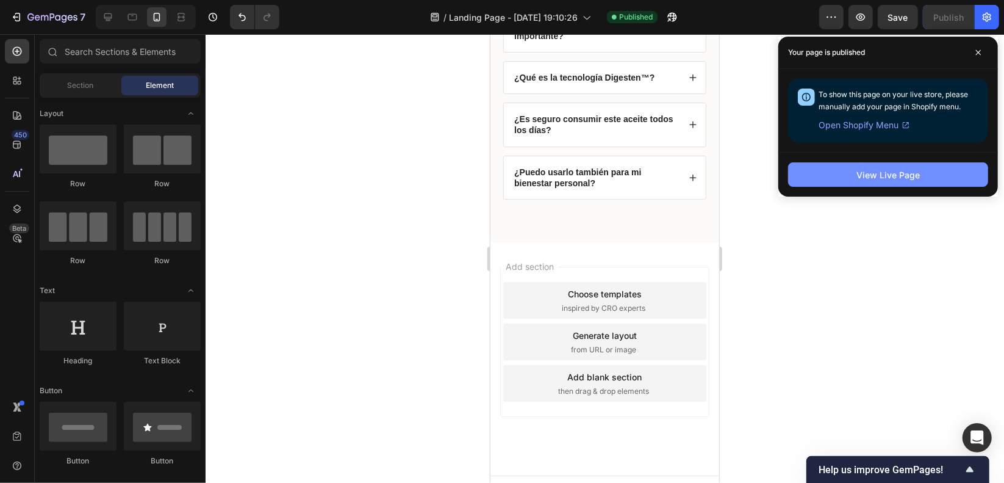
click at [926, 176] on button "View Live Page" at bounding box center [888, 174] width 200 height 24
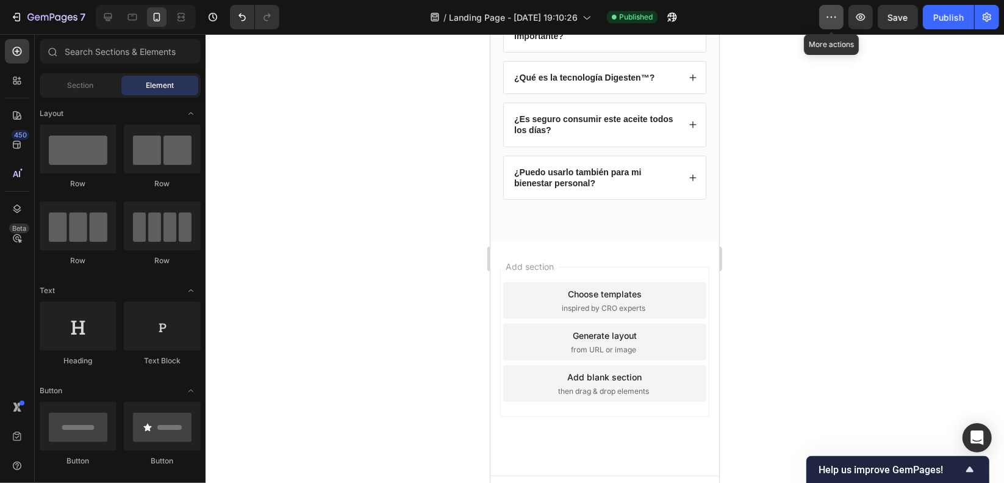
click at [823, 13] on button "button" at bounding box center [831, 17] width 24 height 24
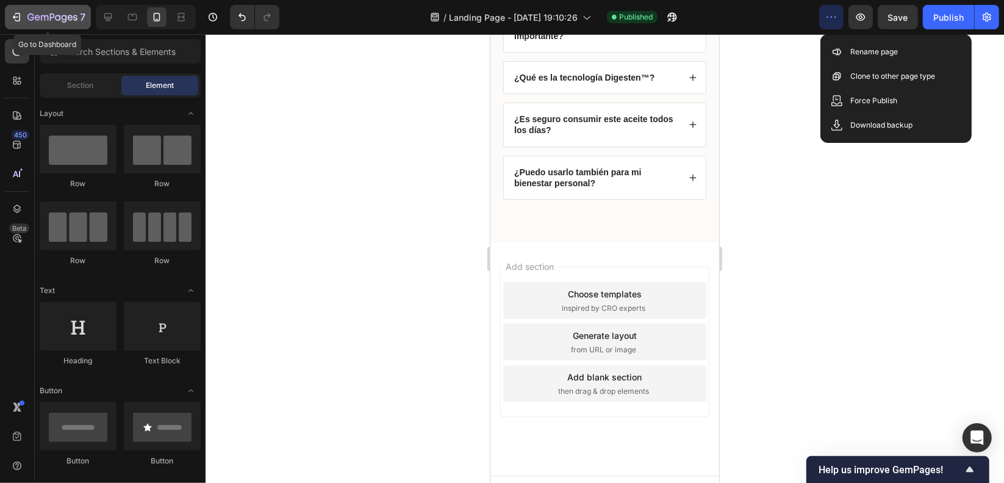
click at [68, 14] on icon "button" at bounding box center [52, 18] width 50 height 10
